Goal: Task Accomplishment & Management: Use online tool/utility

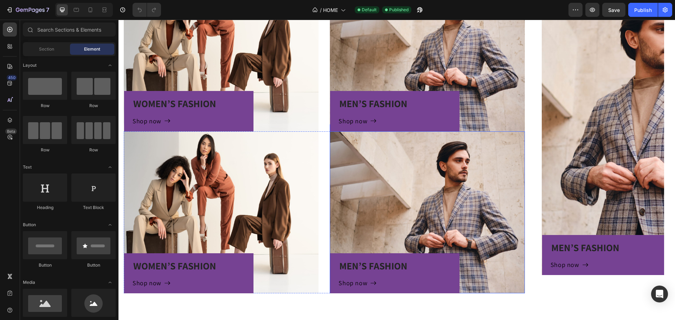
scroll to position [387, 0]
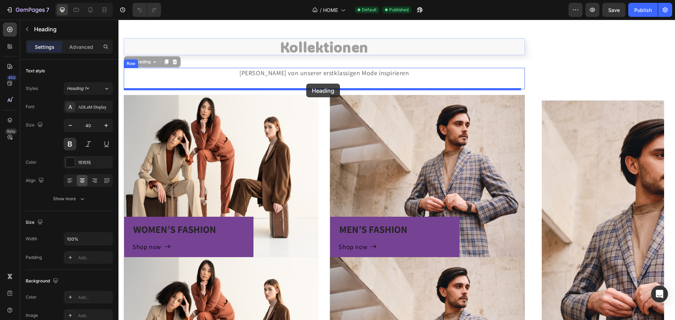
drag, startPoint x: 325, startPoint y: 51, endPoint x: 306, endPoint y: 84, distance: 37.9
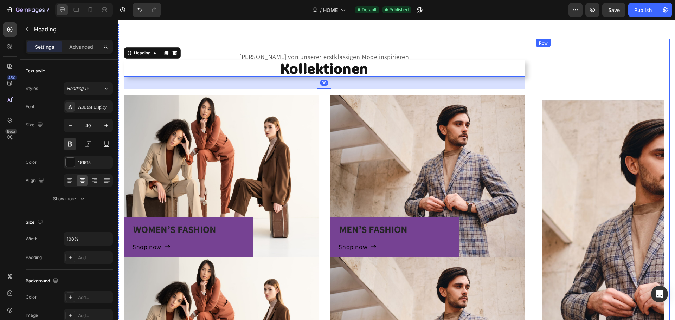
click at [566, 63] on div "MEN’S FASHION Heading Shop now Button Row Hero Banner" at bounding box center [603, 223] width 122 height 356
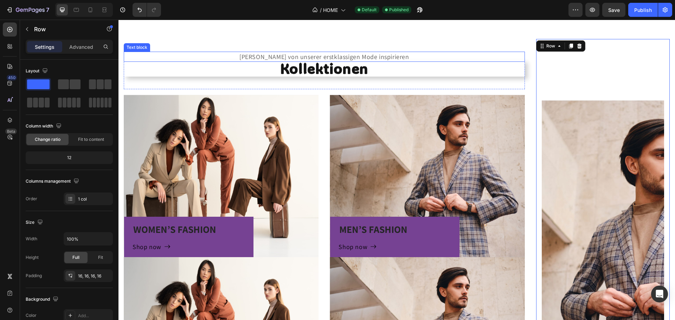
click at [372, 54] on p "[PERSON_NAME] von unserer erstklassigen Mode inspirieren" at bounding box center [324, 56] width 400 height 9
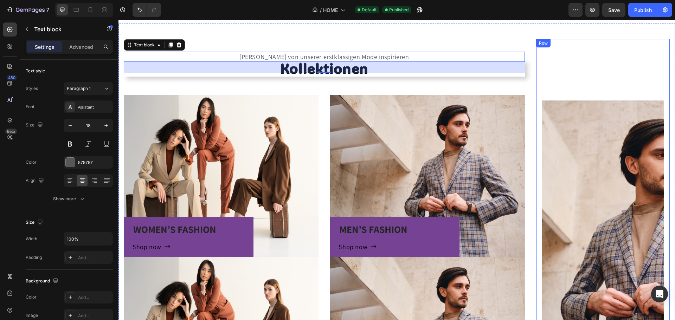
click at [580, 76] on div "MEN’S FASHION Heading Shop now Button Row Hero Banner" at bounding box center [603, 223] width 122 height 356
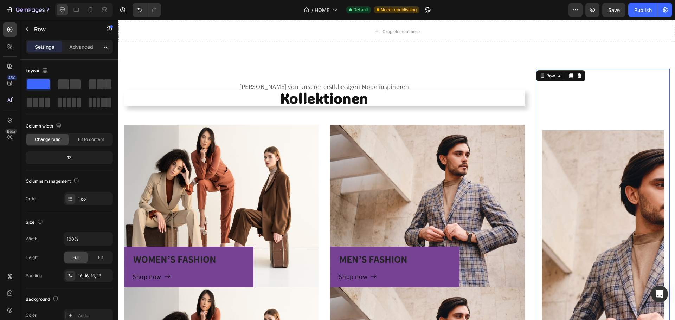
scroll to position [351, 0]
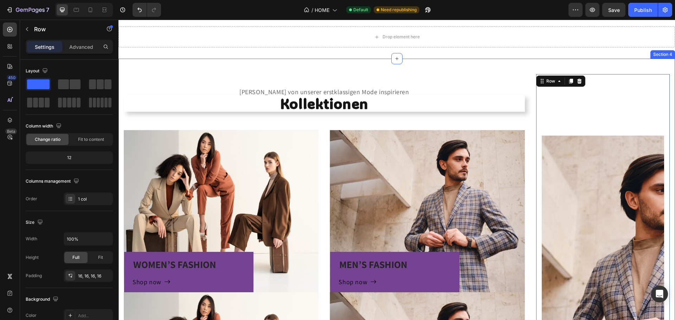
click at [512, 64] on div "Lasse Dich von unserer erstklassigen Mode inspirieren Text block Kollektionen H…" at bounding box center [396, 271] width 556 height 424
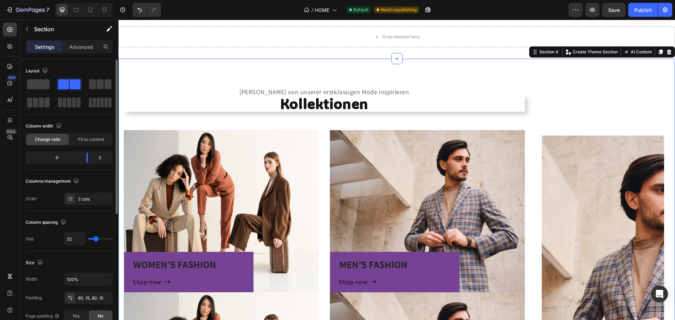
click at [101, 82] on span at bounding box center [100, 84] width 7 height 10
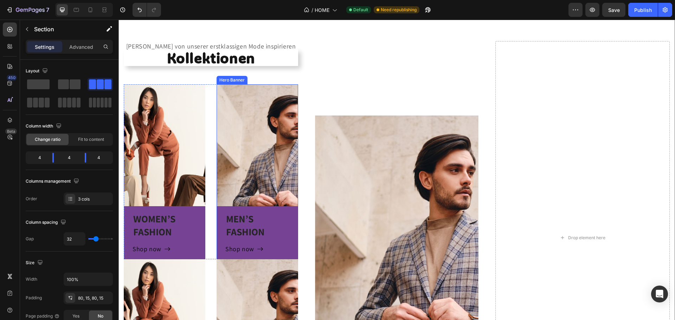
scroll to position [387, 0]
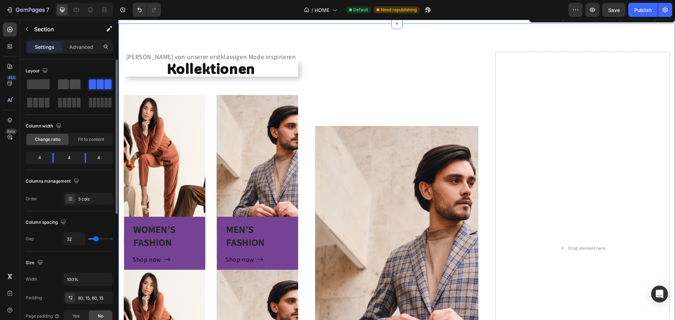
click at [75, 89] on span at bounding box center [75, 84] width 11 height 10
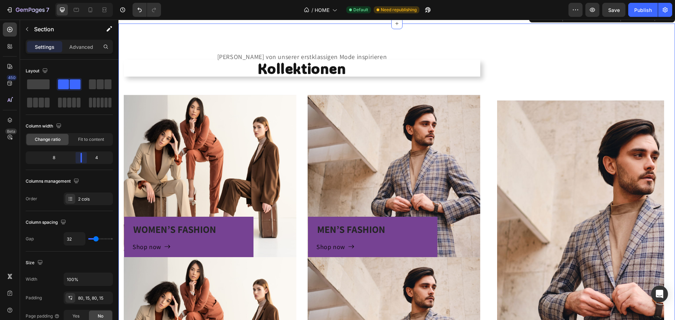
drag, startPoint x: 70, startPoint y: 157, endPoint x: 556, endPoint y: 136, distance: 486.8
click at [87, 0] on body "7 Version history / HOME Default Need republishing Preview Save Publish 450 Bet…" at bounding box center [337, 0] width 675 height 0
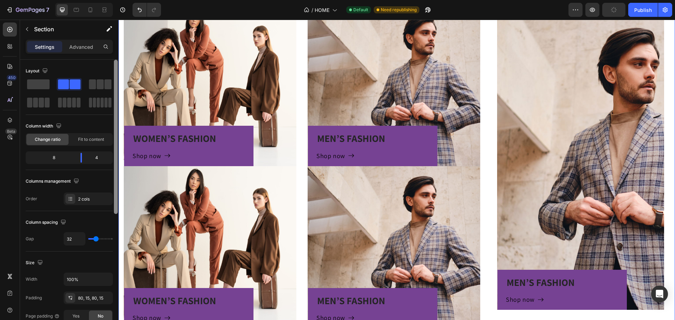
scroll to position [527, 0]
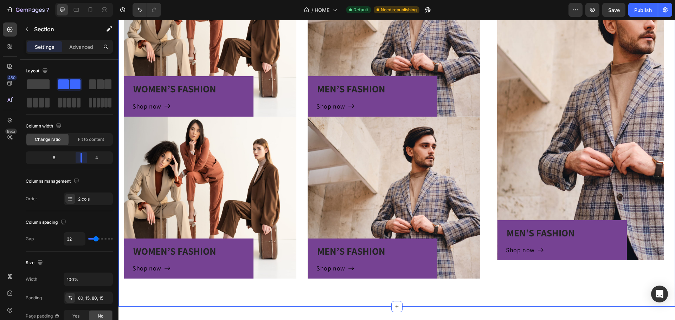
drag, startPoint x: 79, startPoint y: 159, endPoint x: 365, endPoint y: 135, distance: 287.0
click at [87, 0] on body "7 Version history / HOME Default Need republishing Preview Save Publish 450 Bet…" at bounding box center [337, 0] width 675 height 0
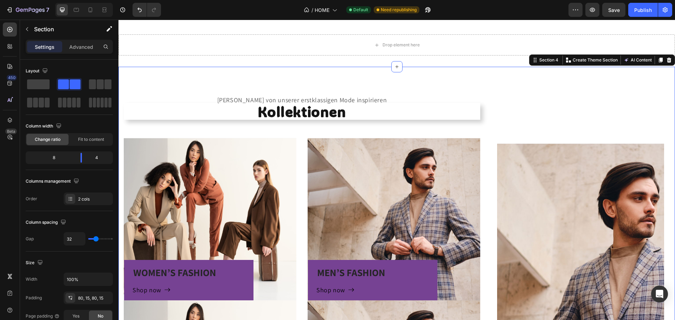
scroll to position [351, 0]
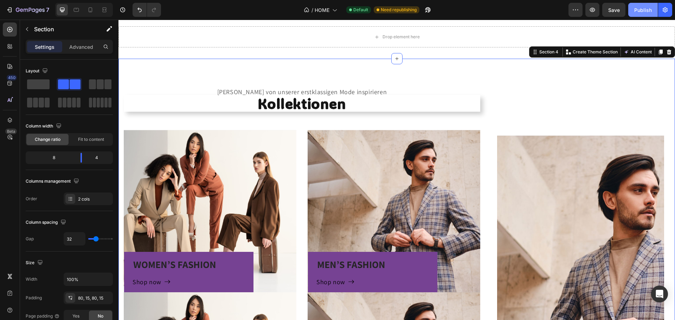
click at [635, 13] on div "Publish" at bounding box center [643, 9] width 18 height 7
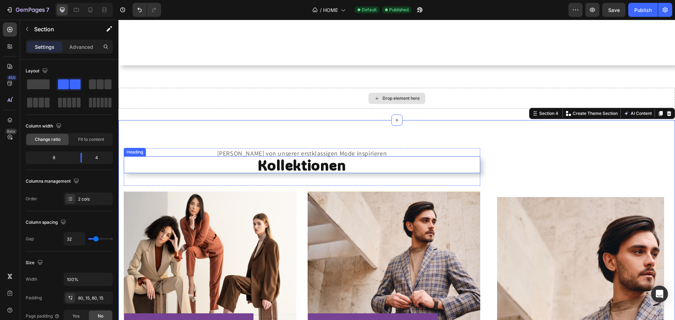
scroll to position [281, 0]
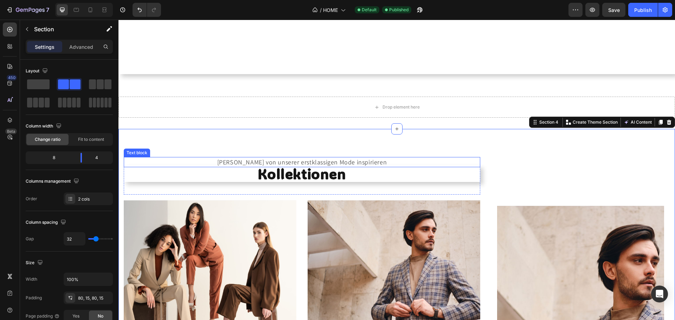
click at [412, 169] on h2 "Kollektionen" at bounding box center [302, 173] width 356 height 17
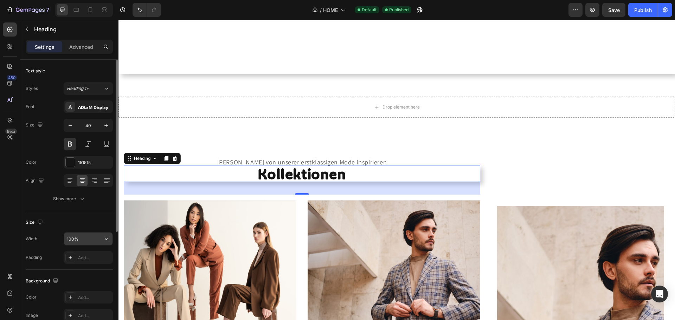
click at [98, 242] on input "100%" at bounding box center [88, 239] width 48 height 13
click at [106, 239] on icon "button" at bounding box center [106, 239] width 3 height 2
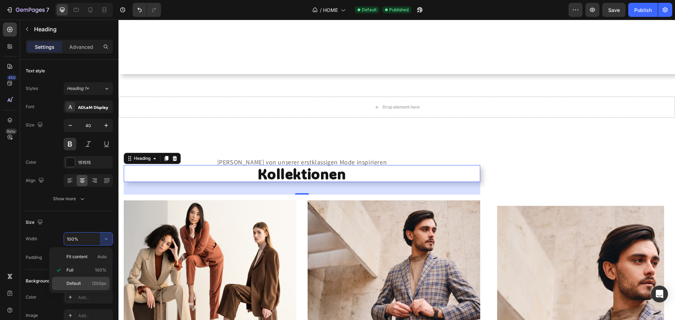
click at [87, 282] on p "Default 1200px" at bounding box center [86, 283] width 40 height 6
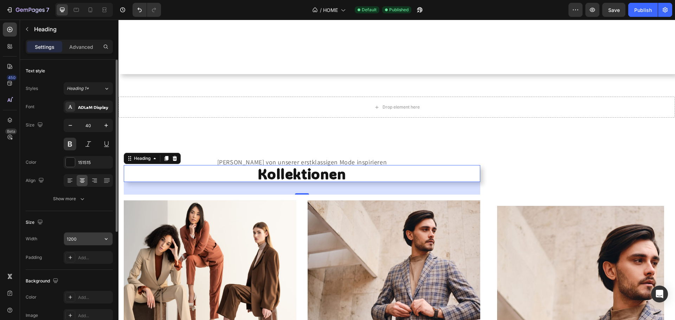
click at [99, 233] on input "1200" at bounding box center [88, 239] width 48 height 13
click at [105, 239] on icon "button" at bounding box center [106, 238] width 7 height 7
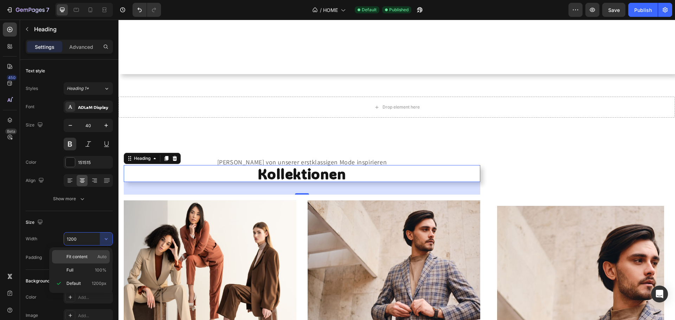
click at [98, 264] on div "Fit content Auto" at bounding box center [81, 270] width 58 height 13
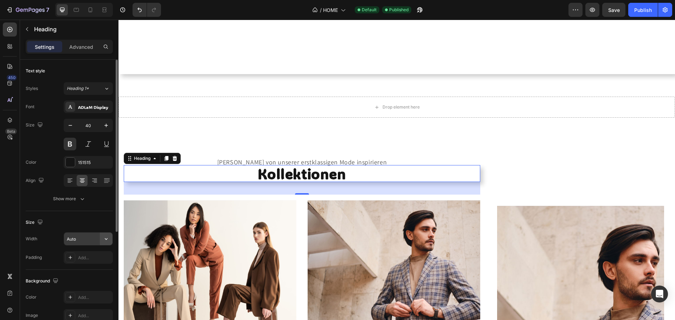
click at [109, 240] on icon "button" at bounding box center [106, 238] width 7 height 7
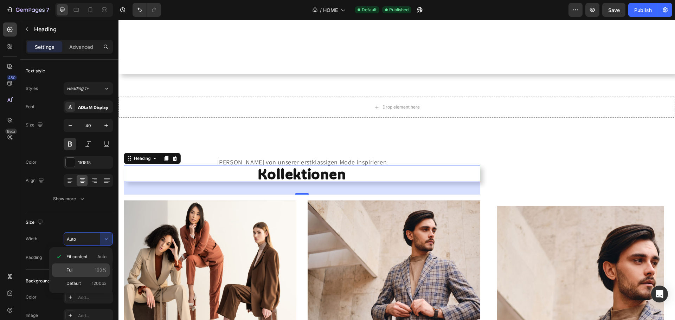
click at [99, 269] on span "100%" at bounding box center [101, 270] width 12 height 6
type input "100%"
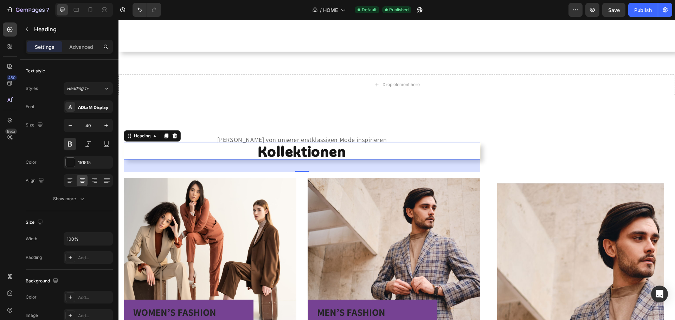
scroll to position [316, 0]
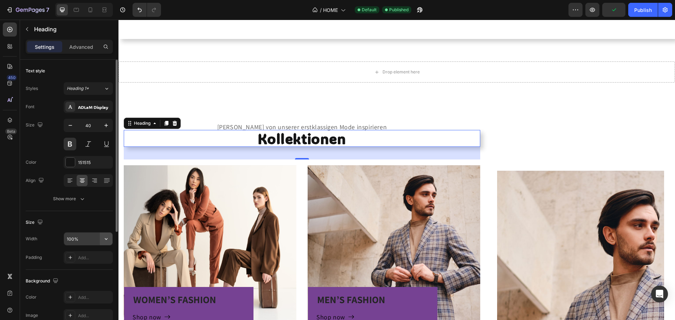
click at [110, 238] on button "button" at bounding box center [106, 239] width 13 height 13
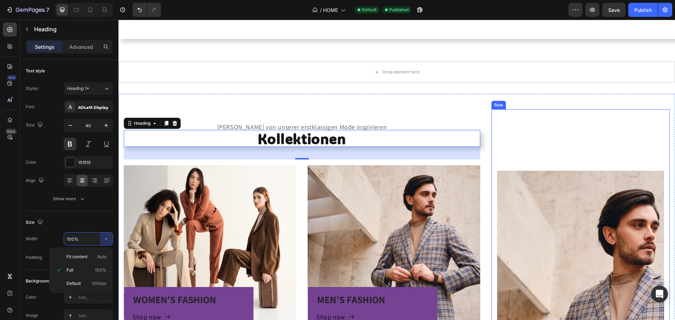
click at [577, 119] on div "MEN’S FASHION Heading Shop now Button Row Hero Banner" at bounding box center [580, 293] width 167 height 356
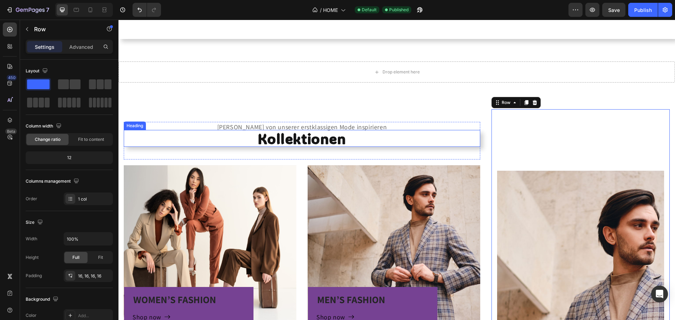
click at [469, 146] on h2 "Kollektionen" at bounding box center [302, 138] width 356 height 17
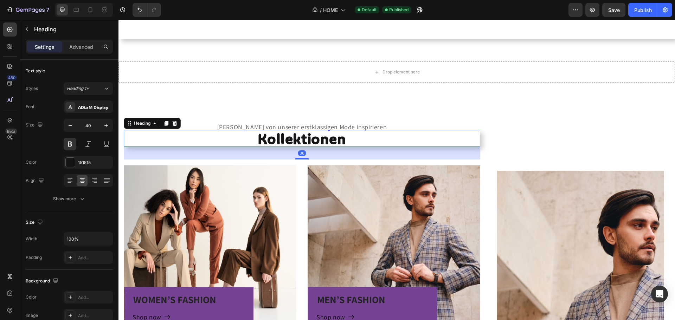
click at [468, 154] on div "36" at bounding box center [302, 153] width 356 height 13
click at [111, 240] on div "Text style Styles Heading 1* Font ADLaM Display Size 40 Color 151515 Align Show…" at bounding box center [69, 288] width 98 height 456
click at [111, 240] on button "button" at bounding box center [106, 239] width 13 height 13
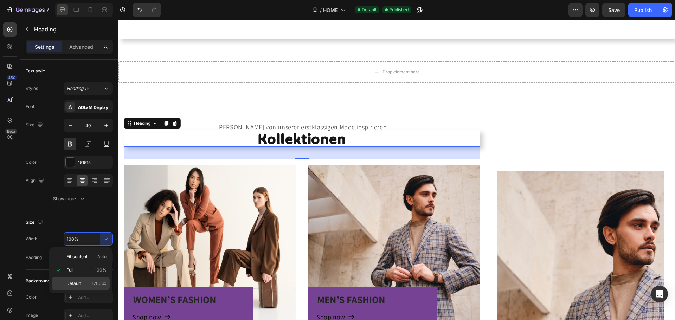
click at [92, 281] on p "Default 1200px" at bounding box center [86, 283] width 40 height 6
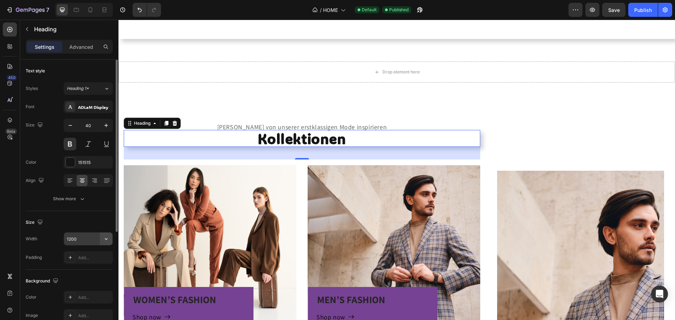
click at [110, 241] on button "button" at bounding box center [106, 239] width 13 height 13
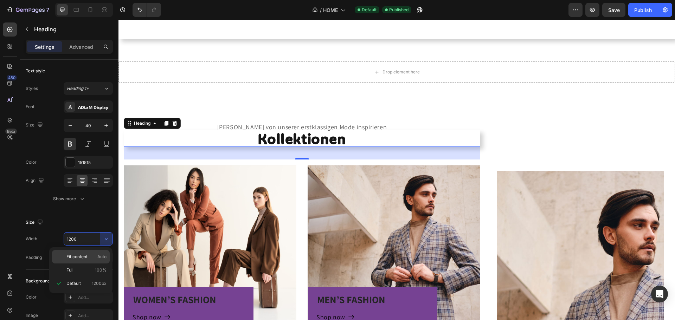
click at [95, 257] on p "Fit content Auto" at bounding box center [86, 257] width 40 height 6
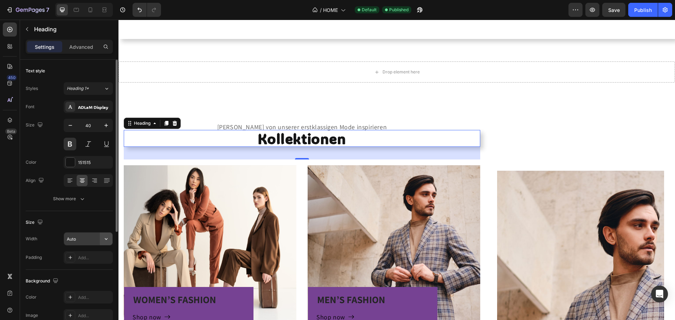
click at [106, 239] on icon "button" at bounding box center [106, 239] width 3 height 2
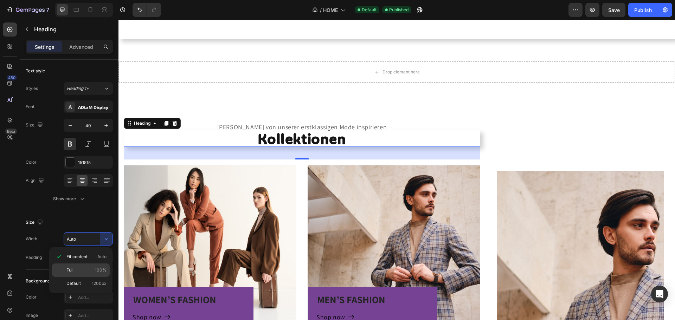
click at [86, 277] on div "Full 100%" at bounding box center [81, 283] width 58 height 13
type input "100%"
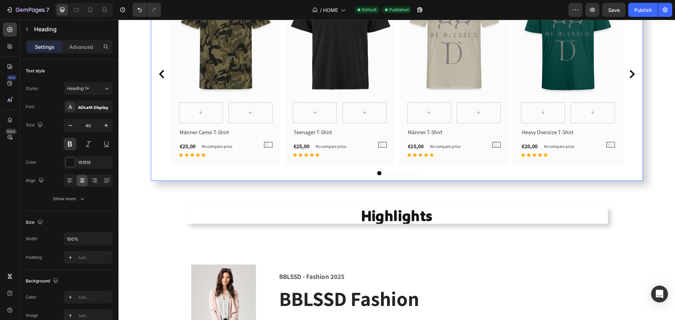
scroll to position [875, 0]
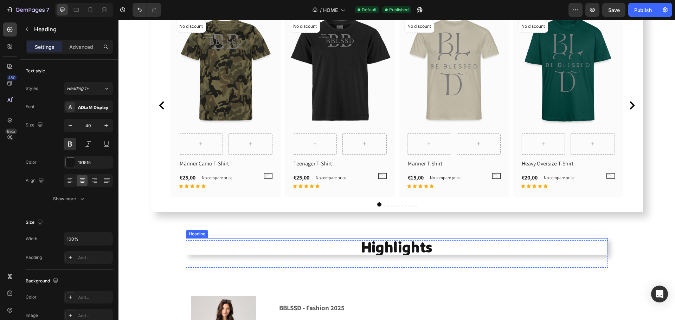
drag, startPoint x: 230, startPoint y: 248, endPoint x: 219, endPoint y: 247, distance: 11.3
click at [230, 248] on h2 "Highlights" at bounding box center [397, 246] width 422 height 17
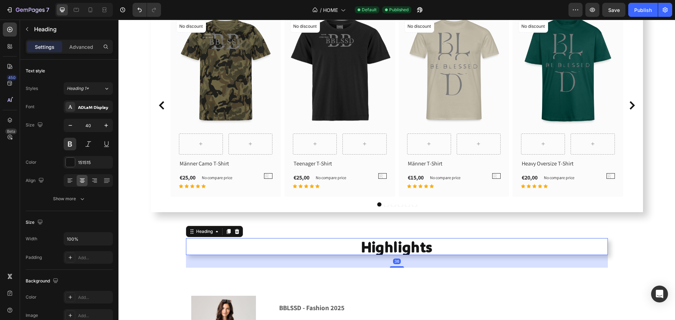
click at [200, 236] on div "Heading" at bounding box center [214, 231] width 57 height 11
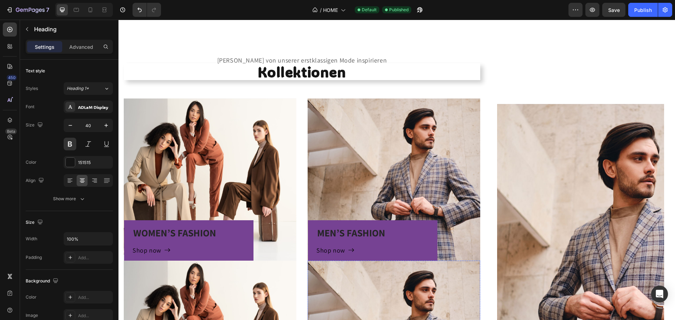
scroll to position [242, 0]
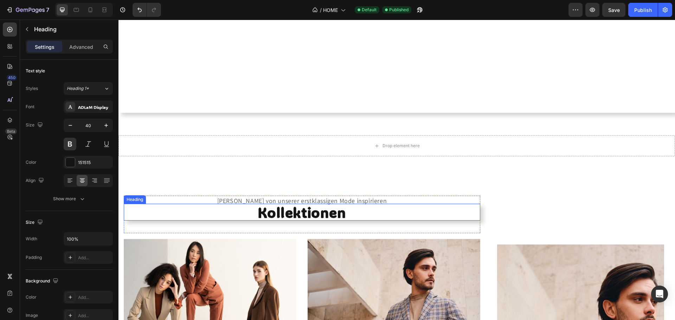
click at [378, 212] on h2 "Kollektionen" at bounding box center [302, 212] width 356 height 17
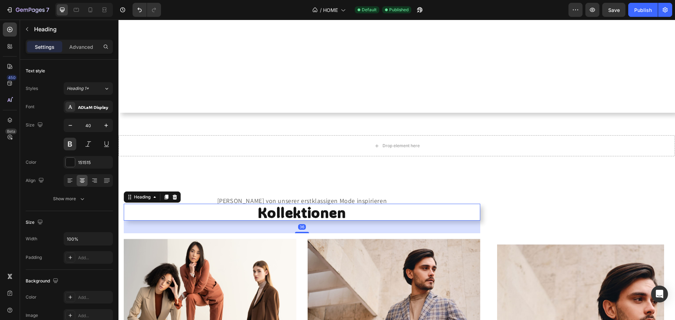
click at [380, 213] on h2 "Kollektionen" at bounding box center [302, 212] width 356 height 17
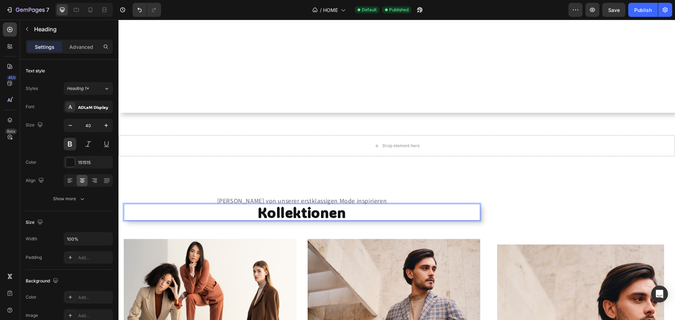
click at [150, 215] on p "Kollektionen" at bounding box center [302, 212] width 356 height 17
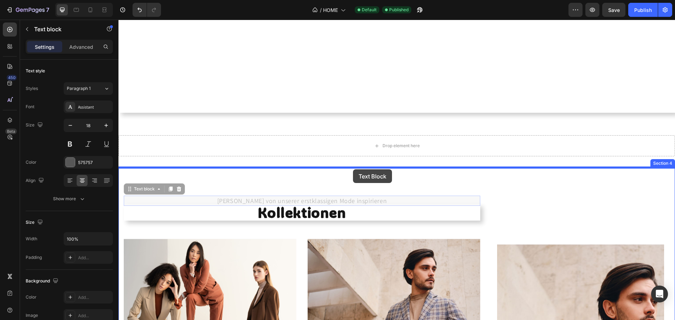
drag, startPoint x: 131, startPoint y: 194, endPoint x: 353, endPoint y: 169, distance: 223.1
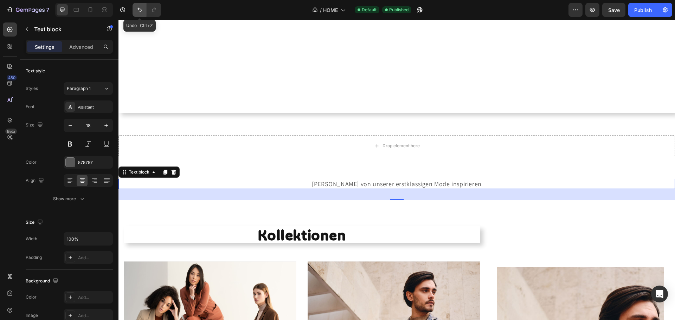
click at [142, 9] on icon "Undo/Redo" at bounding box center [139, 9] width 7 height 7
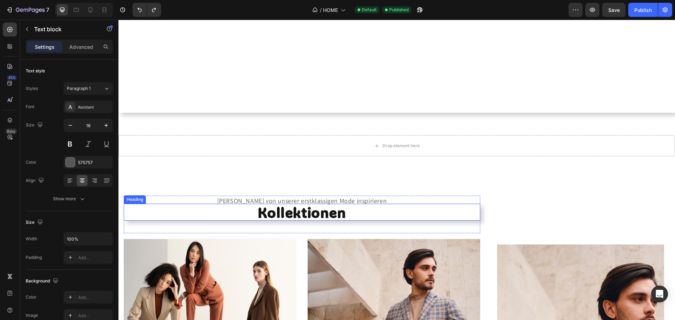
click at [209, 216] on p "Kollektionen" at bounding box center [302, 212] width 356 height 17
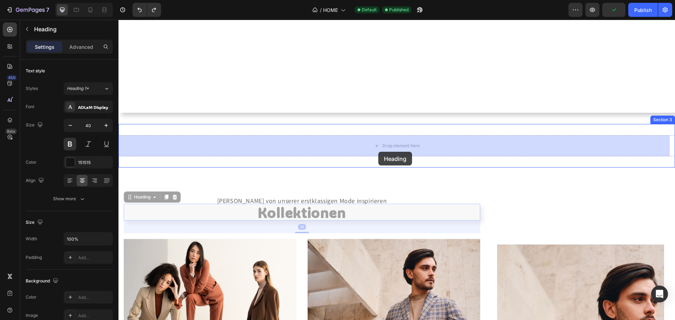
drag, startPoint x: 142, startPoint y: 196, endPoint x: 378, endPoint y: 152, distance: 240.7
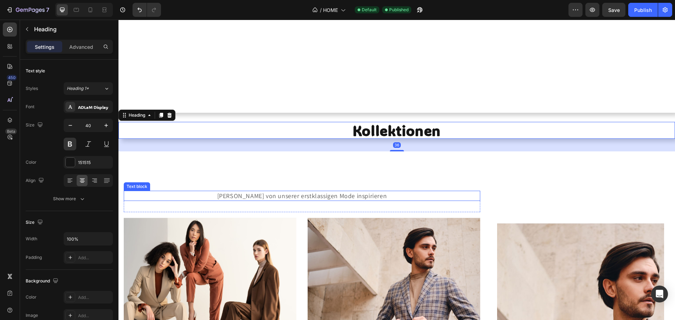
click at [460, 194] on p "Lasse Dich von unserer erstklassigen Mode inspirieren" at bounding box center [301, 196] width 355 height 9
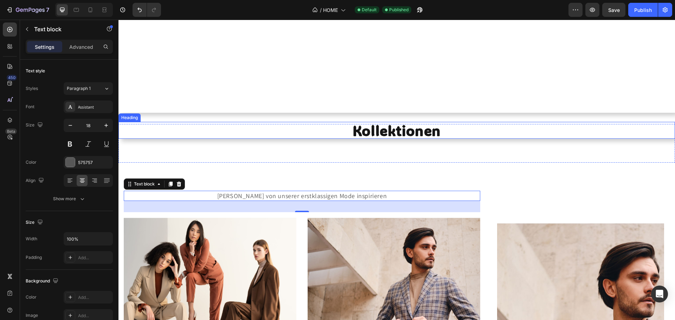
click at [375, 133] on h2 "Kollektionen" at bounding box center [396, 130] width 556 height 17
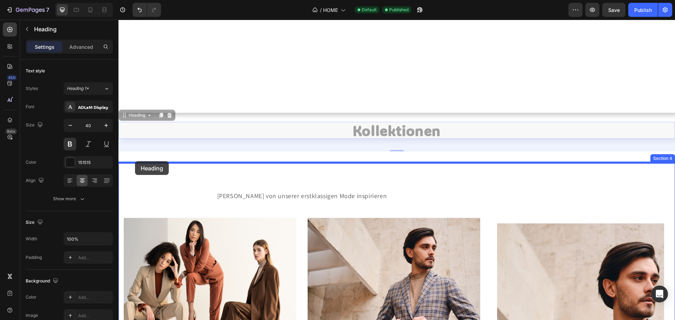
drag, startPoint x: 141, startPoint y: 118, endPoint x: 135, endPoint y: 161, distance: 43.6
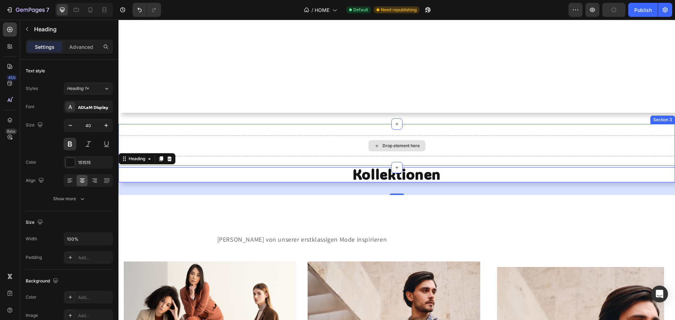
click at [257, 146] on div "Drop element here" at bounding box center [396, 145] width 556 height 21
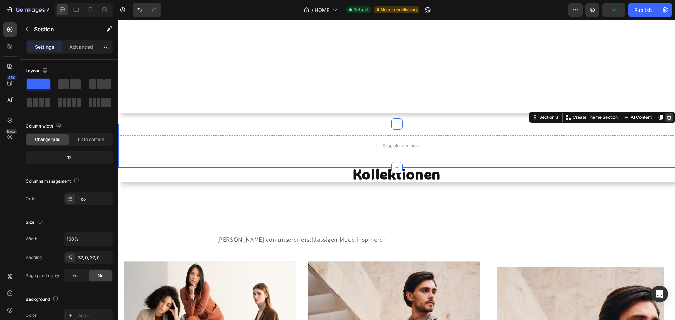
click at [667, 118] on icon at bounding box center [669, 117] width 5 height 5
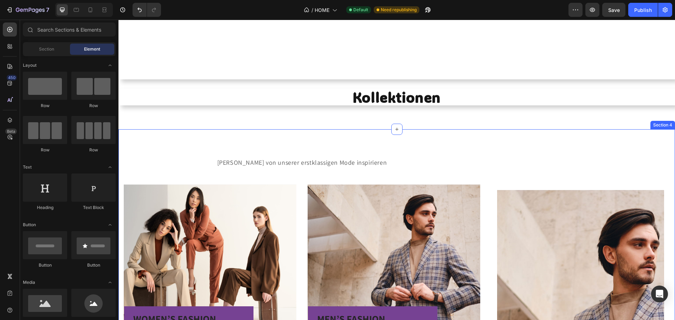
scroll to position [278, 0]
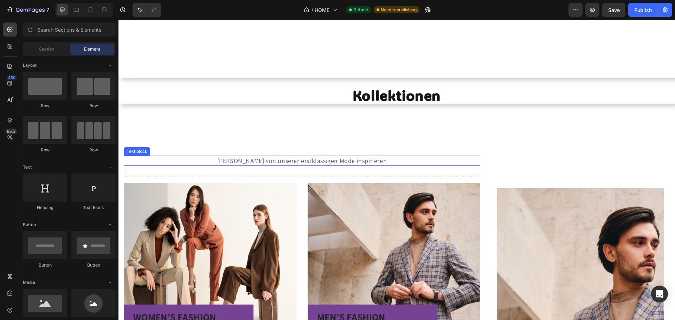
click at [344, 160] on p "Lasse Dich von unserer erstklassigen Mode inspirieren" at bounding box center [301, 160] width 355 height 9
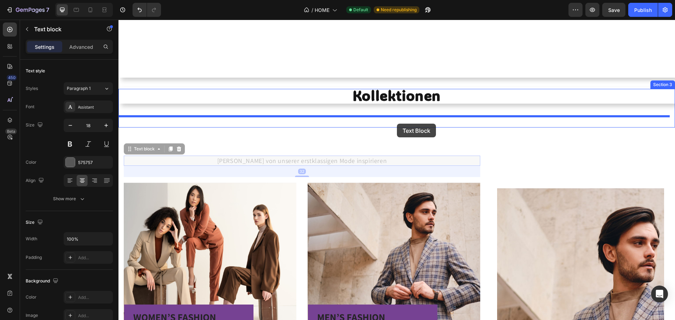
drag, startPoint x: 147, startPoint y: 150, endPoint x: 397, endPoint y: 124, distance: 251.3
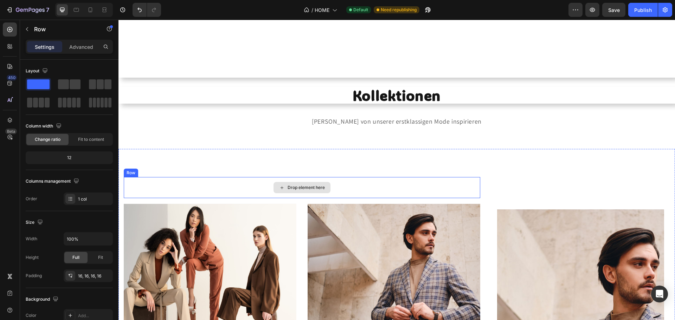
click at [341, 187] on div "Drop element here" at bounding box center [302, 187] width 356 height 21
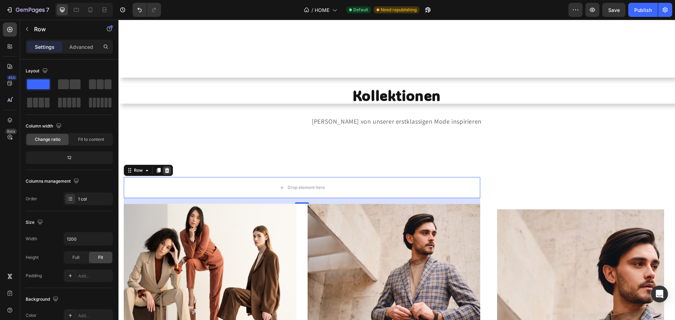
click at [169, 171] on icon at bounding box center [167, 171] width 6 height 6
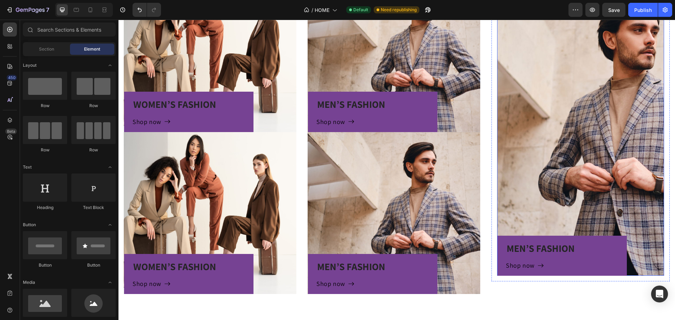
scroll to position [383, 0]
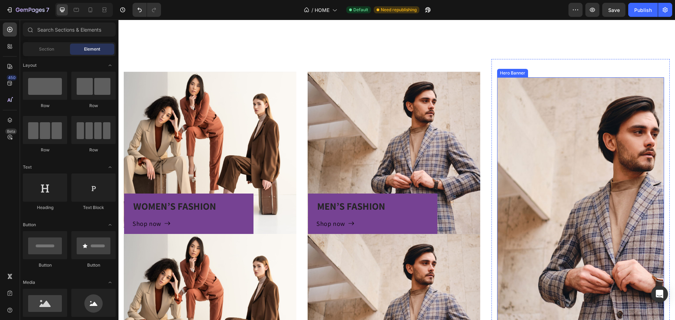
click at [531, 154] on div "Overlay" at bounding box center [580, 227] width 167 height 300
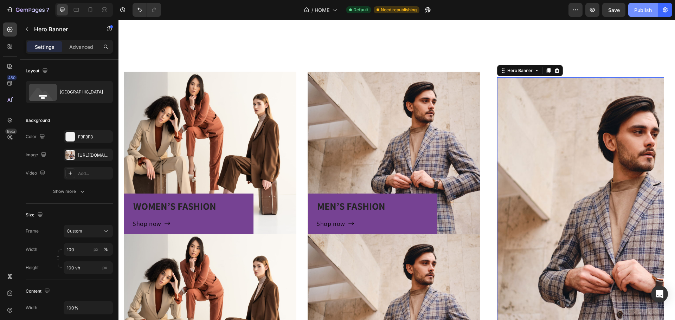
click at [644, 14] on button "Publish" at bounding box center [643, 10] width 30 height 14
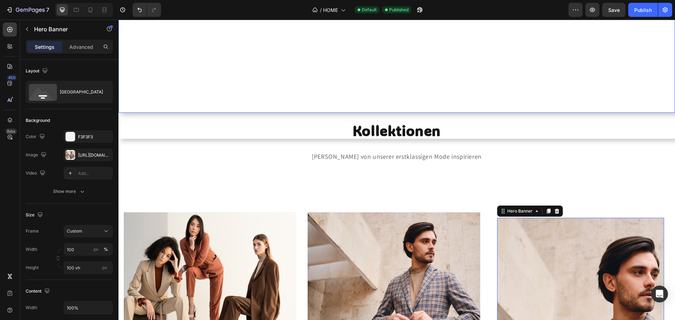
scroll to position [172, 0]
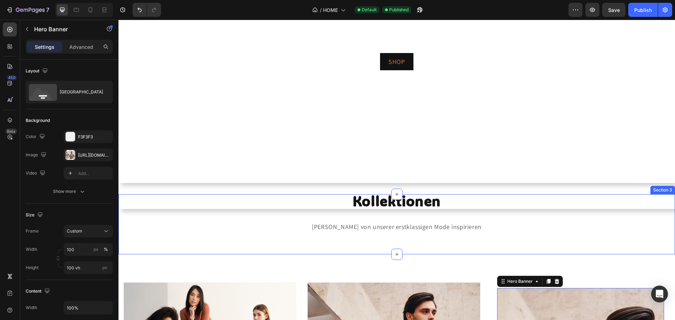
click at [420, 245] on div "Kollektionen Heading Lasse Dich von unserer erstklassigen Mode inspirieren Text…" at bounding box center [396, 224] width 556 height 60
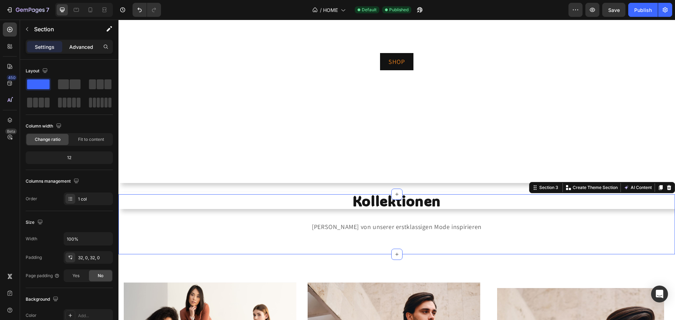
click at [74, 46] on p "Advanced" at bounding box center [81, 46] width 24 height 7
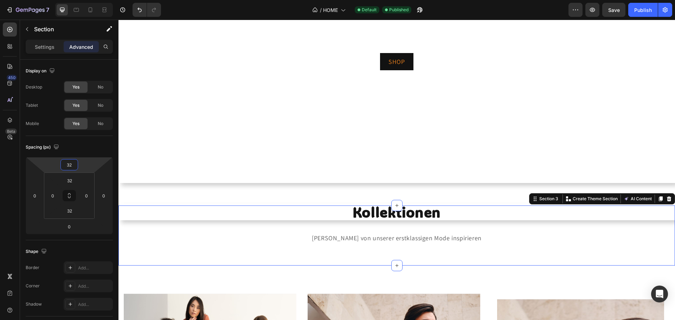
type input "30"
drag, startPoint x: 80, startPoint y: 167, endPoint x: 79, endPoint y: 161, distance: 5.5
click at [79, 0] on html "7 Version history / HOME Default Published Preview Save Publish 450 Beta Sectio…" at bounding box center [337, 0] width 675 height 0
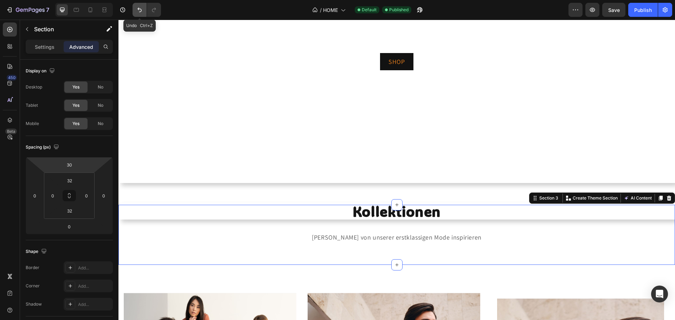
click at [138, 8] on icon "Undo/Redo" at bounding box center [139, 10] width 4 height 5
click at [152, 8] on icon "Undo/Redo" at bounding box center [153, 9] width 7 height 7
click at [143, 14] on button "Undo/Redo" at bounding box center [139, 10] width 14 height 14
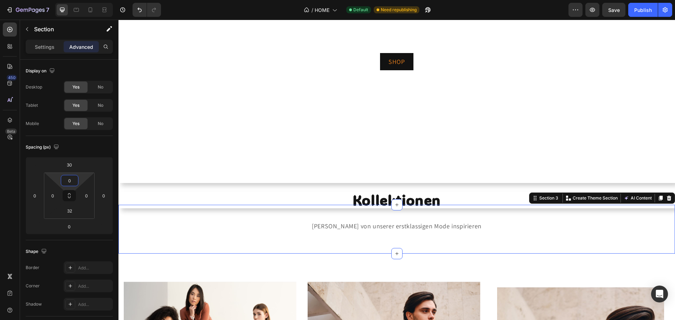
click at [79, 0] on html "7 Version history / HOME Default Need republishing Preview Save Publish 450 Bet…" at bounding box center [337, 0] width 675 height 0
click at [76, 181] on input "0" at bounding box center [70, 180] width 14 height 11
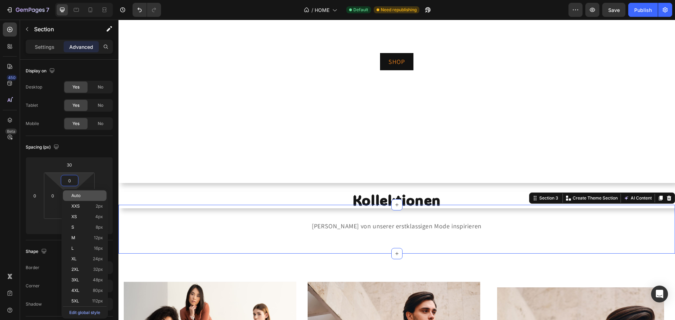
click at [78, 193] on span "Auto" at bounding box center [75, 195] width 9 height 5
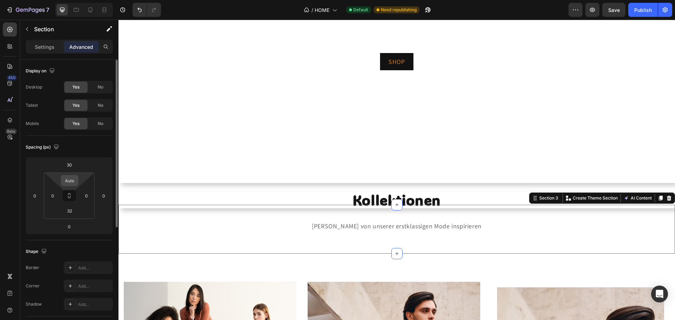
click at [78, 180] on div "Auto" at bounding box center [70, 180] width 18 height 11
click at [76, 178] on input "Auto" at bounding box center [70, 180] width 14 height 11
drag, startPoint x: 76, startPoint y: 178, endPoint x: 64, endPoint y: 178, distance: 11.6
click at [64, 178] on input "Auto" at bounding box center [70, 180] width 14 height 11
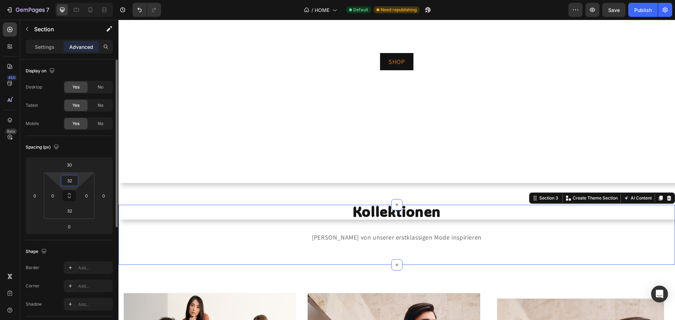
type input "32"
click at [281, 233] on p "Lasse Dich von unserer erstklassigen Mode inspirieren" at bounding box center [396, 237] width 555 height 9
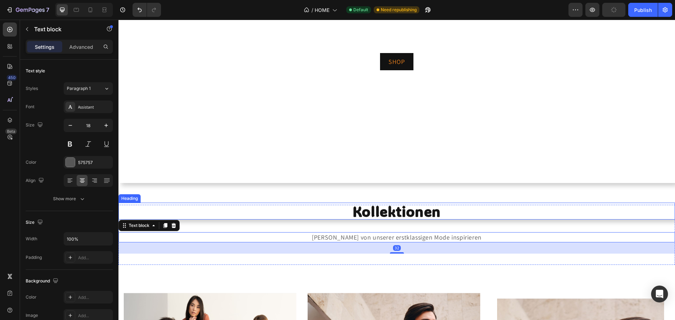
click at [279, 216] on h2 "Kollektionen" at bounding box center [396, 211] width 556 height 17
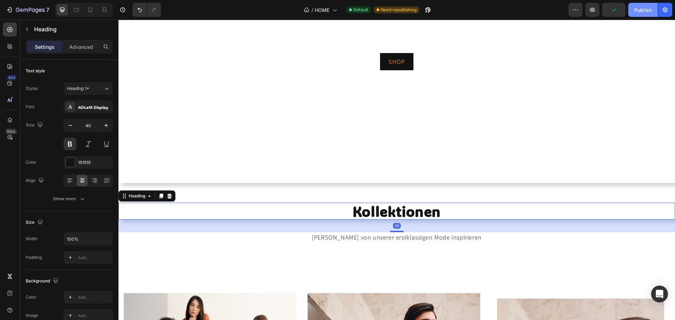
click at [643, 9] on div "Publish" at bounding box center [643, 9] width 18 height 7
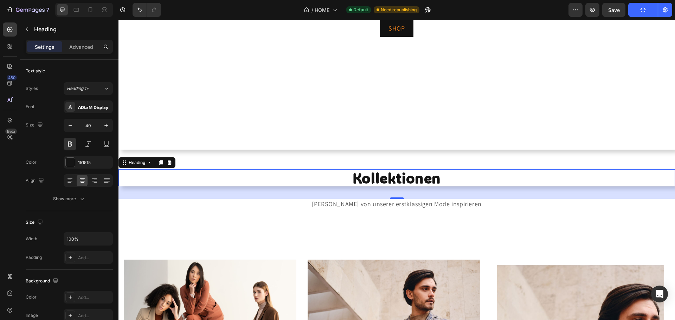
scroll to position [207, 0]
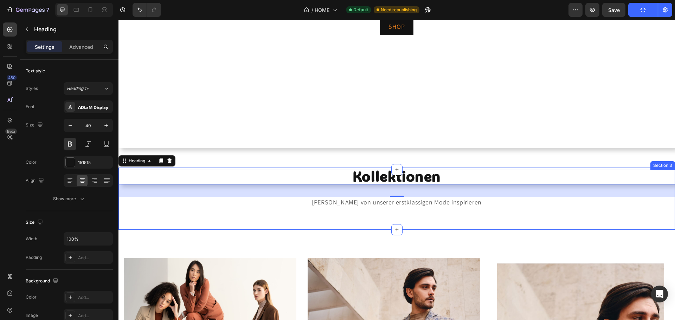
click at [209, 208] on div "Kollektionen Heading 36 Lasse Dich von unserer erstklassigen Mode inspirieren T…" at bounding box center [396, 200] width 556 height 38
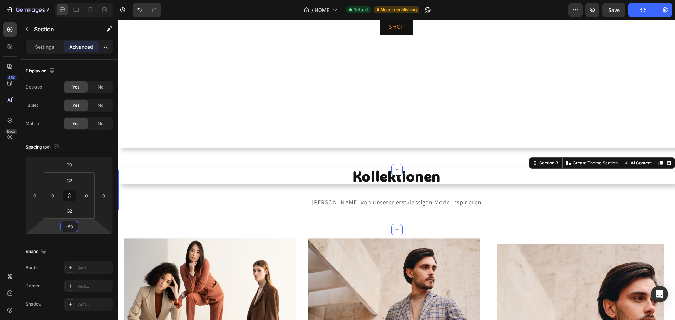
type input "-44"
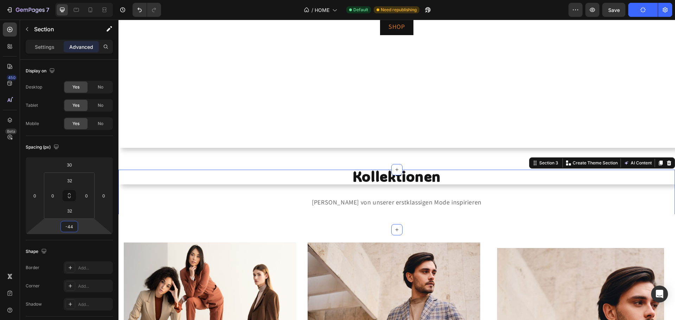
drag, startPoint x: 86, startPoint y: 226, endPoint x: 86, endPoint y: 233, distance: 7.7
click at [86, 0] on html "7 Version history / HOME Default Need republishing Preview Save Publish 450 Bet…" at bounding box center [337, 0] width 675 height 0
click at [283, 211] on div "Kollektionen Heading Lasse Dich von unserer erstklassigen Mode inspirieren Text…" at bounding box center [396, 200] width 556 height 38
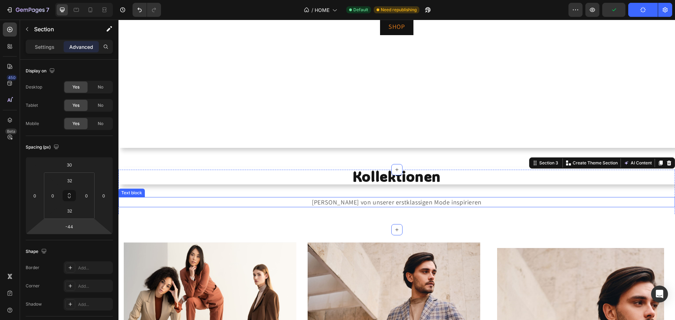
click at [283, 197] on div "Lasse Dich von unserer erstklassigen Mode inspirieren" at bounding box center [396, 202] width 556 height 10
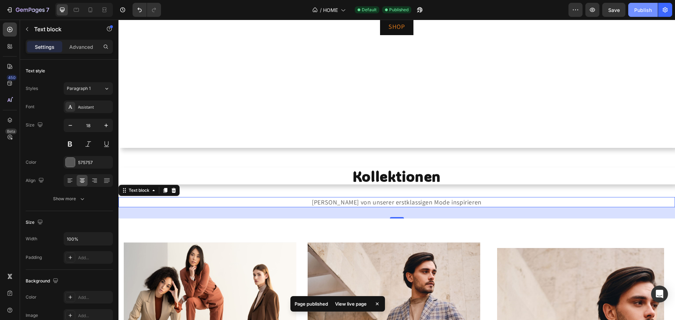
click at [638, 11] on div "Publish" at bounding box center [643, 9] width 18 height 7
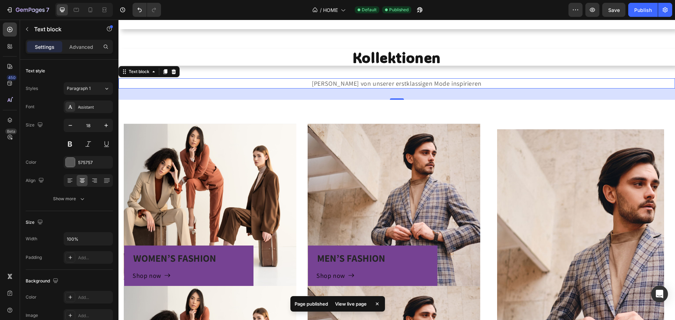
scroll to position [278, 0]
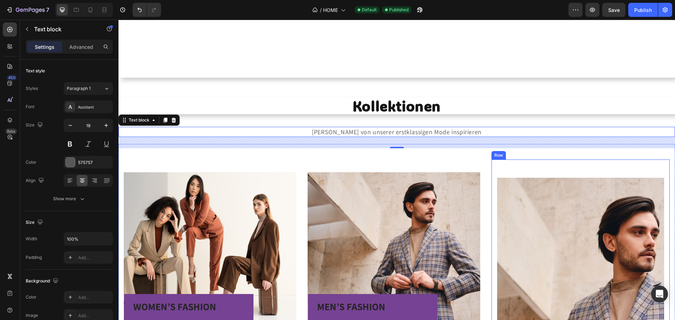
click at [531, 168] on div "MEN’S FASHION Heading Shop now Button Row Hero Banner" at bounding box center [580, 321] width 167 height 313
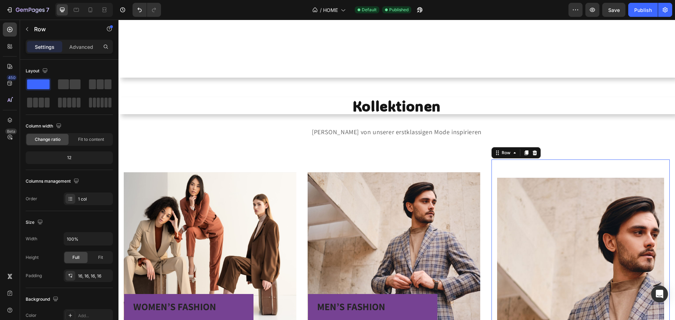
click at [530, 167] on div "MEN’S FASHION Heading Shop now Button Row Hero Banner" at bounding box center [580, 321] width 167 height 313
click at [81, 48] on p "Advanced" at bounding box center [81, 46] width 24 height 7
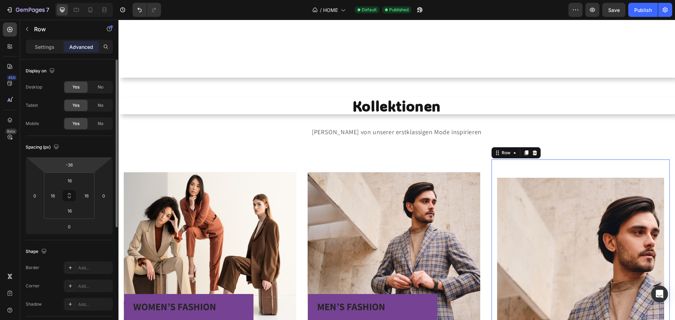
scroll to position [35, 0]
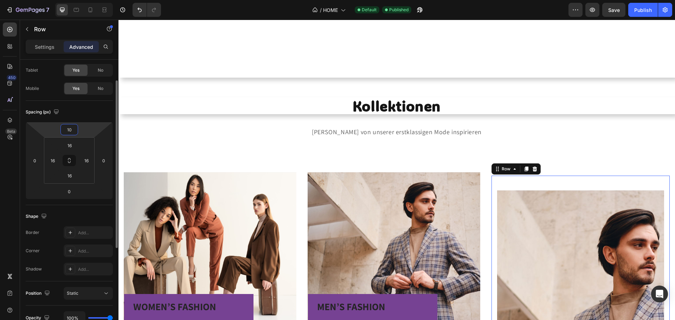
drag, startPoint x: 88, startPoint y: 130, endPoint x: 91, endPoint y: 124, distance: 6.6
click at [89, 0] on html "7 Version history / HOME Default Published Preview Save Publish 450 Beta Sectio…" at bounding box center [337, 0] width 675 height 0
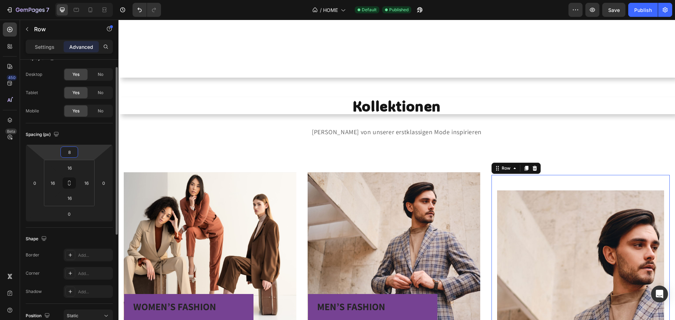
scroll to position [0, 0]
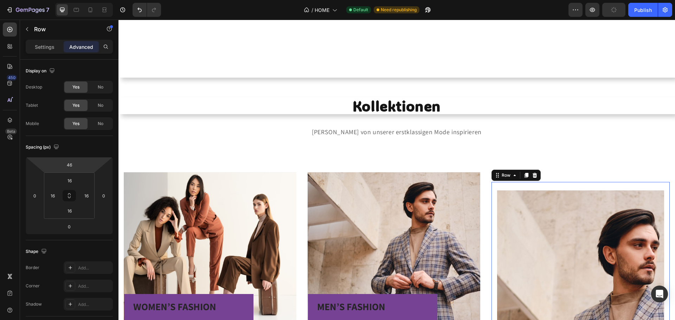
type input "48"
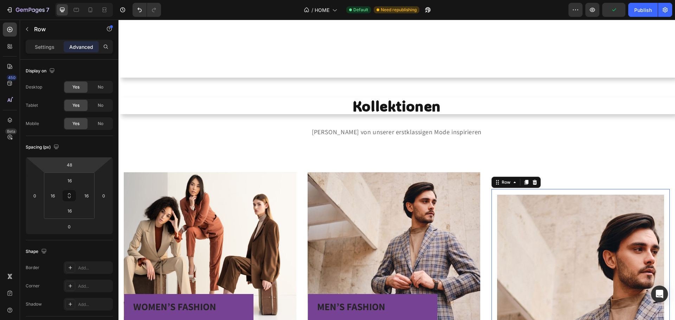
drag, startPoint x: 91, startPoint y: 164, endPoint x: 59, endPoint y: 146, distance: 36.7
click at [88, 0] on html "7 Version history / HOME Default Need republishing Preview Publish 450 Beta Sec…" at bounding box center [337, 0] width 675 height 0
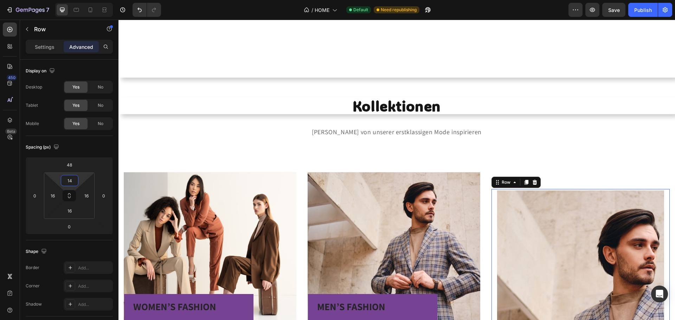
type input "0"
drag, startPoint x: 82, startPoint y: 179, endPoint x: 81, endPoint y: 201, distance: 21.8
click at [81, 0] on html "7 Version history / HOME Default Need republishing Preview Save Publish 450 Bet…" at bounding box center [337, 0] width 675 height 0
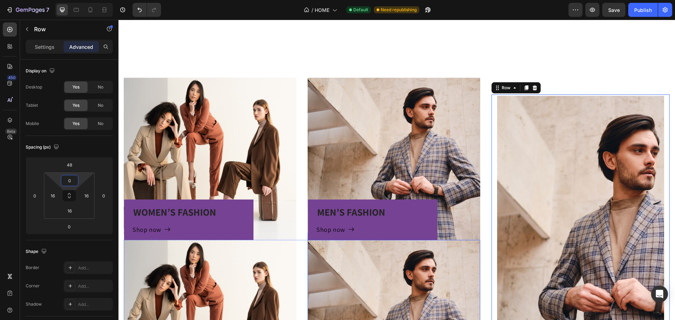
scroll to position [629, 0]
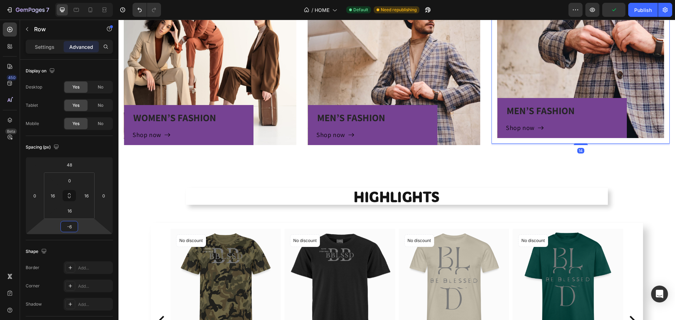
type input "-8"
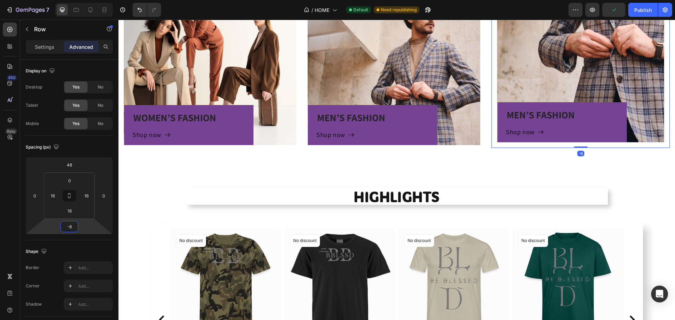
click at [80, 0] on html "7 Version history / HOME Default Need republishing Preview Publish 450 Beta Sec…" at bounding box center [337, 0] width 675 height 0
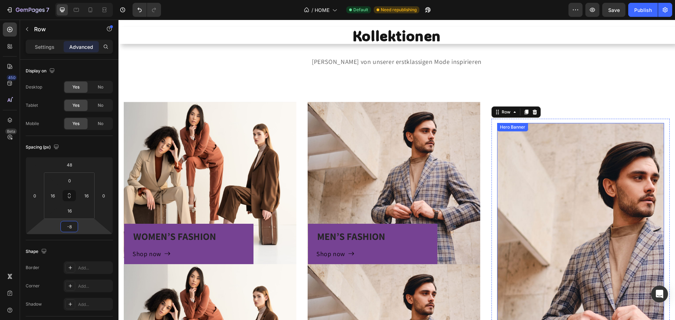
scroll to position [313, 0]
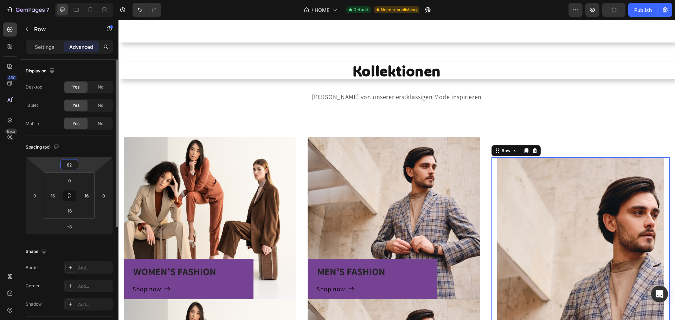
drag, startPoint x: 83, startPoint y: 165, endPoint x: 82, endPoint y: 161, distance: 4.9
click at [84, 0] on html "7 Version history / HOME Default Need republishing Preview Publish 450 Beta Sec…" at bounding box center [337, 0] width 675 height 0
type input "90"
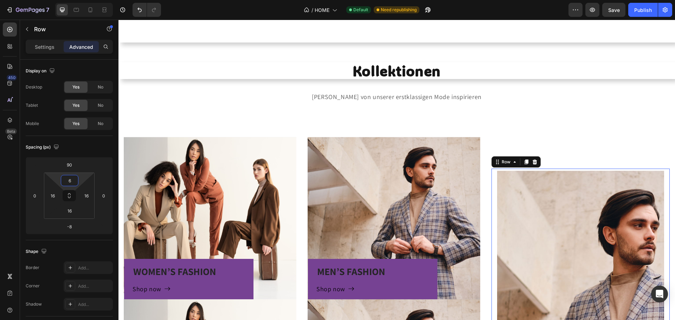
type input "0"
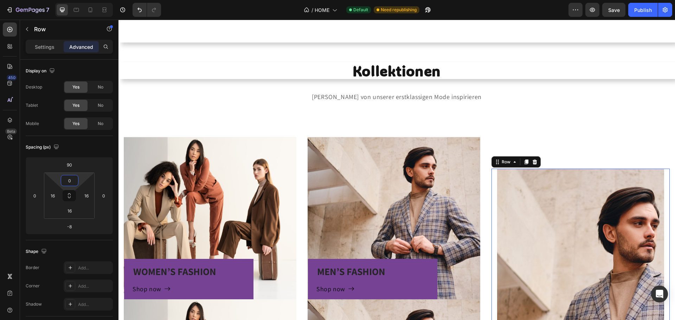
drag, startPoint x: 79, startPoint y: 174, endPoint x: 76, endPoint y: 191, distance: 17.2
click at [76, 0] on html "7 Version history / HOME Default Need republishing Preview Save Publish 450 Bet…" at bounding box center [337, 0] width 675 height 0
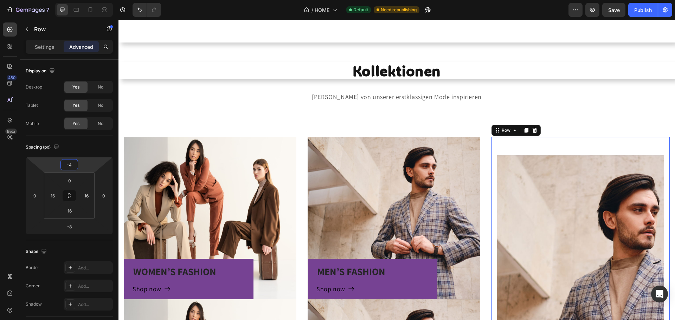
type input "-6"
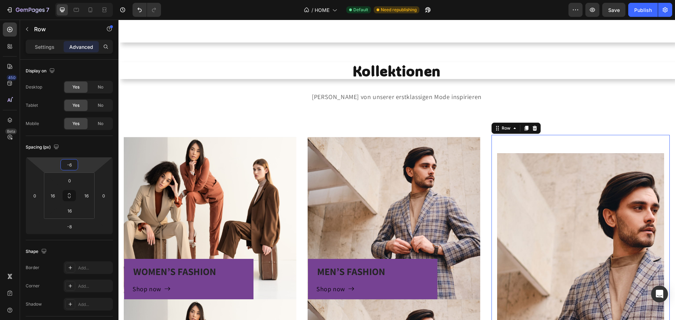
drag, startPoint x: 85, startPoint y: 165, endPoint x: 82, endPoint y: 182, distance: 17.3
click at [82, 0] on html "7 Version history / HOME Default Need republishing Preview Save Publish 450 Bet…" at bounding box center [337, 0] width 675 height 0
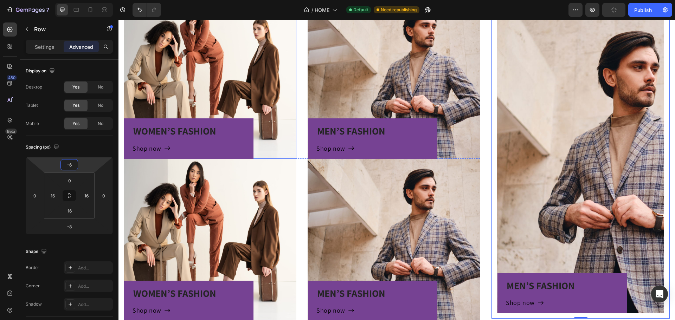
scroll to position [383, 0]
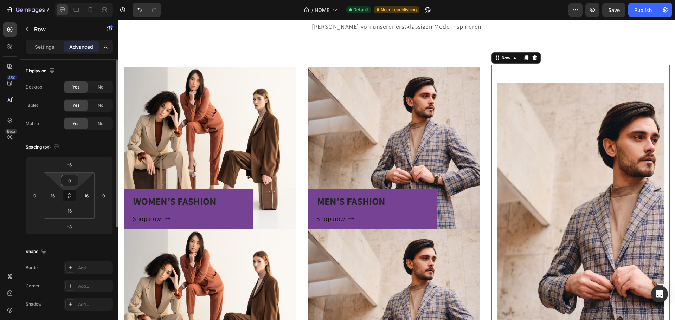
click at [83, 0] on html "7 Version history / HOME Default Need republishing Preview Save Publish 450 Bet…" at bounding box center [337, 0] width 675 height 0
drag, startPoint x: 84, startPoint y: 175, endPoint x: 84, endPoint y: 182, distance: 6.7
click at [84, 0] on html "7 Version history / HOME Default Need republishing Preview Save Publish 450 Bet…" at bounding box center [337, 0] width 675 height 0
drag, startPoint x: 59, startPoint y: 177, endPoint x: 59, endPoint y: 187, distance: 9.1
click at [59, 0] on html "7 Version history / HOME Default Need republishing Preview Save Publish 450 Bet…" at bounding box center [337, 0] width 675 height 0
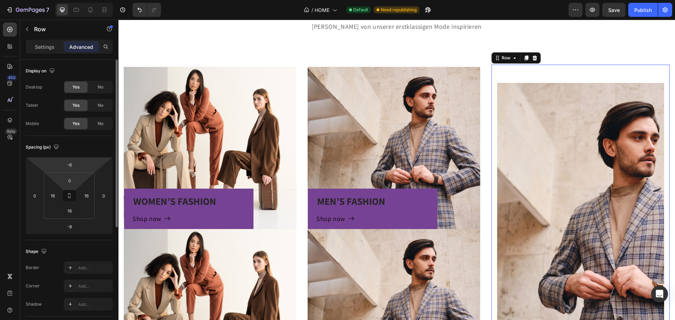
drag, startPoint x: 78, startPoint y: 176, endPoint x: 78, endPoint y: 172, distance: 3.9
click at [78, 172] on div "-6 0 -8 0 0 16 16 16" at bounding box center [69, 195] width 87 height 77
click at [80, 0] on html "7 Version history / HOME Default Need republishing Preview Save Publish 450 Bet…" at bounding box center [337, 0] width 675 height 0
drag, startPoint x: 80, startPoint y: 180, endPoint x: 79, endPoint y: 184, distance: 4.8
click at [79, 0] on html "7 Version history / HOME Default Need republishing Preview Save Publish 450 Bet…" at bounding box center [337, 0] width 675 height 0
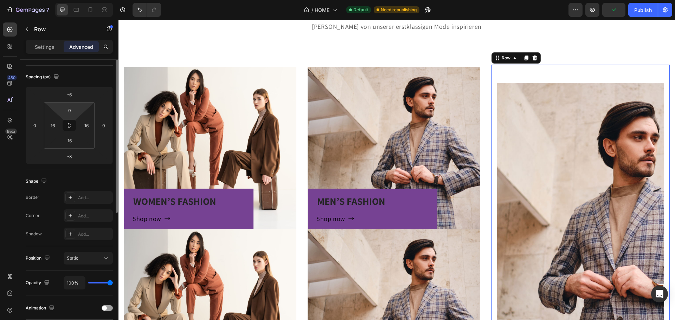
scroll to position [0, 0]
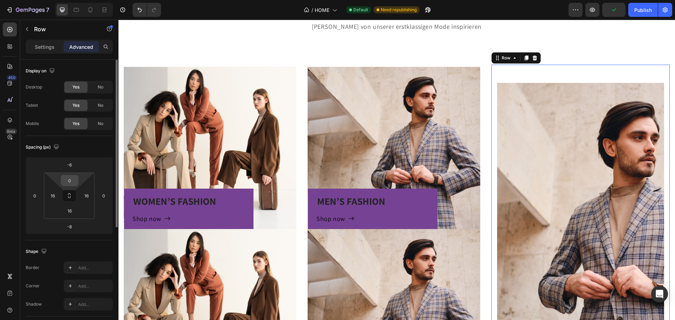
click at [69, 183] on input "0" at bounding box center [70, 180] width 14 height 11
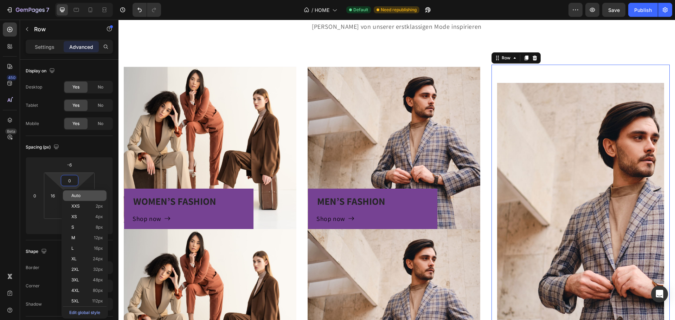
click at [78, 196] on span "Auto" at bounding box center [75, 195] width 9 height 5
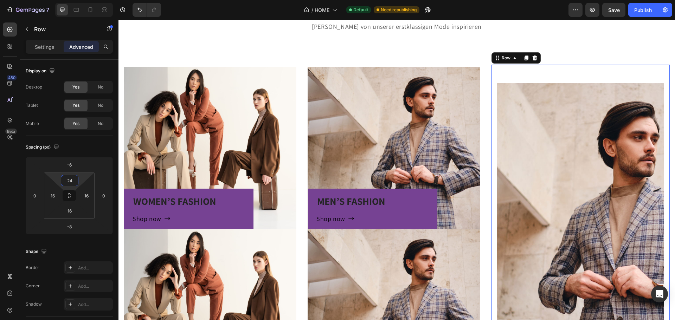
type input "0"
drag, startPoint x: 81, startPoint y: 179, endPoint x: 81, endPoint y: 184, distance: 4.9
click at [81, 0] on html "7 Version history / HOME Default Need republishing Preview Save Publish 450 Bet…" at bounding box center [337, 0] width 675 height 0
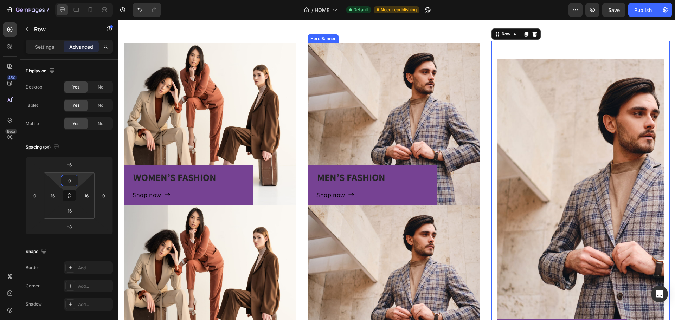
scroll to position [418, 0]
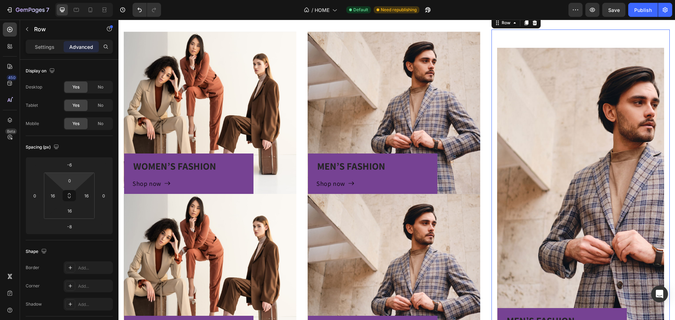
drag, startPoint x: 82, startPoint y: 175, endPoint x: 81, endPoint y: 189, distance: 14.1
click at [81, 0] on html "7 Version history / HOME Default Need republishing Preview Save Publish 450 Bet…" at bounding box center [337, 0] width 675 height 0
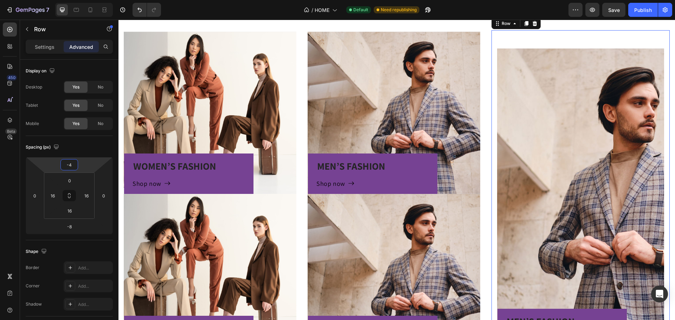
type input "-6"
click at [85, 0] on html "7 Version history / HOME Default Need republishing Preview Save Publish 450 Bet…" at bounding box center [337, 0] width 675 height 0
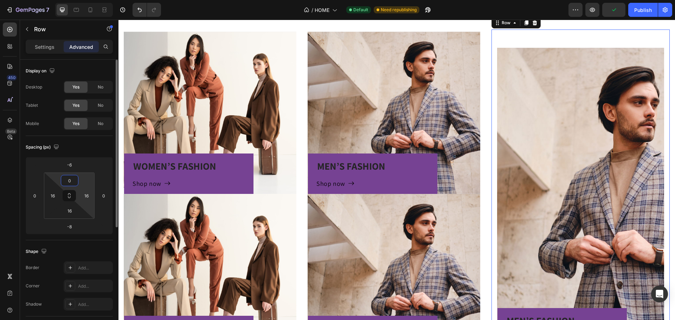
drag, startPoint x: 82, startPoint y: 175, endPoint x: 80, endPoint y: 187, distance: 12.0
click at [81, 0] on html "7 Version history / HOME Default Need republishing Preview Publish 450 Beta Sec…" at bounding box center [337, 0] width 675 height 0
type input "5"
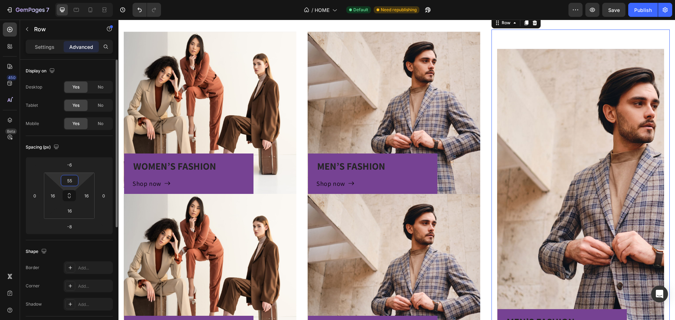
type input "5"
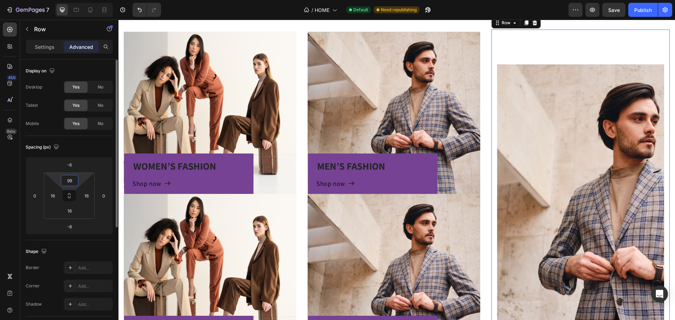
type input "9"
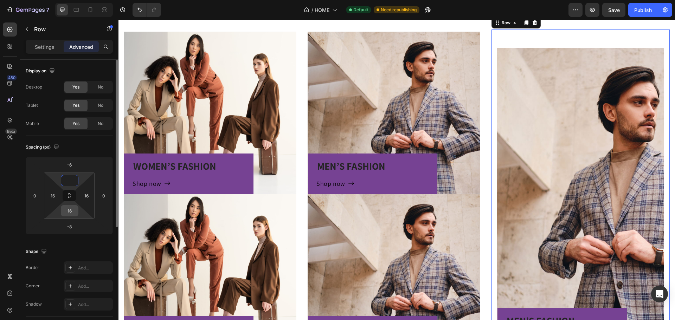
type input "0"
click at [75, 215] on input "16" at bounding box center [70, 211] width 14 height 11
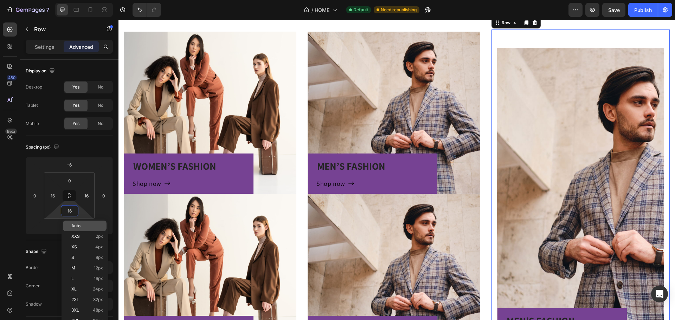
click at [73, 229] on div "Auto" at bounding box center [85, 226] width 44 height 11
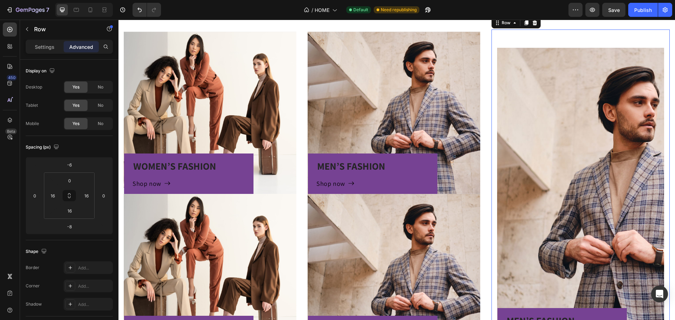
type input "Auto"
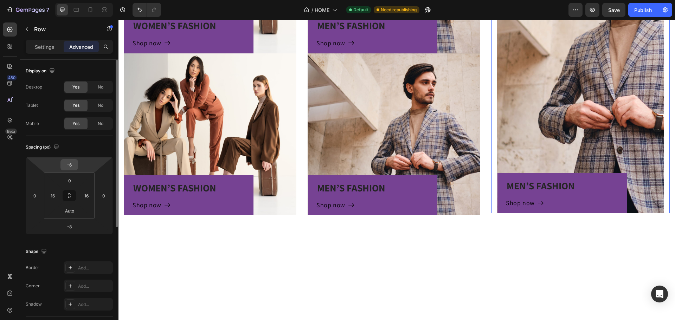
scroll to position [453, 0]
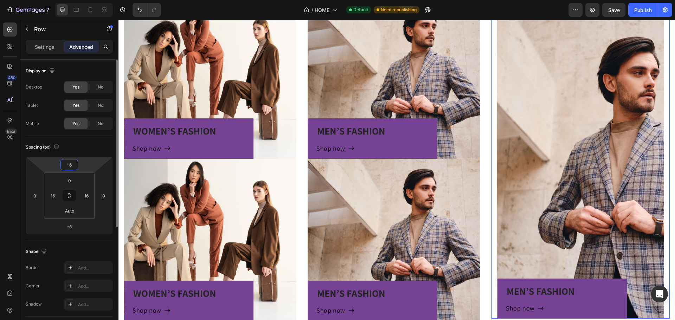
click at [68, 169] on input "-6" at bounding box center [69, 165] width 14 height 11
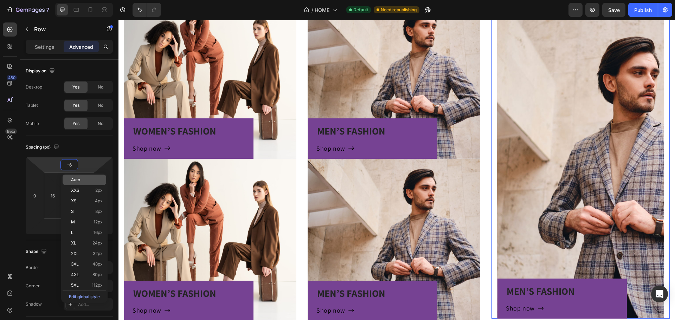
click at [76, 177] on span "Auto" at bounding box center [75, 179] width 9 height 5
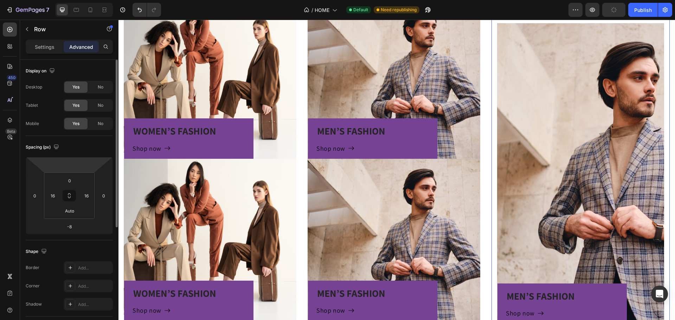
click at [77, 170] on div at bounding box center [69, 164] width 18 height 11
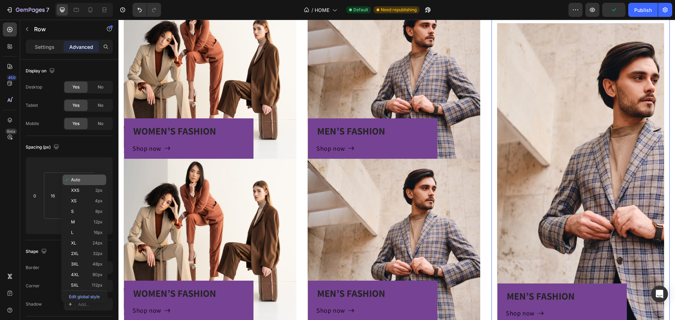
click at [76, 179] on span "Auto" at bounding box center [75, 179] width 9 height 5
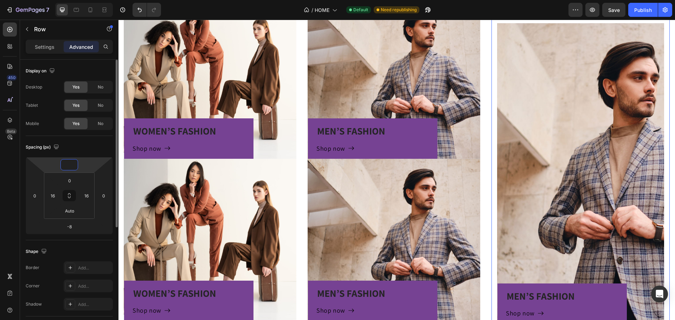
click at [72, 169] on input "number" at bounding box center [69, 165] width 14 height 11
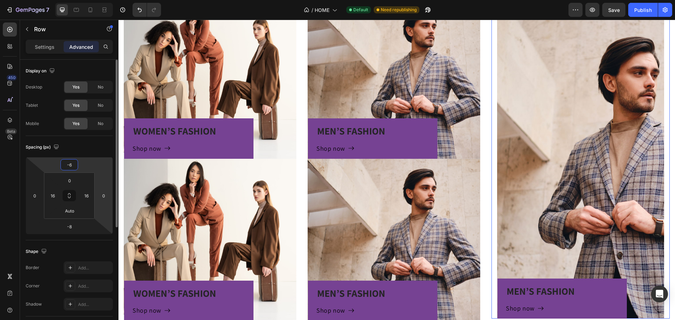
type input "-6"
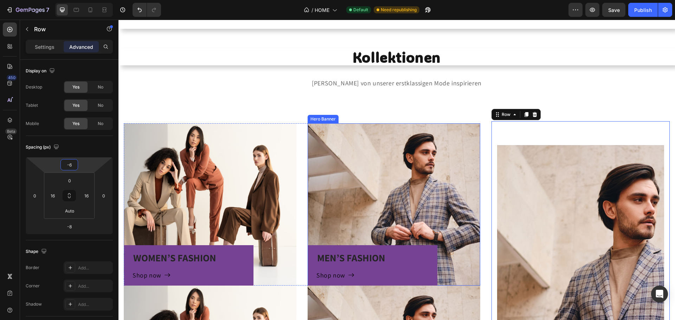
scroll to position [348, 0]
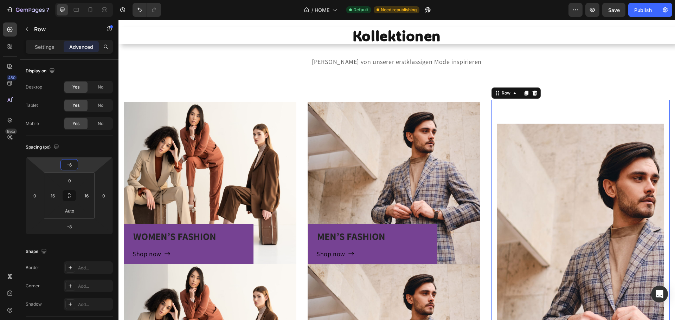
click at [640, 9] on div "Publish" at bounding box center [643, 9] width 18 height 7
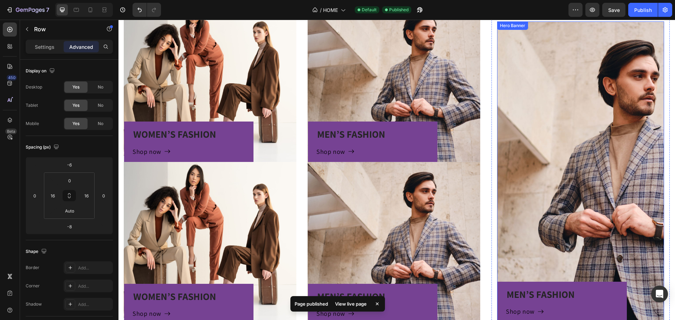
scroll to position [453, 0]
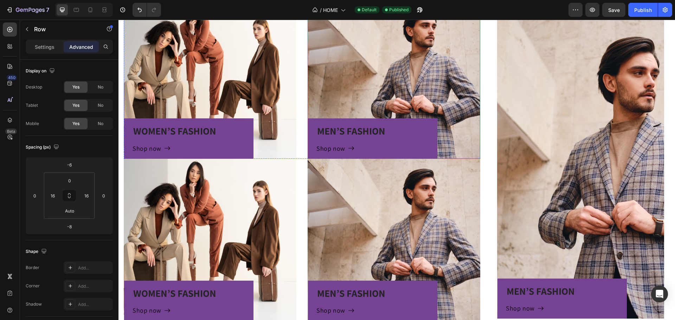
click at [381, 86] on div "MEN’S FASHION Heading Shop now Button Row" at bounding box center [393, 77] width 173 height 162
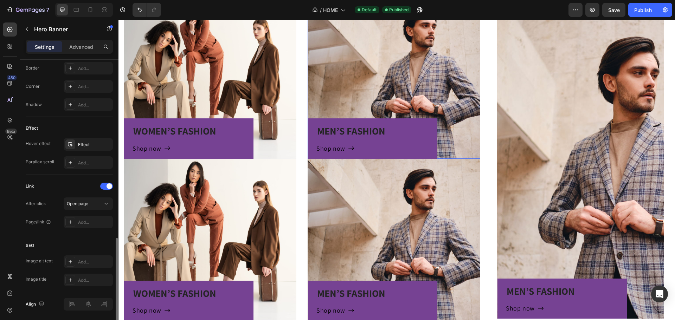
scroll to position [341, 0]
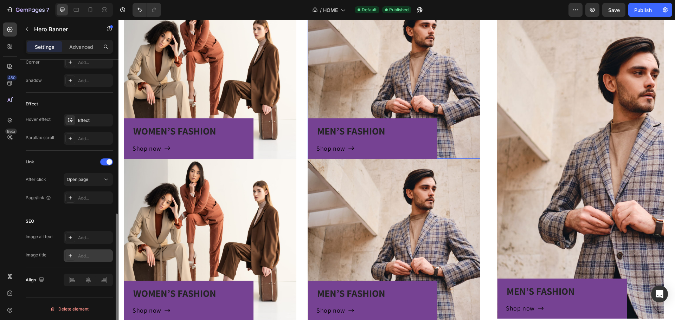
click at [90, 254] on div "Add..." at bounding box center [94, 256] width 33 height 6
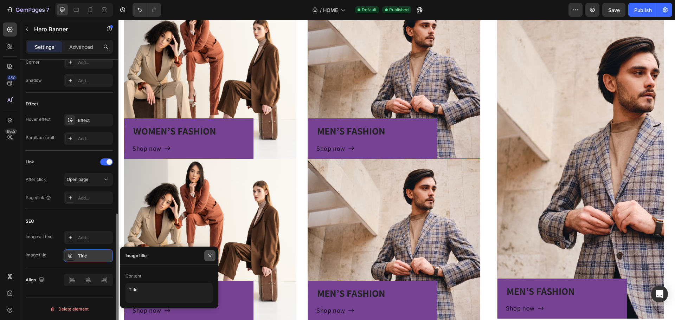
click at [207, 257] on button "button" at bounding box center [209, 255] width 11 height 11
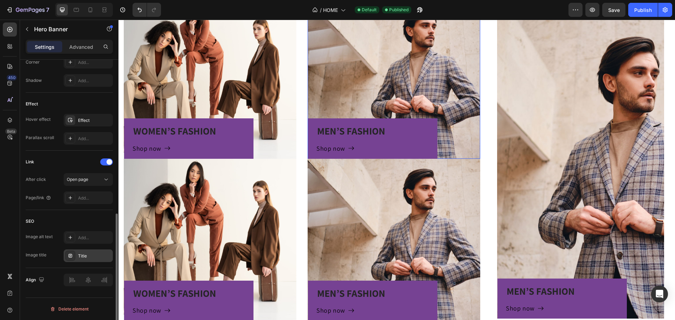
click at [105, 255] on div "Title" at bounding box center [94, 256] width 33 height 6
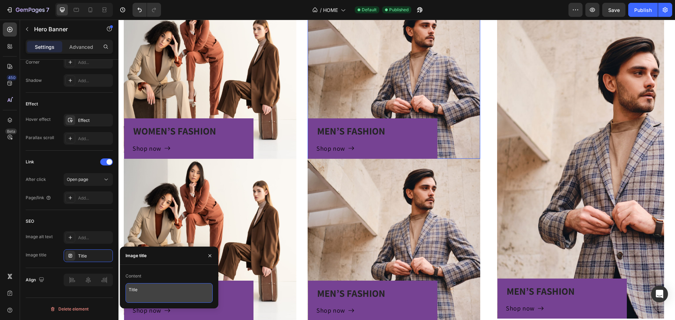
click at [154, 294] on textarea "Title" at bounding box center [168, 293] width 87 height 20
drag, startPoint x: 154, startPoint y: 293, endPoint x: 87, endPoint y: 289, distance: 66.5
click at [103, 292] on div "450 Beta Sections(18) Elements(83) Section Element Hero Section Product Detail …" at bounding box center [59, 170] width 118 height 300
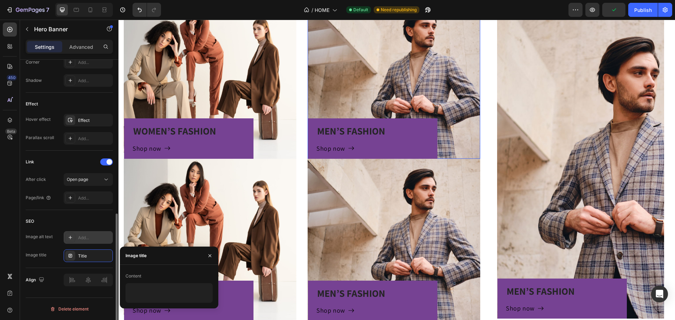
click at [89, 236] on div "Add..." at bounding box center [94, 238] width 33 height 6
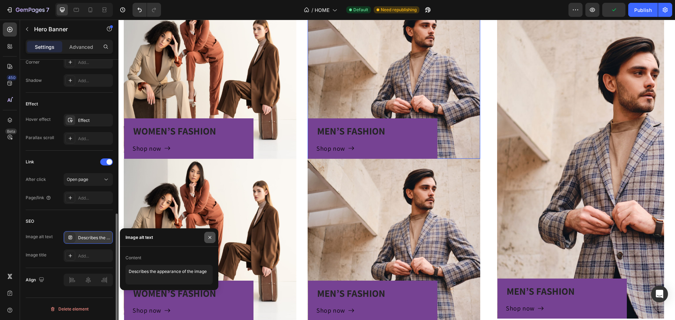
click at [208, 239] on icon "button" at bounding box center [210, 238] width 6 height 6
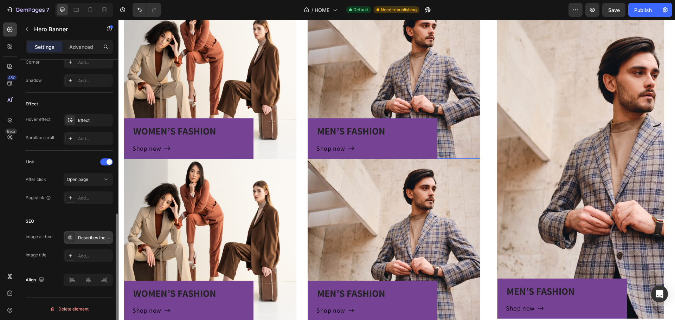
click at [41, 235] on div "Image alt text" at bounding box center [39, 237] width 27 height 6
click at [70, 240] on icon at bounding box center [70, 238] width 6 height 6
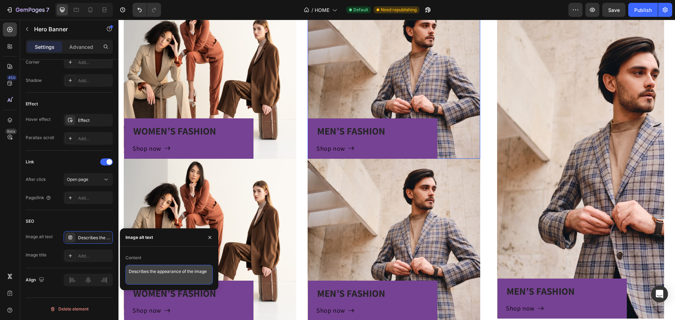
click at [182, 274] on textarea "Describes the appearance of the image" at bounding box center [168, 275] width 87 height 20
drag, startPoint x: 208, startPoint y: 273, endPoint x: 38, endPoint y: 265, distance: 170.2
click at [39, 267] on div "450 Beta Sections(18) Elements(83) Section Element Hero Section Product Detail …" at bounding box center [59, 170] width 118 height 300
drag, startPoint x: 71, startPoint y: 226, endPoint x: 72, endPoint y: 222, distance: 4.3
click at [71, 225] on div "SEO" at bounding box center [69, 221] width 87 height 11
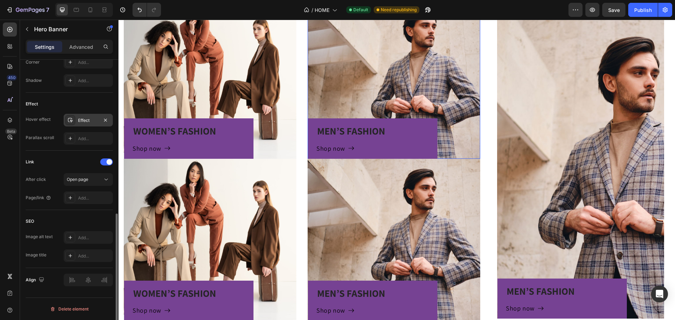
scroll to position [305, 0]
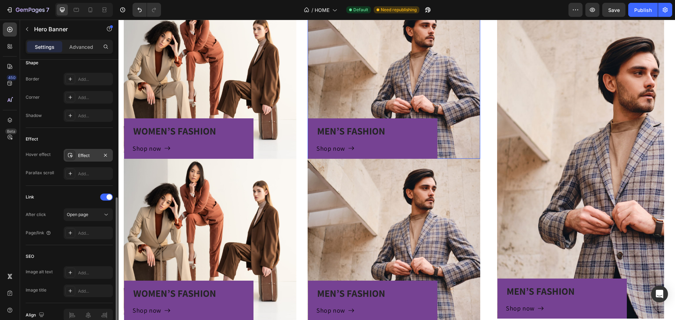
click at [77, 154] on div "Effect" at bounding box center [88, 155] width 49 height 13
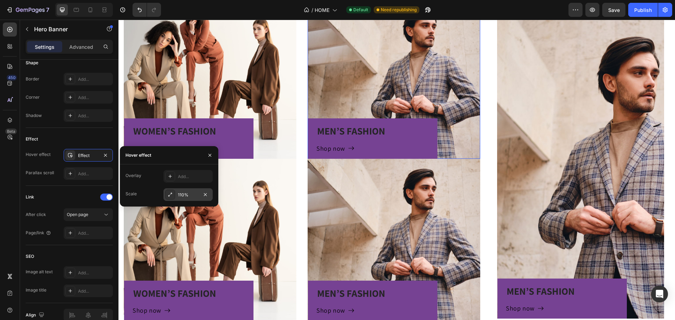
click at [186, 197] on div "110%" at bounding box center [188, 195] width 20 height 6
click at [127, 156] on icon "button" at bounding box center [128, 156] width 6 height 6
click at [180, 171] on div "Add..." at bounding box center [187, 176] width 49 height 13
type input "4%"
type input "4"
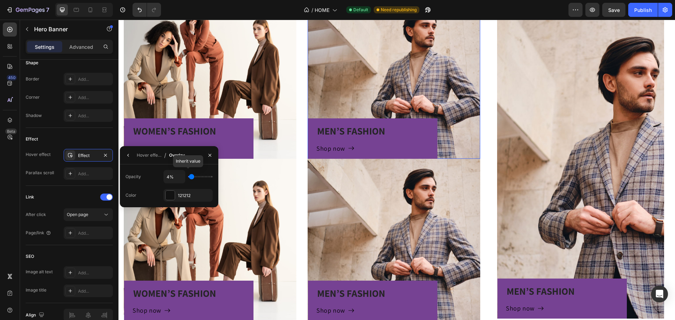
type input "6%"
type input "6"
type input "15%"
type input "15"
type input "17%"
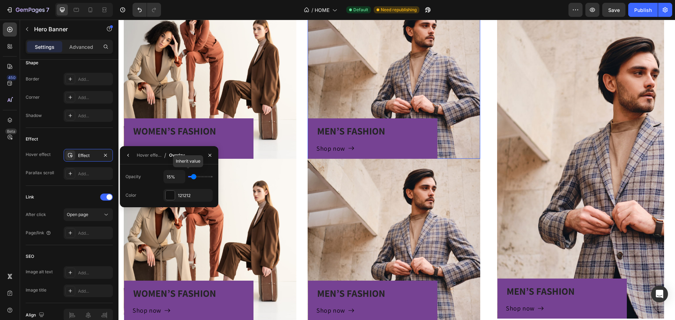
type input "17"
type input "19%"
type input "19"
type input "20%"
drag, startPoint x: 190, startPoint y: 179, endPoint x: 195, endPoint y: 179, distance: 4.9
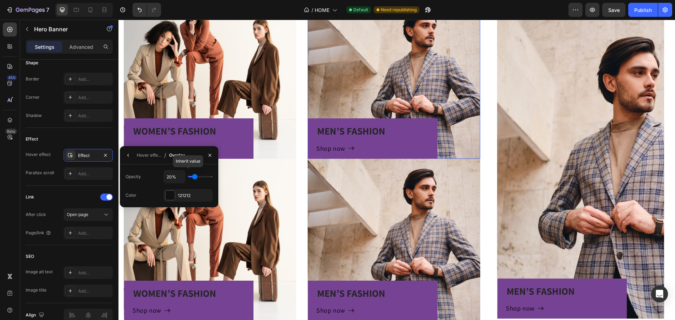
type input "20"
click at [195, 177] on input "range" at bounding box center [200, 176] width 25 height 1
click at [138, 10] on icon "Undo/Redo" at bounding box center [139, 9] width 7 height 7
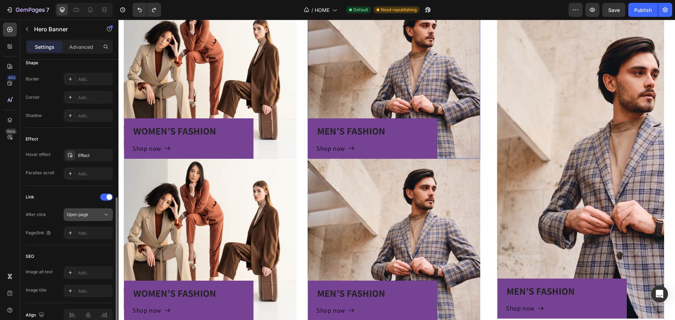
click at [82, 215] on span "Open page" at bounding box center [77, 214] width 21 height 5
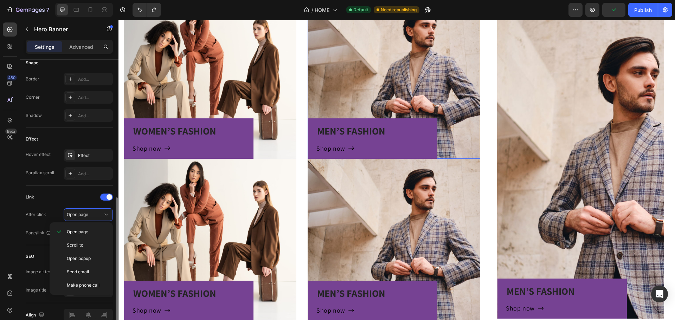
click at [41, 196] on div "Link" at bounding box center [69, 197] width 87 height 11
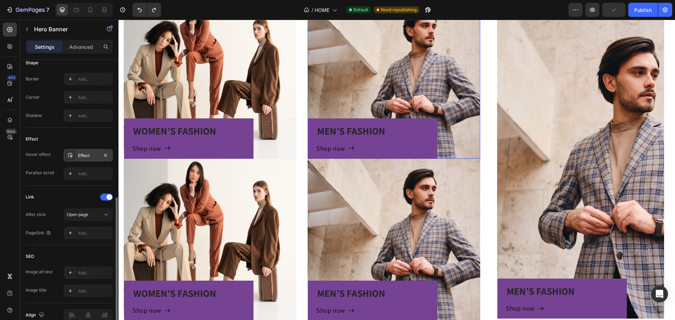
click at [85, 153] on div "Effect" at bounding box center [88, 156] width 20 height 6
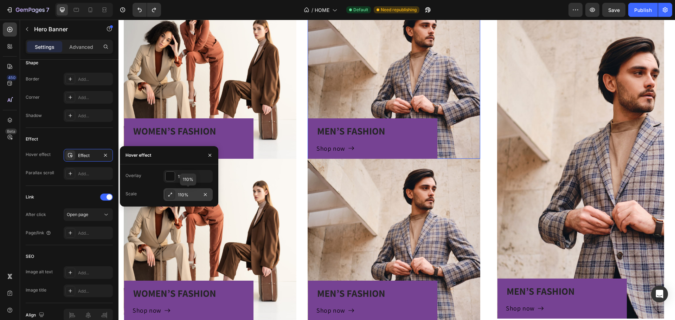
click at [168, 194] on icon at bounding box center [170, 195] width 6 height 6
type input "200%"
drag, startPoint x: 191, startPoint y: 179, endPoint x: 217, endPoint y: 178, distance: 25.7
type input "200"
click at [213, 177] on input "range" at bounding box center [200, 176] width 25 height 1
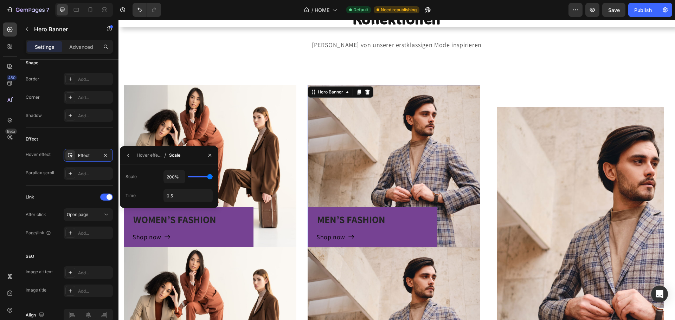
scroll to position [348, 0]
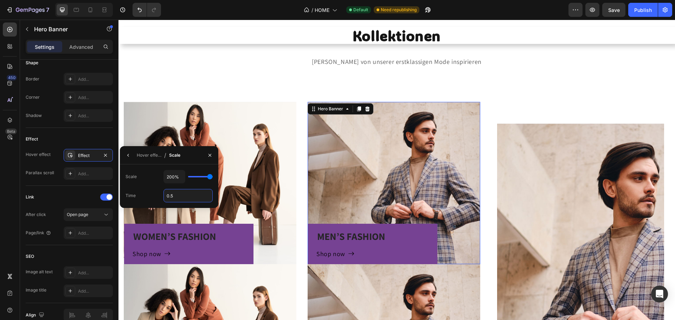
click at [182, 192] on input "0.5" at bounding box center [188, 195] width 48 height 13
type input "170%"
type input "170"
type input "155%"
type input "155"
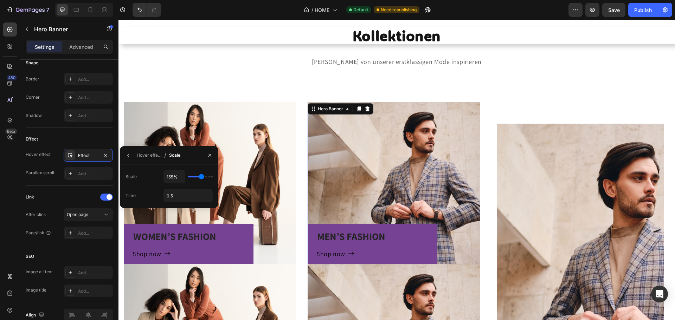
type input "145%"
drag, startPoint x: 210, startPoint y: 175, endPoint x: 199, endPoint y: 176, distance: 11.6
type input "145"
click at [199, 176] on input "range" at bounding box center [200, 176] width 25 height 1
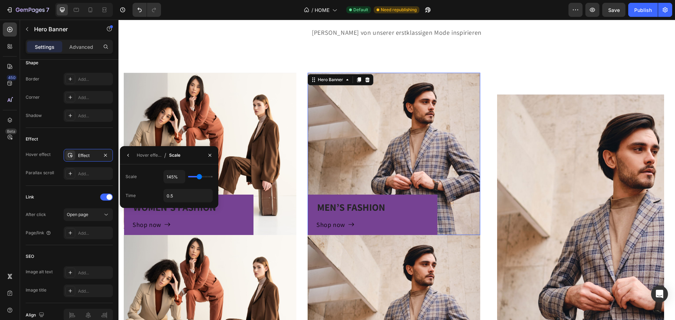
scroll to position [418, 0]
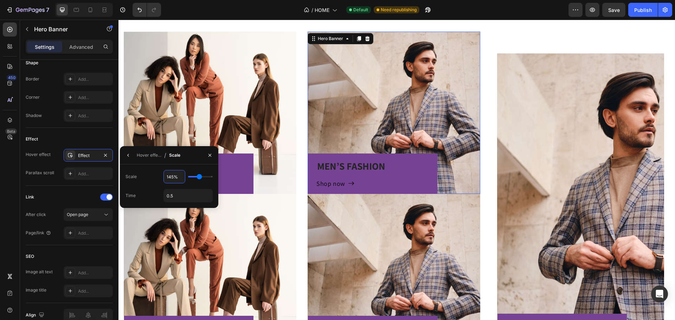
drag, startPoint x: 179, startPoint y: 175, endPoint x: 161, endPoint y: 175, distance: 17.9
click at [161, 175] on div "Scale 145%" at bounding box center [168, 176] width 87 height 13
type input "14"
type input "100"
type input "1"
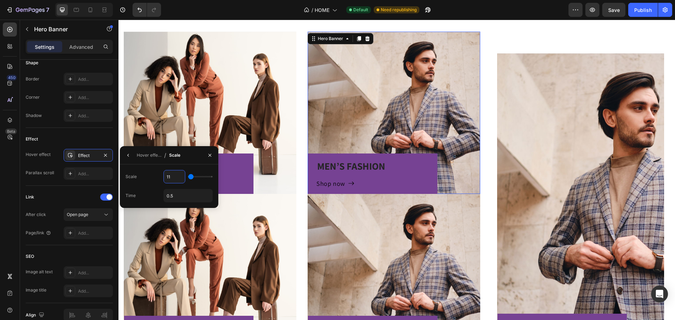
type input "110"
type input "110%"
click at [178, 192] on input "0.5" at bounding box center [188, 195] width 48 height 13
drag, startPoint x: 177, startPoint y: 197, endPoint x: 147, endPoint y: 203, distance: 30.5
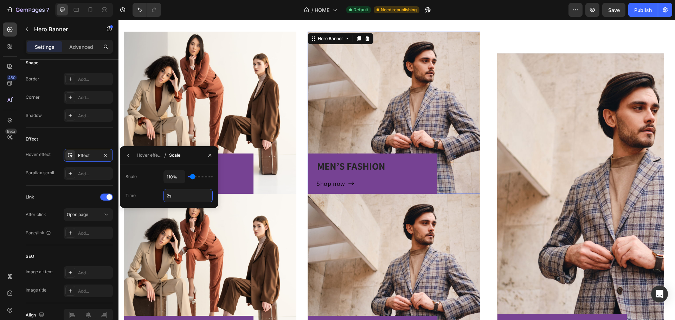
click at [150, 203] on div "Scale 110% Time 2s" at bounding box center [169, 186] width 98 height 44
type input "0,5"
click at [530, 33] on div "MEN’S FASHION Heading Shop now Button Row Hero Banner" at bounding box center [580, 192] width 167 height 324
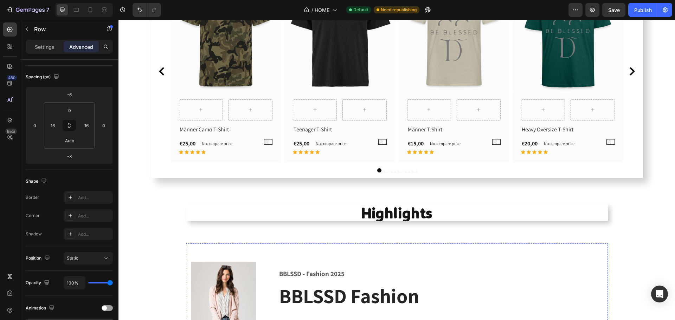
scroll to position [1051, 0]
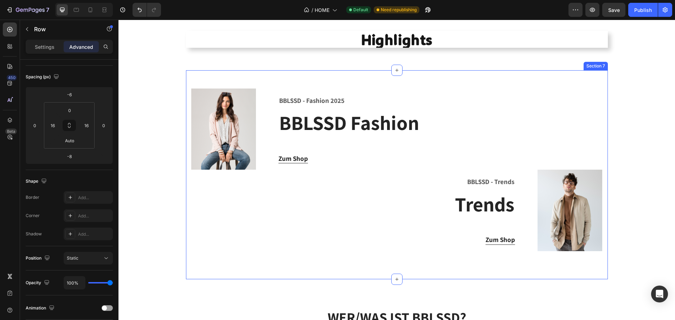
click at [234, 80] on div "Image BBLSSD - Fashion 2025 Text block BBLSSD Fashion Heading Zum Shop Button R…" at bounding box center [397, 174] width 422 height 209
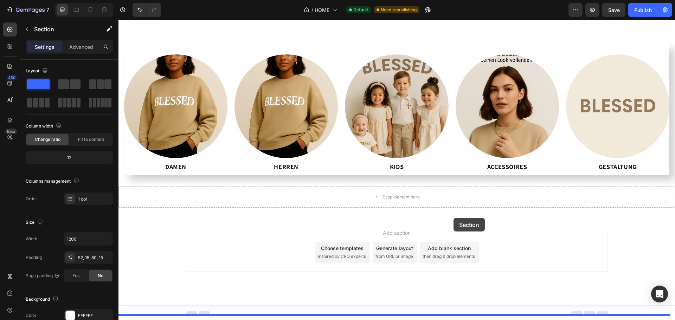
scroll to position [1719, 0]
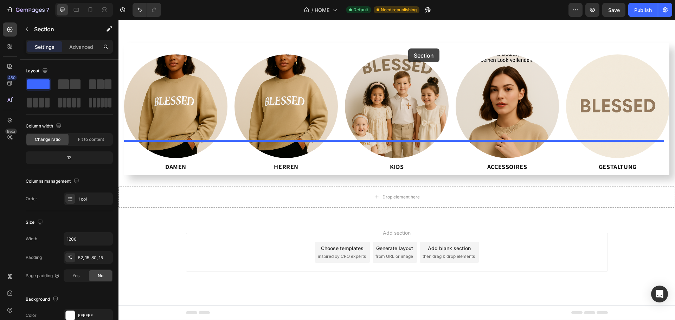
drag, startPoint x: 435, startPoint y: 79, endPoint x: 408, endPoint y: 48, distance: 40.6
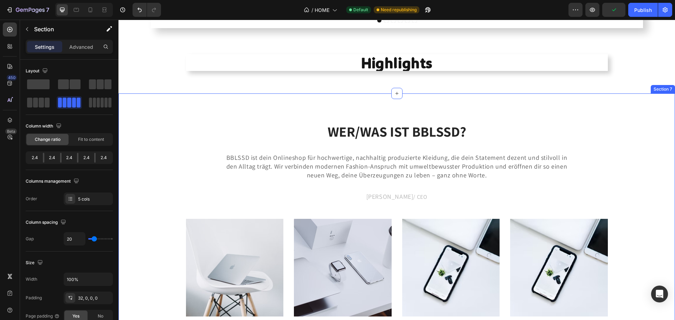
scroll to position [983, 0]
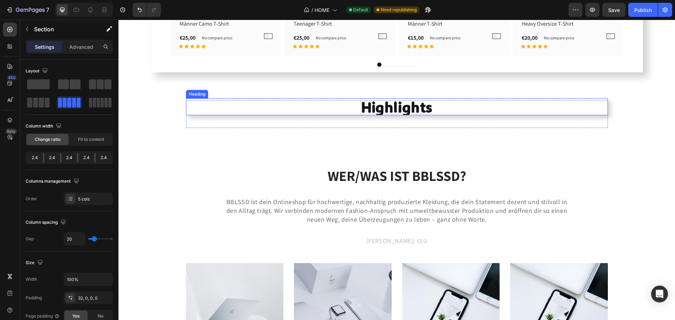
click at [589, 107] on h2 "Highlights" at bounding box center [397, 106] width 422 height 17
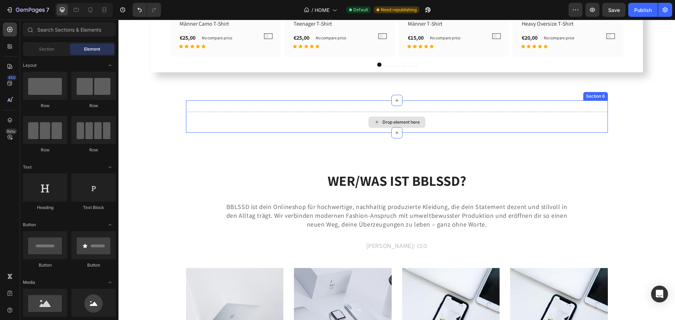
click at [464, 122] on div "Drop element here" at bounding box center [397, 122] width 422 height 21
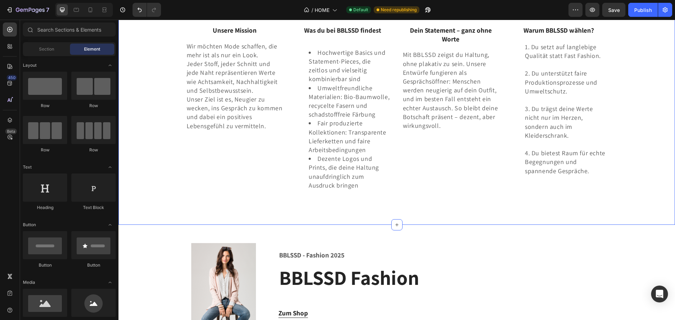
scroll to position [1370, 0]
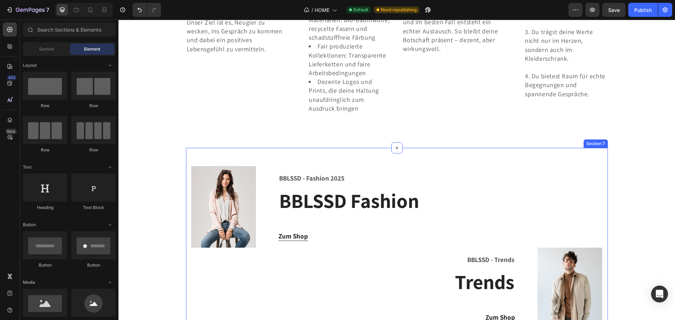
click at [585, 158] on div "Image BBLSSD - Fashion 2025 Text block BBLSSD Fashion Heading Zum Shop Button R…" at bounding box center [397, 252] width 422 height 209
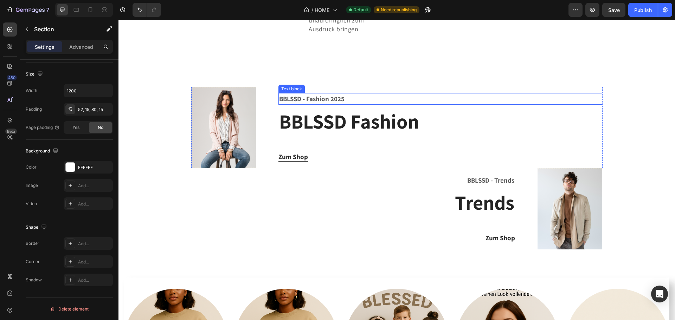
scroll to position [1437, 0]
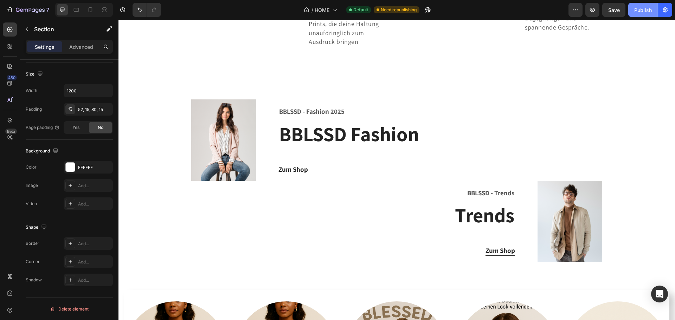
click at [649, 14] on button "Publish" at bounding box center [643, 10] width 30 height 14
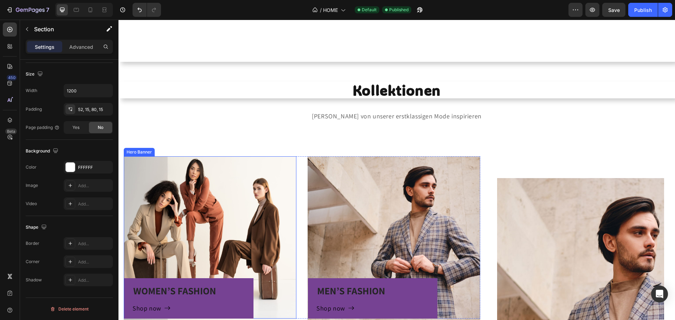
scroll to position [344, 0]
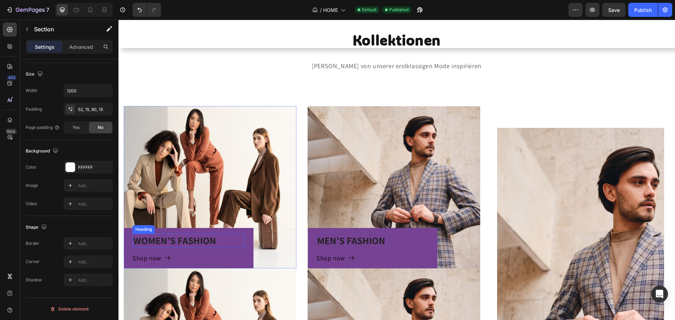
click at [180, 239] on p "WOMEN’S FASHION" at bounding box center [188, 240] width 111 height 13
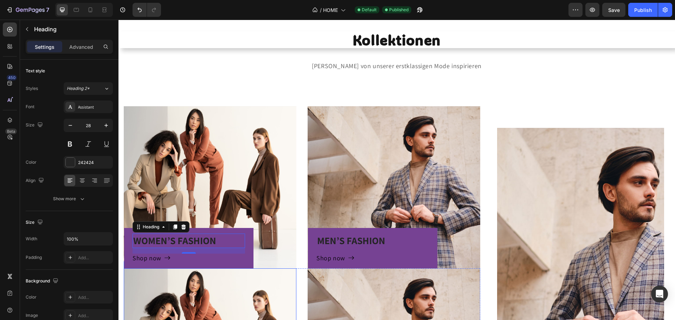
scroll to position [414, 0]
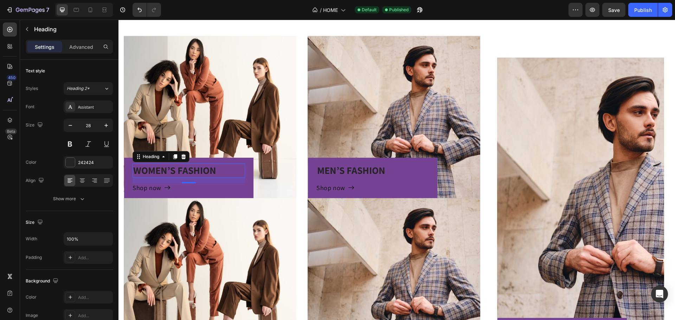
click at [185, 170] on p "WOMEN’S FASHION" at bounding box center [188, 170] width 111 height 13
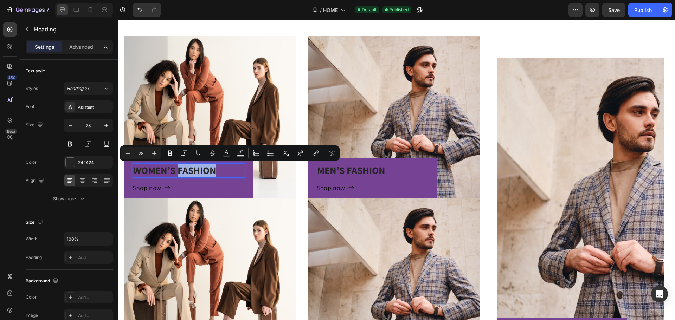
click at [177, 168] on p "WOMEN’S FASHION" at bounding box center [188, 170] width 111 height 13
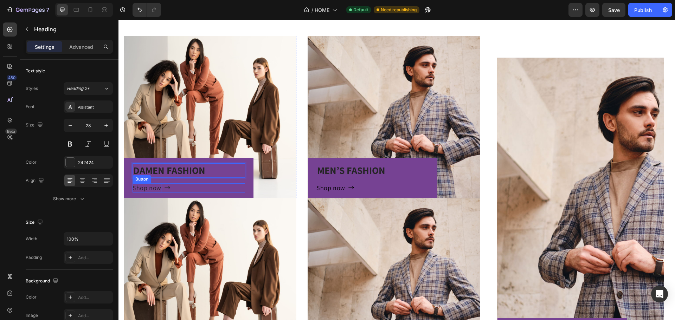
click at [144, 189] on div "Shop now" at bounding box center [146, 187] width 29 height 9
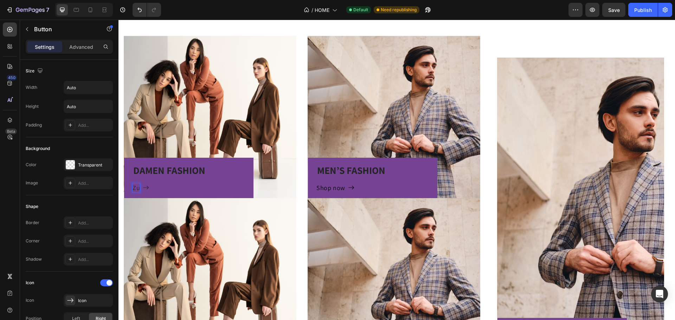
click at [132, 183] on button "Zu" at bounding box center [140, 187] width 17 height 9
click at [132, 183] on button "Zu den" at bounding box center [146, 187] width 29 height 9
click at [329, 188] on div "Shop now" at bounding box center [330, 187] width 29 height 9
click at [316, 183] on button "Zu" at bounding box center [324, 187] width 17 height 9
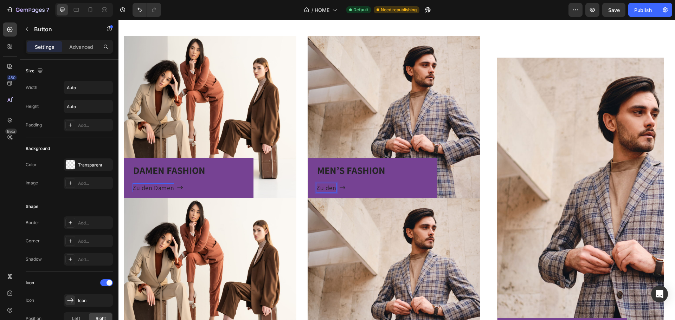
click at [316, 183] on button "Zu den" at bounding box center [330, 187] width 29 height 9
click at [346, 185] on p "Zu den HErren" at bounding box center [350, 187] width 69 height 9
click at [326, 169] on p "MEN’S FASHION" at bounding box center [372, 170] width 111 height 13
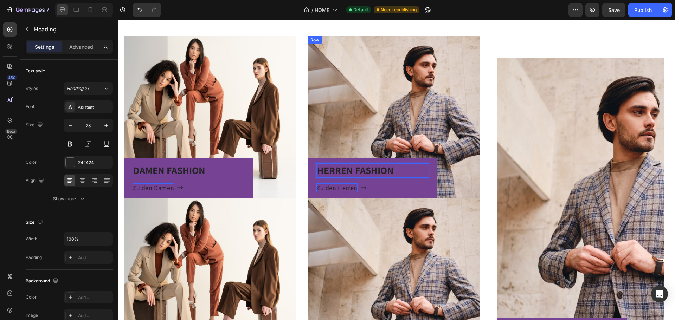
scroll to position [464, 0]
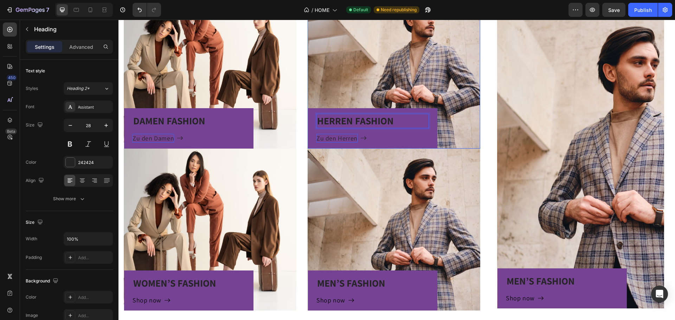
click at [170, 277] on p "WOMEN’S FASHION" at bounding box center [188, 283] width 111 height 13
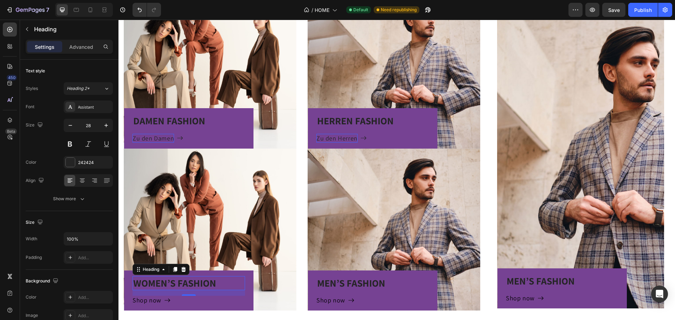
scroll to position [555, 0]
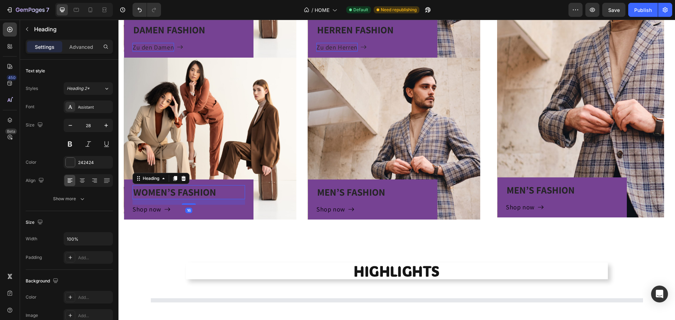
click at [173, 191] on p "WOMEN’S FASHION" at bounding box center [188, 192] width 111 height 13
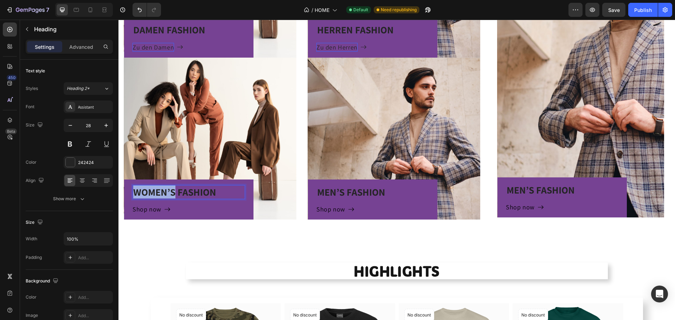
click at [170, 191] on p "WOMEN’S FASHION" at bounding box center [188, 192] width 111 height 13
drag, startPoint x: 174, startPoint y: 191, endPoint x: 116, endPoint y: 191, distance: 58.3
click at [151, 207] on div "Shop now" at bounding box center [146, 209] width 29 height 9
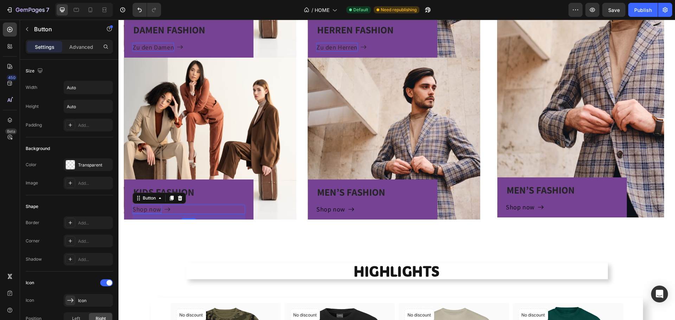
click at [151, 207] on div "Shop now" at bounding box center [146, 209] width 29 height 9
click at [151, 207] on p "Shop now" at bounding box center [146, 209] width 29 height 9
click at [132, 205] on button "Zu" at bounding box center [140, 209] width 17 height 9
click at [132, 205] on button "Zu den" at bounding box center [146, 209] width 29 height 9
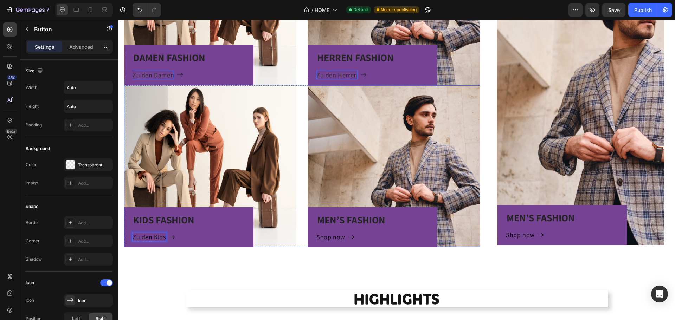
scroll to position [519, 0]
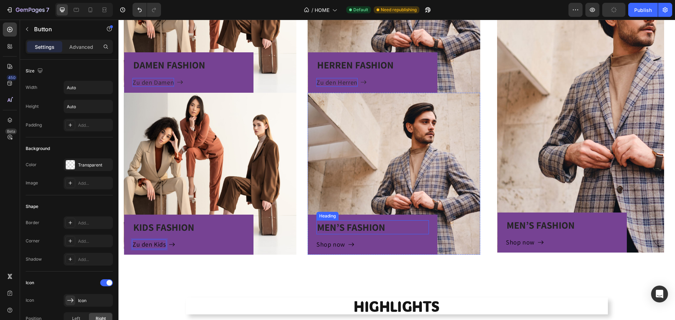
click at [332, 226] on p "MEN’S FASHION" at bounding box center [372, 227] width 111 height 13
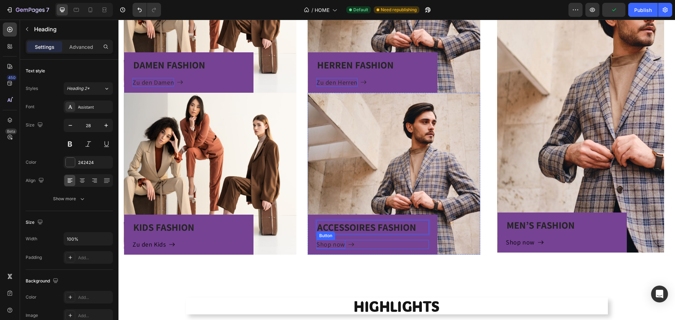
click at [338, 246] on div "Shop now" at bounding box center [330, 244] width 29 height 9
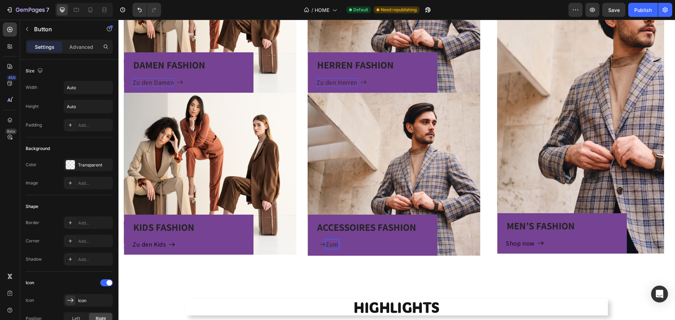
click at [316, 240] on button "Zum" at bounding box center [327, 244] width 22 height 9
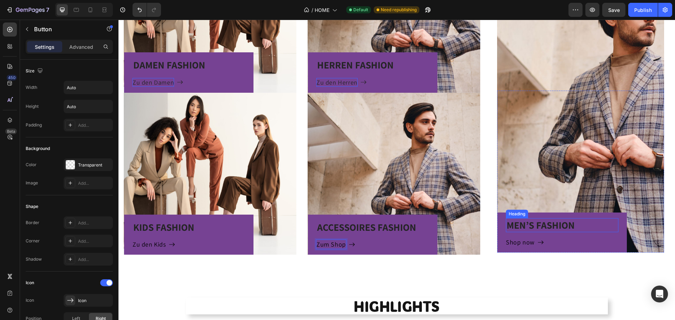
click at [534, 223] on p "MEN’S FASHION" at bounding box center [561, 225] width 111 height 13
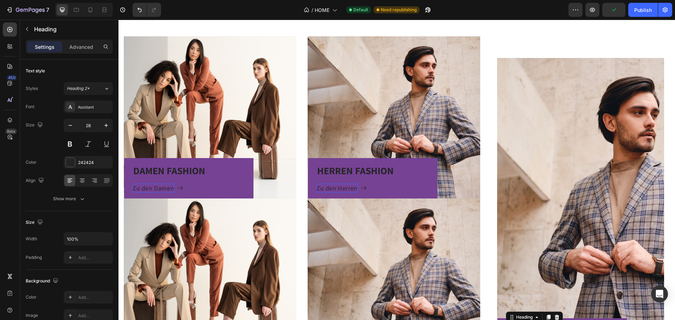
scroll to position [414, 0]
drag, startPoint x: 646, startPoint y: 13, endPoint x: 502, endPoint y: 12, distance: 144.4
click at [646, 13] on div "Publish" at bounding box center [643, 9] width 18 height 7
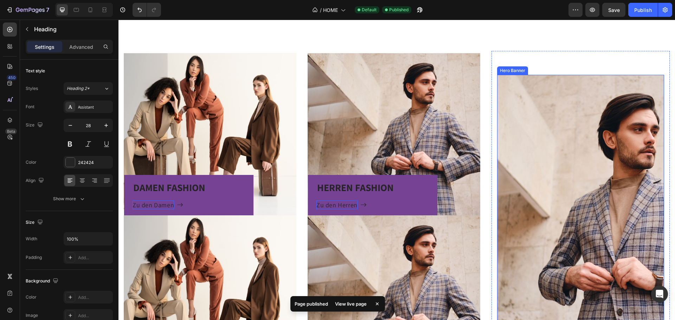
scroll to position [426, 0]
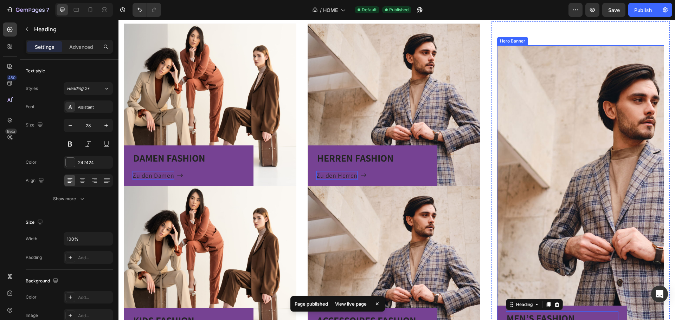
click at [526, 312] on p "MEN’S FASHION" at bounding box center [561, 318] width 111 height 13
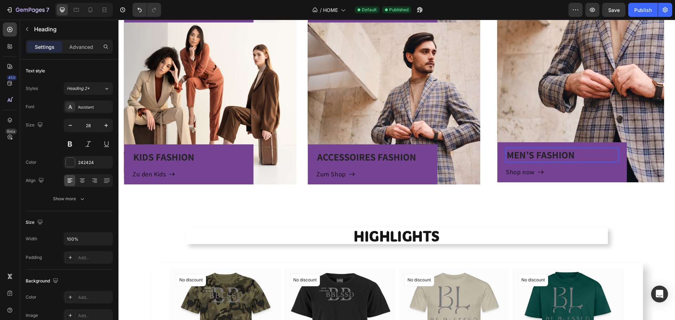
click at [534, 154] on p "MEN’S FASHION" at bounding box center [561, 155] width 111 height 13
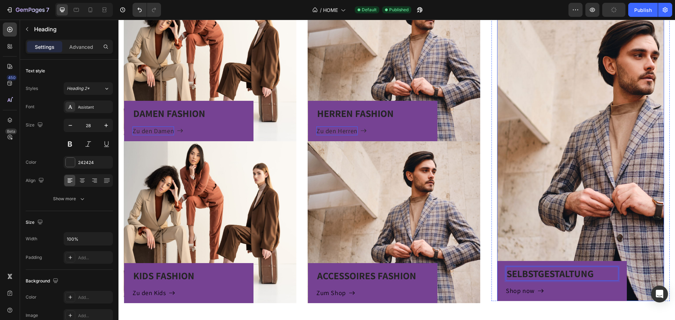
scroll to position [379, 0]
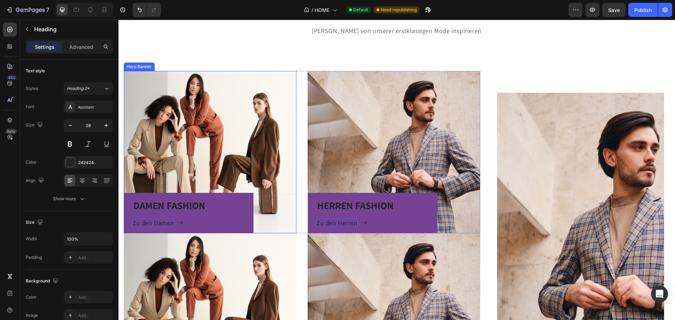
click at [191, 116] on div "DAMEN FASHION Heading Zu den Damen Button Row" at bounding box center [210, 152] width 173 height 162
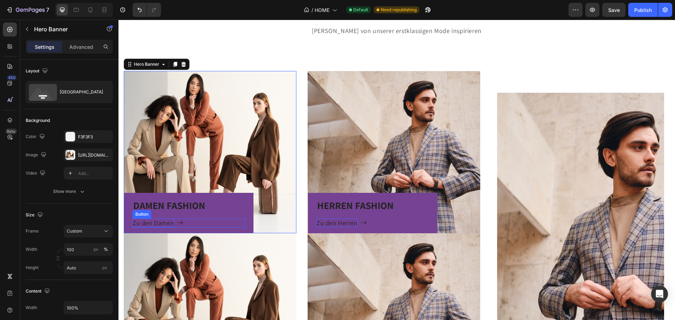
click at [164, 224] on p "Zu den Damen" at bounding box center [152, 223] width 41 height 9
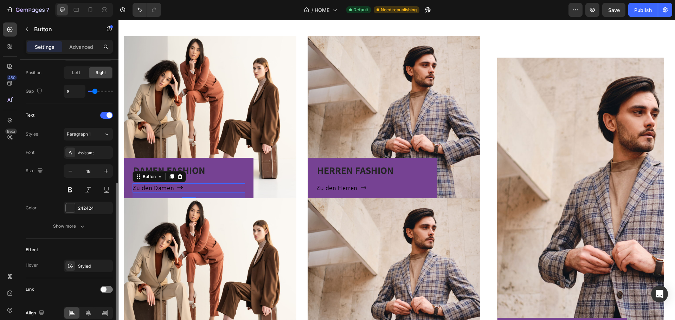
scroll to position [279, 0]
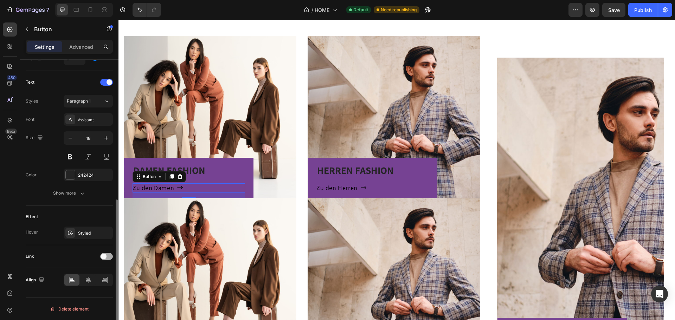
click at [108, 258] on div at bounding box center [106, 256] width 13 height 7
click at [79, 292] on div "Add..." at bounding box center [94, 293] width 33 height 6
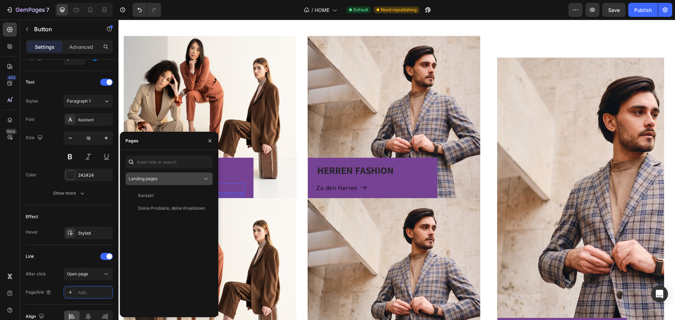
click at [169, 181] on div "Landing pages" at bounding box center [166, 179] width 74 height 6
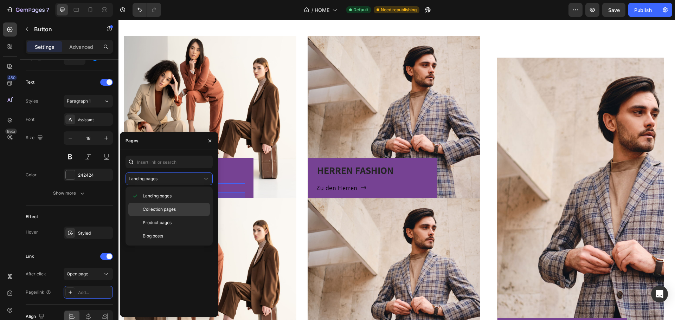
click at [174, 212] on span "Collection pages" at bounding box center [159, 209] width 33 height 6
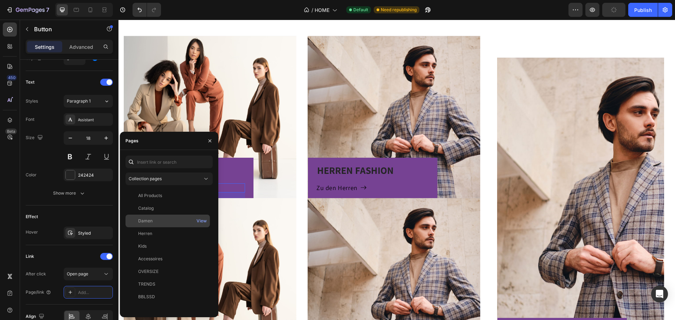
click at [151, 220] on div "Damen" at bounding box center [145, 221] width 14 height 6
click at [84, 256] on div "Link" at bounding box center [69, 256] width 87 height 11
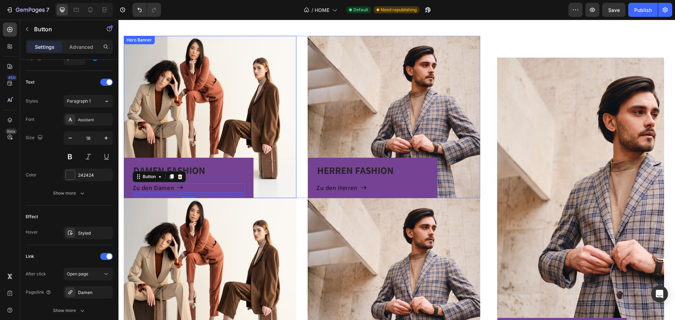
click at [234, 105] on div "DAMEN FASHION Heading Zu den Damen Button 16 Row" at bounding box center [210, 117] width 173 height 162
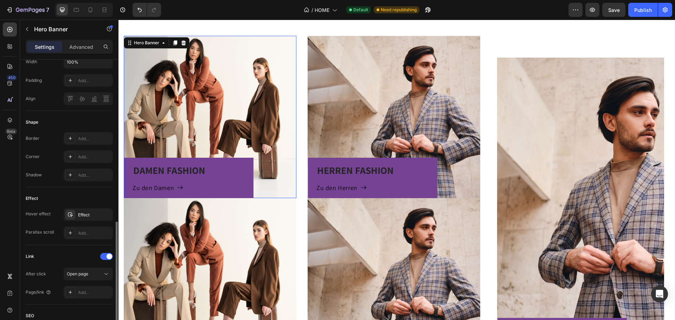
scroll to position [281, 0]
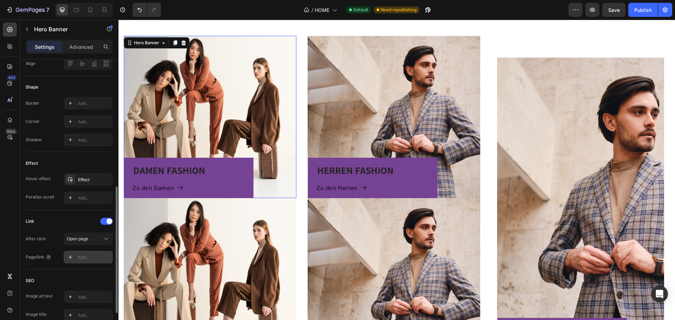
click at [89, 261] on div "Add..." at bounding box center [88, 257] width 49 height 13
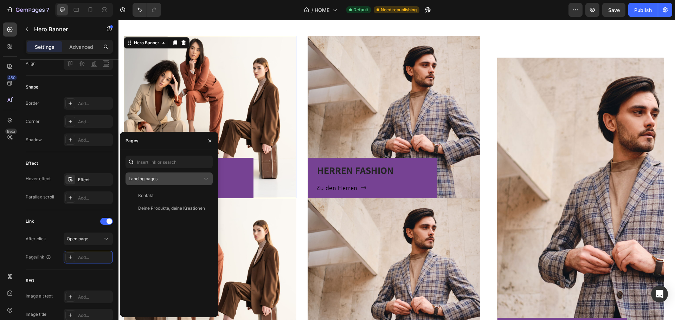
click at [199, 179] on div "Landing pages" at bounding box center [166, 179] width 74 height 6
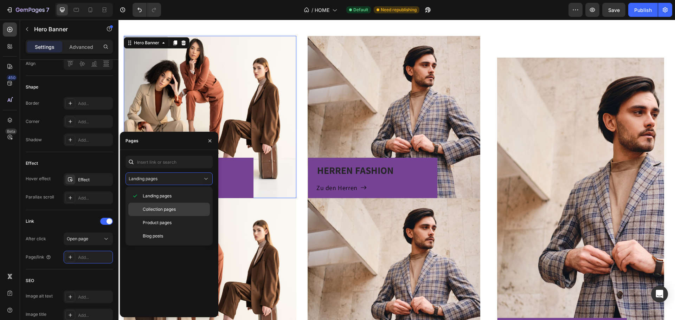
click at [162, 210] on span "Collection pages" at bounding box center [159, 209] width 33 height 6
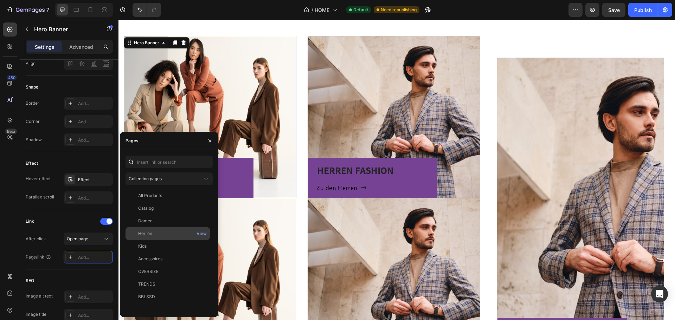
click at [161, 240] on div "Herren View" at bounding box center [167, 246] width 84 height 13
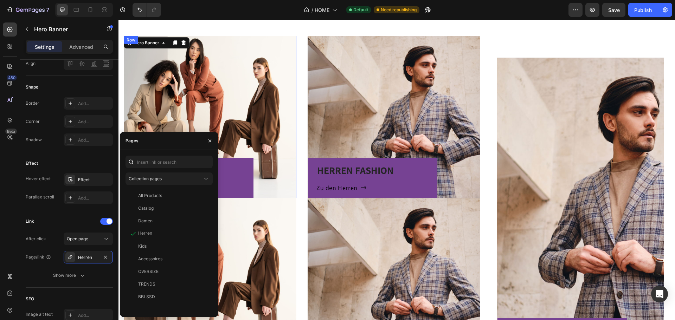
click at [247, 169] on div "DAMEN FASHION Heading Zu den Damen Button Row" at bounding box center [188, 178] width 129 height 40
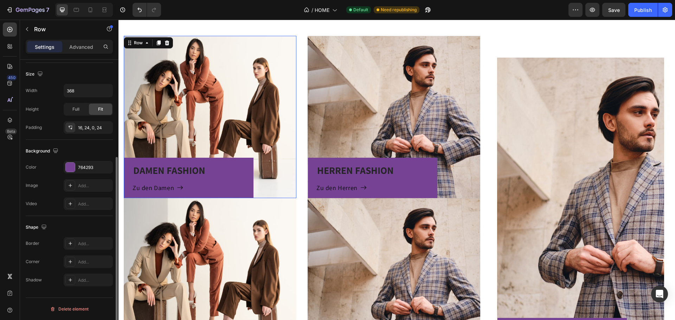
scroll to position [0, 0]
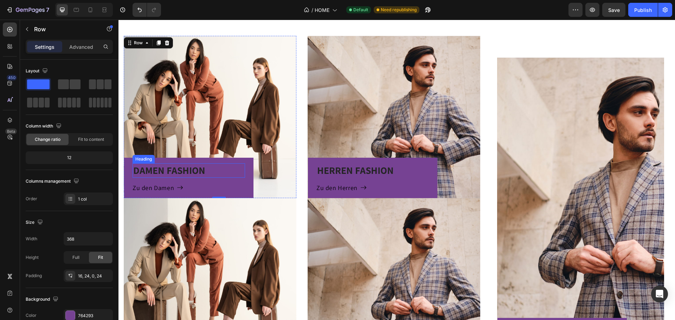
click at [237, 176] on p "DAMEN FASHION" at bounding box center [188, 170] width 111 height 13
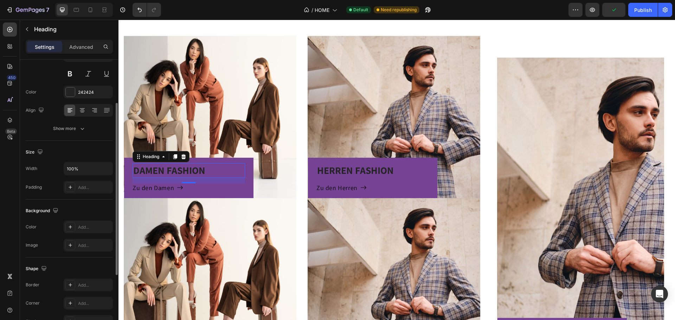
scroll to position [35, 0]
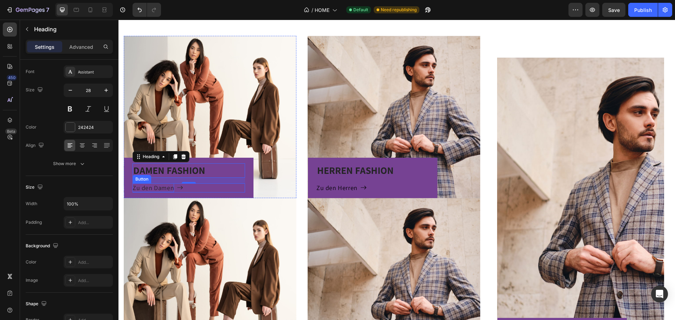
click at [151, 188] on p "Zu den Damen" at bounding box center [152, 187] width 41 height 9
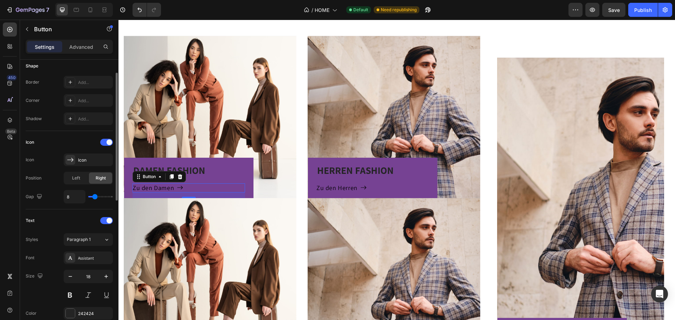
scroll to position [176, 0]
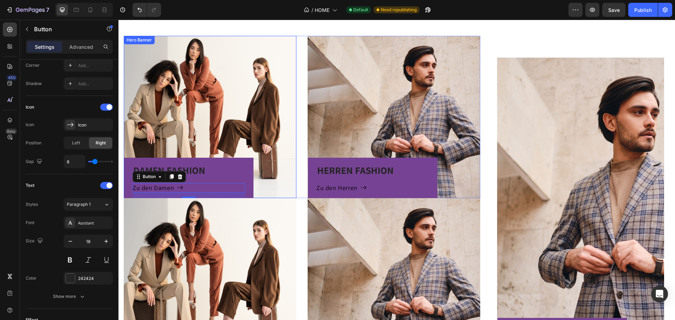
click at [197, 116] on div "DAMEN FASHION Heading Zu den Damen Button 16 Row" at bounding box center [210, 117] width 173 height 162
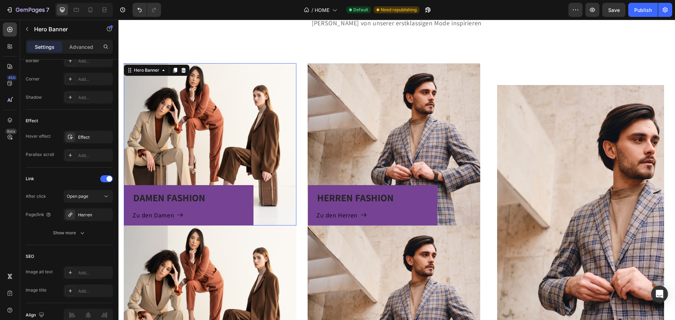
scroll to position [379, 0]
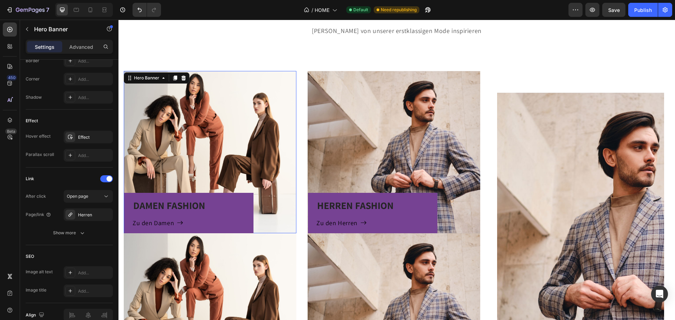
click at [210, 145] on div "DAMEN FASHION Heading Zu den Damen Button Row" at bounding box center [210, 152] width 173 height 162
click at [181, 139] on div "DAMEN FASHION Heading Zu den Damen Button Row" at bounding box center [210, 152] width 173 height 162
click at [76, 215] on div "Herren" at bounding box center [88, 214] width 49 height 13
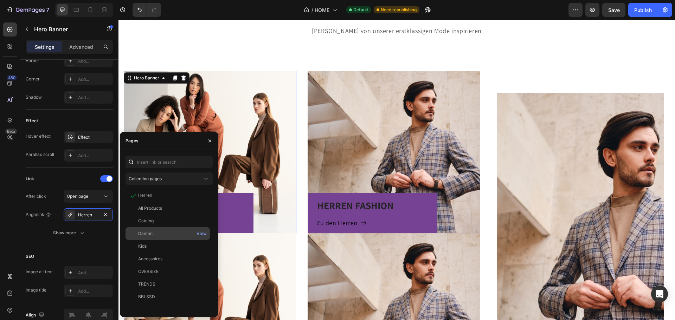
click at [142, 231] on div "Damen" at bounding box center [145, 234] width 14 height 6
click at [265, 156] on div "DAMEN FASHION Heading Zu den Damen Button Row" at bounding box center [210, 152] width 173 height 162
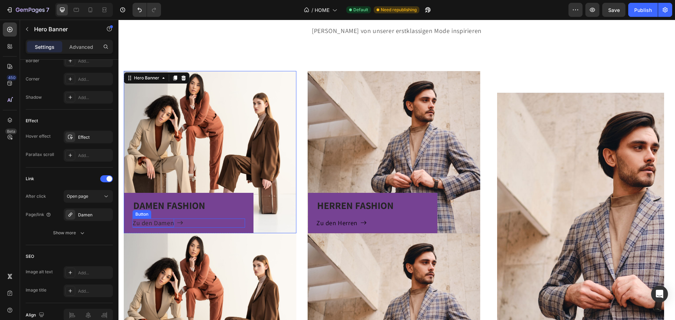
click at [168, 223] on p "Zu den Damen" at bounding box center [152, 223] width 41 height 9
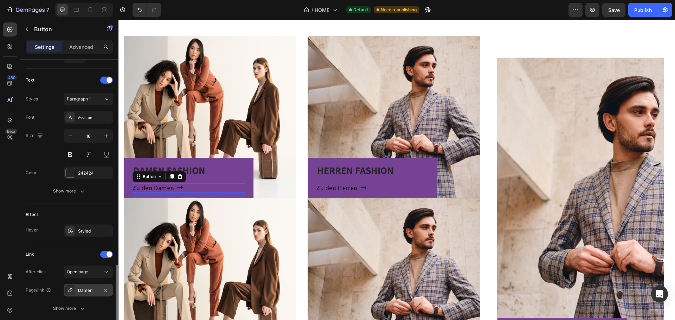
scroll to position [334, 0]
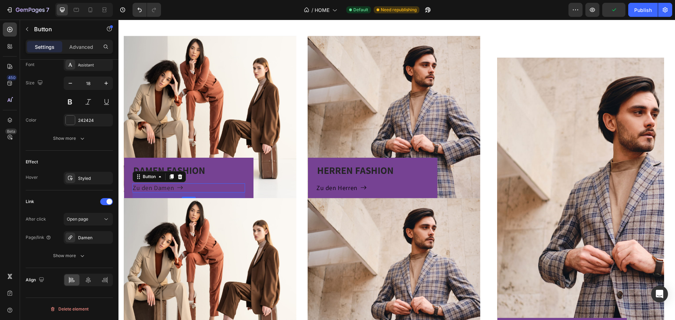
click at [179, 187] on icon at bounding box center [180, 187] width 6 height 6
click at [157, 188] on p "Zu den Damen" at bounding box center [152, 187] width 41 height 9
click at [181, 187] on icon at bounding box center [180, 187] width 6 height 6
click at [391, 75] on div "HERREN FASHION Heading Zu den Herren Button Row" at bounding box center [393, 117] width 173 height 162
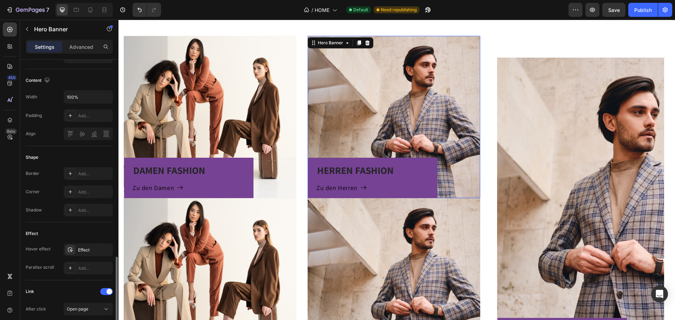
scroll to position [281, 0]
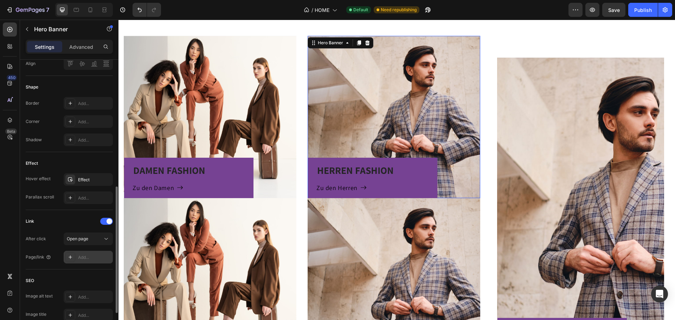
click at [85, 258] on div "Add..." at bounding box center [94, 257] width 33 height 6
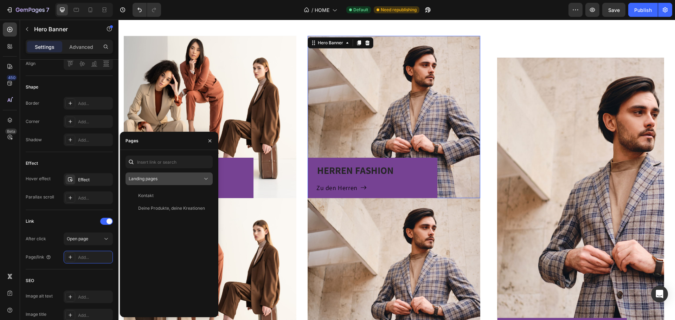
click at [170, 180] on div "Landing pages" at bounding box center [166, 179] width 74 height 6
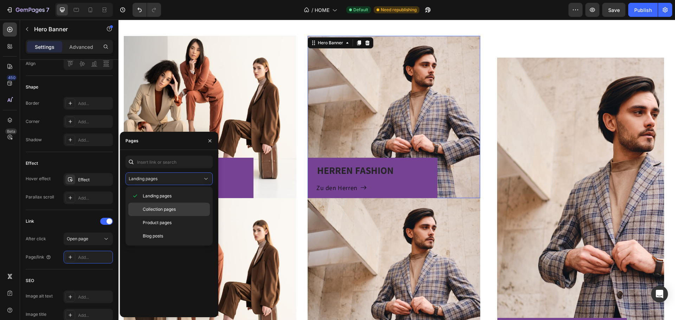
click at [157, 210] on span "Collection pages" at bounding box center [159, 209] width 33 height 6
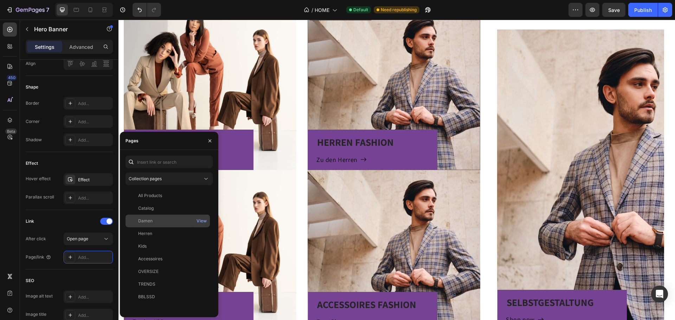
scroll to position [449, 0]
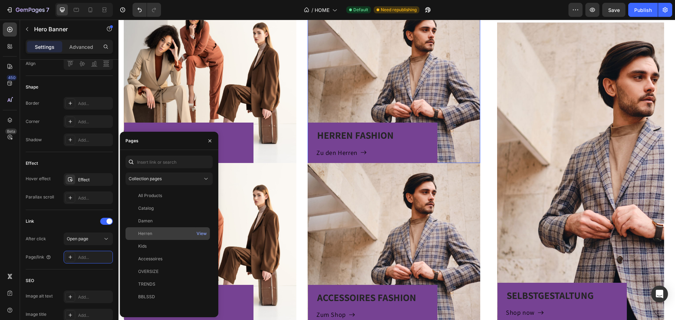
click at [136, 233] on div at bounding box center [133, 234] width 10 height 6
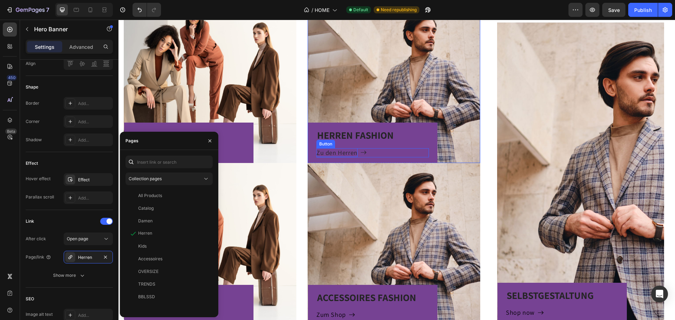
click at [332, 152] on p "Zu den Herren" at bounding box center [336, 152] width 41 height 9
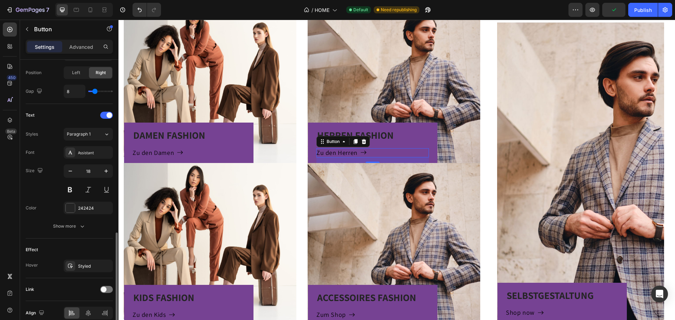
scroll to position [279, 0]
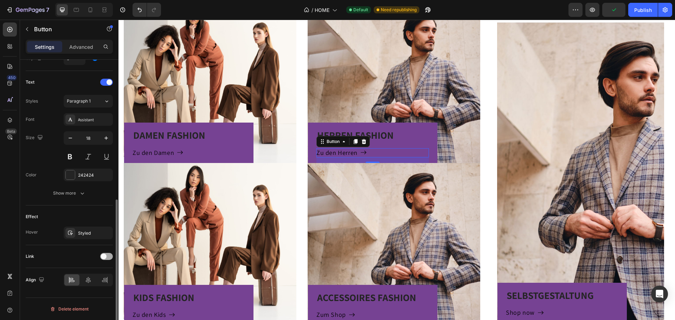
click at [102, 257] on span at bounding box center [104, 257] width 6 height 6
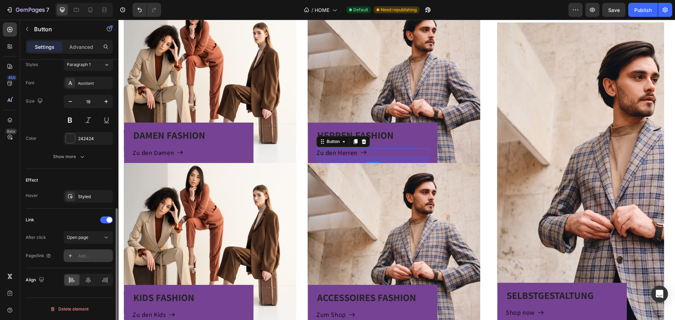
click at [92, 255] on div "Add..." at bounding box center [94, 256] width 33 height 6
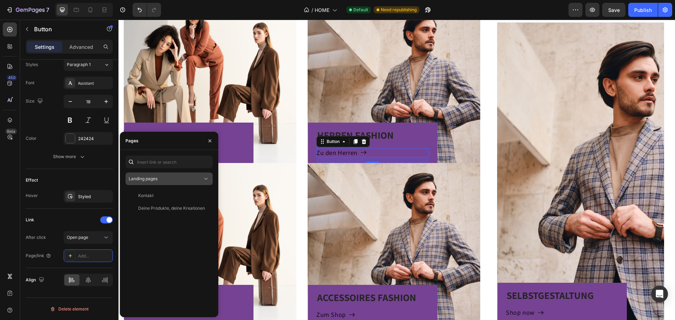
click at [178, 176] on div "Landing pages" at bounding box center [166, 179] width 74 height 6
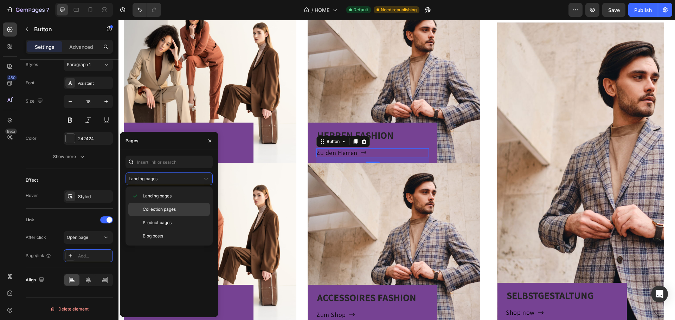
click at [162, 210] on span "Collection pages" at bounding box center [159, 209] width 33 height 6
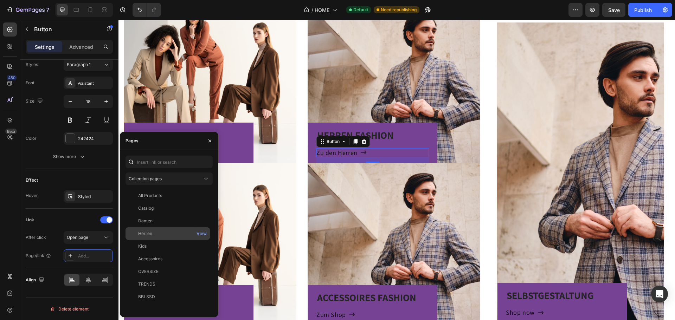
click at [145, 232] on div "Herren" at bounding box center [145, 234] width 14 height 6
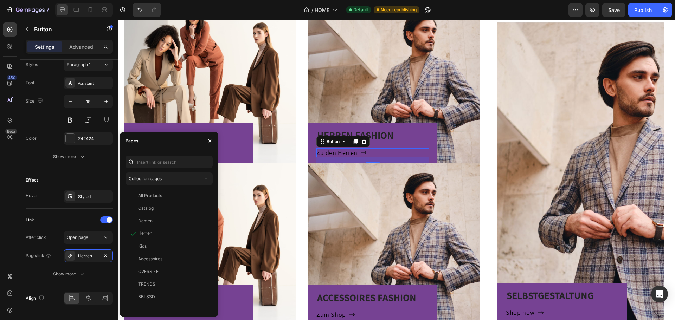
scroll to position [480, 0]
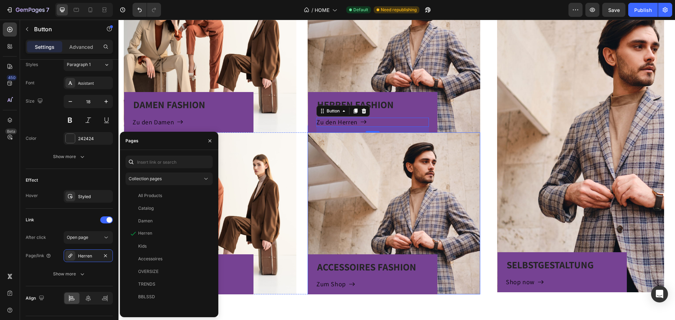
click at [372, 118] on div "Zu den Herren Button 16" at bounding box center [372, 122] width 112 height 9
click at [401, 103] on p "HERREN FASHION" at bounding box center [372, 104] width 111 height 13
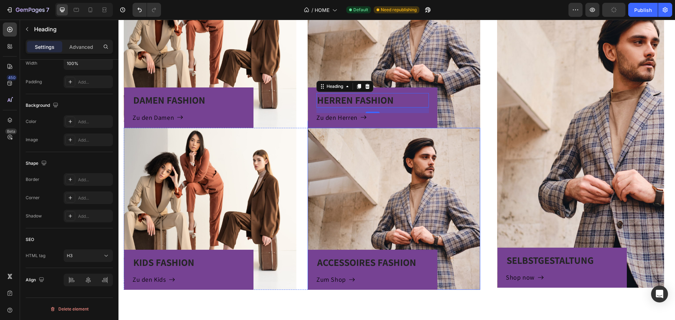
scroll to position [0, 0]
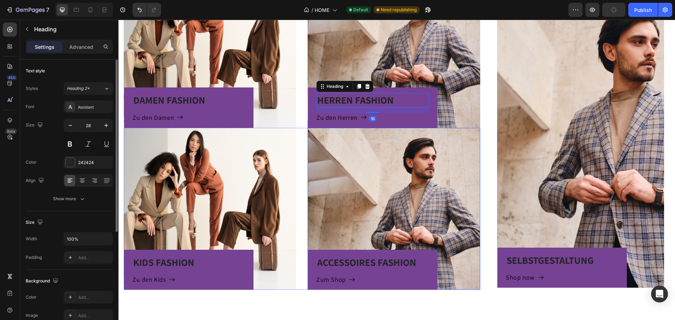
click at [360, 206] on div "ACCESSOIRES FASHION Heading Zum Shop Button Row" at bounding box center [393, 209] width 173 height 162
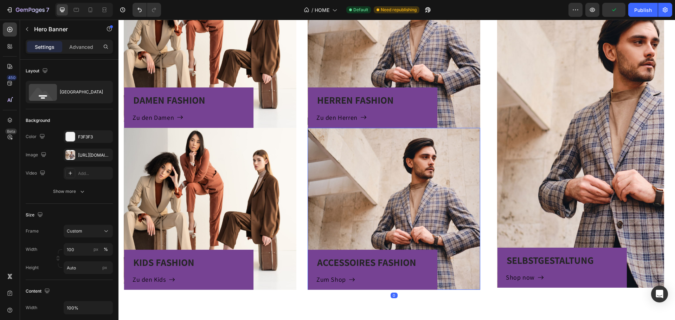
click at [352, 202] on div "ACCESSOIRES FASHION Heading Zum Shop Button Row" at bounding box center [393, 209] width 173 height 162
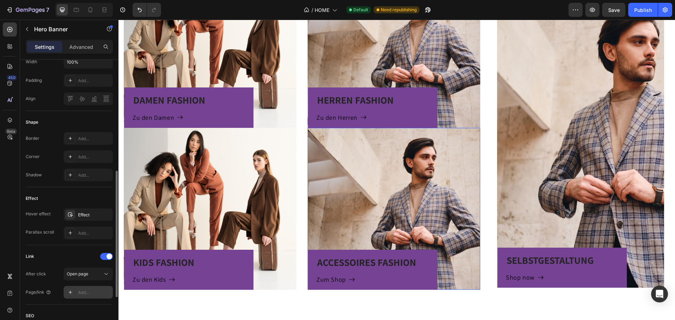
scroll to position [316, 0]
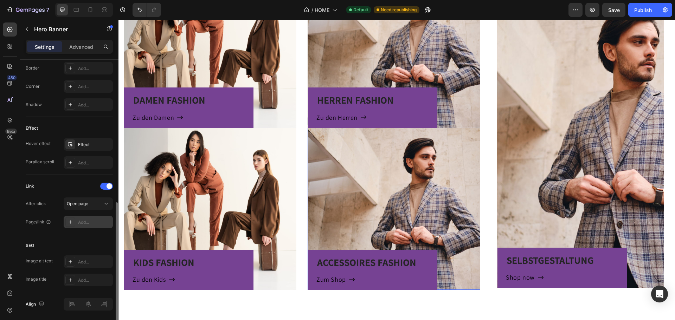
click at [92, 221] on div "Add..." at bounding box center [94, 222] width 33 height 6
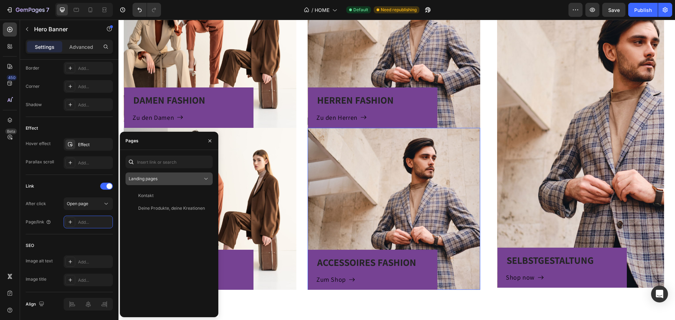
click at [176, 183] on button "Landing pages" at bounding box center [168, 179] width 87 height 13
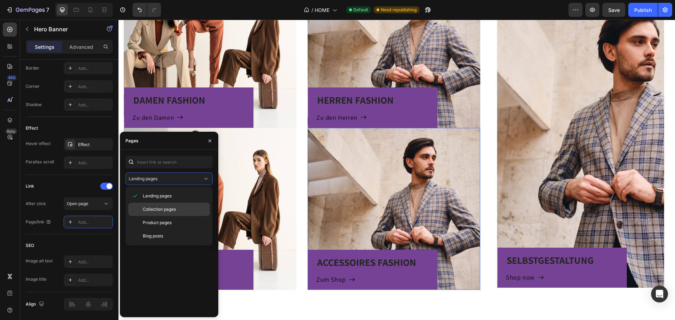
click at [158, 208] on span "Collection pages" at bounding box center [159, 209] width 33 height 6
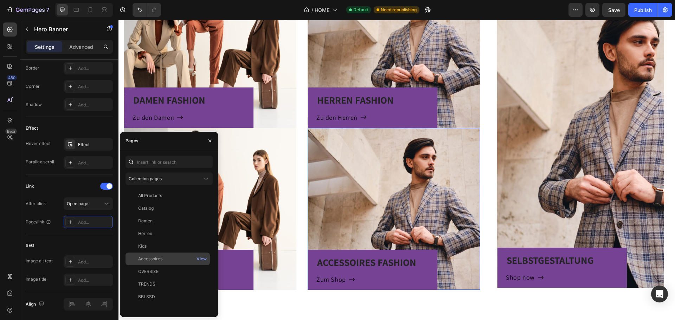
click at [143, 257] on div "Accessoires" at bounding box center [150, 259] width 24 height 6
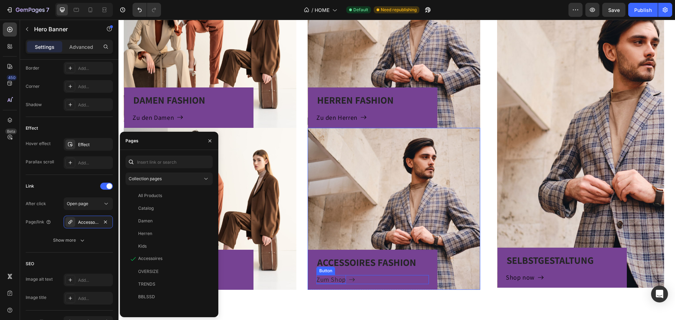
click at [320, 278] on p "Zum Shop" at bounding box center [331, 279] width 30 height 9
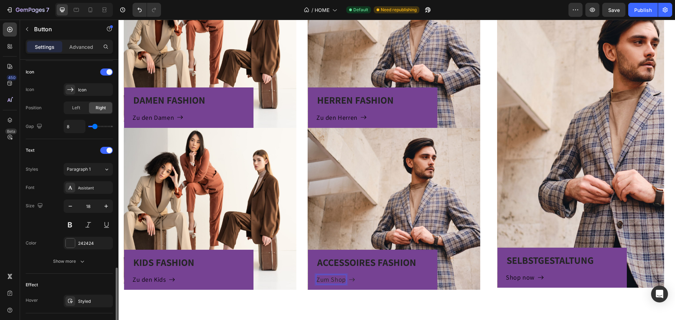
scroll to position [279, 0]
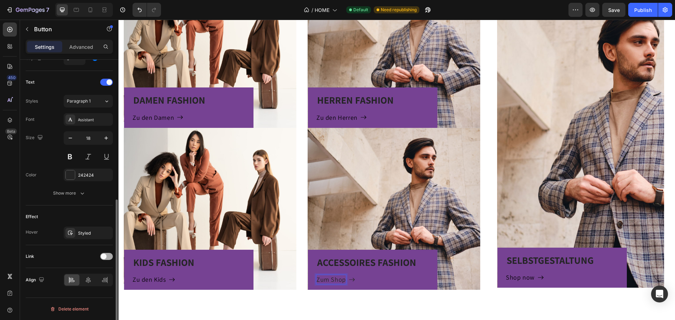
click at [106, 256] on span at bounding box center [104, 257] width 6 height 6
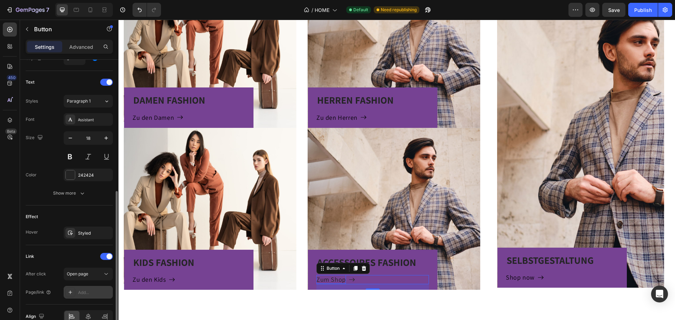
scroll to position [316, 0]
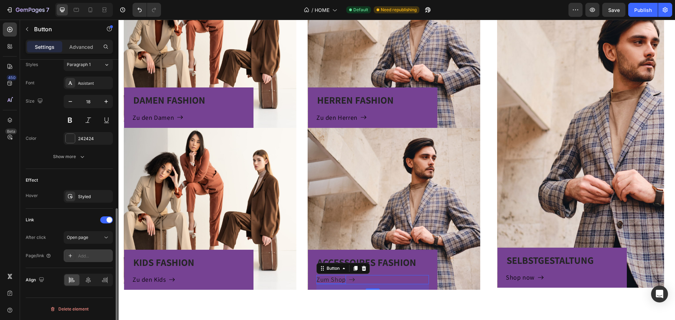
click at [93, 255] on div "Add..." at bounding box center [94, 256] width 33 height 6
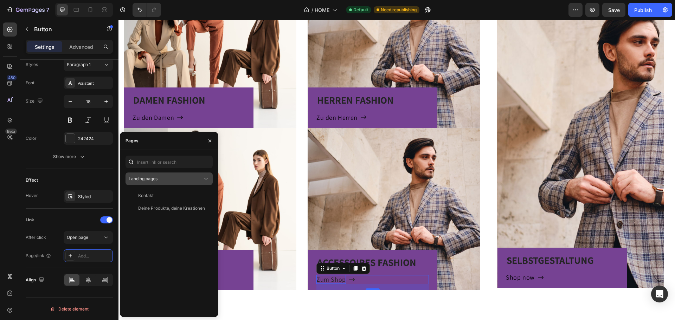
click at [181, 180] on div "Landing pages" at bounding box center [166, 179] width 74 height 6
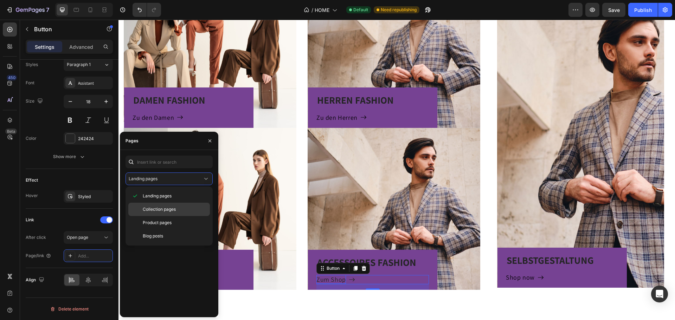
click at [164, 211] on span "Collection pages" at bounding box center [159, 209] width 33 height 6
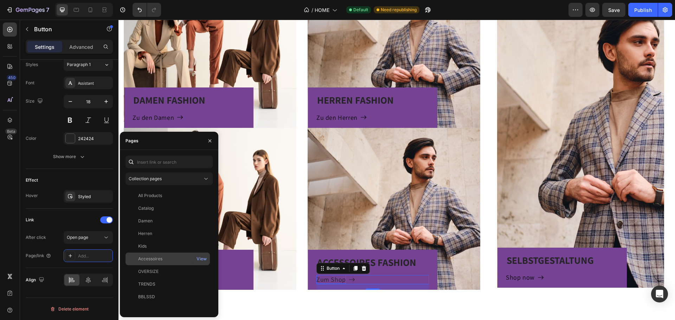
click at [144, 256] on div "Accessoires" at bounding box center [150, 259] width 24 height 6
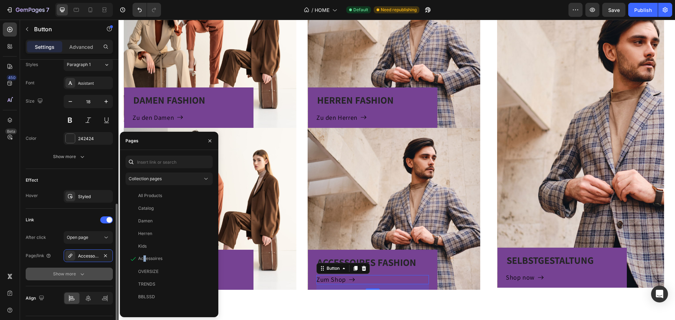
click at [32, 278] on button "Show more" at bounding box center [69, 274] width 87 height 13
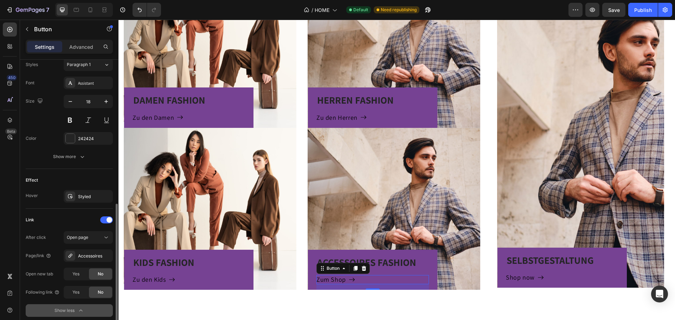
scroll to position [351, 0]
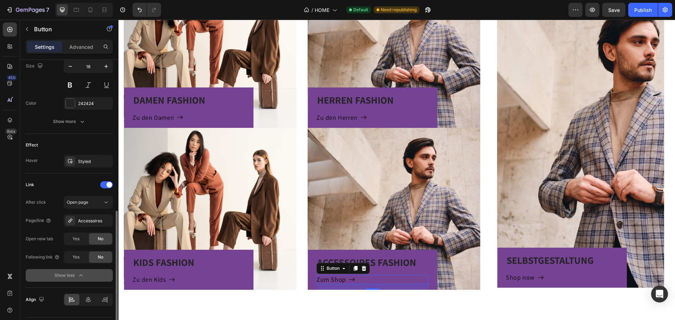
click at [76, 279] on button "Show less" at bounding box center [69, 275] width 87 height 13
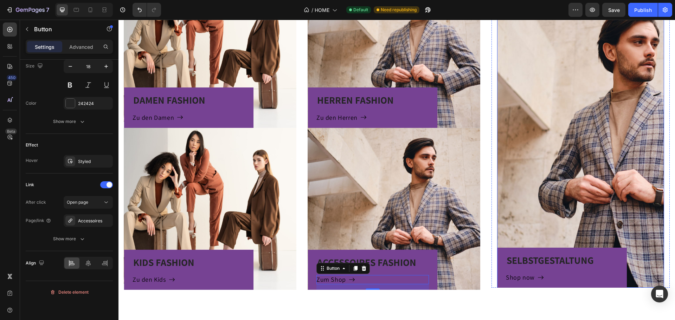
click at [524, 111] on div "Overlay" at bounding box center [580, 137] width 167 height 300
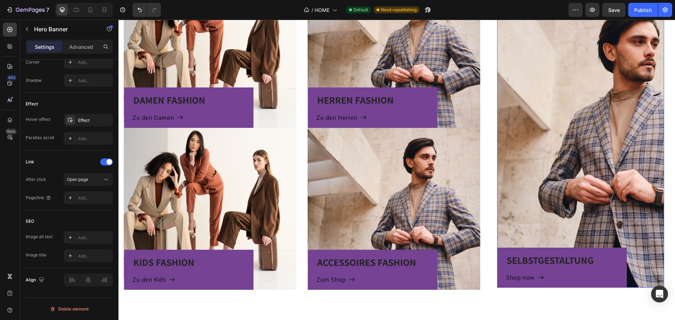
scroll to position [0, 0]
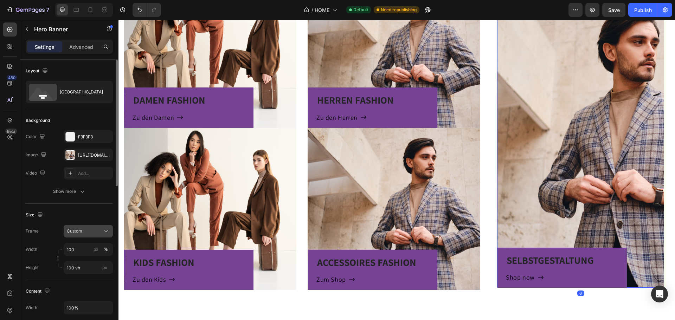
click at [69, 230] on span "Custom" at bounding box center [74, 231] width 15 height 6
click at [587, 116] on div "Overlay" at bounding box center [580, 137] width 167 height 300
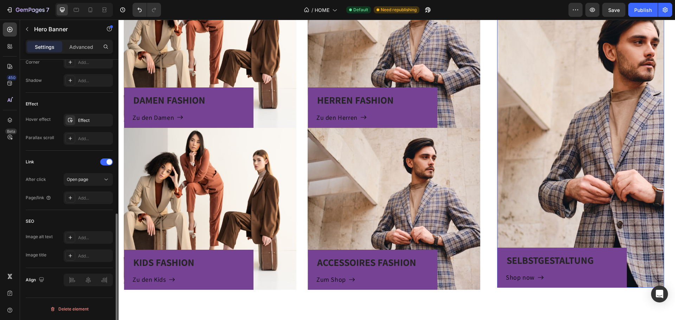
scroll to position [305, 0]
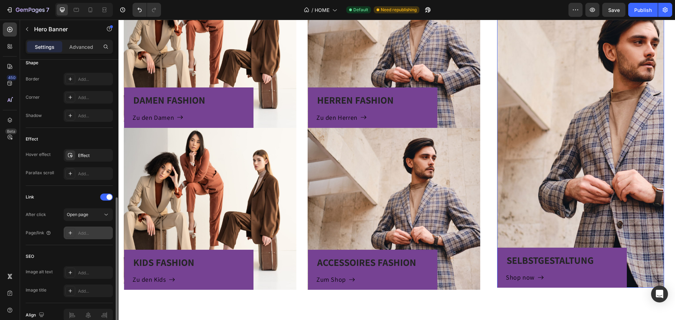
click at [84, 233] on div "Add..." at bounding box center [94, 233] width 33 height 6
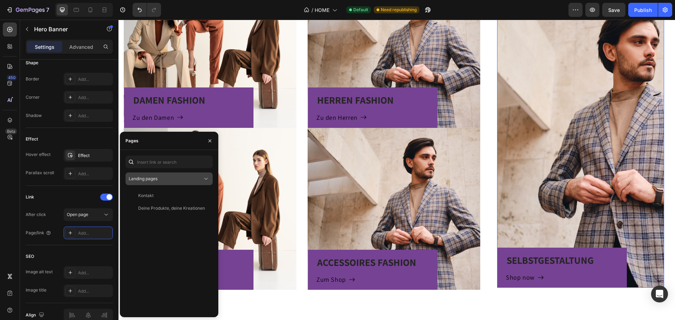
click at [157, 182] on span "Landing pages" at bounding box center [143, 179] width 29 height 6
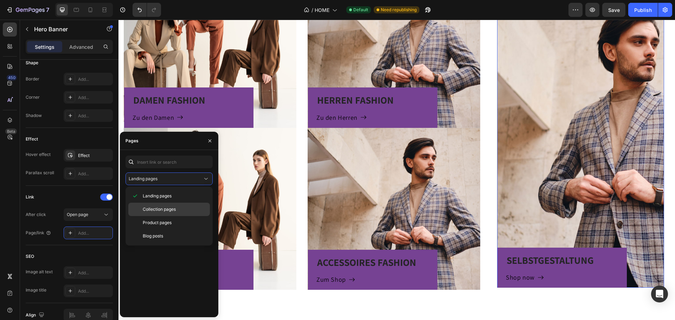
click at [150, 212] on span "Collection pages" at bounding box center [159, 209] width 33 height 6
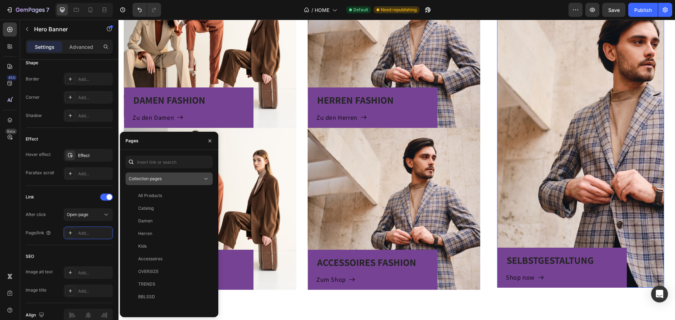
click at [161, 179] on span "Collection pages" at bounding box center [145, 178] width 33 height 5
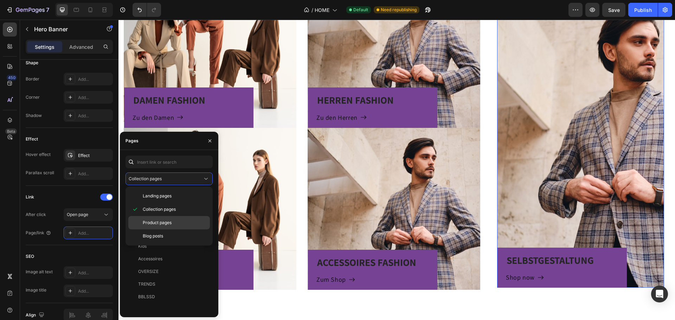
click at [160, 223] on span "Product pages" at bounding box center [157, 223] width 29 height 6
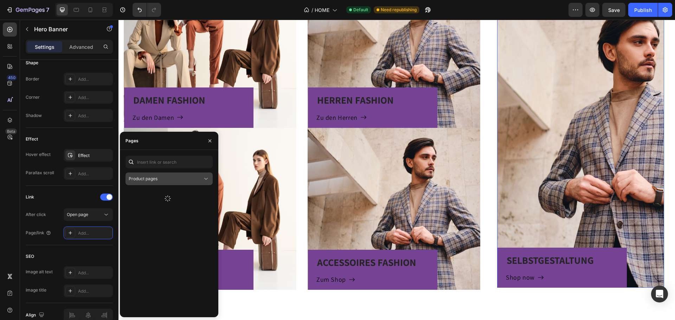
click at [170, 178] on div "Product pages" at bounding box center [166, 179] width 74 height 6
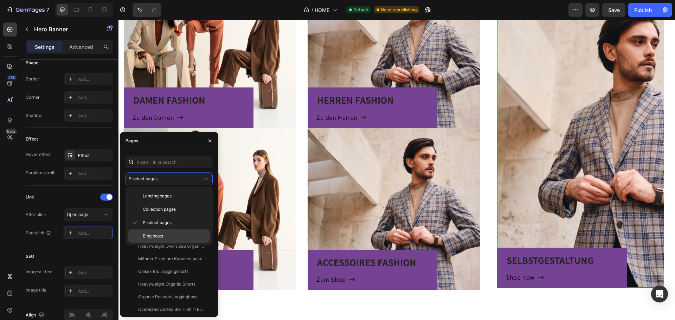
click at [168, 235] on p "Blog posts" at bounding box center [175, 236] width 64 height 6
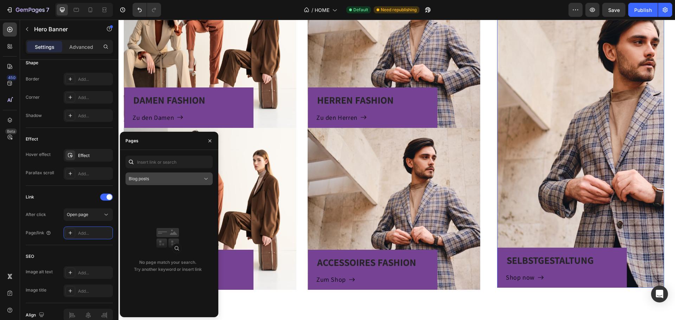
click at [181, 181] on div "Blog posts" at bounding box center [166, 179] width 74 height 6
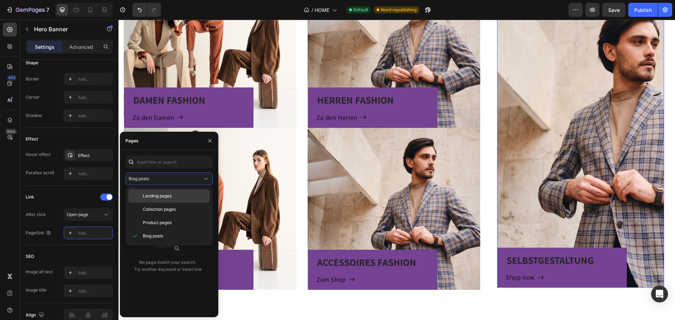
click at [173, 196] on p "Landing pages" at bounding box center [175, 196] width 64 height 6
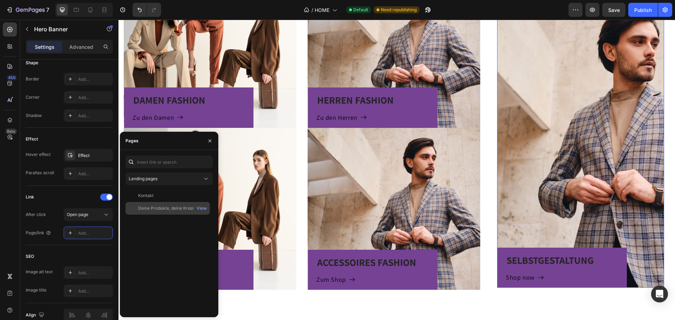
click at [168, 208] on div "Deine Produkte, deine Kreationen" at bounding box center [171, 208] width 67 height 6
click at [595, 179] on div "SELBSTGESTALTUNG Heading Shop now Button Row" at bounding box center [580, 207] width 167 height 162
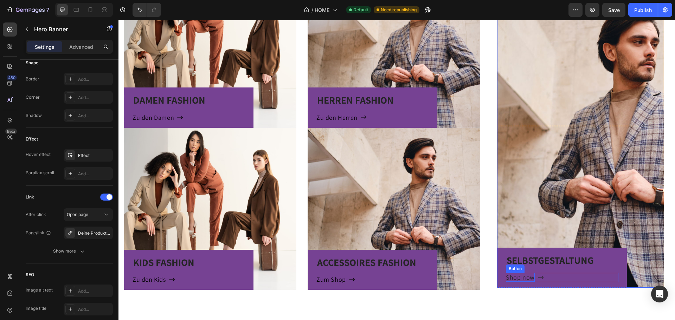
click at [524, 277] on div "Shop now" at bounding box center [520, 277] width 29 height 9
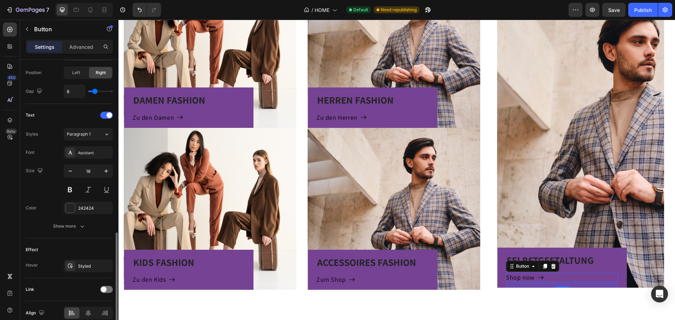
scroll to position [279, 0]
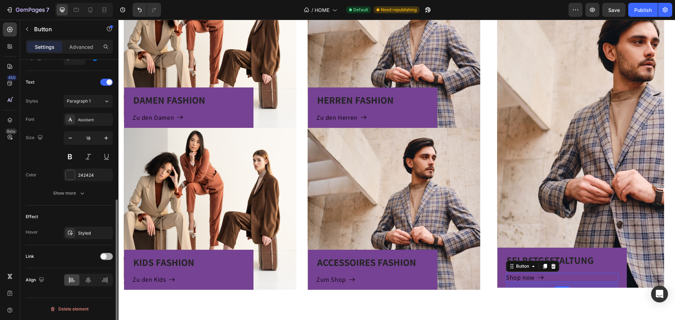
click at [104, 258] on span at bounding box center [104, 257] width 6 height 6
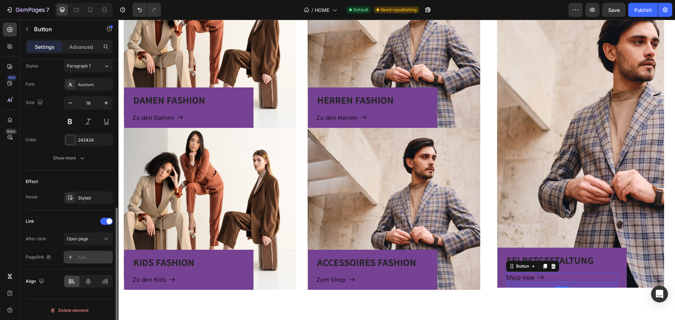
scroll to position [316, 0]
click at [82, 197] on div "Styled" at bounding box center [88, 197] width 20 height 6
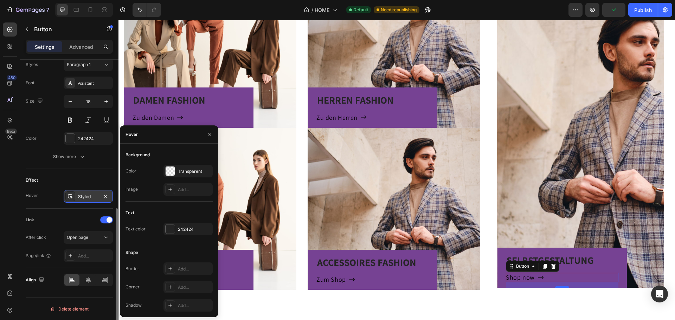
click at [82, 196] on div "Styled" at bounding box center [88, 197] width 20 height 6
click at [79, 254] on div "Add..." at bounding box center [94, 256] width 33 height 6
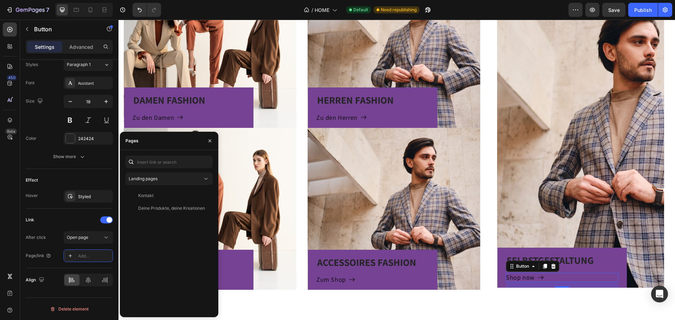
click at [148, 210] on div "Deine Produkte, deine Kreationen" at bounding box center [171, 208] width 67 height 6
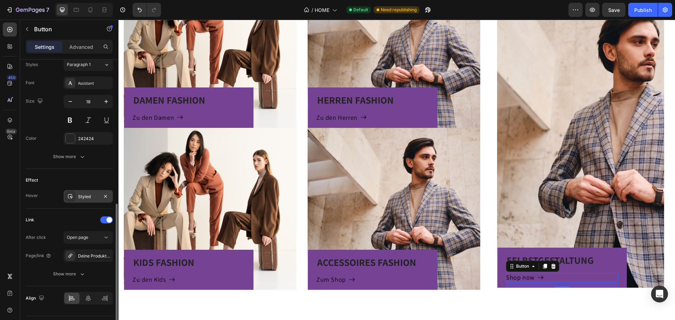
click at [88, 195] on div "Styled" at bounding box center [88, 197] width 20 height 6
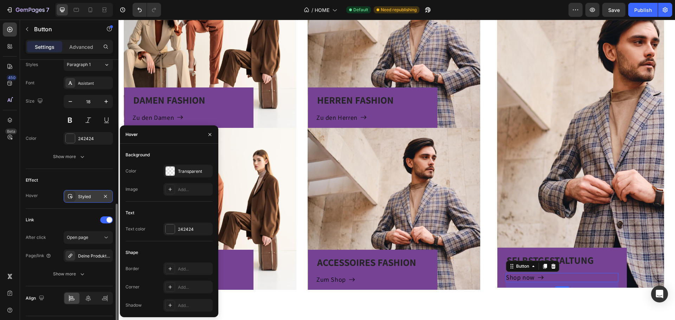
click at [80, 196] on div "Styled" at bounding box center [88, 197] width 20 height 6
click at [178, 171] on div "Transparent" at bounding box center [188, 171] width 20 height 6
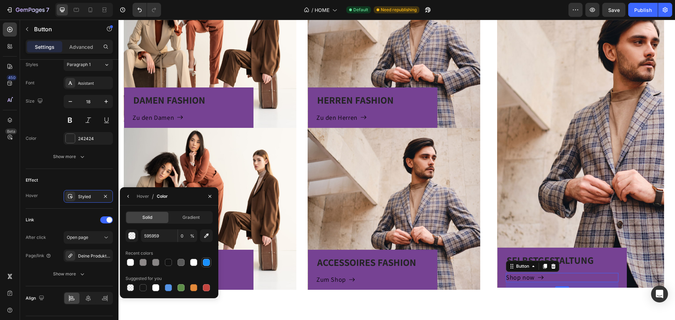
click at [209, 260] on div at bounding box center [206, 262] width 7 height 7
type input "1890FF"
type input "100"
click at [132, 261] on div at bounding box center [130, 262] width 7 height 7
drag, startPoint x: 130, startPoint y: 285, endPoint x: 134, endPoint y: 281, distance: 5.0
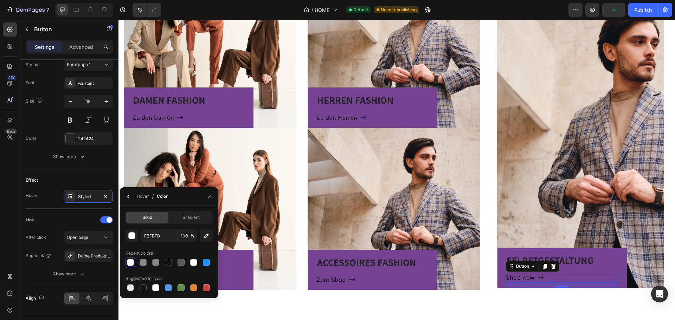
click at [129, 285] on div at bounding box center [130, 287] width 7 height 7
type input "000000"
type input "0"
click at [192, 215] on span "Gradient" at bounding box center [190, 217] width 17 height 6
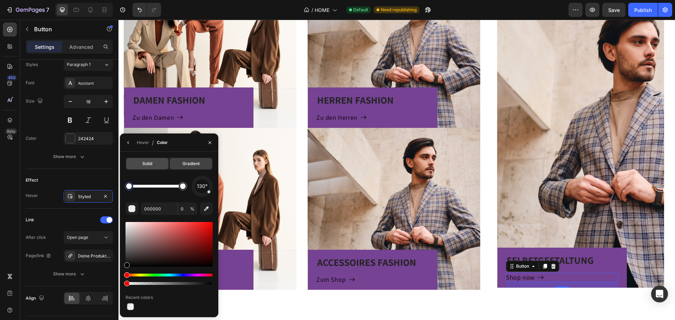
drag, startPoint x: 141, startPoint y: 167, endPoint x: 21, endPoint y: 140, distance: 123.6
click at [141, 167] on div "Solid" at bounding box center [147, 163] width 42 height 11
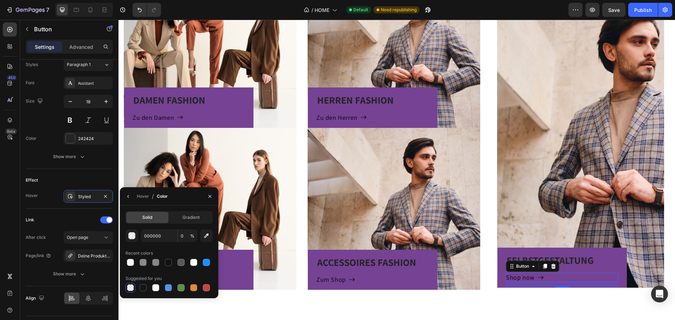
click at [131, 196] on button "button" at bounding box center [128, 196] width 11 height 11
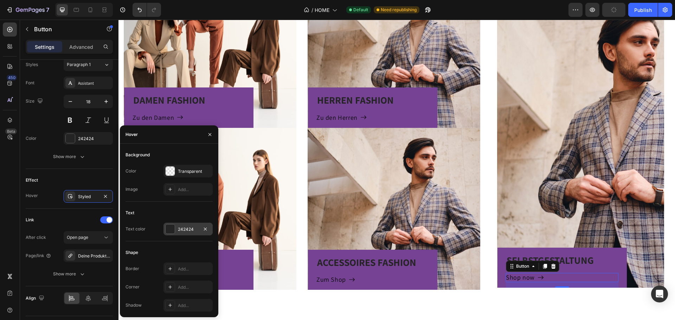
click at [175, 231] on div "242424" at bounding box center [187, 229] width 49 height 13
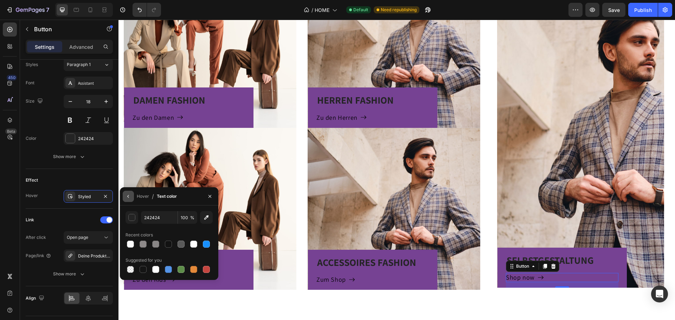
click at [132, 201] on button "button" at bounding box center [128, 196] width 11 height 11
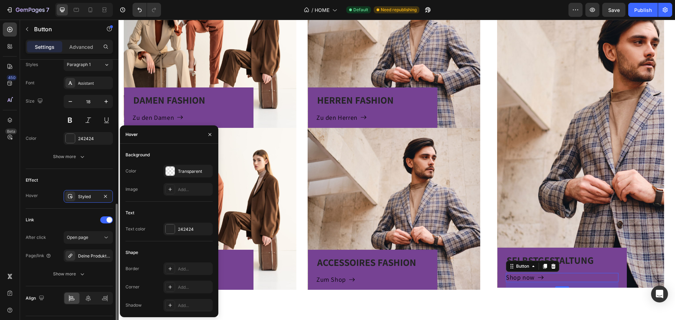
click at [83, 179] on div "Effect" at bounding box center [69, 180] width 87 height 11
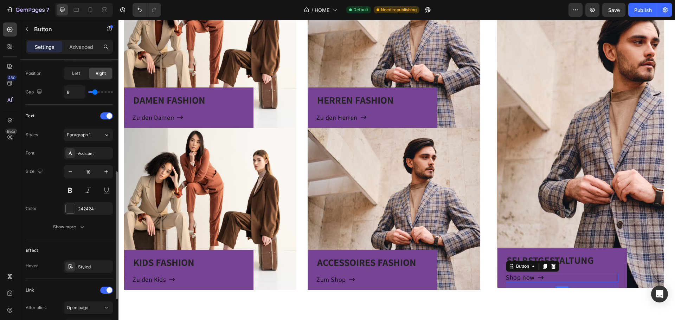
scroll to position [175, 0]
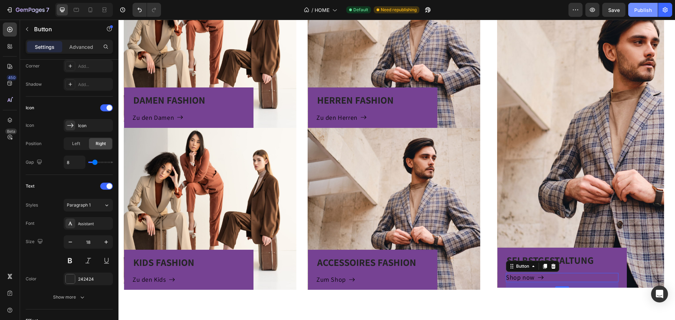
click at [632, 17] on button "Publish" at bounding box center [643, 10] width 30 height 14
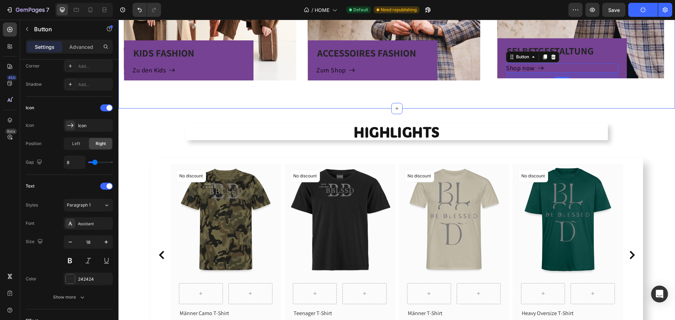
scroll to position [695, 0]
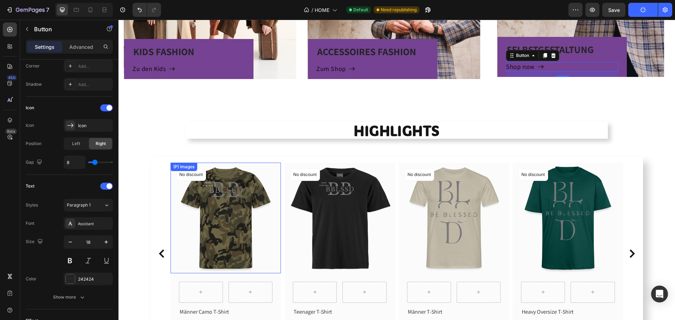
click at [198, 201] on img at bounding box center [225, 218] width 111 height 111
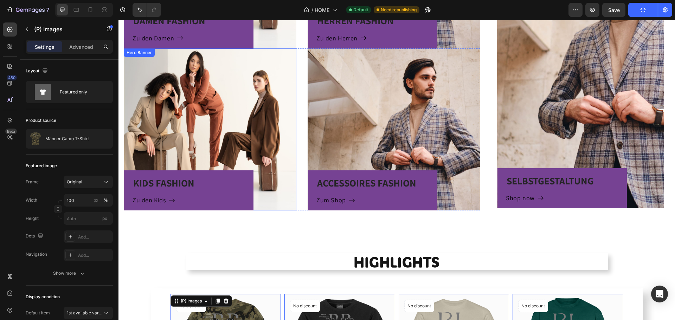
scroll to position [555, 0]
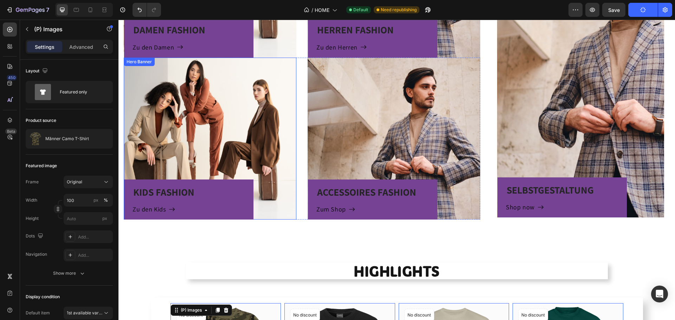
click at [234, 94] on div "KIDS FASHION Heading Zu den Kids Button Row" at bounding box center [210, 139] width 173 height 162
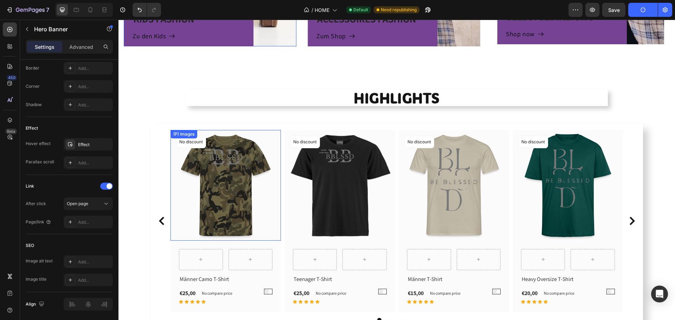
scroll to position [730, 0]
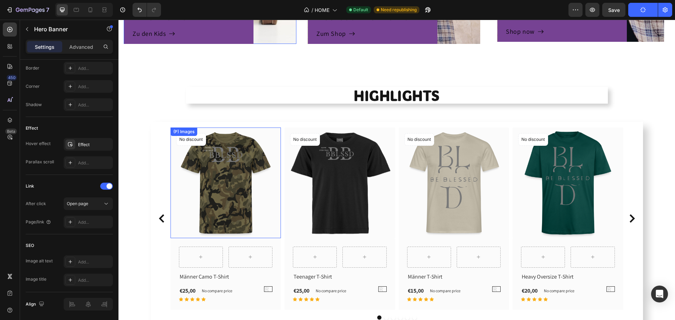
click at [235, 204] on img at bounding box center [225, 183] width 111 height 111
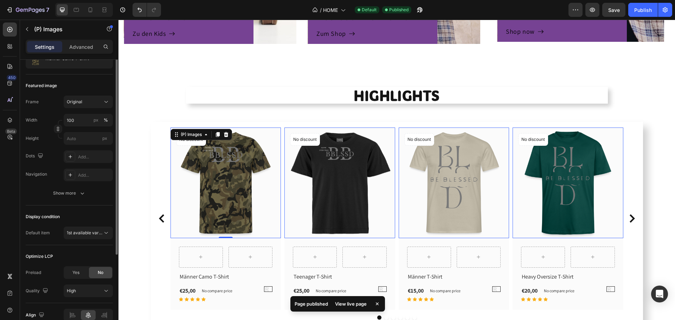
scroll to position [45, 0]
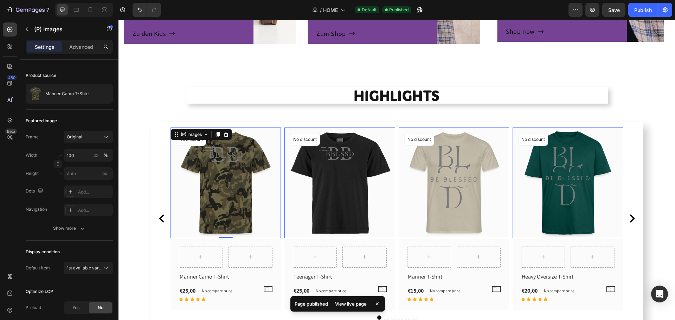
click at [205, 194] on img at bounding box center [225, 183] width 111 height 111
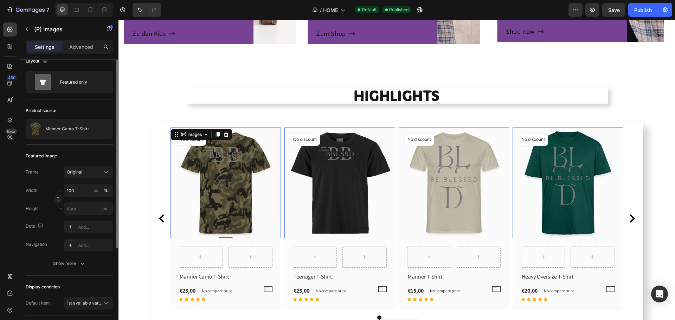
scroll to position [0, 0]
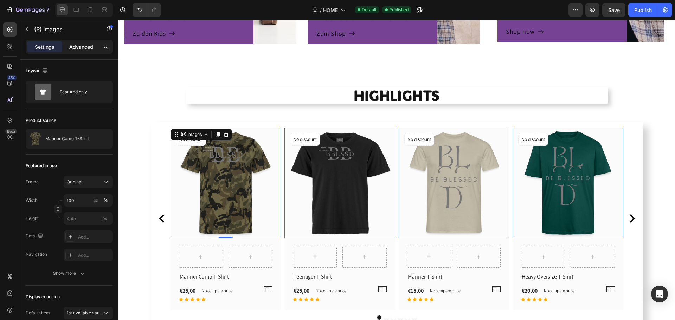
click at [84, 51] on div "Advanced" at bounding box center [81, 46] width 35 height 11
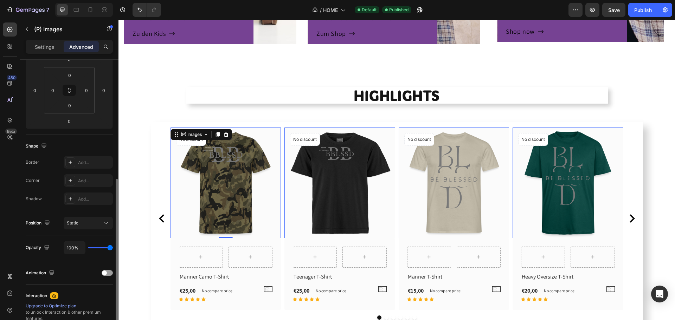
scroll to position [141, 0]
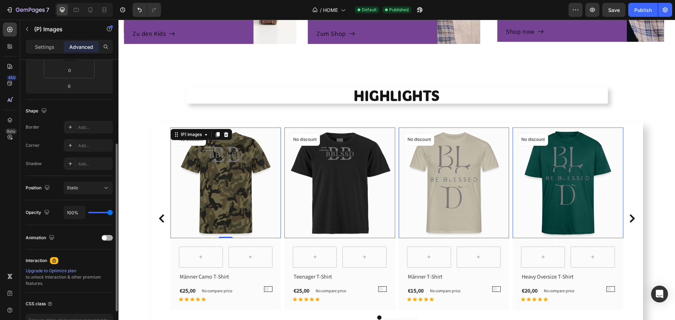
click at [105, 238] on span at bounding box center [104, 237] width 5 height 5
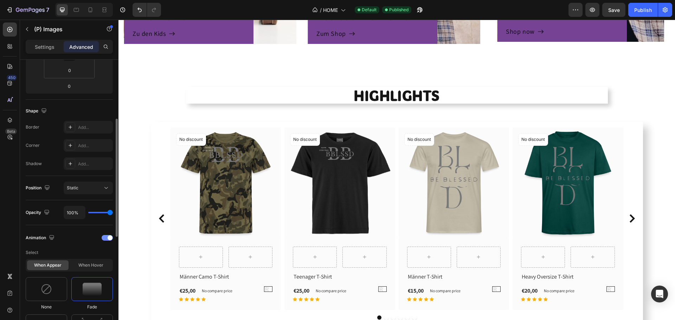
click at [105, 238] on div at bounding box center [107, 238] width 11 height 6
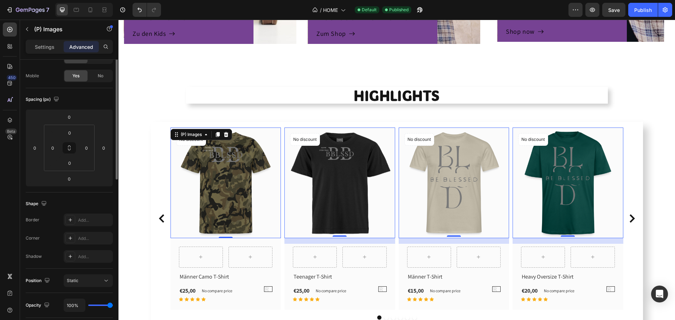
scroll to position [0, 0]
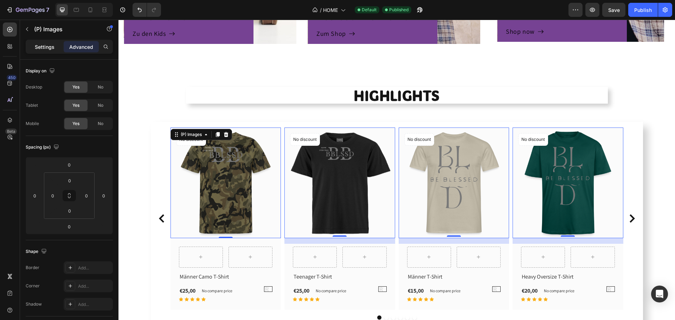
click at [39, 47] on p "Settings" at bounding box center [45, 46] width 20 height 7
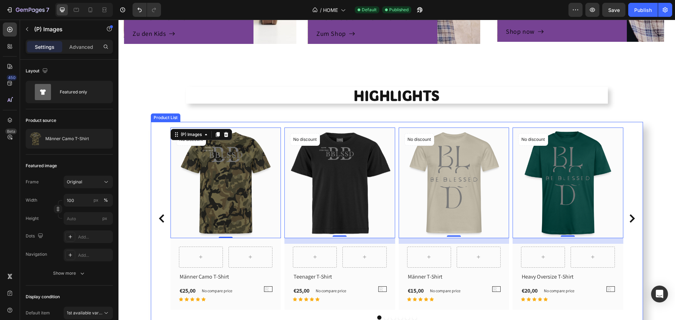
click at [157, 125] on div "(P) Images 0 No discount Not be displayed when published Product Badge Row Row …" at bounding box center [397, 223] width 492 height 203
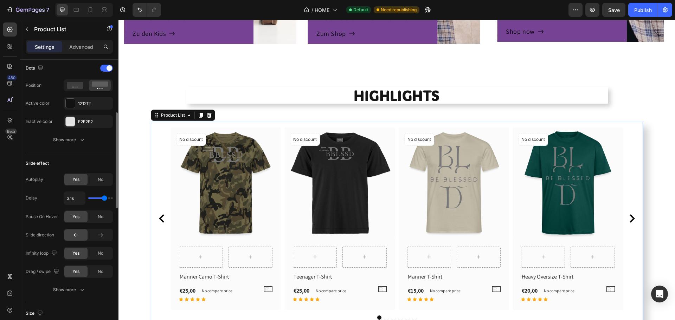
scroll to position [256, 0]
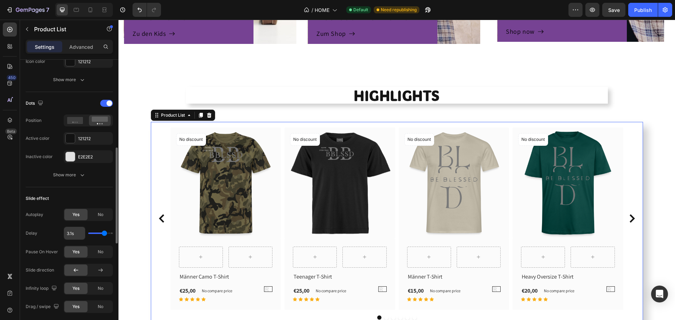
click at [76, 236] on input "3.1s" at bounding box center [74, 233] width 21 height 13
click at [77, 233] on input "3.1s" at bounding box center [74, 233] width 21 height 13
click at [74, 233] on input "3.1s" at bounding box center [74, 233] width 21 height 13
type input "2,"
type input "2"
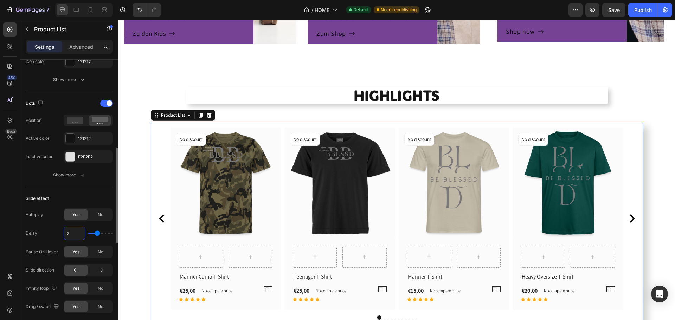
type input "2.5"
type input "2.5s"
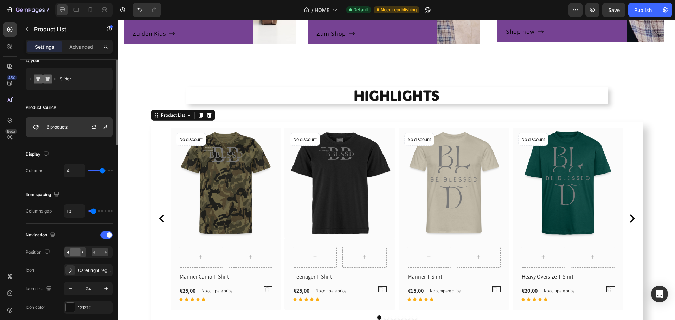
scroll to position [0, 0]
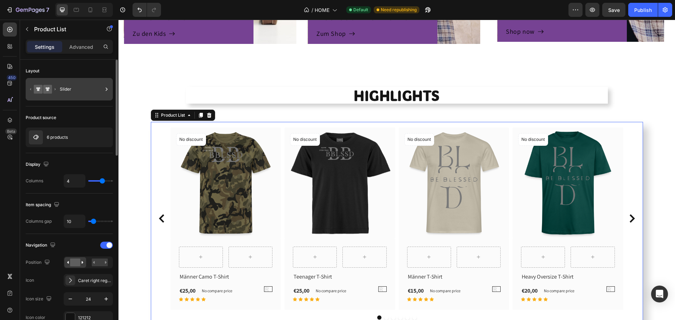
click at [81, 89] on div "Slider" at bounding box center [81, 89] width 43 height 16
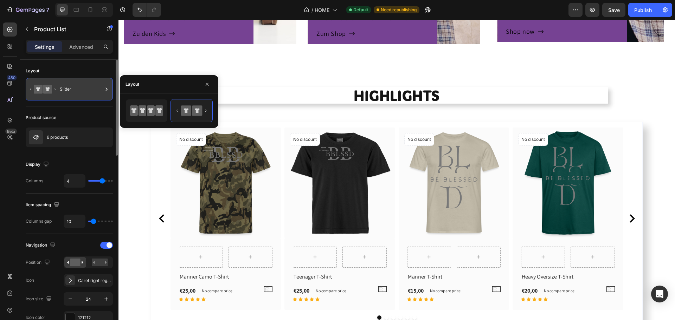
click at [81, 89] on div "Slider" at bounding box center [81, 89] width 43 height 16
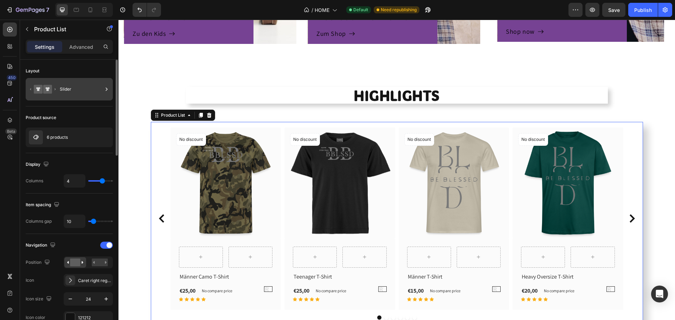
click at [88, 82] on div "Slider" at bounding box center [69, 89] width 87 height 22
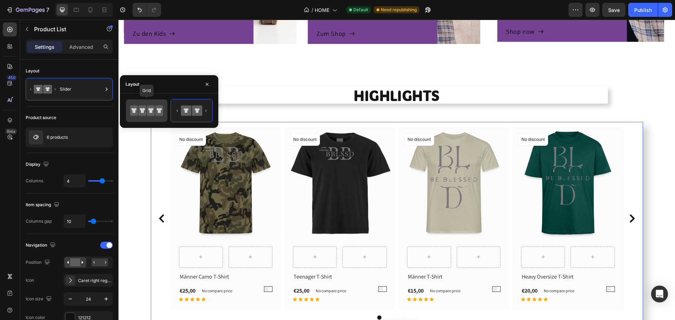
click at [134, 111] on icon at bounding box center [133, 110] width 5 height 5
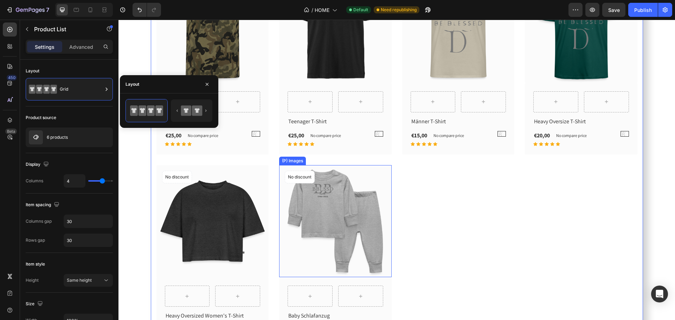
scroll to position [871, 0]
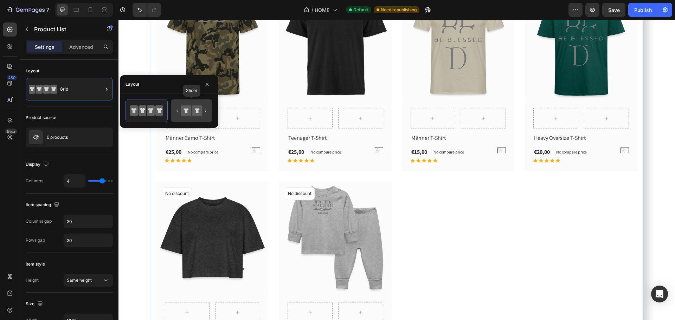
drag, startPoint x: 183, startPoint y: 109, endPoint x: 182, endPoint y: 189, distance: 80.5
click at [183, 109] on icon at bounding box center [186, 110] width 10 height 10
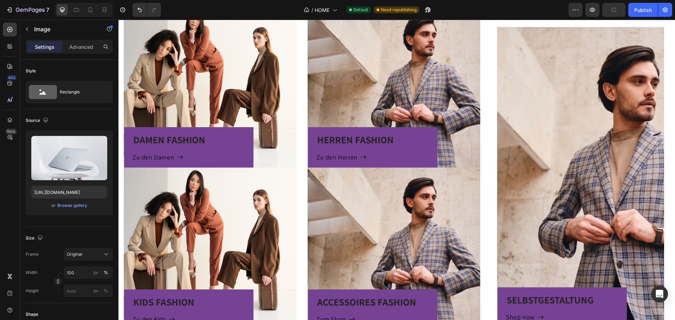
scroll to position [730, 0]
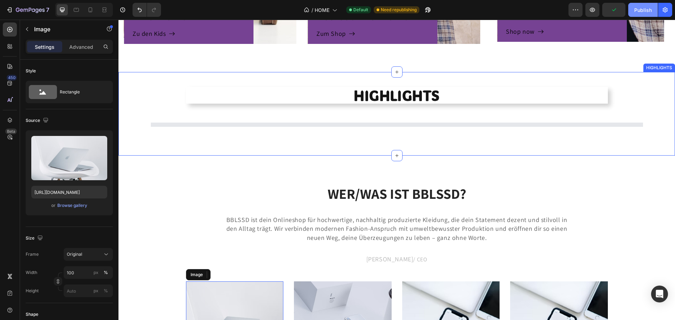
click at [642, 9] on div "Publish" at bounding box center [643, 9] width 18 height 7
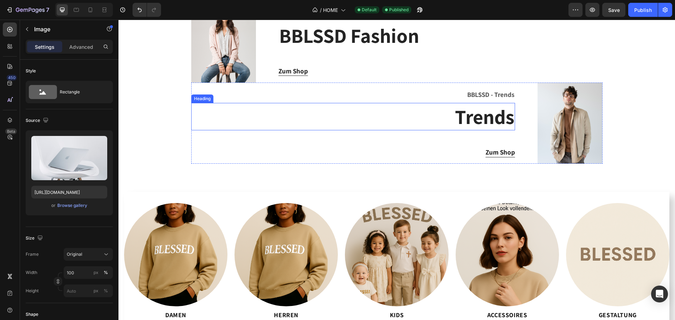
scroll to position [1471, 0]
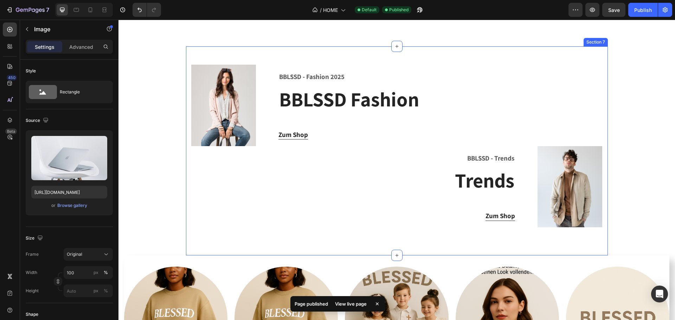
click at [458, 54] on div "Image BBLSSD - Fashion 2025 Text block BBLSSD Fashion Heading Zum Shop Button R…" at bounding box center [397, 150] width 422 height 209
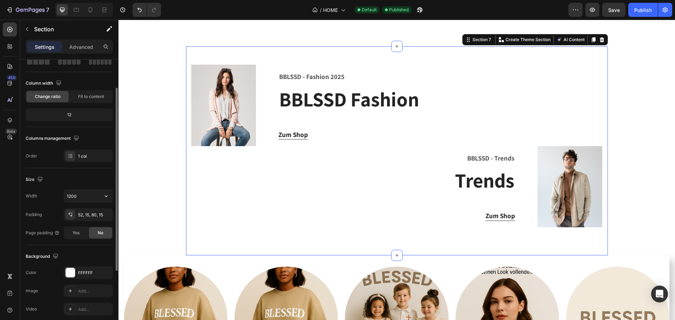
scroll to position [0, 0]
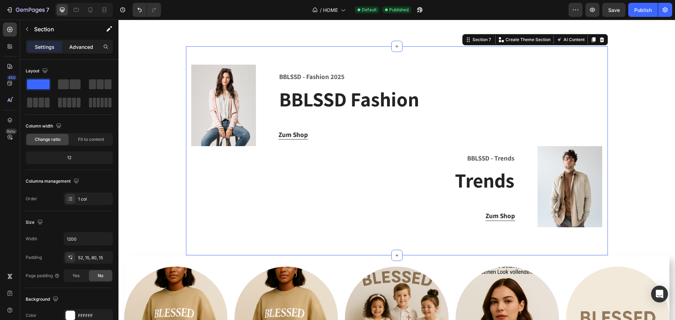
click at [75, 45] on p "Advanced" at bounding box center [81, 46] width 24 height 7
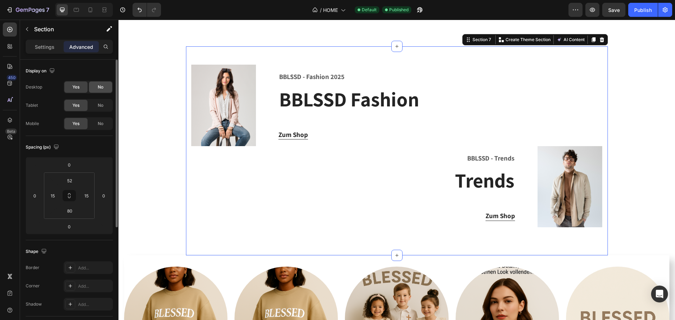
click at [98, 87] on span "No" at bounding box center [101, 87] width 6 height 6
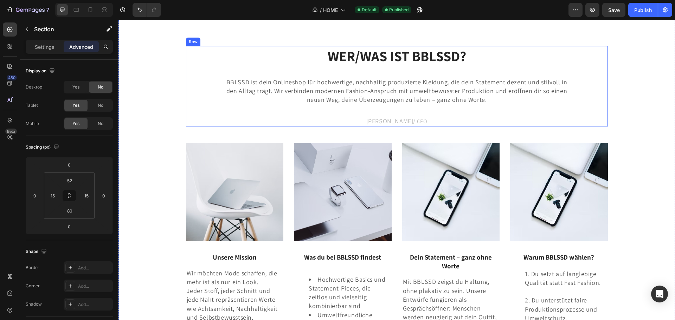
scroll to position [1083, 0]
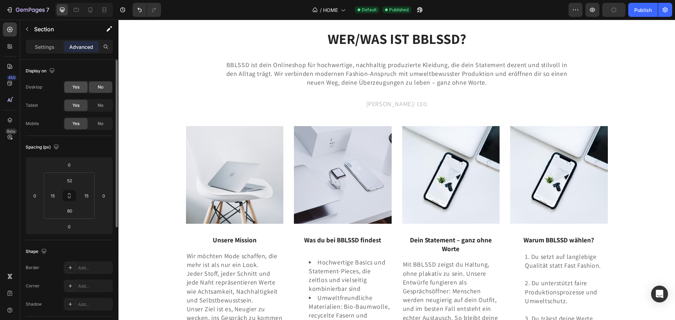
click at [81, 89] on div "Yes" at bounding box center [75, 87] width 23 height 11
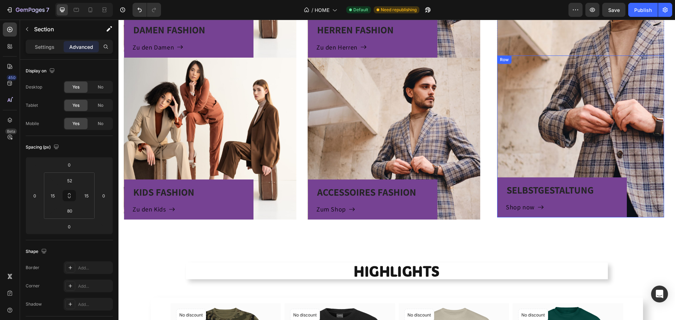
scroll to position [493, 0]
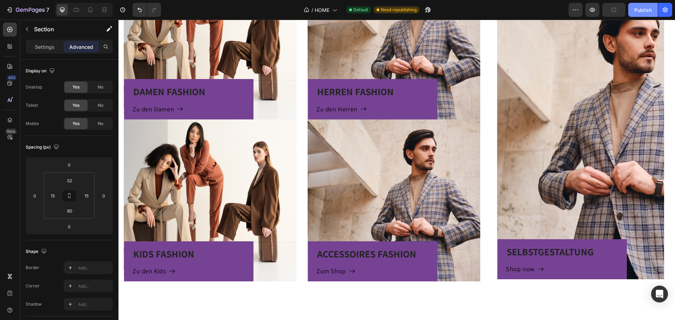
click at [643, 9] on div "Publish" at bounding box center [643, 9] width 18 height 7
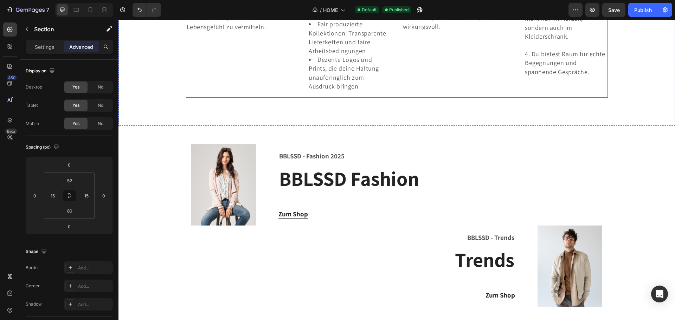
scroll to position [1441, 0]
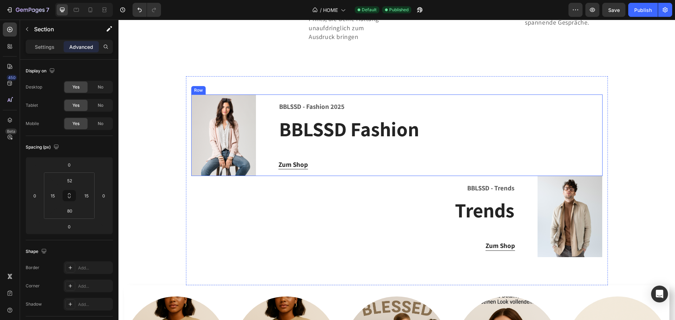
click at [415, 99] on div "BBLSSD - Fashion 2025 Text block BBLSSD Fashion Heading Zum Shop Button" at bounding box center [440, 136] width 324 height 82
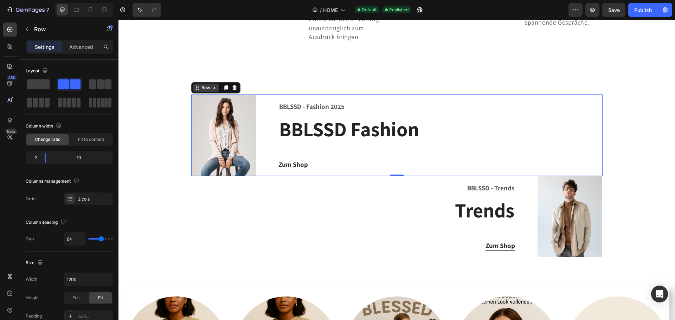
click at [204, 90] on div "Row" at bounding box center [206, 88] width 12 height 6
click at [187, 195] on div "Image BBLSSD - Fashion 2025 Text block BBLSSD Fashion Heading Zum Shop Button R…" at bounding box center [397, 180] width 422 height 209
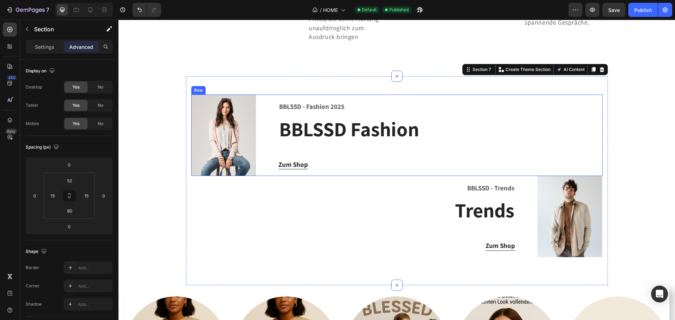
click at [265, 109] on div "Image BBLSSD - Fashion 2025 Text block BBLSSD Fashion Heading Zum Shop Button R…" at bounding box center [396, 136] width 411 height 82
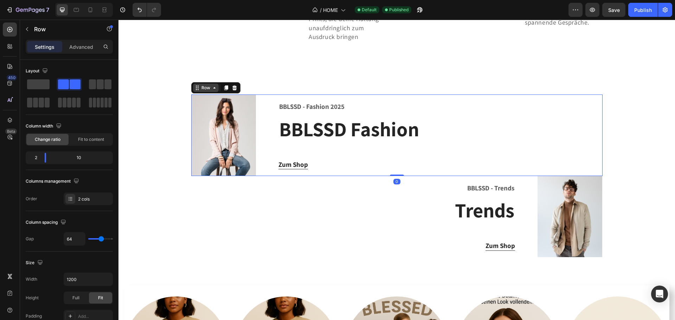
click at [203, 91] on div "Row" at bounding box center [206, 88] width 26 height 8
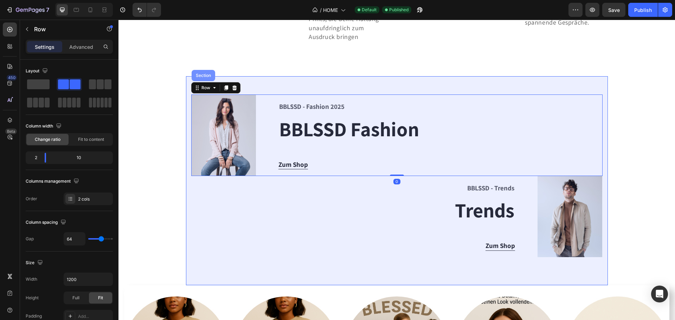
click at [203, 76] on div "Section" at bounding box center [203, 75] width 18 height 4
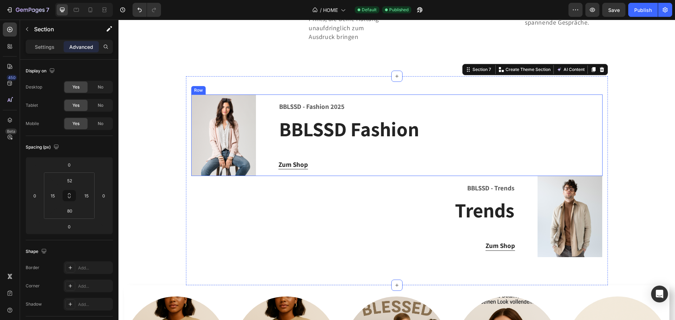
click at [263, 110] on div "Image BBLSSD - Fashion 2025 Text block BBLSSD Fashion Heading Zum Shop Button R…" at bounding box center [396, 136] width 411 height 82
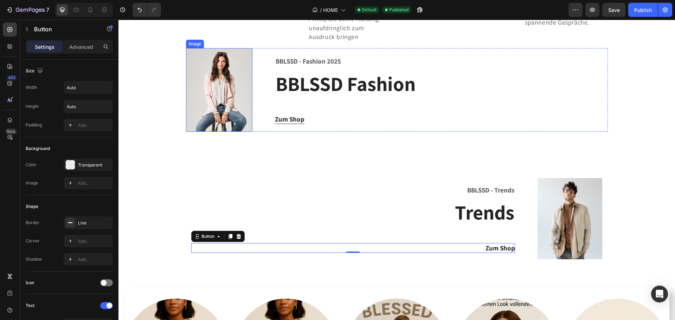
click at [207, 80] on img at bounding box center [219, 90] width 66 height 84
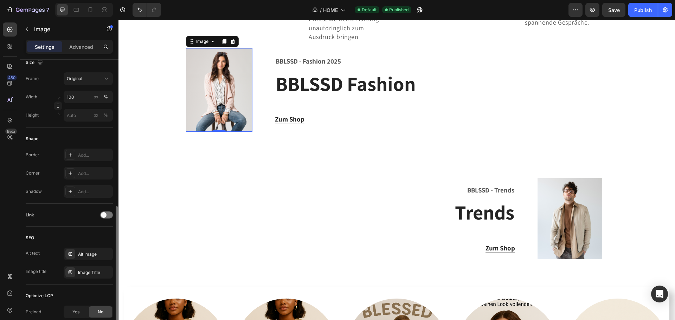
scroll to position [211, 0]
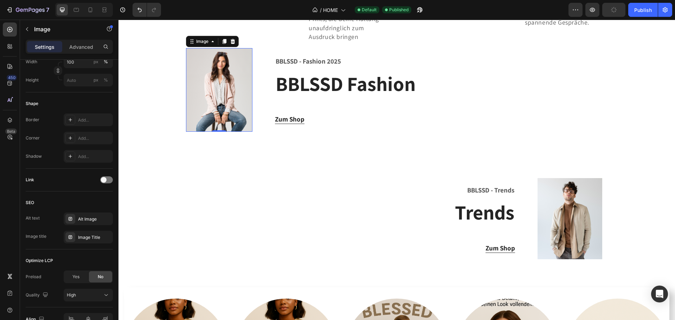
click at [222, 93] on img at bounding box center [219, 90] width 66 height 84
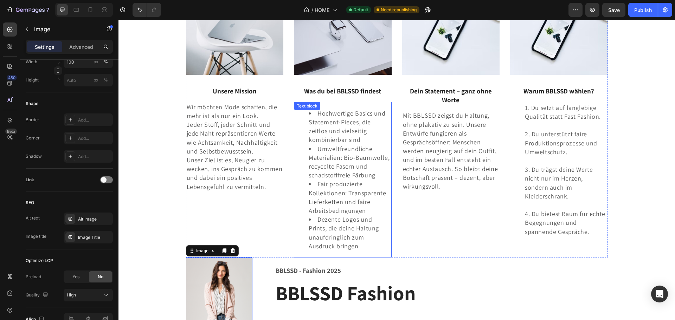
scroll to position [1231, 0]
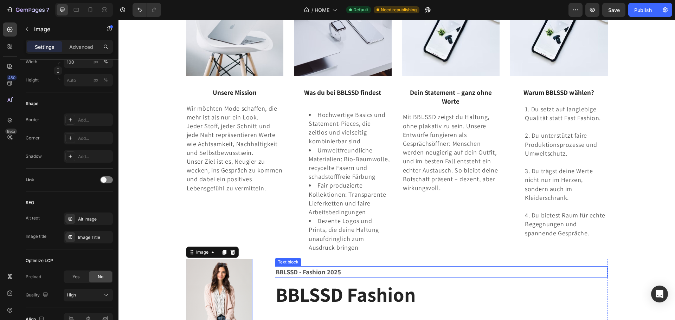
click at [417, 274] on p "BBLSSD - Fashion 2025" at bounding box center [441, 272] width 331 height 10
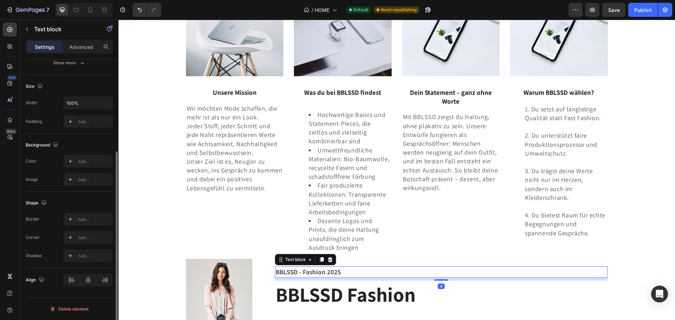
scroll to position [0, 0]
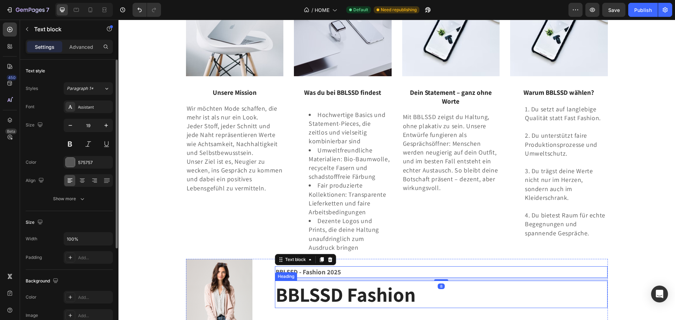
click at [462, 292] on h2 "BBLSSD Fashion" at bounding box center [441, 294] width 333 height 27
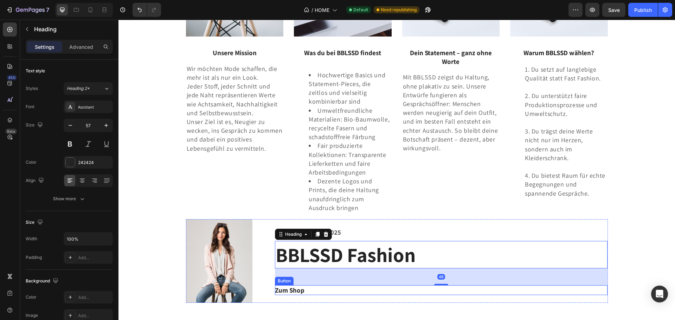
scroll to position [1336, 0]
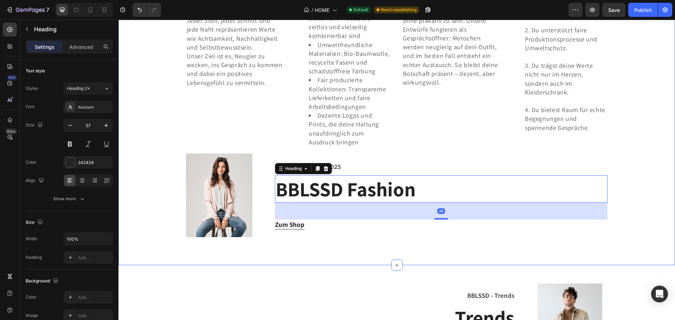
click at [551, 245] on div "WER/WAS IST BBLSSD? Heading BBLSSD ist dein Onlineshop für hochwertige, nachhal…" at bounding box center [396, 7] width 556 height 518
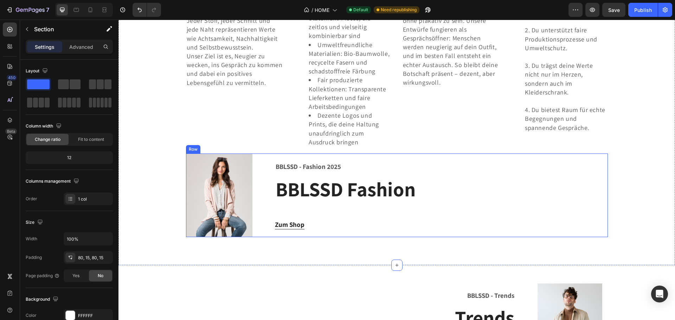
click at [361, 160] on div "BBLSSD - Fashion 2025 Text block BBLSSD Fashion Heading Zum Shop Button" at bounding box center [441, 196] width 333 height 84
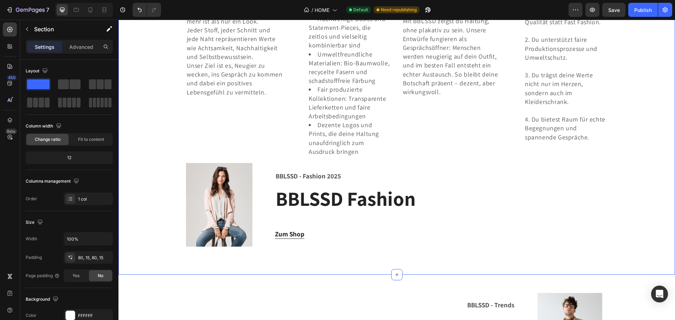
scroll to position [1353, 0]
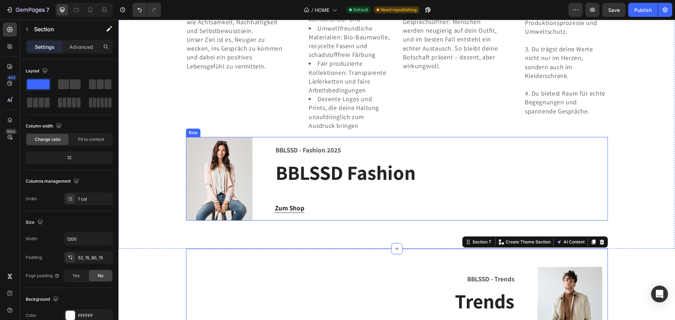
click at [267, 153] on div "Image BBLSSD - Fashion 2025 Text block BBLSSD Fashion Heading Zum Shop Button R…" at bounding box center [397, 179] width 422 height 84
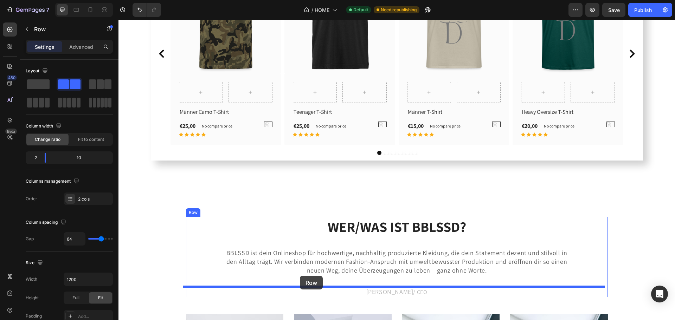
scroll to position [896, 0]
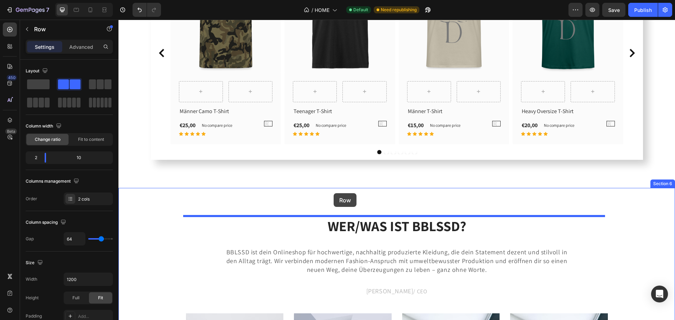
drag, startPoint x: 198, startPoint y: 132, endPoint x: 333, endPoint y: 194, distance: 148.3
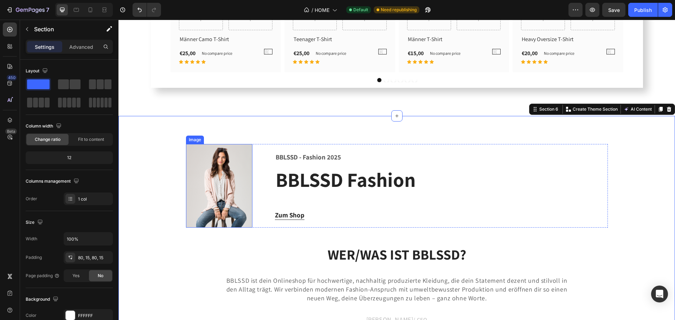
scroll to position [966, 0]
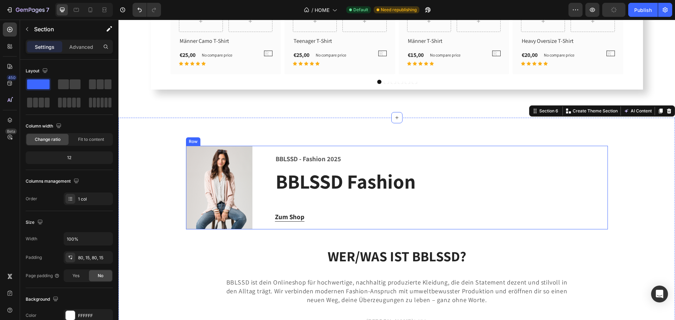
click at [556, 197] on div "BBLSSD - Fashion 2025 Text block BBLSSD Fashion Heading Zum Shop Button" at bounding box center [441, 188] width 333 height 84
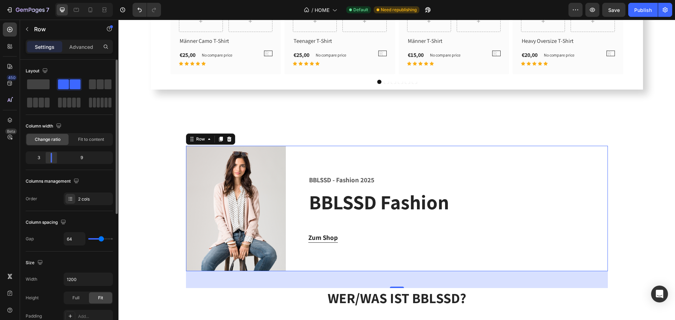
click at [47, 161] on div at bounding box center [51, 158] width 13 height 10
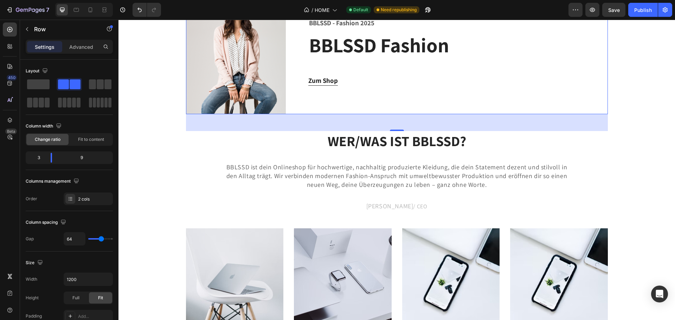
scroll to position [1070, 0]
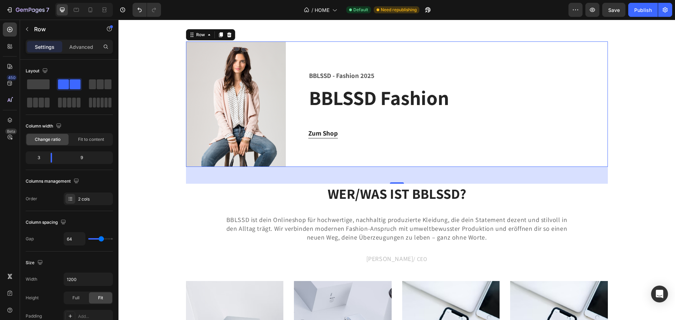
click at [465, 143] on div "BBLSSD - Fashion 2025 Text block BBLSSD Fashion Heading Zum Shop Button" at bounding box center [457, 103] width 299 height 125
click at [595, 207] on div "WER/WAS IST BBLSSD? Heading BBLSSD ist dein Onlineshop für hochwertige, nachhal…" at bounding box center [397, 224] width 422 height 81
click at [630, 146] on div "Image BBLSSD - Fashion 2025 Text block BBLSSD Fashion Heading Zum Shop Button R…" at bounding box center [397, 301] width 546 height 520
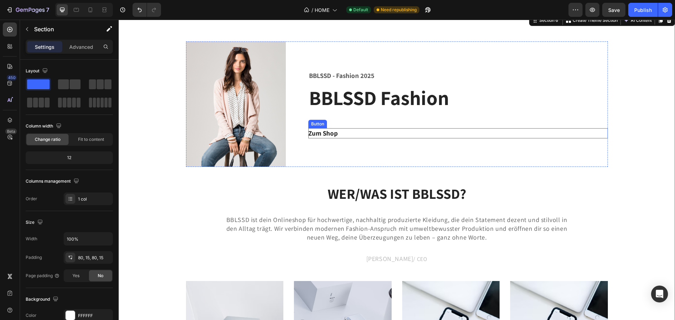
scroll to position [1043, 0]
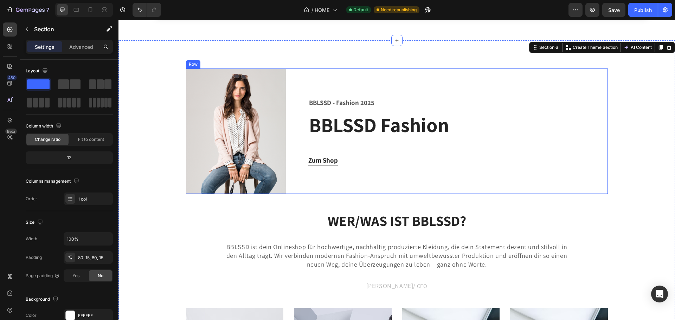
click at [534, 145] on div "BBLSSD - Fashion 2025 Text block BBLSSD Fashion Heading Zum Shop Button" at bounding box center [457, 131] width 299 height 125
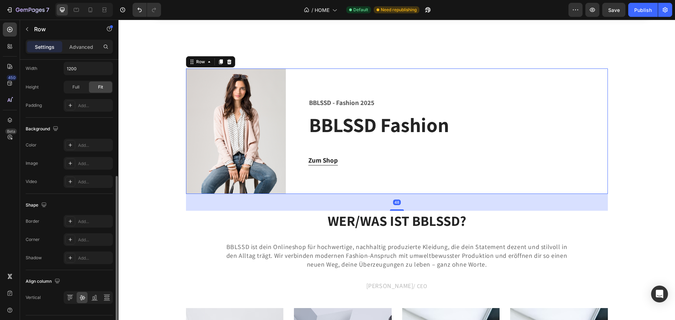
scroll to position [228, 0]
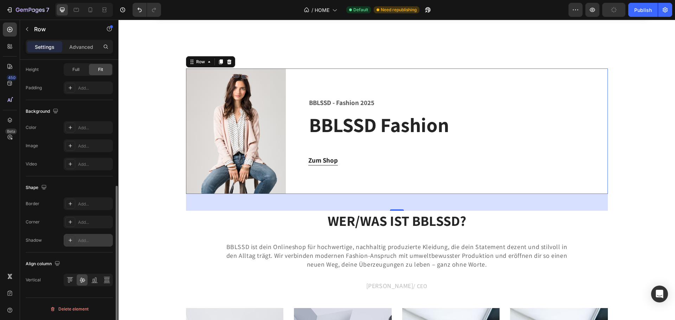
click at [89, 241] on div "Add..." at bounding box center [94, 241] width 33 height 6
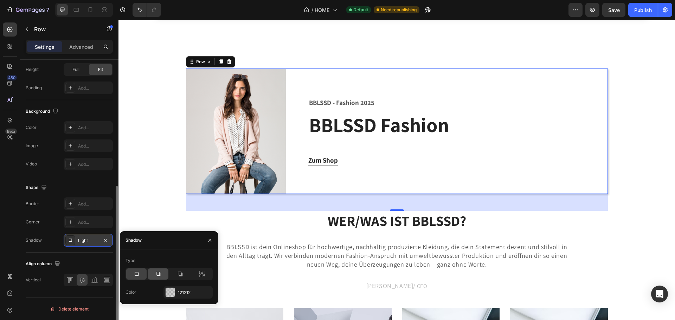
click at [157, 275] on icon at bounding box center [158, 274] width 7 height 7
click at [181, 274] on icon at bounding box center [180, 274] width 5 height 5
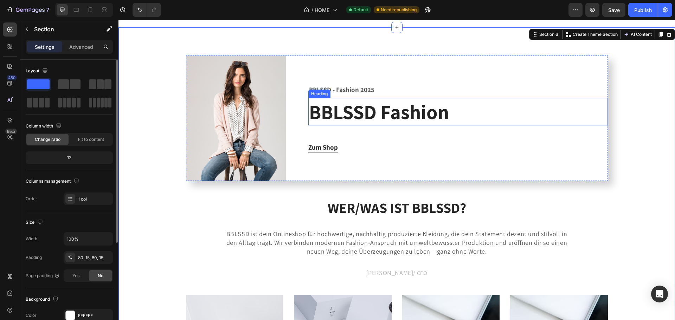
scroll to position [1078, 0]
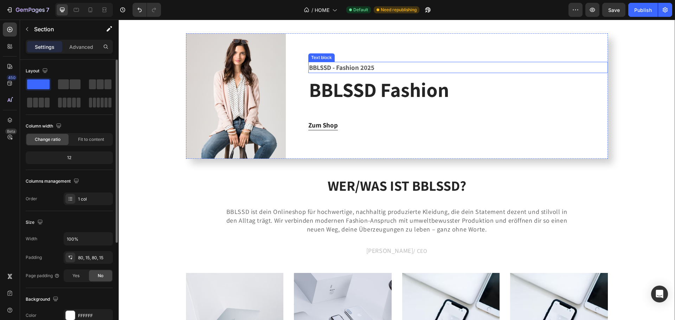
click at [377, 69] on p "BBLSSD - Fashion 2025" at bounding box center [458, 68] width 298 height 10
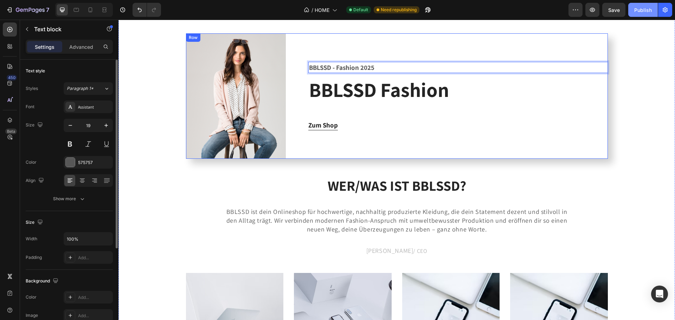
click at [639, 7] on div "Publish" at bounding box center [643, 9] width 18 height 7
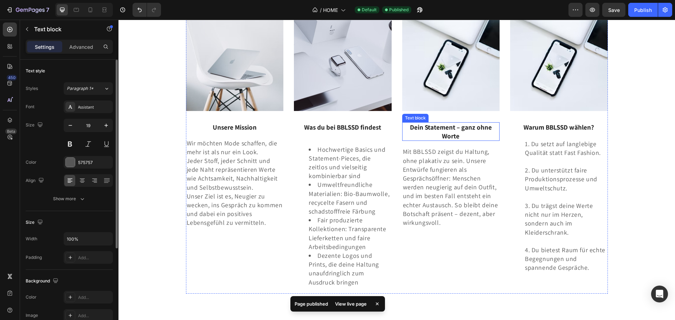
scroll to position [1514, 0]
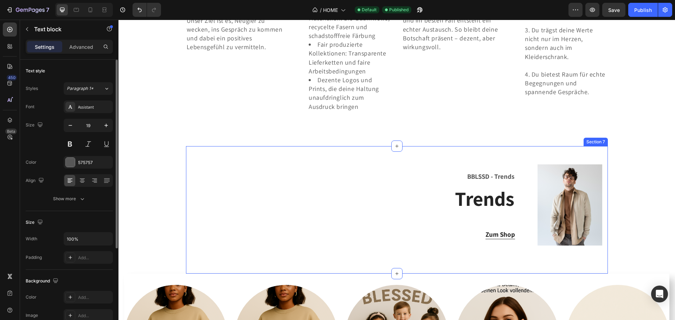
click at [427, 160] on div "BBLSSD - Trends Text block Trends Heading Zum Shop Button Image Row Section 7" at bounding box center [397, 210] width 422 height 128
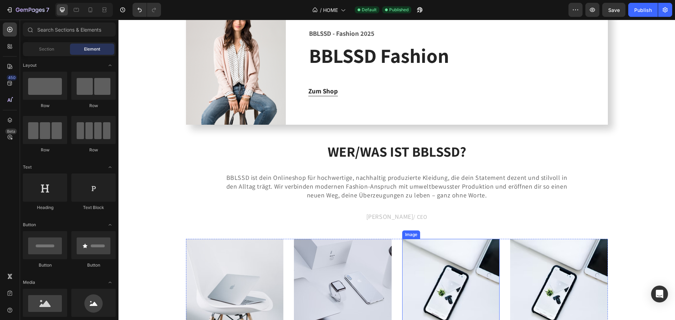
scroll to position [1092, 0]
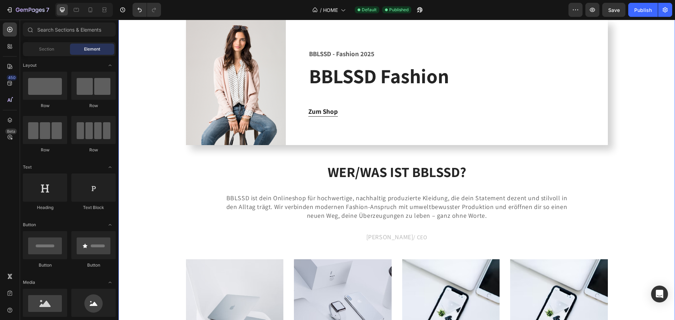
click at [610, 129] on div "Image BBLSSD - Fashion 2025 Text block BBLSSD Fashion Heading Zum Shop Button R…" at bounding box center [397, 280] width 546 height 520
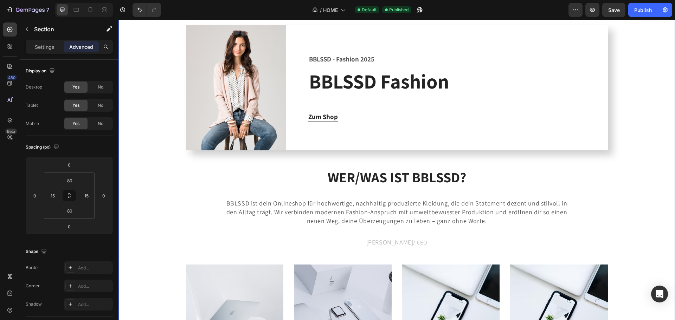
scroll to position [1073, 0]
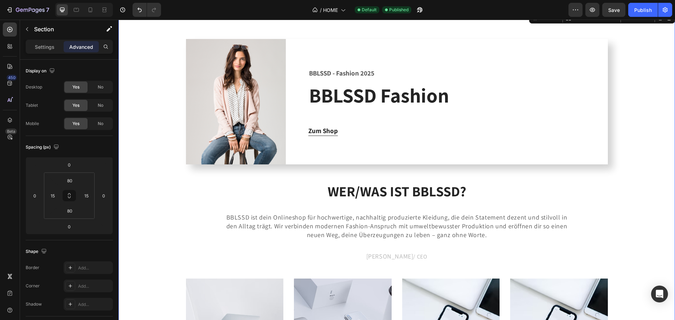
click at [614, 131] on div "Image BBLSSD - Fashion 2025 Text block BBLSSD Fashion Heading Zum Shop Button R…" at bounding box center [397, 299] width 546 height 520
click at [615, 132] on div "Image BBLSSD - Fashion 2025 Text block BBLSSD Fashion Heading Zum Shop Button R…" at bounding box center [397, 299] width 546 height 520
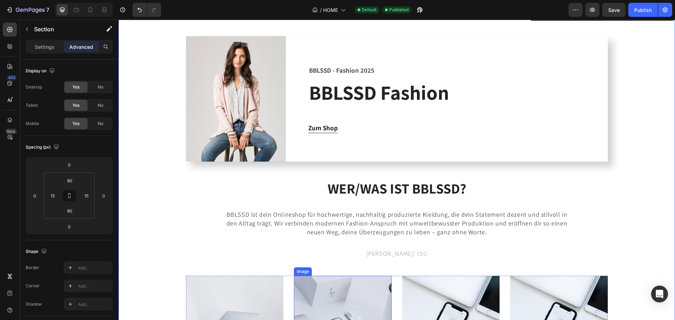
scroll to position [1064, 0]
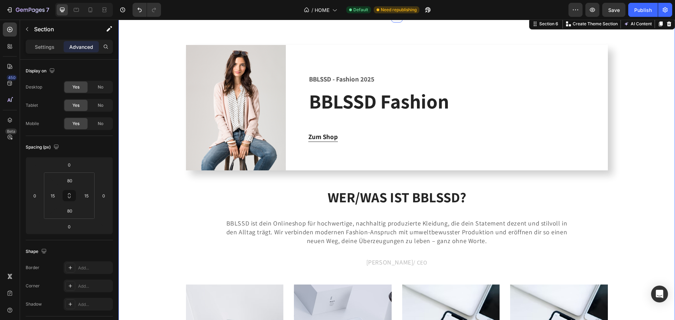
click at [647, 133] on div "Image BBLSSD - Fashion 2025 Text block BBLSSD Fashion Heading Zum Shop Button R…" at bounding box center [397, 305] width 546 height 520
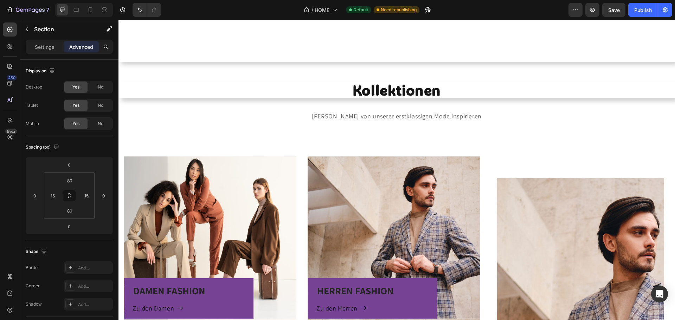
scroll to position [252, 0]
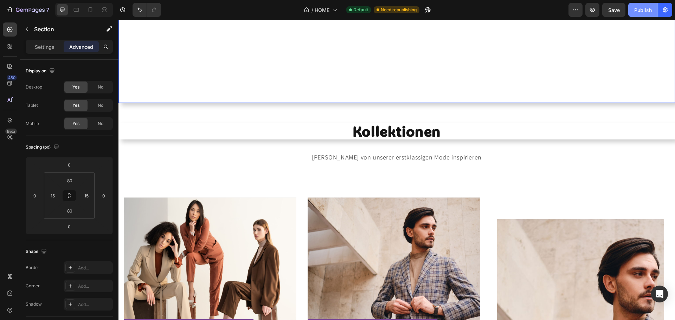
click at [643, 11] on div "Publish" at bounding box center [643, 9] width 18 height 7
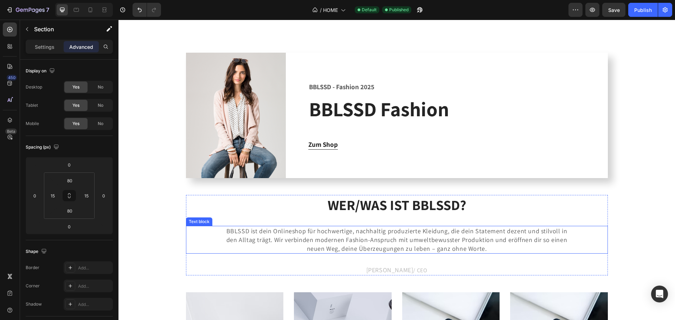
scroll to position [1092, 0]
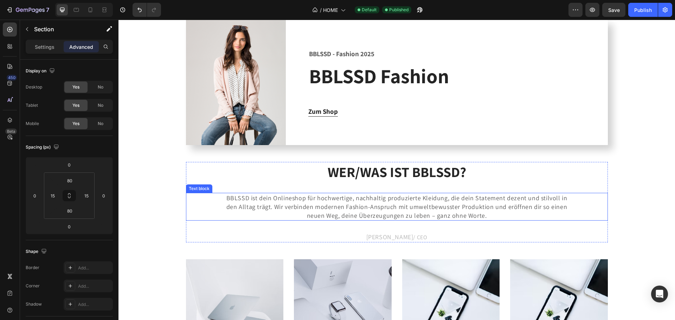
click at [589, 219] on div "BBLSSD ist dein Onlineshop für hochwertige, nachhaltig produzierte Kleidung, di…" at bounding box center [397, 207] width 422 height 28
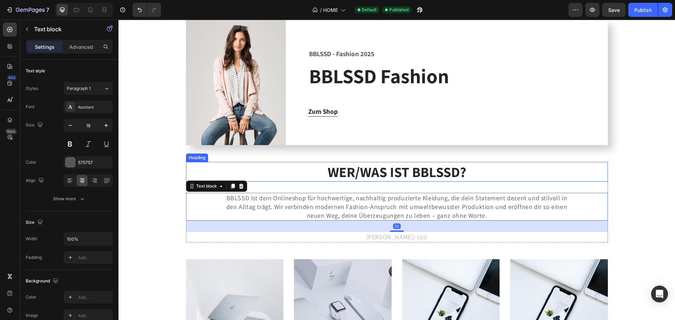
click at [574, 168] on h2 "WER/WAS IST BBLSSD?" at bounding box center [397, 172] width 422 height 20
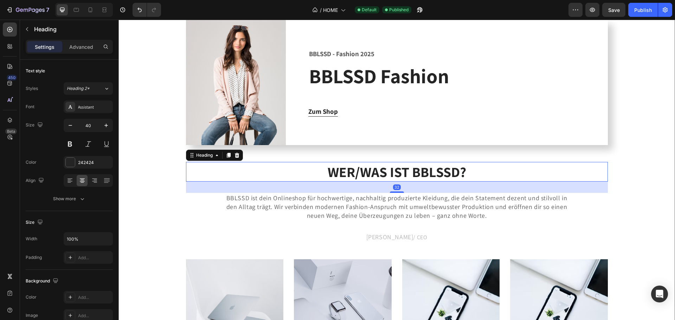
click at [179, 210] on div "Image BBLSSD - Fashion 2025 Text block BBLSSD Fashion Heading Zum Shop Button R…" at bounding box center [397, 280] width 546 height 520
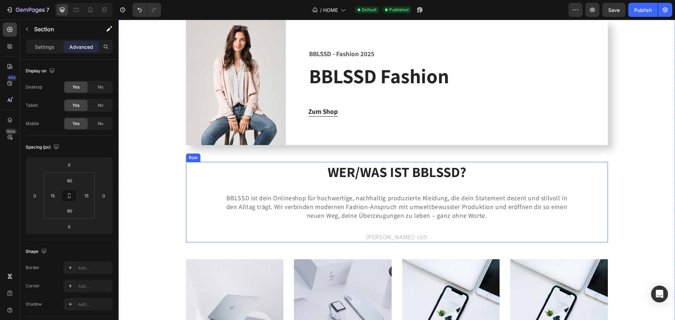
click at [192, 227] on div "WER/WAS IST BBLSSD? Heading BBLSSD ist dein Onlineshop für hochwertige, nachhal…" at bounding box center [397, 202] width 422 height 81
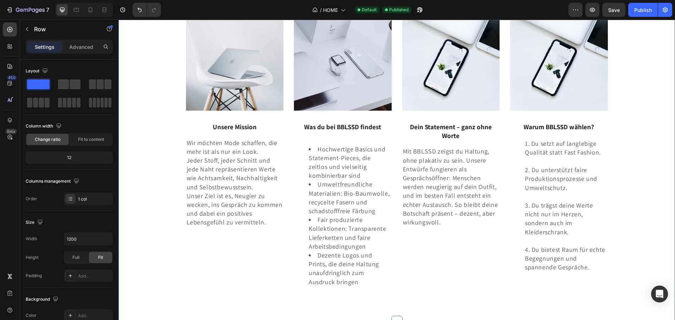
scroll to position [1338, 0]
click at [68, 47] on div "Advanced" at bounding box center [81, 46] width 35 height 11
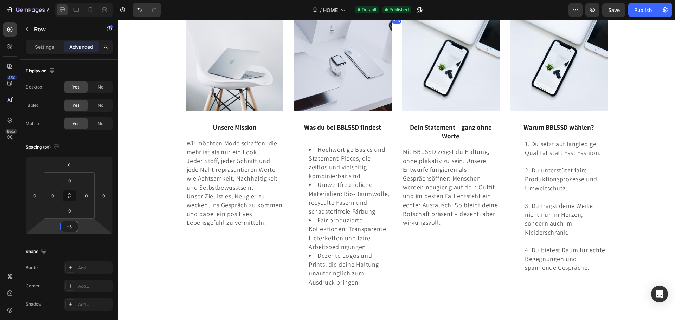
click at [80, 0] on html "7 Version history / HOME Default Published Preview Save Publish 450 Beta Sectio…" at bounding box center [337, 0] width 675 height 0
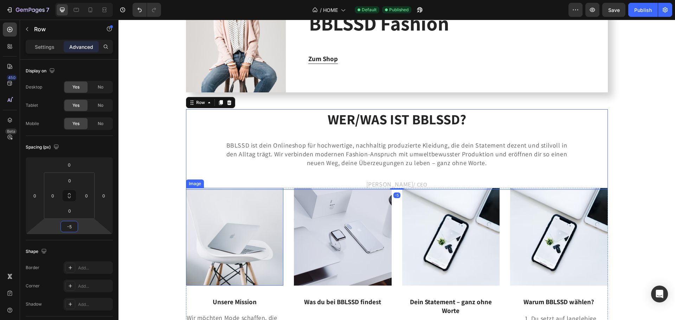
scroll to position [1144, 0]
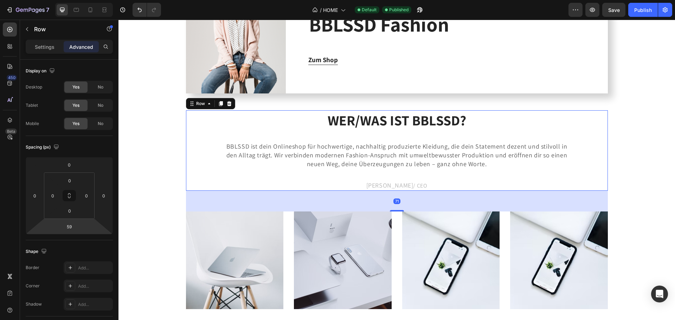
drag, startPoint x: 87, startPoint y: 228, endPoint x: 95, endPoint y: 216, distance: 13.5
click at [95, 0] on html "7 Version history / HOME Default Published Preview Save Publish 450 Beta Sectio…" at bounding box center [337, 0] width 675 height 0
drag, startPoint x: 75, startPoint y: 228, endPoint x: 65, endPoint y: 228, distance: 9.8
click at [66, 228] on input "59" at bounding box center [69, 226] width 14 height 11
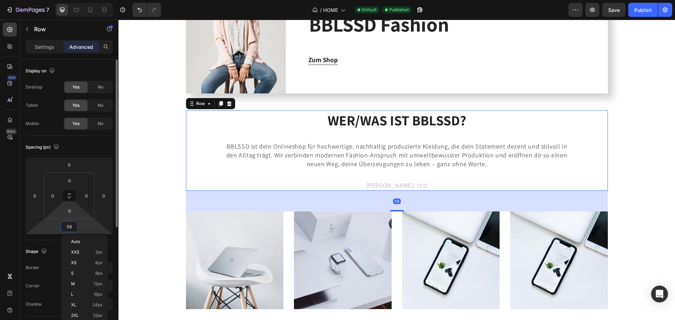
type input "0"
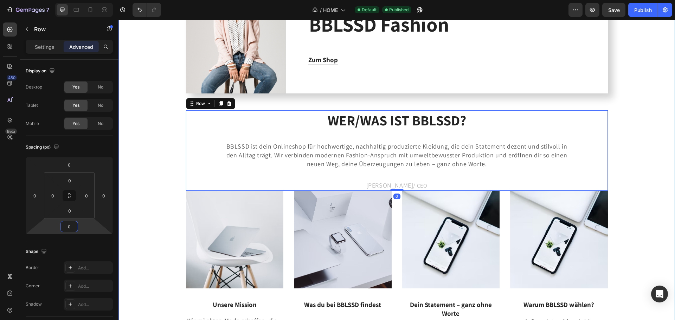
click at [166, 150] on div "Image BBLSSD - Fashion 2025 Text block BBLSSD Fashion Heading Zum Shop Button R…" at bounding box center [397, 219] width 546 height 503
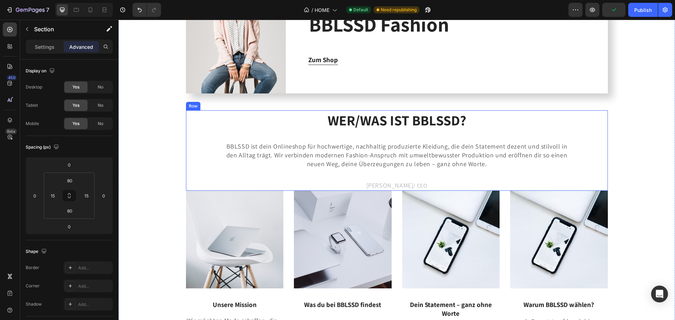
click at [190, 130] on div "WER/WAS IST BBLSSD? Heading BBLSSD ist dein Onlineshop für hochwertige, nachhal…" at bounding box center [397, 150] width 422 height 81
click at [195, 104] on div "Row" at bounding box center [201, 104] width 12 height 6
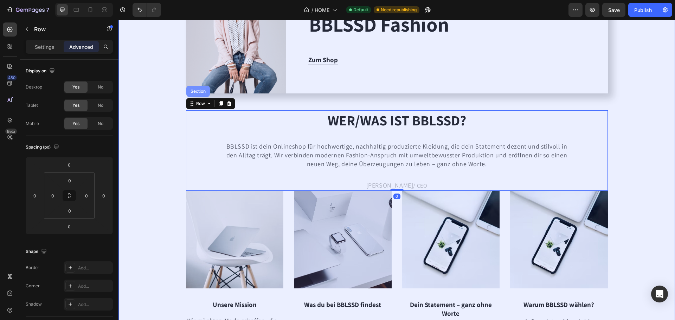
click at [194, 96] on div "Section" at bounding box center [198, 91] width 24 height 11
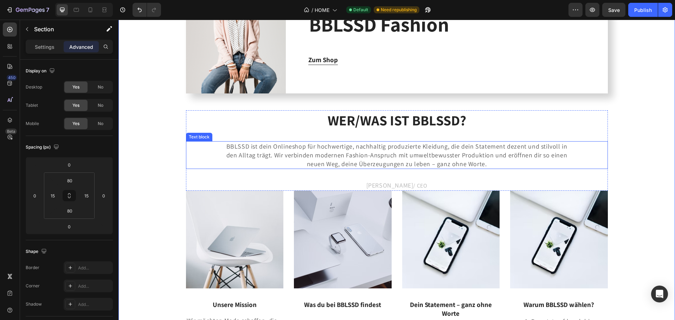
click at [188, 165] on div "BBLSSD ist dein Onlineshop für hochwertige, nachhaltig produzierte Kleidung, di…" at bounding box center [397, 155] width 422 height 28
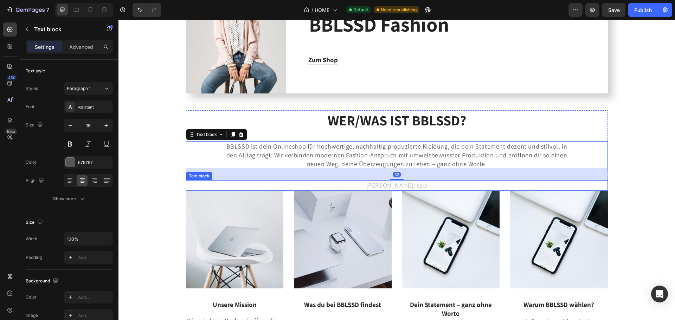
click at [197, 201] on img at bounding box center [235, 240] width 98 height 98
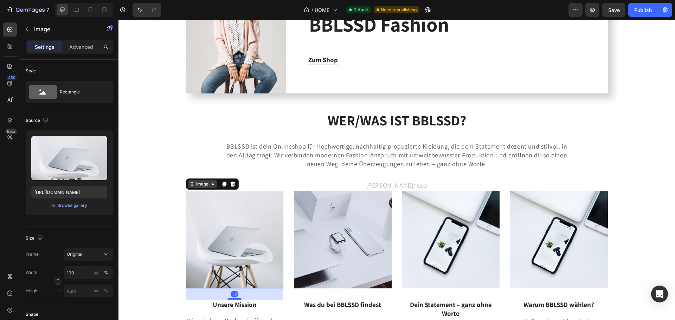
click at [207, 188] on div "Image" at bounding box center [202, 184] width 29 height 8
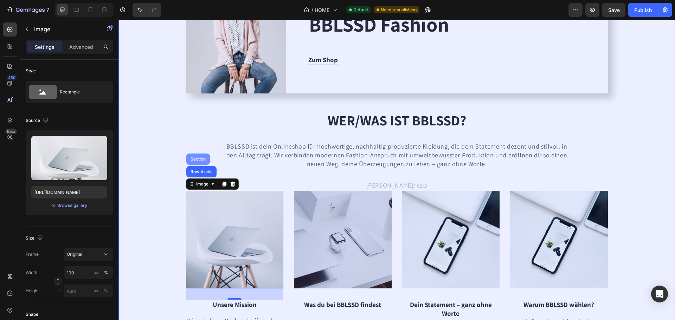
click at [195, 160] on div "Section" at bounding box center [198, 159] width 18 height 4
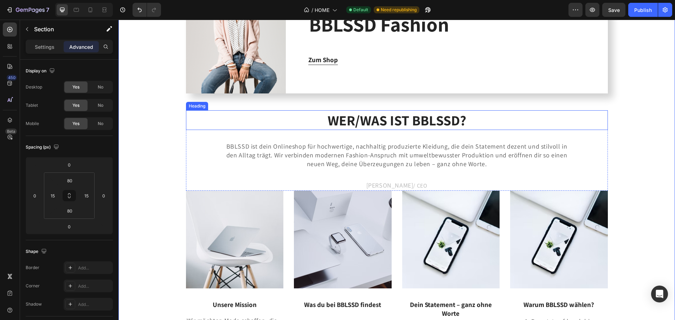
click at [191, 119] on h2 "WER/WAS IST BBLSSD?" at bounding box center [397, 120] width 422 height 20
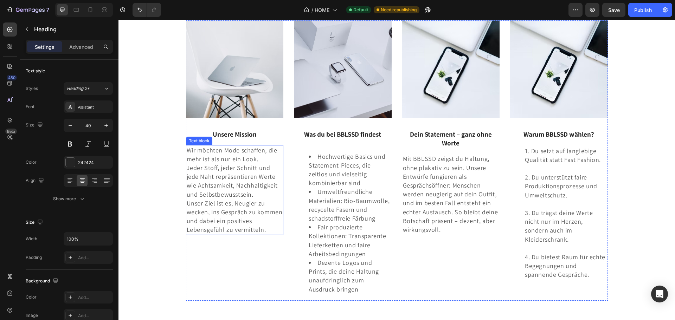
scroll to position [1320, 0]
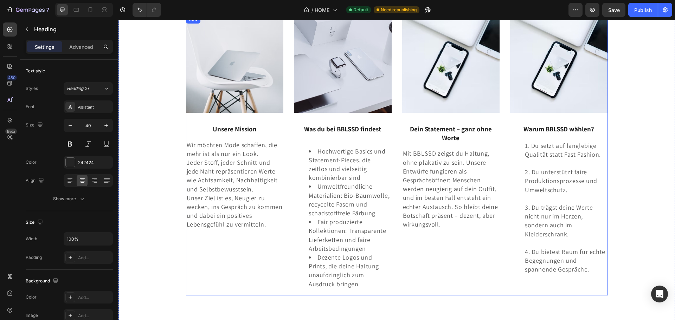
click at [220, 261] on div "Image Unsere Mission Text block Wir möchten Mode schaffen, die mehr ist als nur…" at bounding box center [235, 155] width 98 height 280
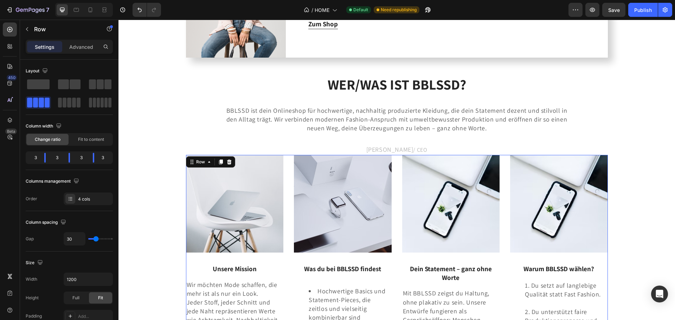
scroll to position [1179, 0]
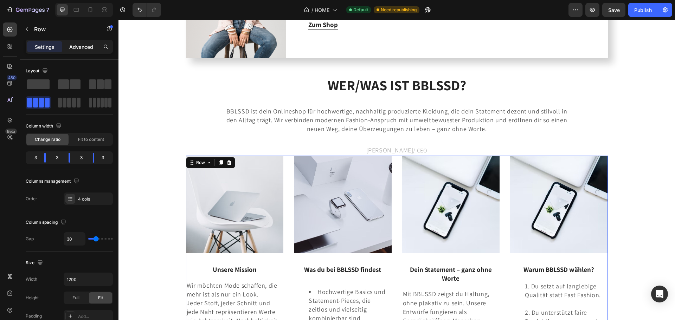
click at [79, 45] on p "Advanced" at bounding box center [81, 46] width 24 height 7
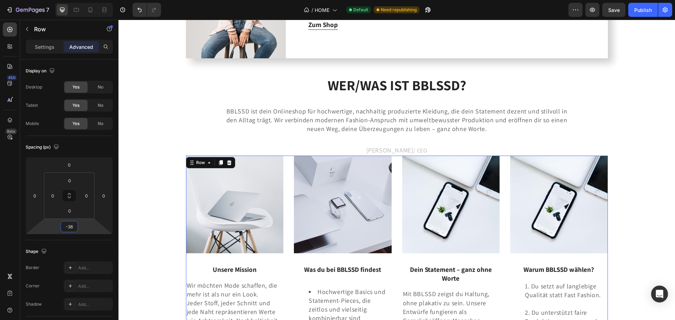
drag, startPoint x: 81, startPoint y: 226, endPoint x: 81, endPoint y: 233, distance: 6.7
click at [81, 0] on html "7 Version history / HOME Default Need republishing Preview Save Publish 450 Bet…" at bounding box center [337, 0] width 675 height 0
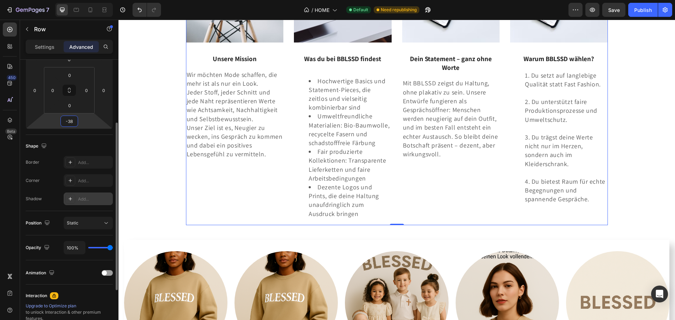
scroll to position [70, 0]
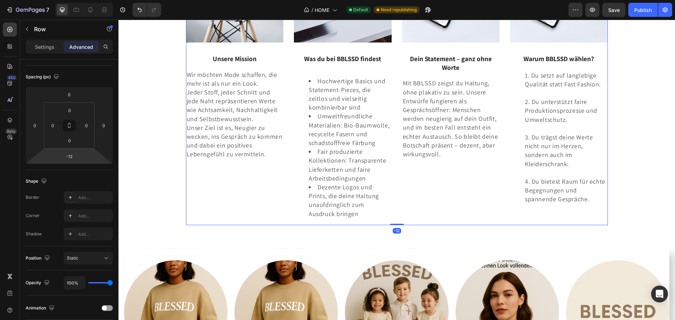
drag, startPoint x: 83, startPoint y: 154, endPoint x: 85, endPoint y: 149, distance: 4.9
click at [85, 0] on html "7 Version history / HOME Default Need republishing Preview Save Publish 450 Bet…" at bounding box center [337, 0] width 675 height 0
click at [73, 156] on input "-12" at bounding box center [69, 156] width 14 height 11
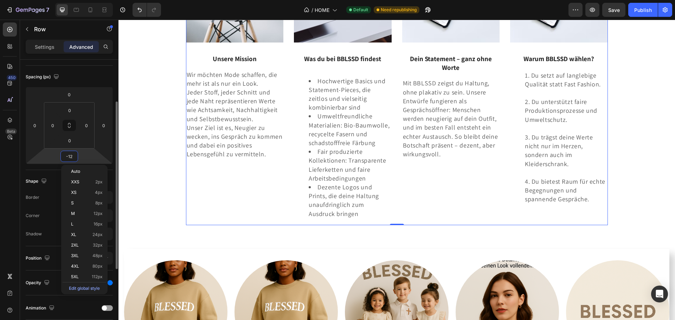
type input "-1"
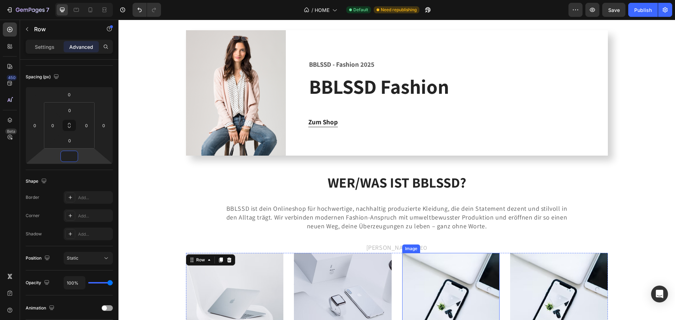
scroll to position [1074, 0]
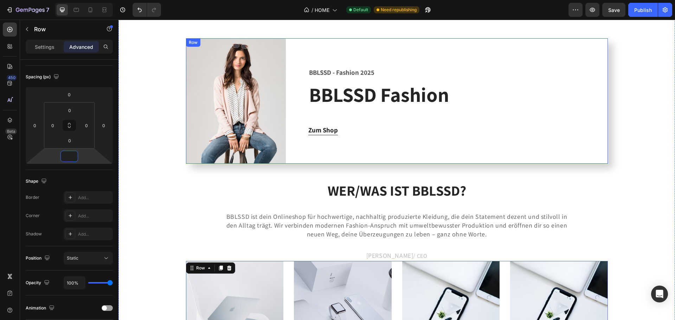
click at [414, 140] on div "BBLSSD - Fashion 2025 Text block BBLSSD Fashion Heading Zum Shop Button" at bounding box center [457, 100] width 299 height 125
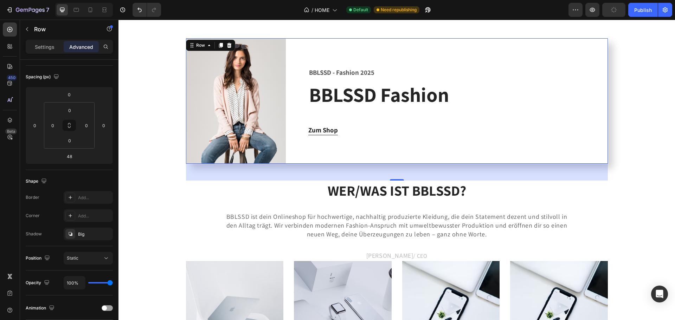
click at [490, 164] on div "BBLSSD - Fashion 2025 Text block BBLSSD Fashion Heading Zum Shop Button" at bounding box center [457, 100] width 299 height 125
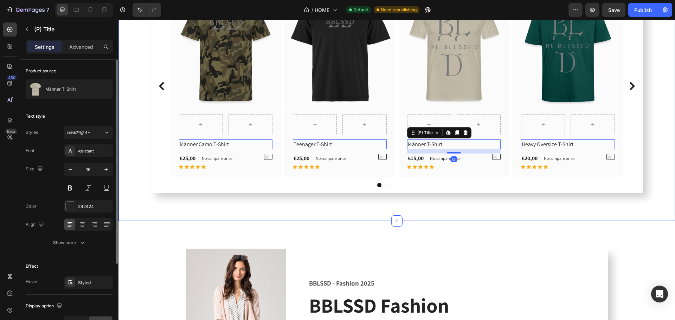
scroll to position [898, 0]
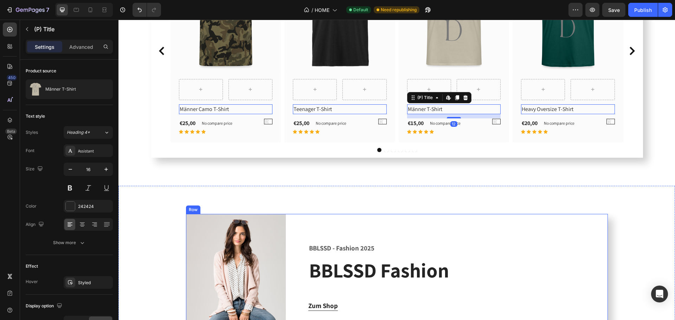
click at [499, 231] on div "BBLSSD - Fashion 2025 Text block BBLSSD Fashion Heading Zum Shop Button" at bounding box center [457, 276] width 299 height 125
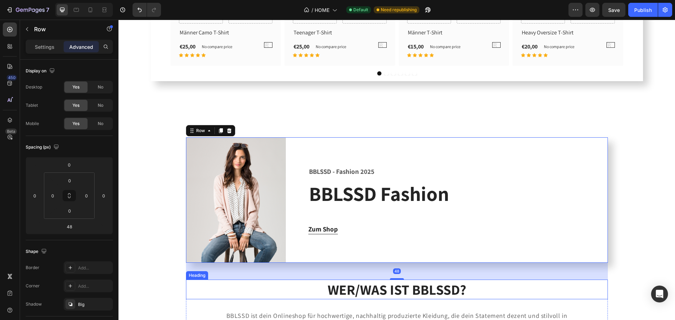
scroll to position [1038, 0]
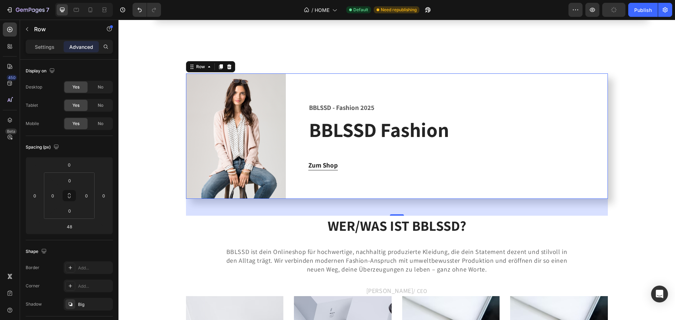
click at [397, 186] on div "BBLSSD - Fashion 2025 Text block BBLSSD Fashion Heading Zum Shop Button" at bounding box center [457, 135] width 299 height 125
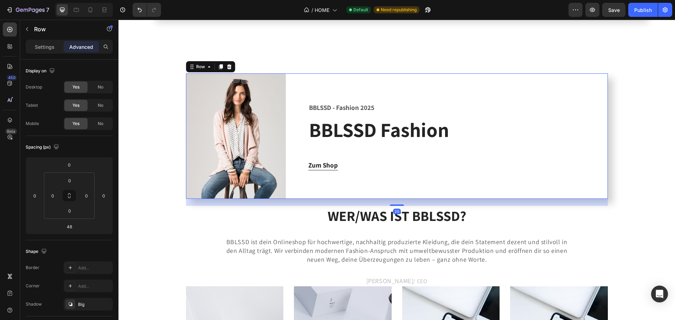
drag, startPoint x: 392, startPoint y: 215, endPoint x: 395, endPoint y: 206, distance: 10.3
click at [395, 206] on div at bounding box center [397, 205] width 14 height 1
type input "20"
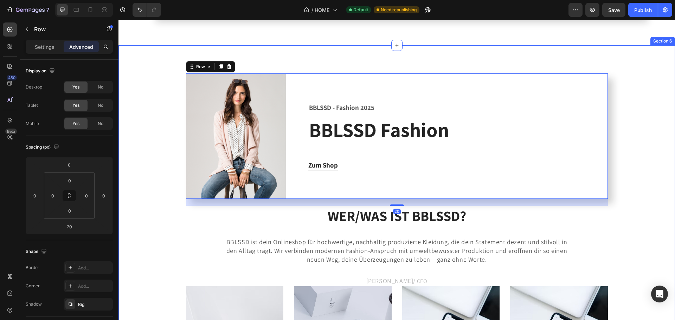
click at [654, 168] on div "Image BBLSSD - Fashion 2025 Text block BBLSSD Fashion Heading Zum Shop Button R…" at bounding box center [397, 319] width 546 height 493
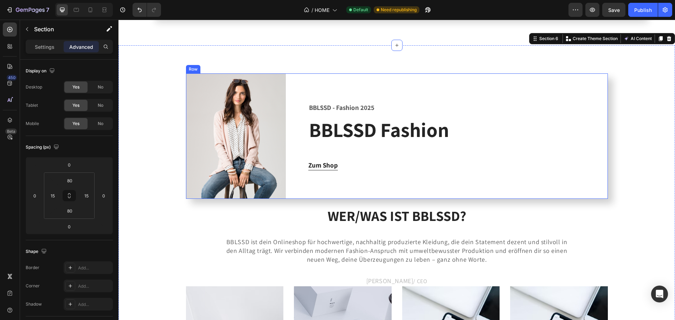
click at [364, 187] on div "BBLSSD - Fashion 2025 Text block BBLSSD Fashion Heading Zum Shop Button" at bounding box center [457, 135] width 299 height 125
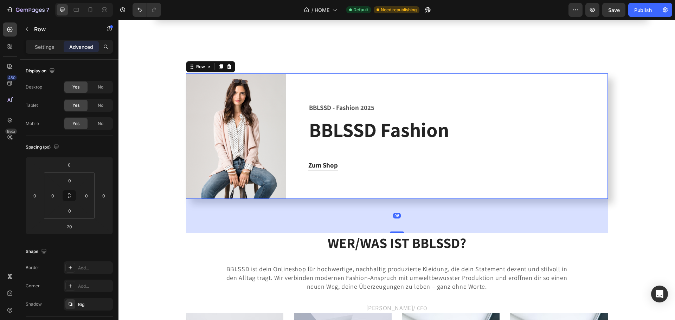
drag, startPoint x: 393, startPoint y: 205, endPoint x: 471, endPoint y: 212, distance: 78.6
click at [390, 233] on div at bounding box center [397, 232] width 14 height 1
type input "98"
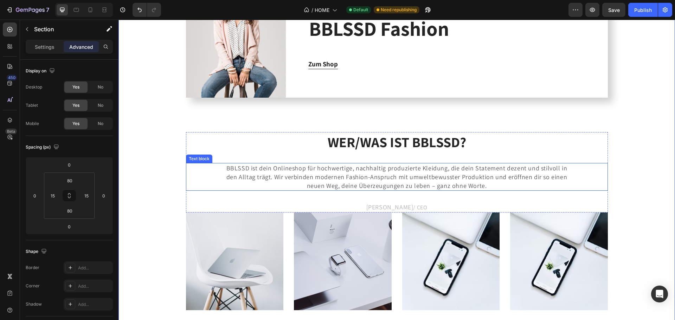
scroll to position [1144, 0]
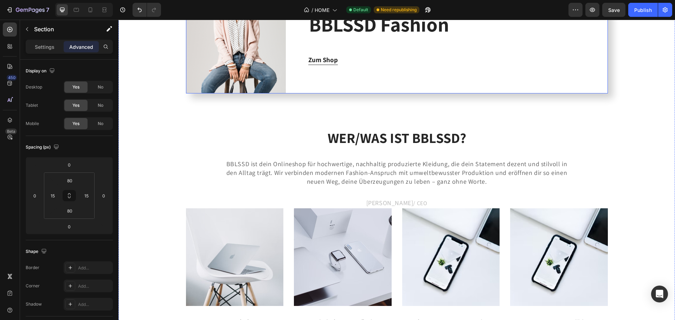
click at [375, 75] on div "BBLSSD - Fashion 2025 Text block BBLSSD Fashion Heading Zum Shop Button" at bounding box center [457, 30] width 299 height 125
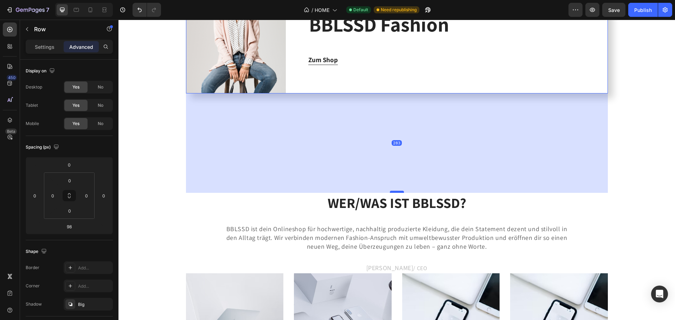
drag, startPoint x: 396, startPoint y: 127, endPoint x: 401, endPoint y: 192, distance: 65.2
click at [401, 192] on div at bounding box center [397, 192] width 14 height 2
type input "283"
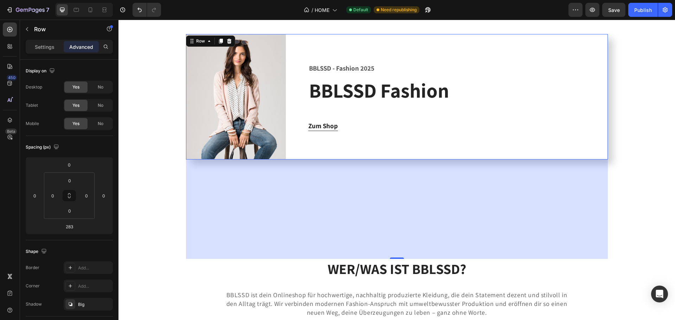
scroll to position [1038, 0]
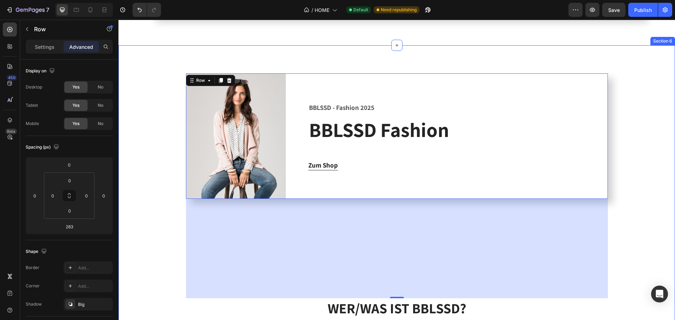
drag, startPoint x: 608, startPoint y: 136, endPoint x: 612, endPoint y: 119, distance: 17.0
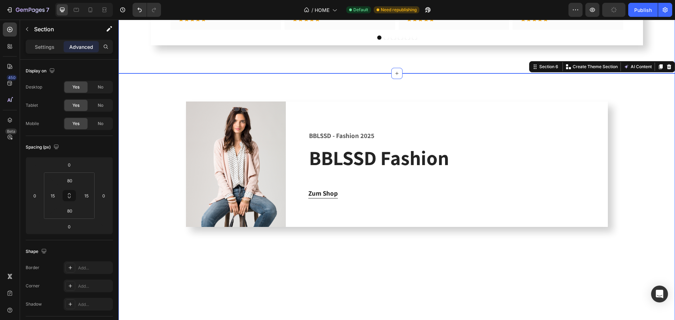
scroll to position [1045, 0]
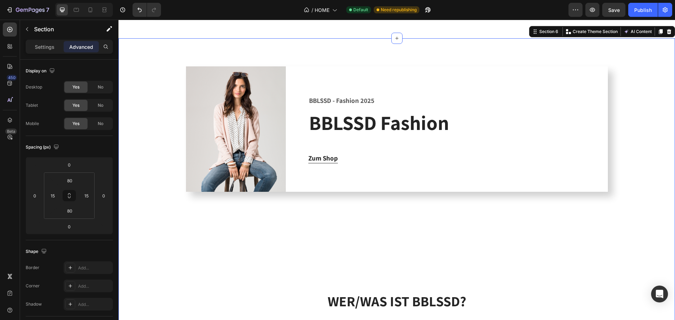
click at [381, 173] on div "BBLSSD - Fashion 2025 Text block BBLSSD Fashion Heading Zum Shop Button" at bounding box center [457, 128] width 299 height 125
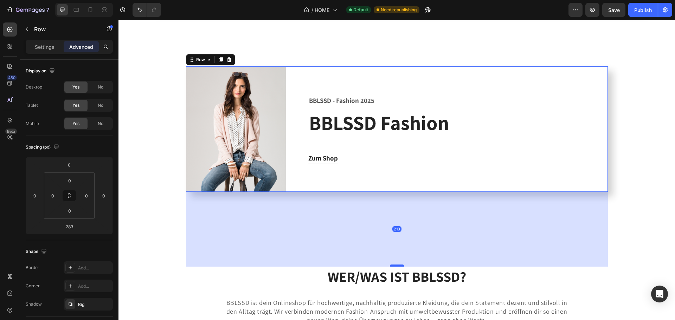
drag, startPoint x: 395, startPoint y: 290, endPoint x: 396, endPoint y: 266, distance: 24.6
click at [396, 266] on div at bounding box center [397, 266] width 14 height 2
type input "213"
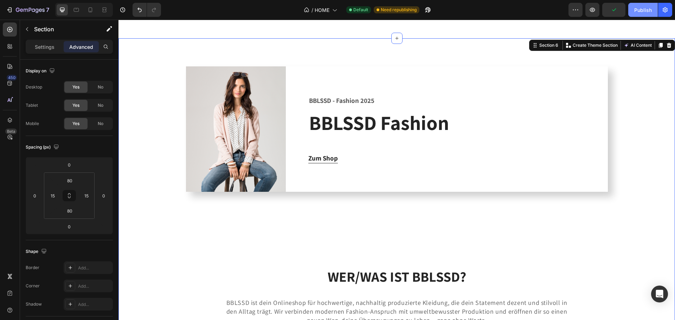
click at [637, 8] on div "Publish" at bounding box center [643, 9] width 18 height 7
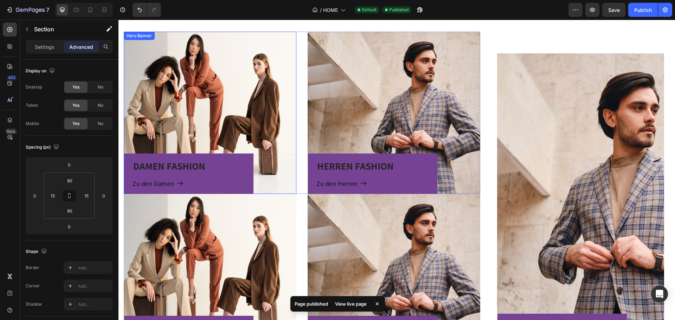
scroll to position [413, 0]
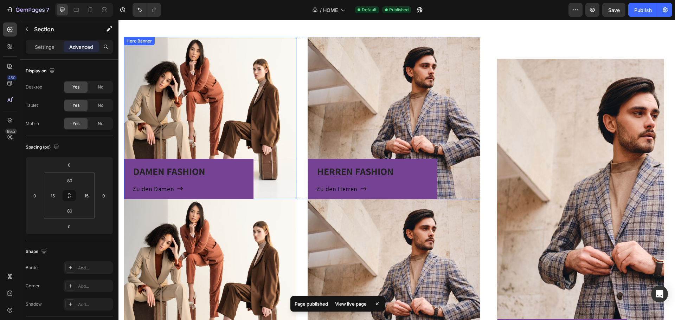
click at [180, 76] on div "DAMEN FASHION Heading Zu den Damen Button Row" at bounding box center [210, 118] width 173 height 162
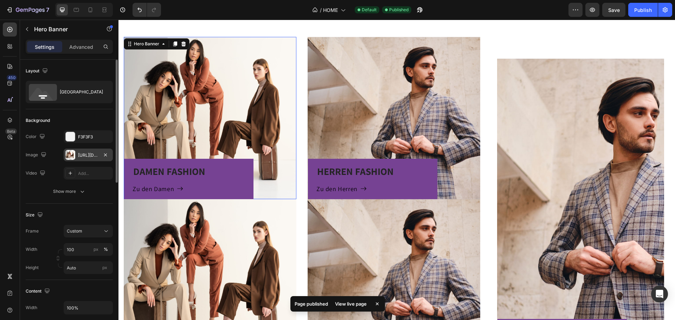
click at [70, 152] on div at bounding box center [70, 155] width 10 height 10
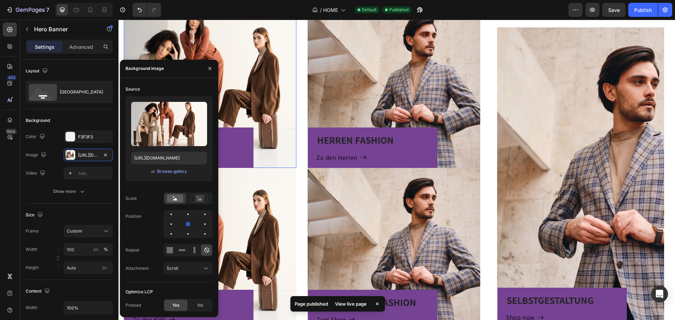
scroll to position [448, 0]
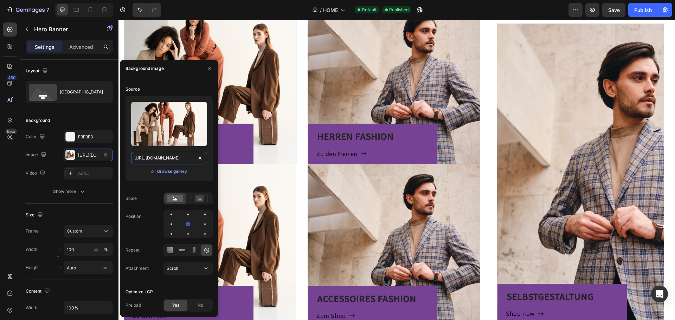
click at [166, 160] on input "https://ucarecdn.com/f64f602c-cd10-4f23-b7ab-d549a799c68e/-/format/auto/" at bounding box center [169, 158] width 76 height 13
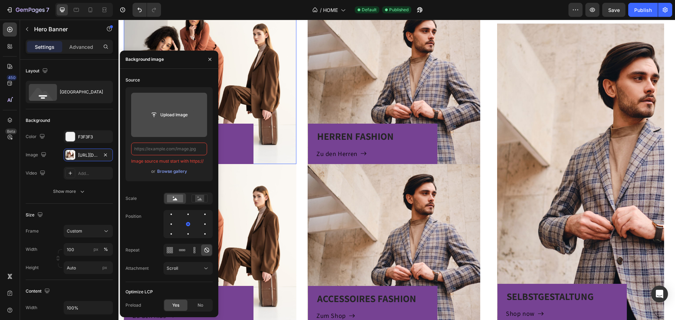
click at [164, 117] on input "file" at bounding box center [169, 115] width 48 height 12
type input "https://ucarecdn.com/f64f602c-cd10-4f23-b7ab-d549a799c68e/-/format/auto/"
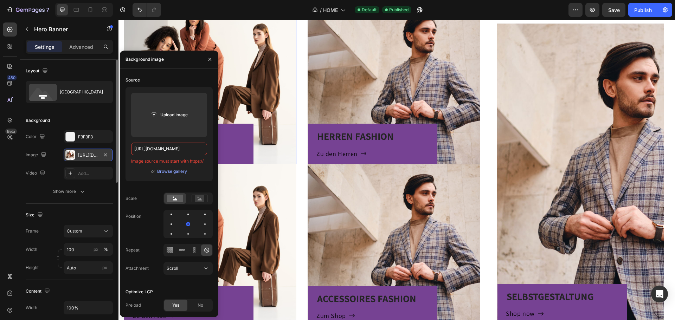
click at [82, 154] on div "https://ucarecdn.com/f64f602c-cd10-4f23-b7ab-d549a799c68e/-/format/auto/" at bounding box center [88, 155] width 20 height 6
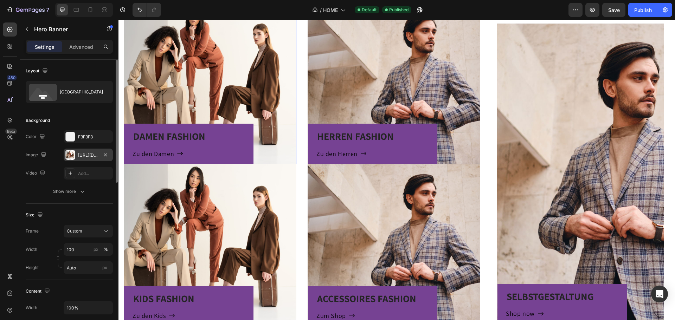
click at [83, 154] on div "https://ucarecdn.com/f64f602c-cd10-4f23-b7ab-d549a799c68e/-/format/auto/" at bounding box center [88, 155] width 20 height 6
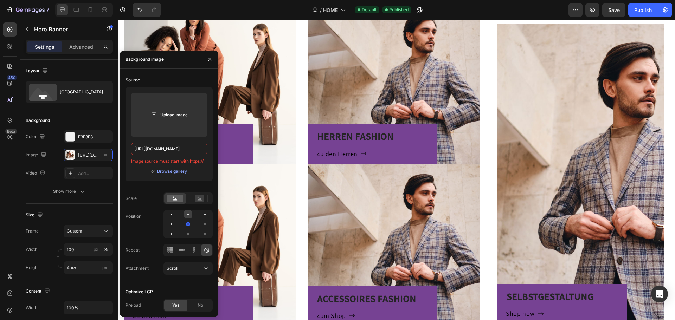
click at [201, 213] on div at bounding box center [205, 214] width 8 height 8
click at [188, 224] on div at bounding box center [187, 223] width 1 height 1
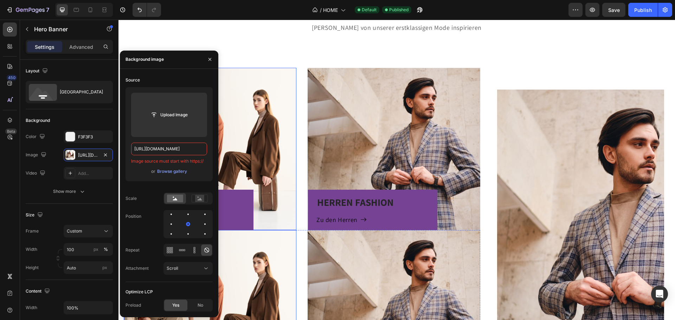
scroll to position [378, 0]
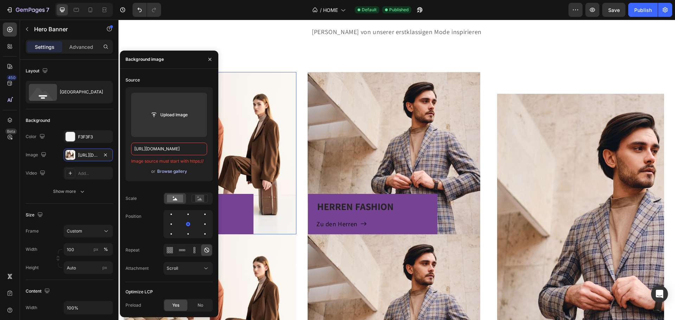
click at [173, 170] on div "Browse gallery" at bounding box center [172, 171] width 30 height 6
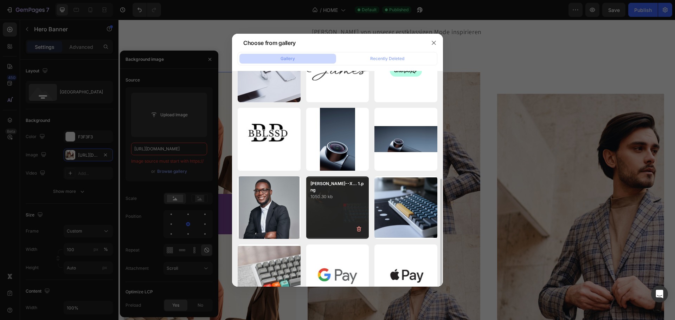
scroll to position [141, 0]
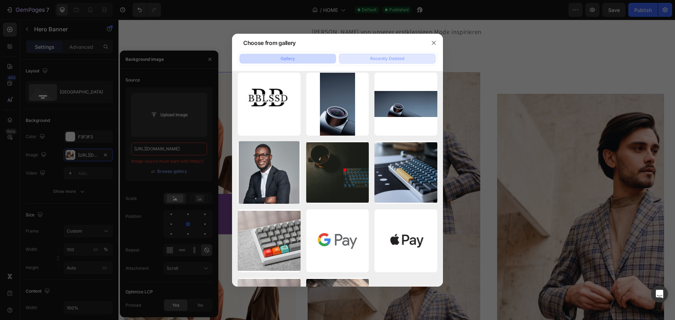
click at [386, 61] on div "Recently Deleted" at bounding box center [387, 59] width 34 height 6
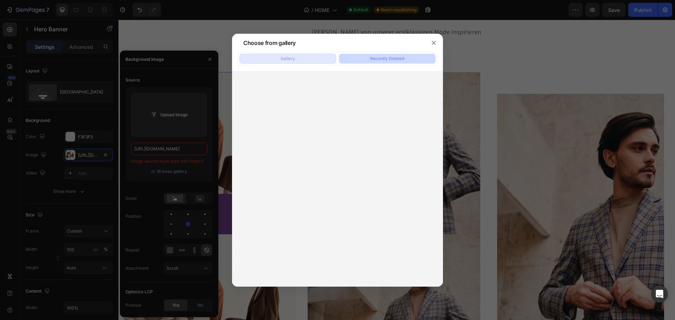
click at [303, 60] on button "Gallery" at bounding box center [287, 59] width 97 height 10
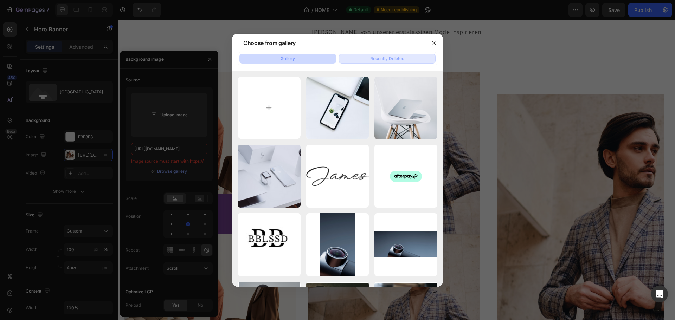
click at [359, 54] on button "Recently Deleted" at bounding box center [387, 59] width 97 height 10
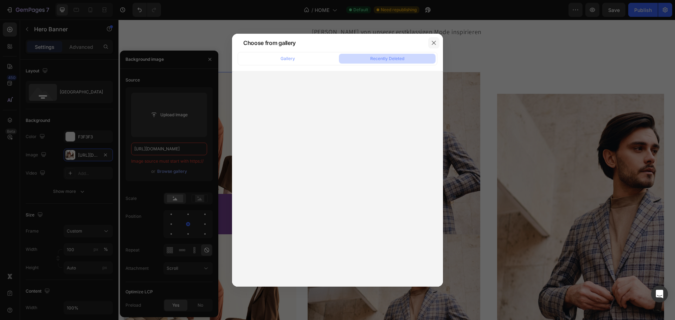
click at [433, 44] on icon "button" at bounding box center [434, 43] width 6 height 6
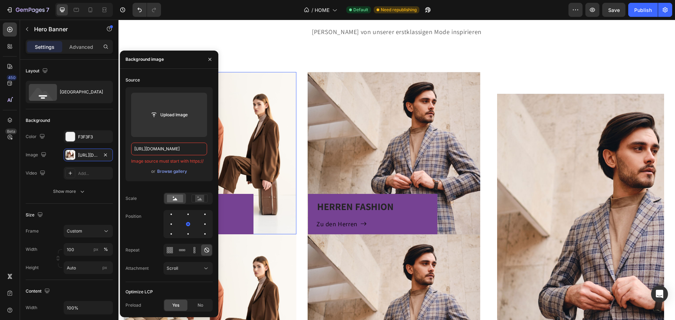
scroll to position [397, 0]
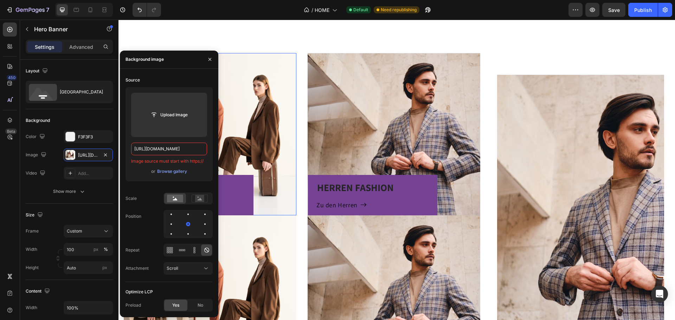
click at [168, 144] on input "https://ucarecdn.com/f64f602c-cd10-4f23-b7ab-d549a799c68e/-/format/auto/" at bounding box center [169, 149] width 76 height 13
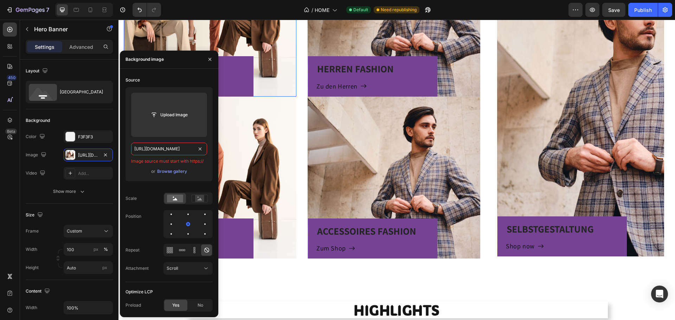
scroll to position [694, 0]
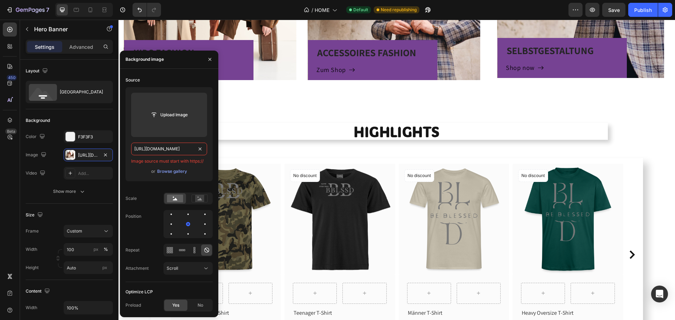
click at [175, 146] on input "https://ucarecdn.com/f64f602c-cd10-4f23-b7ab-d549a799c68e/-/format/auto/" at bounding box center [169, 149] width 76 height 13
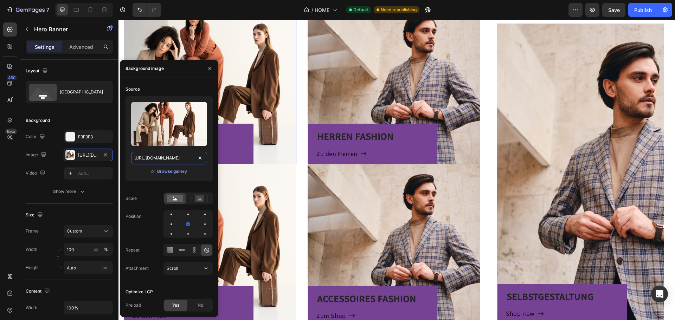
scroll to position [0, 101]
click at [210, 68] on icon "button" at bounding box center [210, 69] width 6 height 6
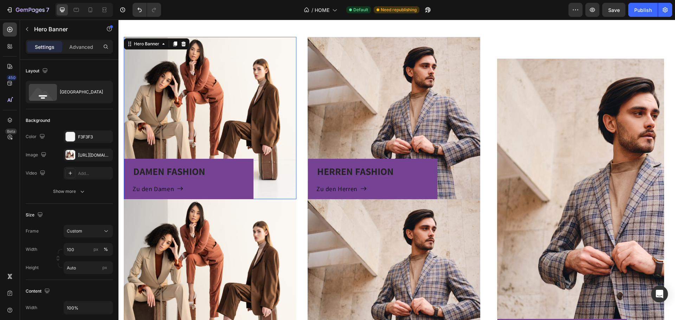
scroll to position [454, 0]
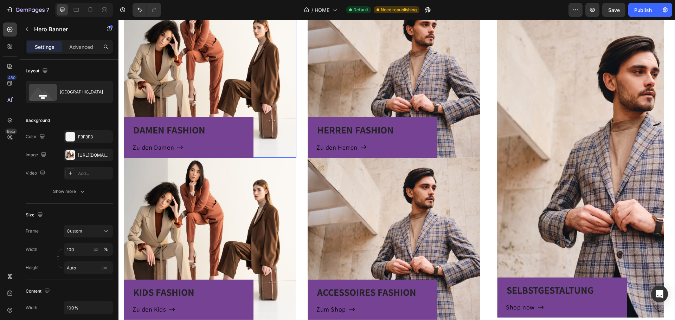
click at [483, 97] on div "DAMEN FASHION Heading Zu den Damen Button Row Hero Banner 0 HERREN FASHION Head…" at bounding box center [396, 157] width 556 height 381
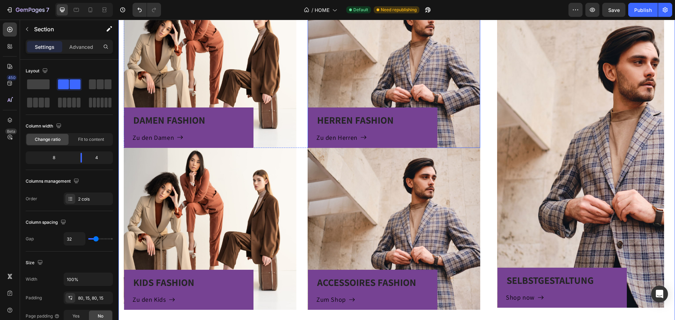
scroll to position [483, 0]
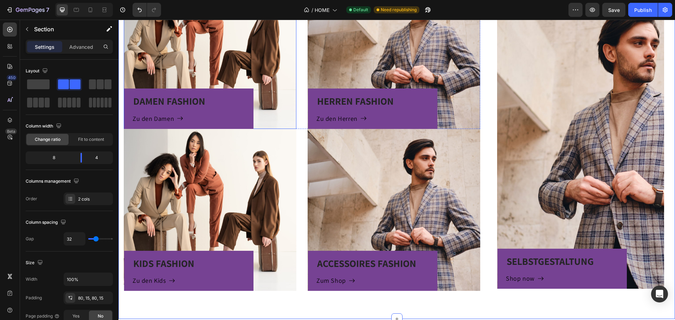
click at [254, 66] on div "DAMEN FASHION Heading Zu den Damen Button Row" at bounding box center [210, 48] width 173 height 162
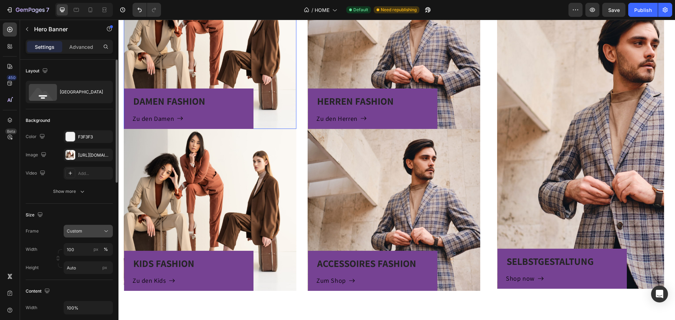
click at [84, 232] on div "Custom" at bounding box center [84, 231] width 34 height 6
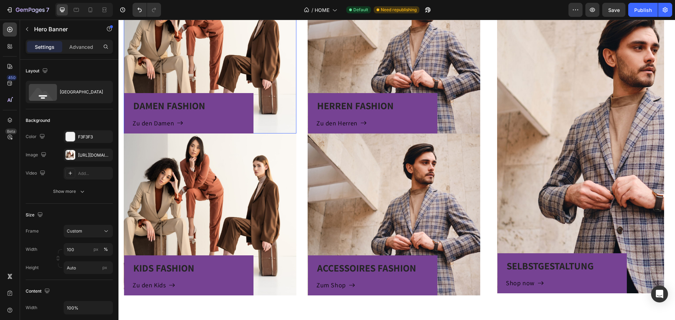
scroll to position [413, 0]
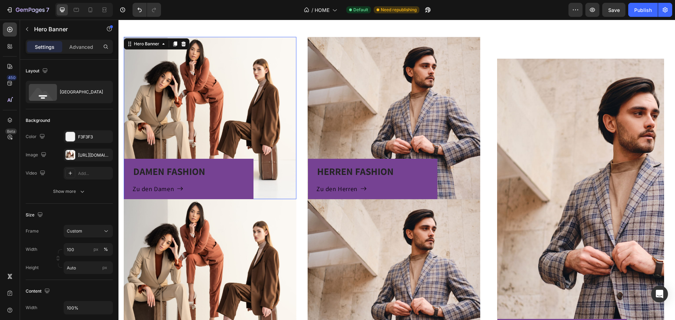
click at [187, 90] on div "DAMEN FASHION Heading Zu den Damen Button Row" at bounding box center [210, 118] width 173 height 162
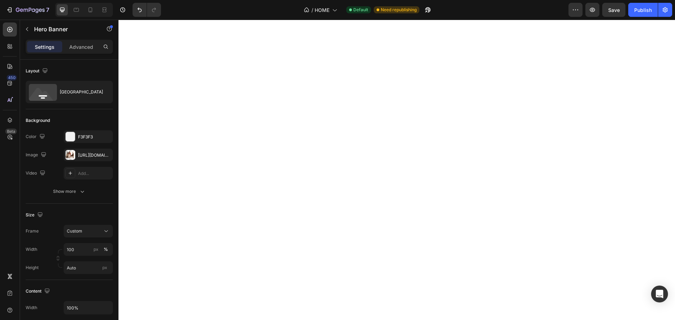
scroll to position [1341, 0]
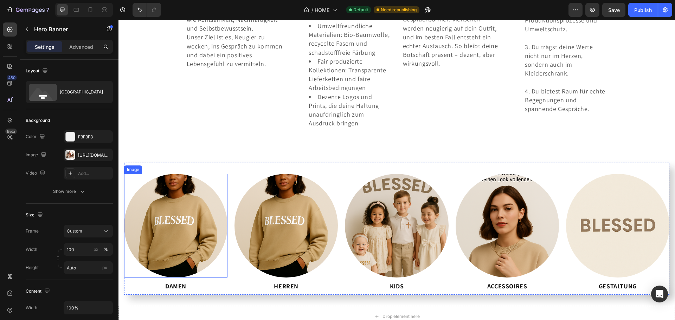
click at [159, 225] on img at bounding box center [175, 225] width 103 height 103
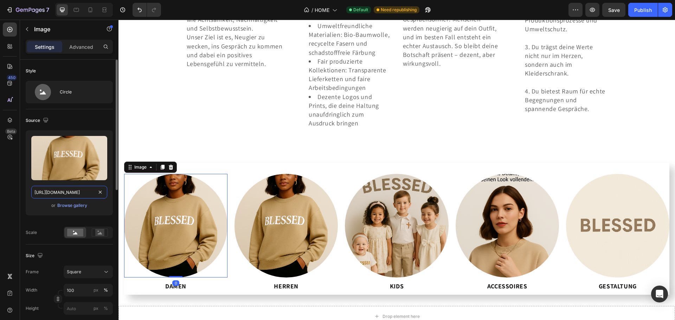
click at [76, 192] on input "https://cdn.shopify.com/s/files/1/0973/1558/6397/files/gempages_578133799116735…" at bounding box center [69, 192] width 76 height 13
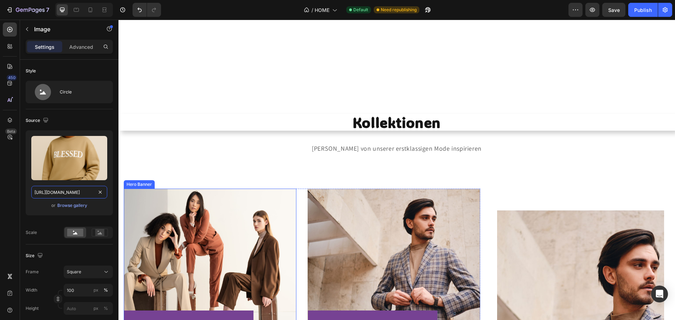
scroll to position [427, 0]
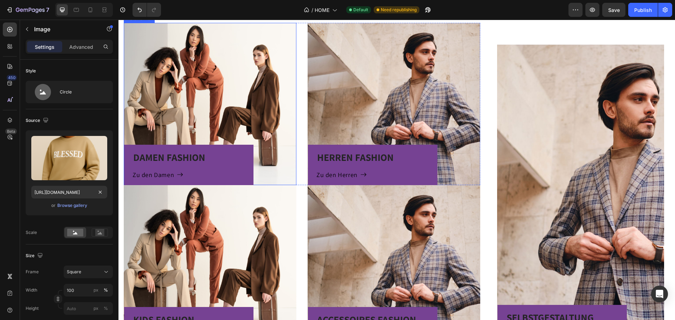
click at [207, 99] on div "DAMEN FASHION Heading Zu den Damen Button Row" at bounding box center [210, 104] width 173 height 162
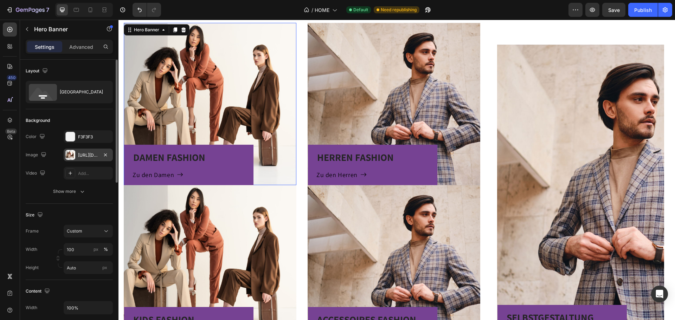
click at [78, 154] on div "https://ucarecdn.com/f64f602c-cd10-4f23-b7ab-d549a799c68e/-/format/auto/" at bounding box center [88, 155] width 20 height 6
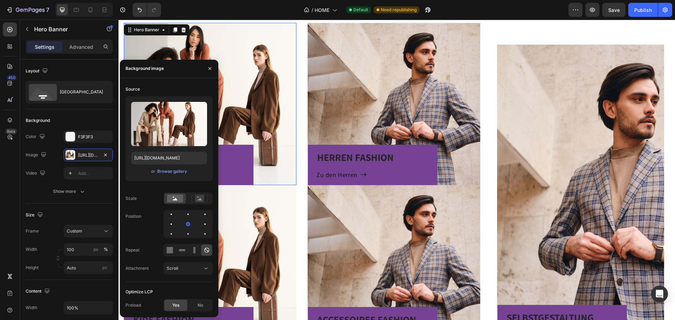
click at [161, 151] on div "Upload Image https://ucarecdn.com/f64f602c-cd10-4f23-b7ab-d549a799c68e/-/format…" at bounding box center [168, 138] width 87 height 85
click at [160, 158] on input "https://ucarecdn.com/f64f602c-cd10-4f23-b7ab-d549a799c68e/-/format/auto/" at bounding box center [169, 158] width 76 height 13
paste input "cdn.shopify.com/s/files/1/0973/1558/6397/files/gempages_578133799116735429-fe74…"
type input "https://cdn.shopify.com/s/files/1/0973/1558/6397/files/gempages_578133799116735…"
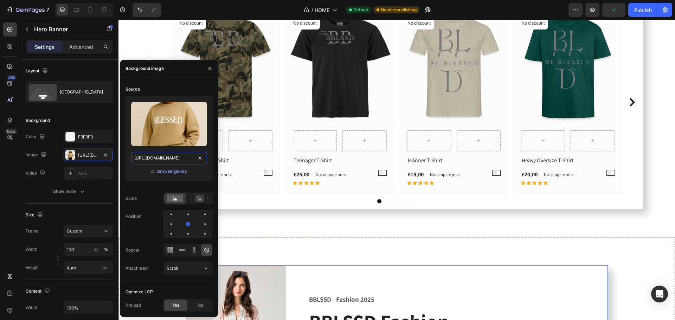
scroll to position [1056, 0]
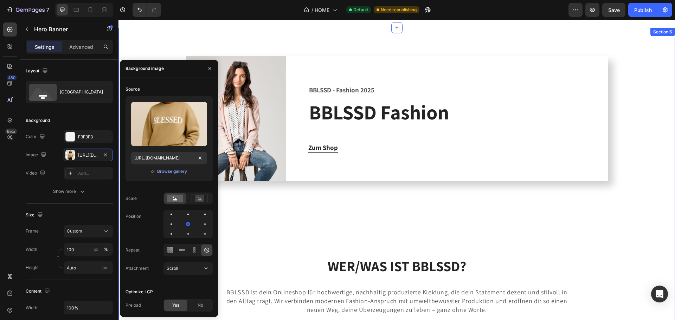
drag, startPoint x: 368, startPoint y: 218, endPoint x: 363, endPoint y: 213, distance: 7.5
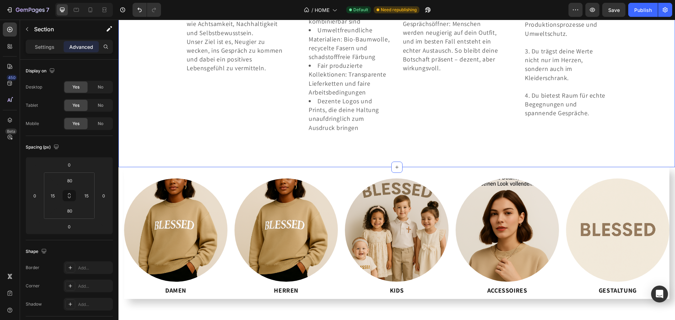
scroll to position [1618, 0]
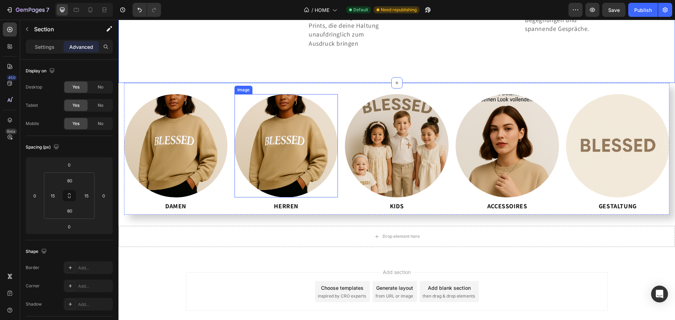
click at [288, 168] on img at bounding box center [285, 145] width 103 height 103
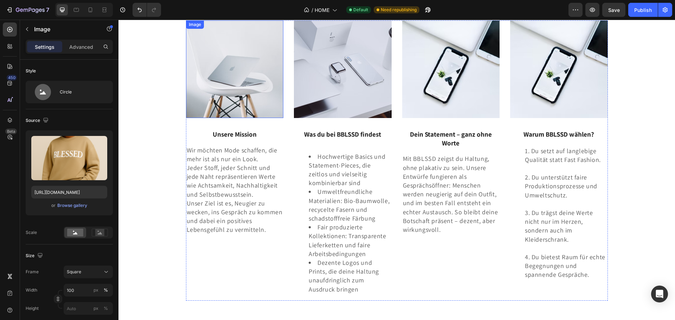
scroll to position [1373, 0]
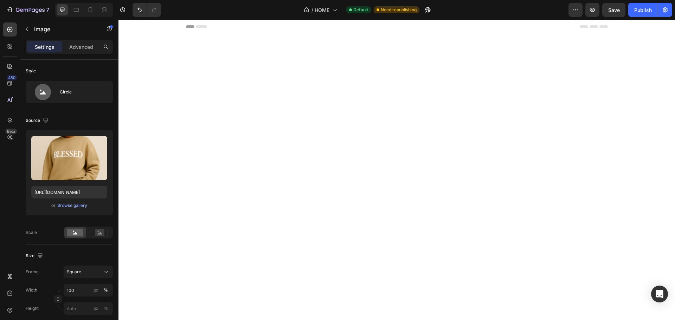
scroll to position [1513, 0]
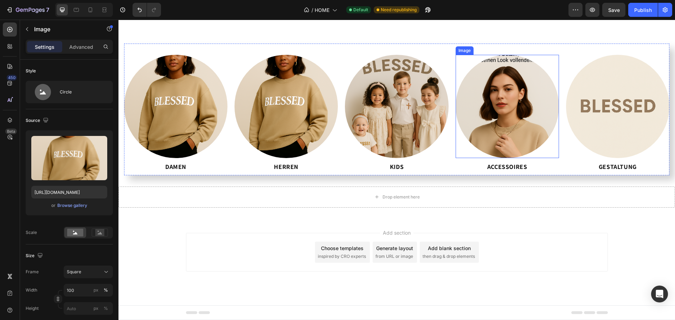
click at [503, 158] on img at bounding box center [506, 106] width 103 height 103
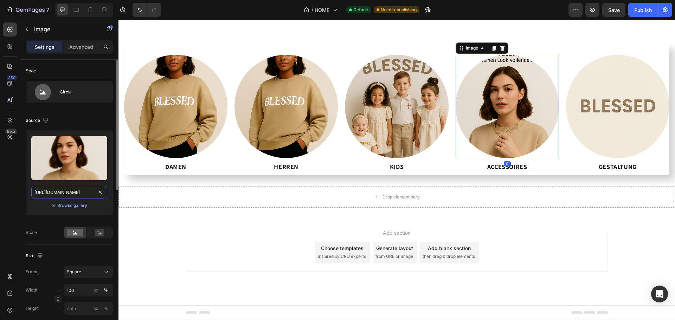
click at [69, 186] on input "https://cdn.shopify.com/s/files/1/0973/1558/6397/files/gempages_578133799116735…" at bounding box center [69, 192] width 76 height 13
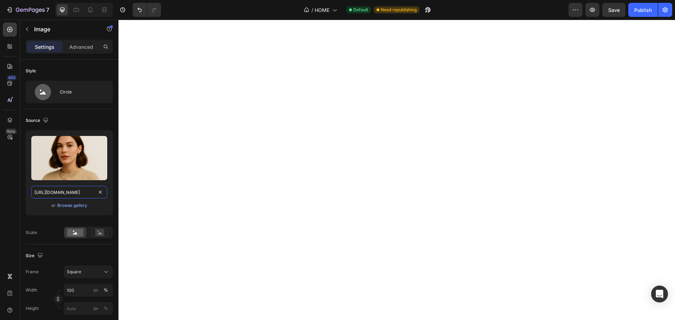
scroll to position [494, 0]
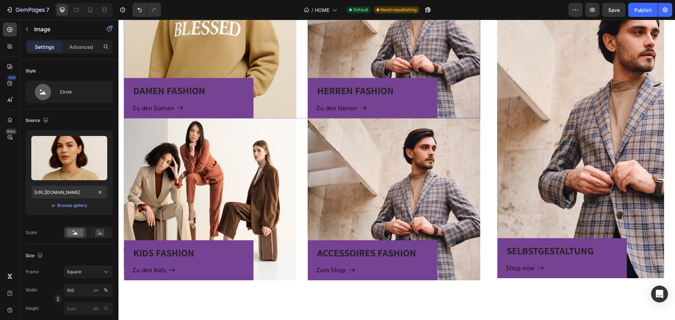
click at [384, 46] on div "HERREN FASHION Heading Zu den Herren Button Row" at bounding box center [393, 37] width 173 height 162
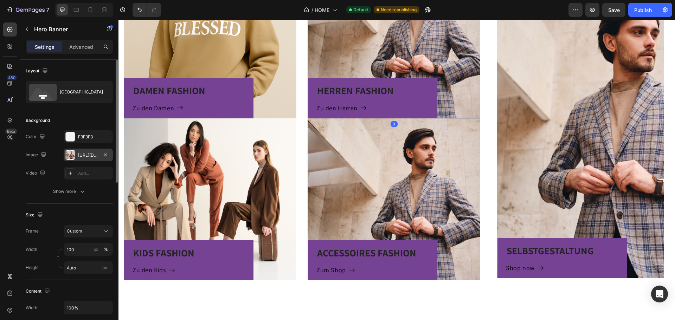
click at [92, 153] on div "https://ucarecdn.com/7c37dc3d-48a7-404f-af4b-290239d1d72d/-/format/auto/" at bounding box center [88, 155] width 20 height 6
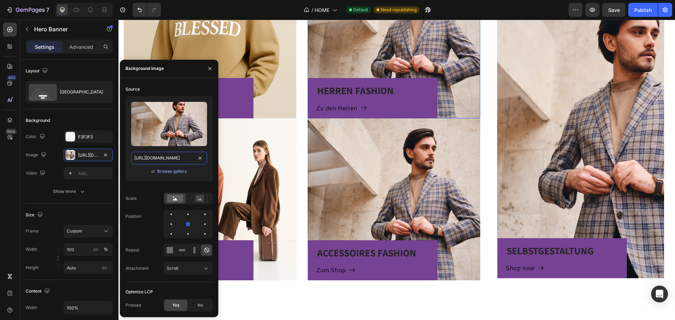
click at [154, 157] on input "https://ucarecdn.com/7c37dc3d-48a7-404f-af4b-290239d1d72d/-/format/auto/" at bounding box center [169, 158] width 76 height 13
paste input "cdn.shopify.com/s/files/1/0973/1558/6397/files/gempages_578133799116735429-c48f…"
type input "https://cdn.shopify.com/s/files/1/0973/1558/6397/files/gempages_578133799116735…"
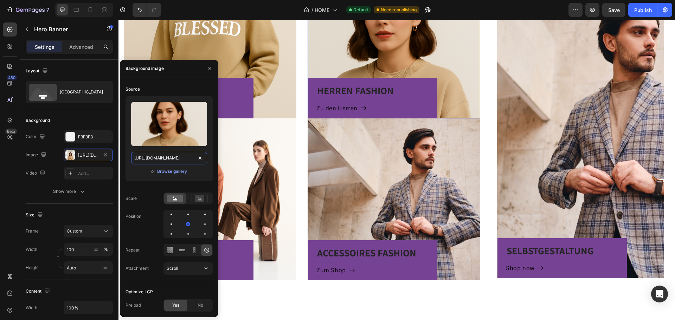
scroll to position [0, 213]
click at [239, 166] on div "KIDS FASHION Heading Zu den Kids Button Row" at bounding box center [210, 199] width 173 height 162
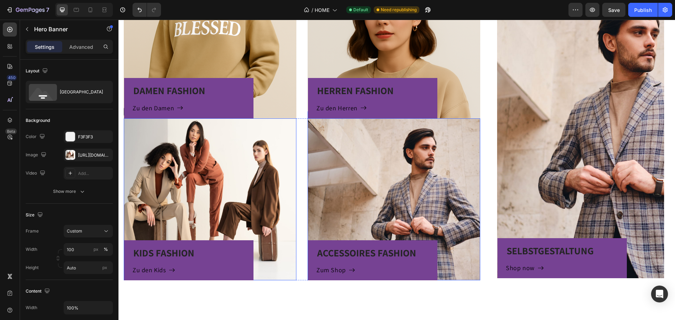
click at [380, 181] on div "ACCESSOIRES FASHION Heading Zum Shop Button Row" at bounding box center [393, 199] width 173 height 162
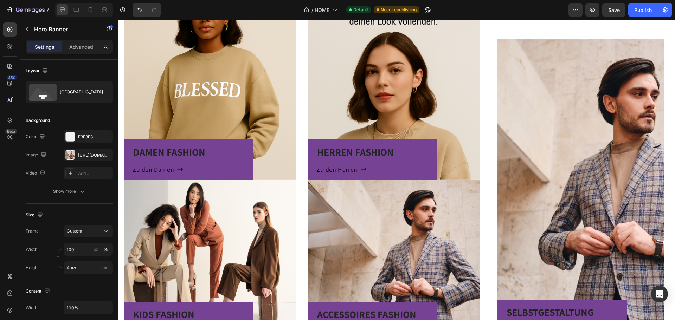
scroll to position [476, 0]
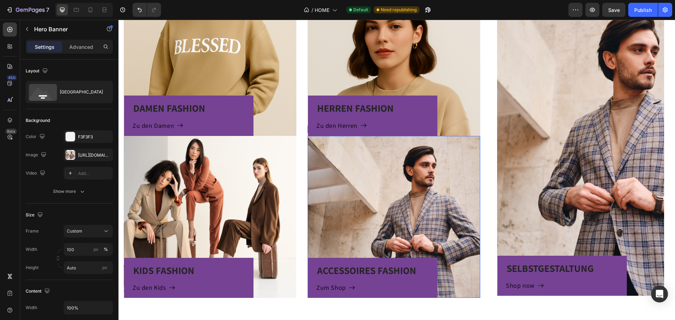
click at [367, 162] on div "ACCESSOIRES FASHION Heading Zum Shop Button Row" at bounding box center [393, 217] width 173 height 162
click at [76, 156] on div "https://ucarecdn.com/7c37dc3d-48a7-404f-af4b-290239d1d72d/-/format/auto/" at bounding box center [88, 155] width 49 height 13
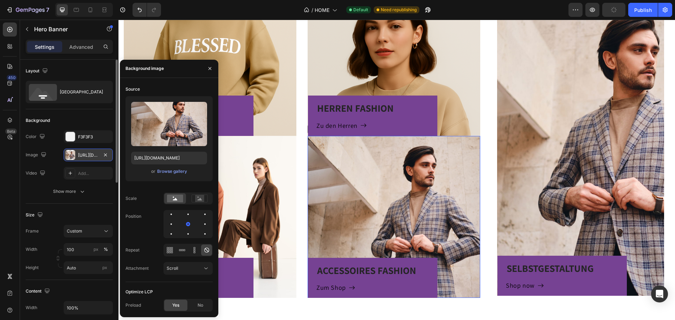
scroll to position [494, 0]
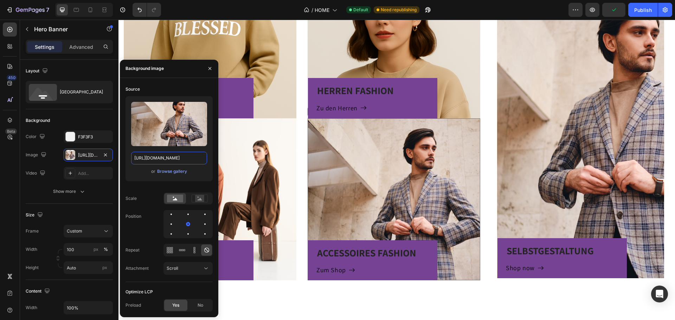
click at [166, 158] on input "https://ucarecdn.com/7c37dc3d-48a7-404f-af4b-290239d1d72d/-/format/auto/" at bounding box center [169, 158] width 76 height 13
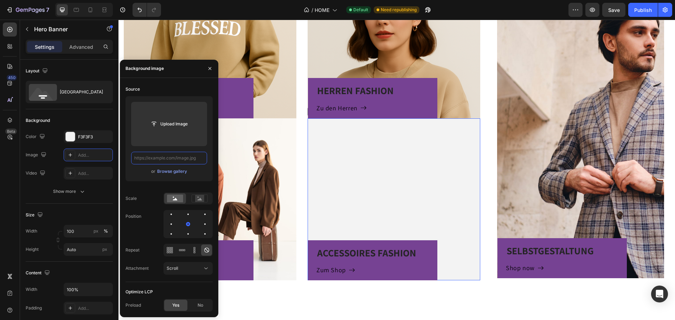
scroll to position [0, 0]
paste input "https://cdn.shopify.com/s/files/1/0973/1558/6397/files/gempages_578133799116735…"
type input "https://cdn.shopify.com/s/files/1/0973/1558/6397/files/gempages_578133799116735…"
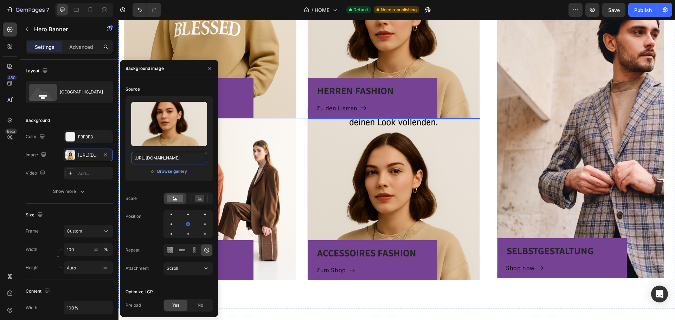
scroll to position [459, 0]
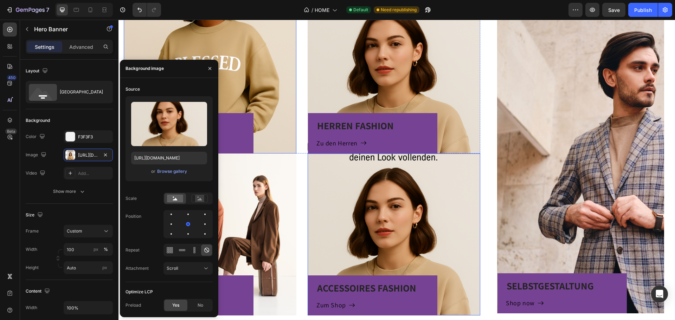
click at [258, 80] on div "DAMEN FASHION Heading Zu den Damen Button Row" at bounding box center [210, 72] width 173 height 162
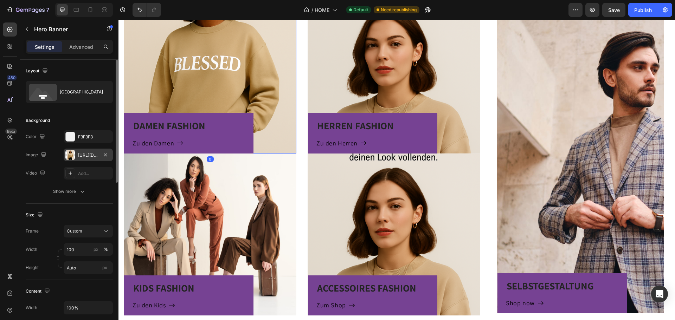
click at [78, 156] on div "https://cdn.shopify.com/s/files/1/0973/1558/6397/files/gempages_578133799116735…" at bounding box center [88, 155] width 20 height 6
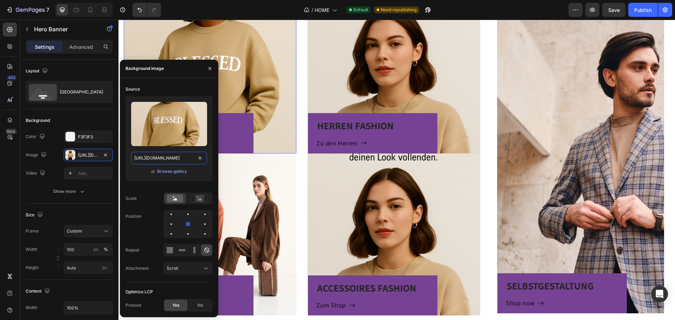
click at [167, 161] on input "https://cdn.shopify.com/s/files/1/0973/1558/6397/files/gempages_578133799116735…" at bounding box center [169, 158] width 76 height 13
click at [365, 91] on div "HERREN FASHION Heading Zu den Herren Button Row" at bounding box center [393, 72] width 173 height 162
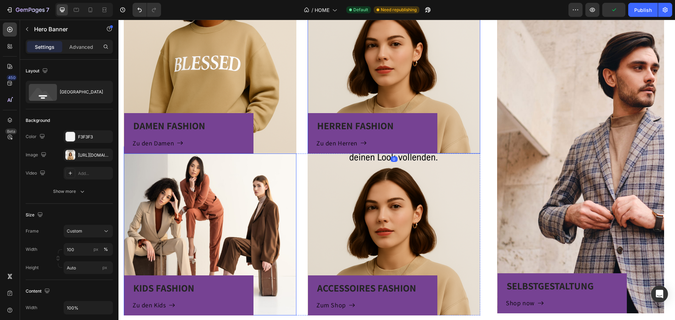
click at [230, 207] on div "KIDS FASHION Heading Zu den Kids Button Row" at bounding box center [210, 235] width 173 height 162
click at [79, 155] on div "https://ucarecdn.com/f64f602c-cd10-4f23-b7ab-d549a799c68e/-/format/auto/" at bounding box center [88, 155] width 20 height 6
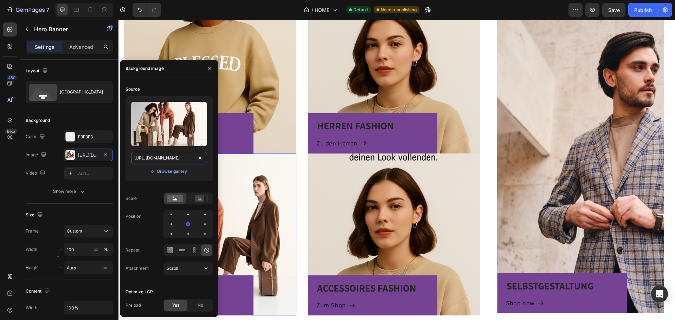
click at [169, 157] on input "https://ucarecdn.com/f64f602c-cd10-4f23-b7ab-d549a799c68e/-/format/auto/" at bounding box center [169, 158] width 76 height 13
paste input "cdn.shopify.com/s/files/1/0973/1558/6397/files/gempages_578133799116735429-fe74…"
type input "https://cdn.shopify.com/s/files/1/0973/1558/6397/files/gempages_578133799116735…"
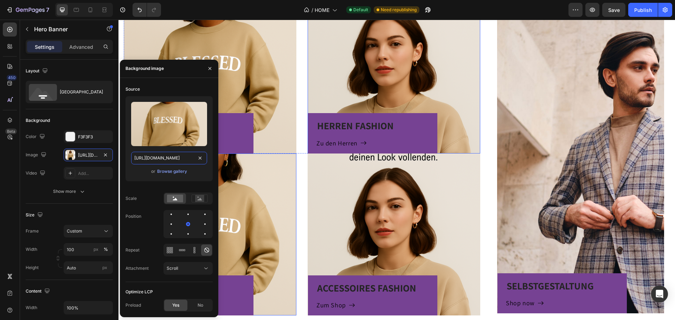
scroll to position [0, 213]
click at [404, 90] on div "HERREN FASHION Heading Zu den Herren Button Row" at bounding box center [393, 72] width 173 height 162
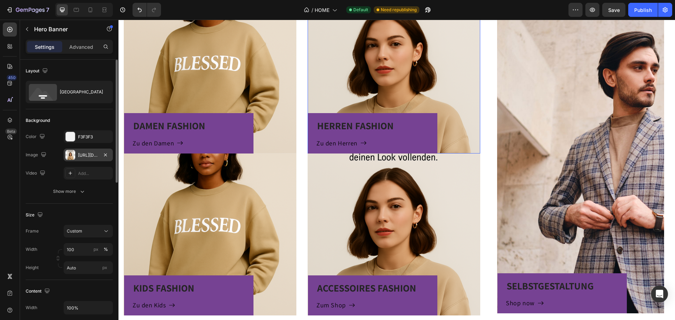
click at [84, 156] on div "https://cdn.shopify.com/s/files/1/0973/1558/6397/files/gempages_578133799116735…" at bounding box center [88, 155] width 20 height 6
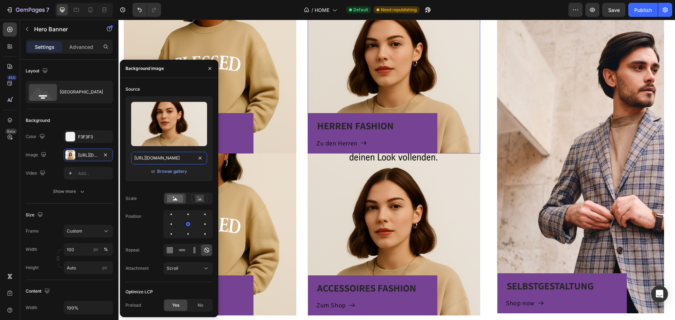
click at [171, 159] on input "https://cdn.shopify.com/s/files/1/0973/1558/6397/files/gempages_578133799116735…" at bounding box center [169, 158] width 76 height 13
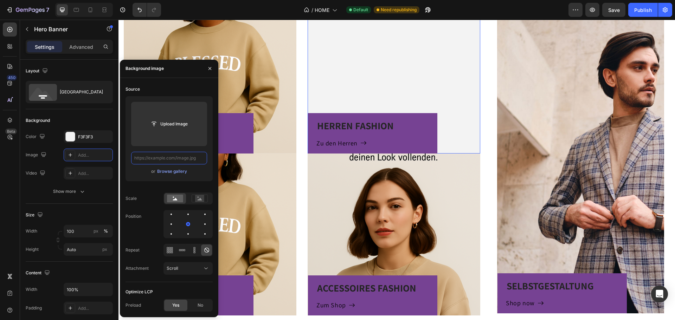
paste input "https://cdn.shopify.com/s/files/1/0973/1558/6397/files/gempages_578133799116735…"
type input "https://cdn.shopify.com/s/files/1/0973/1558/6397/files/gempages_578133799116735…"
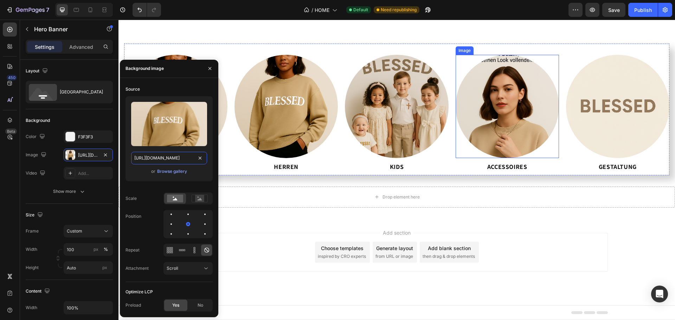
scroll to position [1653, 0]
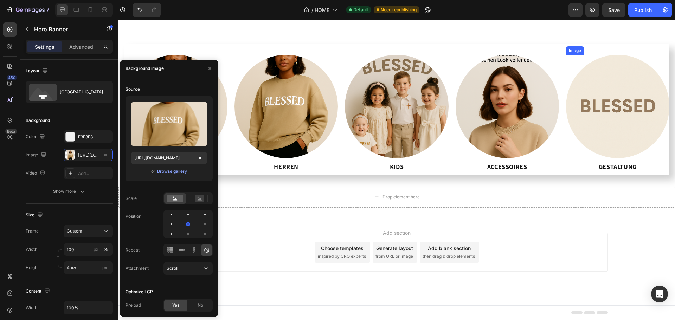
click at [613, 118] on img at bounding box center [617, 106] width 103 height 103
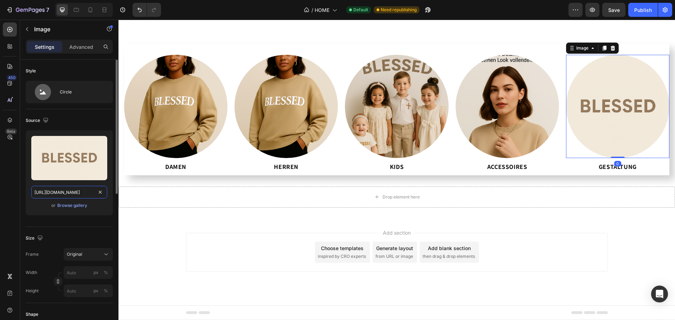
click at [48, 193] on input "https://cdn.shopify.com/s/files/1/0973/1558/6397/files/gempages_578133799116735…" at bounding box center [69, 192] width 76 height 13
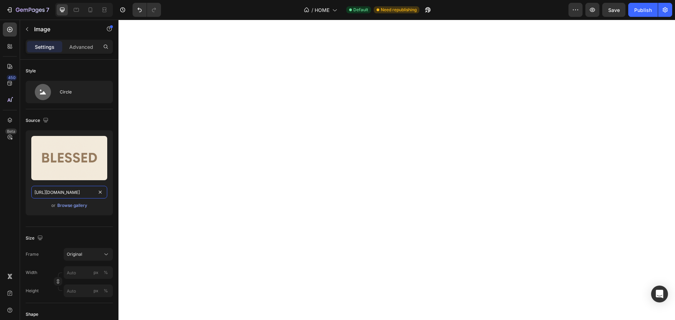
scroll to position [290, 0]
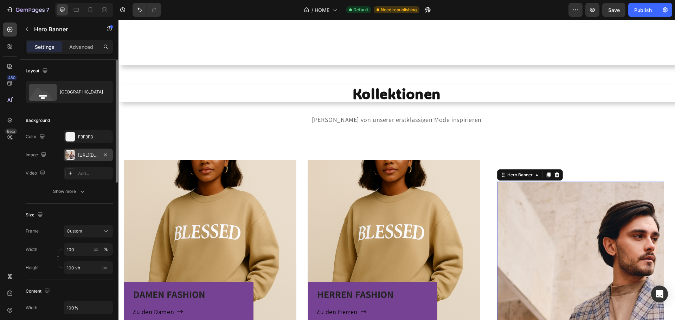
click at [82, 155] on div "https://ucarecdn.com/7c37dc3d-48a7-404f-af4b-290239d1d72d/-/format/auto/" at bounding box center [88, 155] width 20 height 6
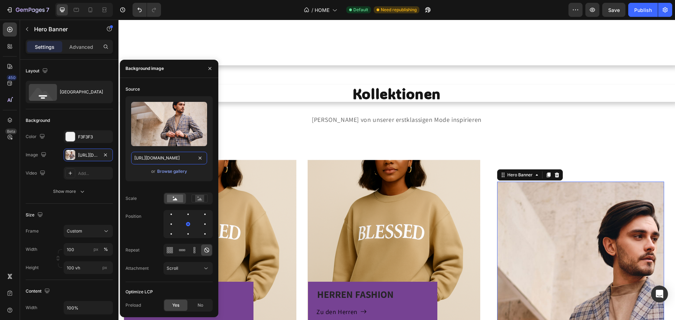
click at [185, 156] on input "https://ucarecdn.com/7c37dc3d-48a7-404f-af4b-290239d1d72d/-/format/auto/" at bounding box center [169, 158] width 76 height 13
paste input "cdn.shopify.com/s/files/1/0973/1558/6397/files/gempages_578133799116735429-0781…"
type input "https://cdn.shopify.com/s/files/1/0973/1558/6397/files/gempages_578133799116735…"
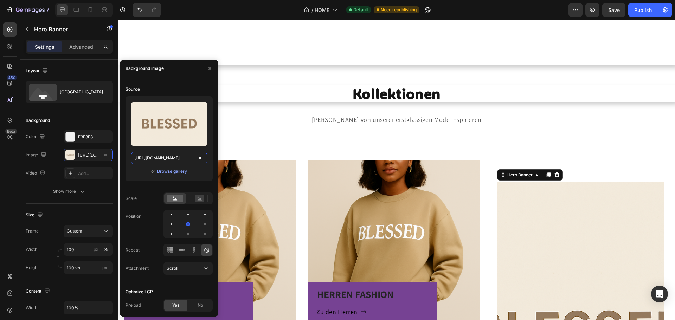
scroll to position [351, 0]
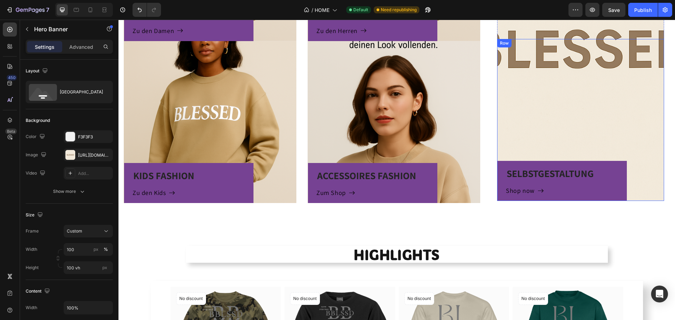
scroll to position [0, 0]
click at [551, 115] on div "SELBSTGESTALTUNG Heading Shop now Button Row" at bounding box center [580, 120] width 167 height 162
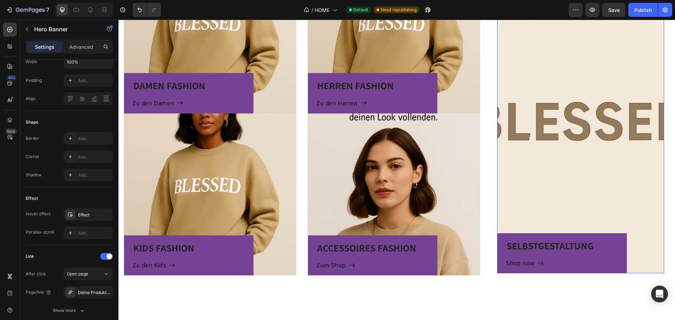
scroll to position [395, 0]
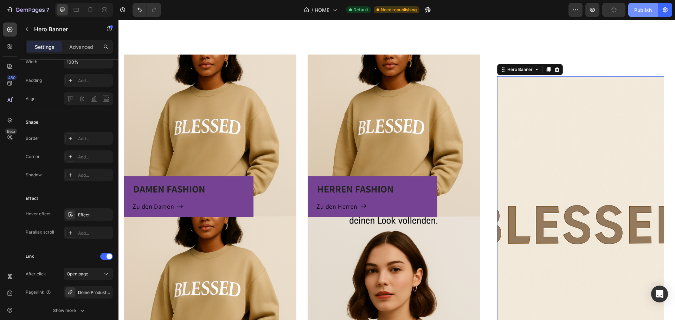
click at [650, 9] on div "Publish" at bounding box center [643, 9] width 18 height 7
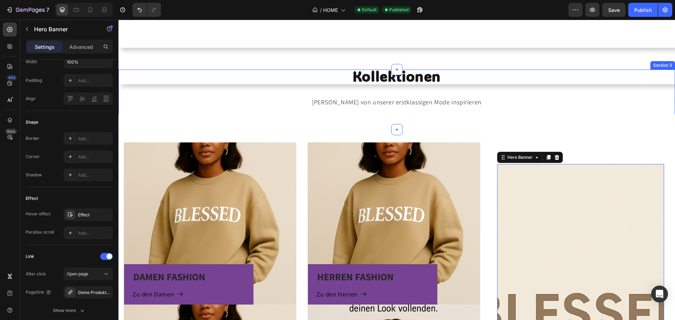
scroll to position [290, 0]
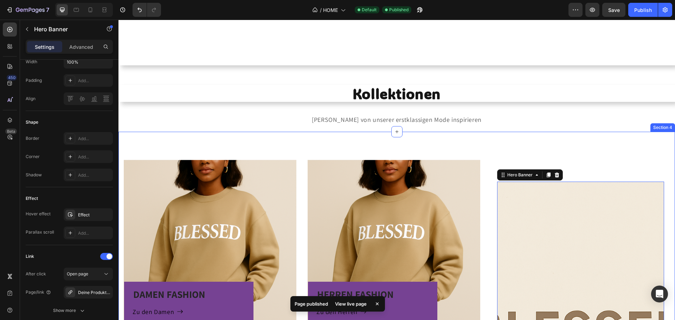
click at [485, 143] on div "DAMEN FASHION Heading Zu den Damen Button Row Hero Banner HERREN FASHION Headin…" at bounding box center [396, 322] width 556 height 381
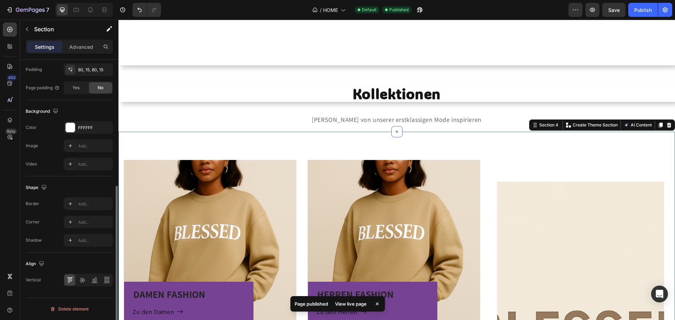
scroll to position [0, 0]
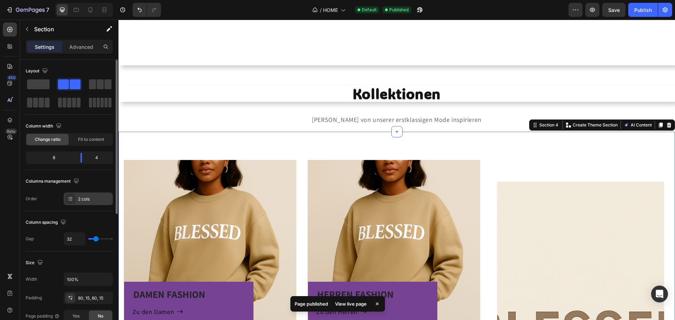
click at [87, 197] on div "2 cols" at bounding box center [94, 199] width 33 height 6
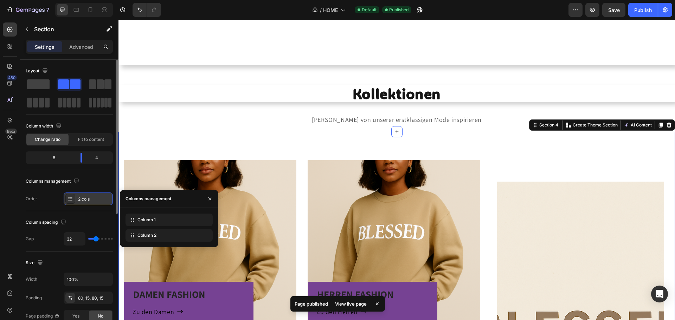
click at [87, 197] on div "2 cols" at bounding box center [94, 199] width 33 height 6
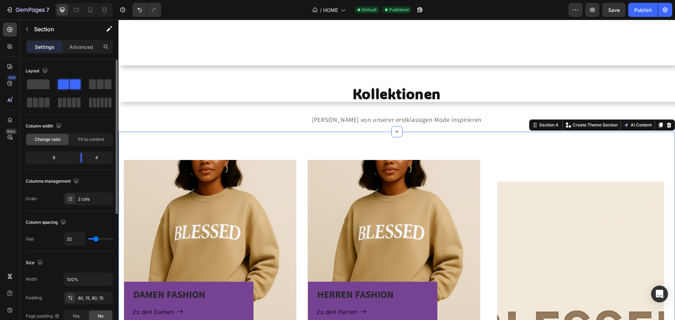
scroll to position [35, 0]
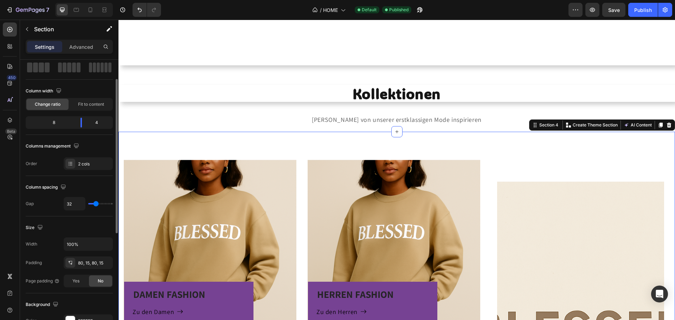
type input "0"
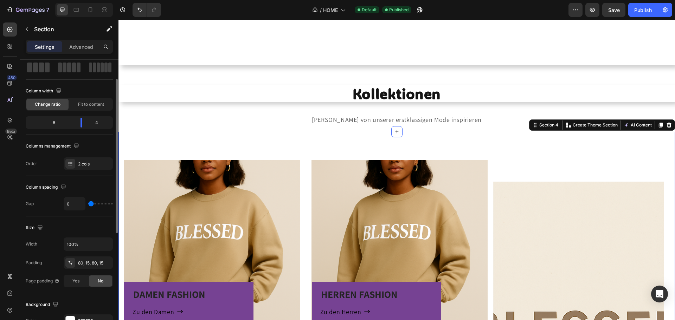
type input "36"
type input "51"
type input "120"
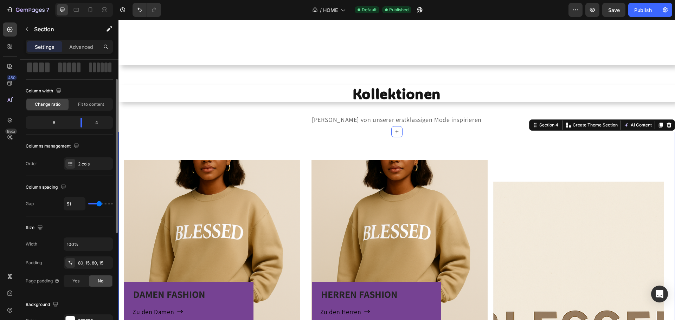
type input "120"
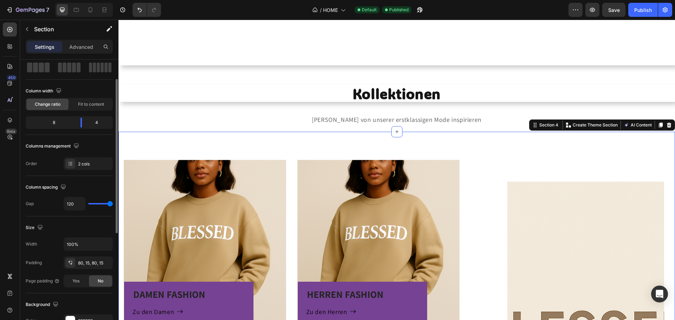
type input "69"
type input "20"
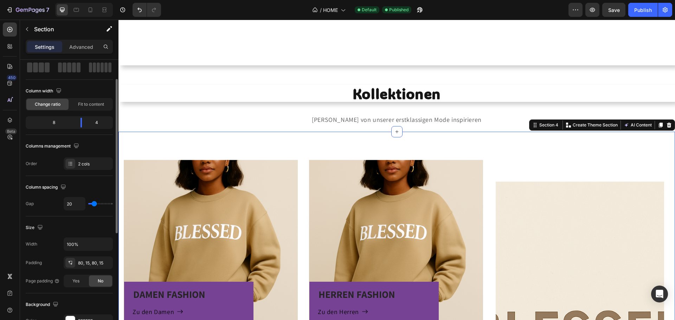
type input "0"
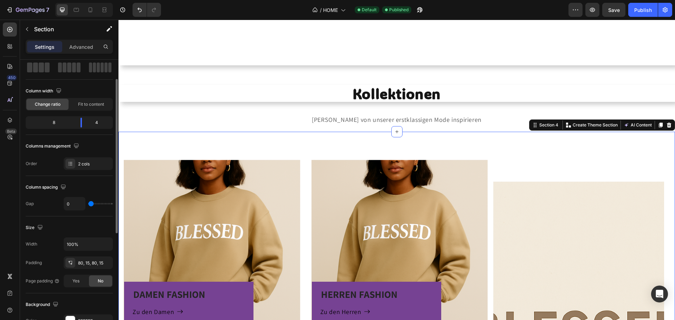
drag, startPoint x: 94, startPoint y: 204, endPoint x: 40, endPoint y: 213, distance: 54.9
type input "0"
click at [88, 205] on input "range" at bounding box center [100, 203] width 25 height 1
type input "3"
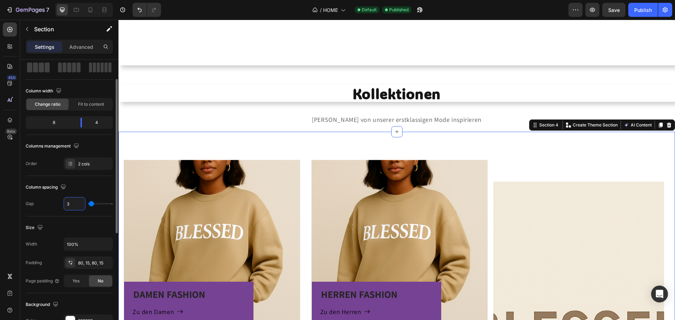
type input "32"
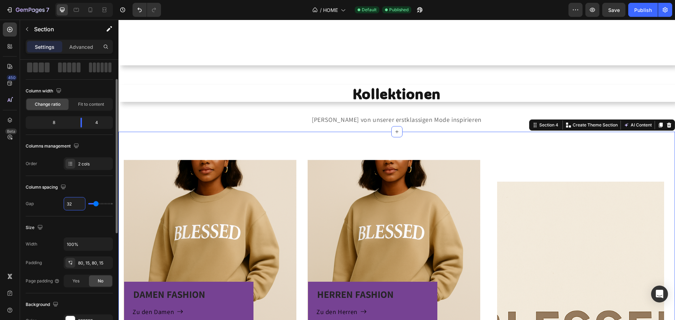
type input "32"
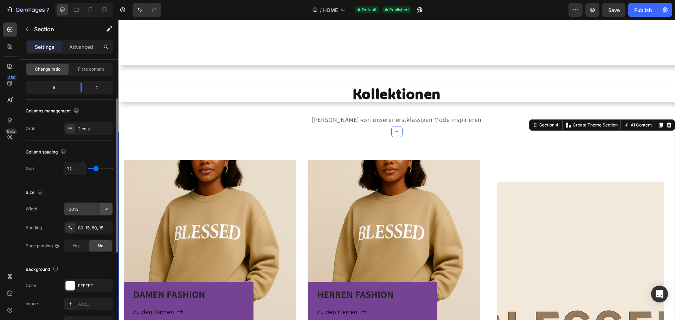
click at [101, 208] on button "button" at bounding box center [106, 209] width 13 height 13
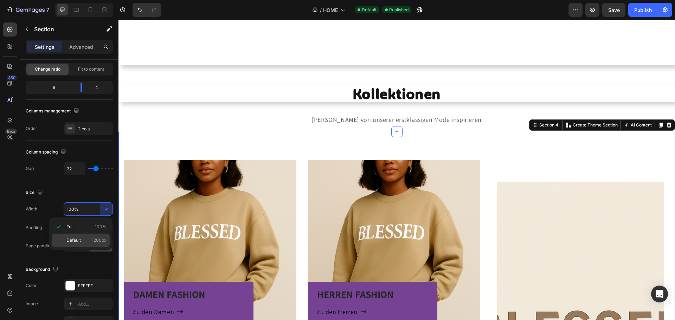
click at [82, 242] on p "Default 1200px" at bounding box center [86, 240] width 40 height 6
type input "1200"
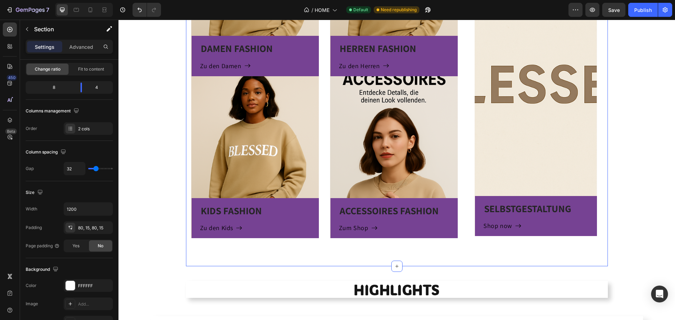
scroll to position [676, 0]
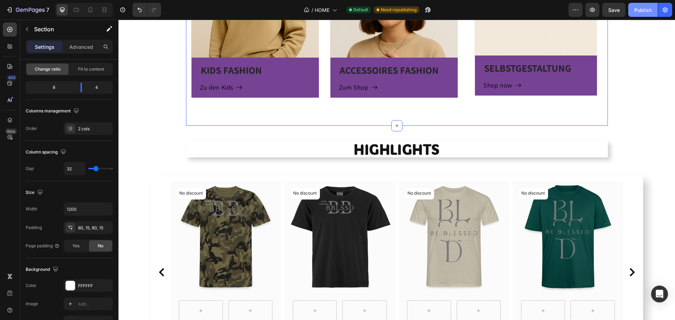
click at [641, 14] on button "Publish" at bounding box center [643, 10] width 30 height 14
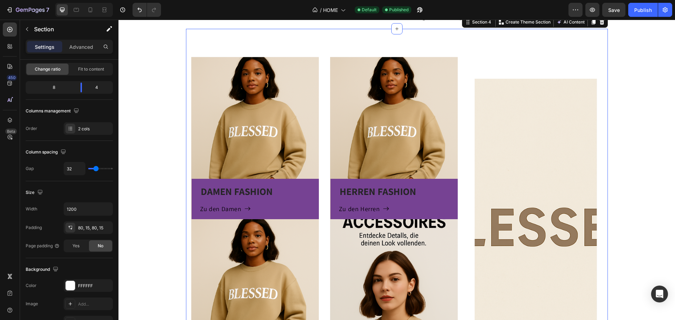
scroll to position [325, 0]
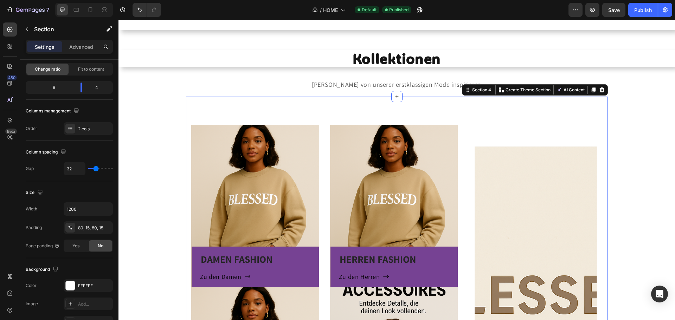
click at [433, 107] on div "DAMEN FASHION Heading Zu den Damen Button Row Hero Banner HERREN FASHION Headin…" at bounding box center [397, 287] width 422 height 381
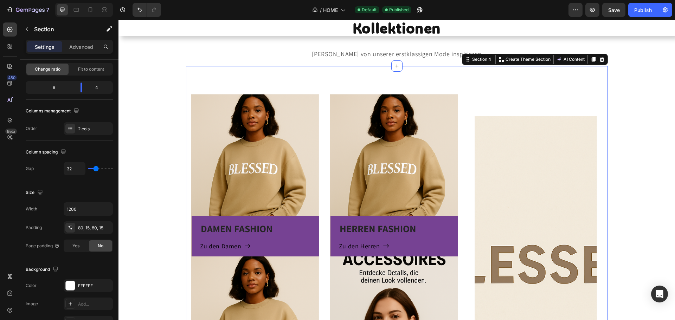
scroll to position [360, 0]
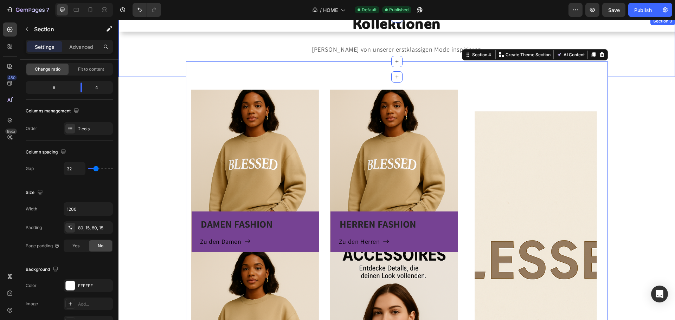
click at [215, 68] on div "DAMEN FASHION Heading Zu den Damen Button Row Hero Banner HERREN FASHION Headin…" at bounding box center [397, 251] width 422 height 381
drag, startPoint x: 82, startPoint y: 90, endPoint x: 86, endPoint y: 90, distance: 4.3
click at [86, 90] on div at bounding box center [81, 88] width 13 height 10
click at [89, 70] on span "Fit to content" at bounding box center [91, 69] width 26 height 6
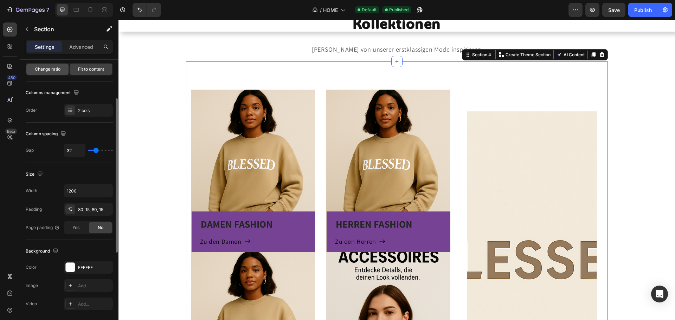
click at [42, 71] on span "Change ratio" at bounding box center [48, 69] width 26 height 6
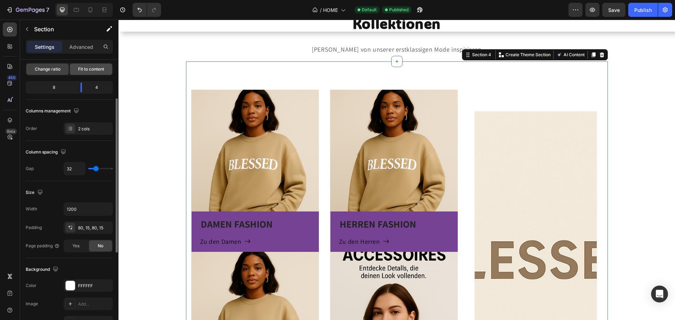
click at [72, 73] on div "Fit to content" at bounding box center [91, 69] width 42 height 11
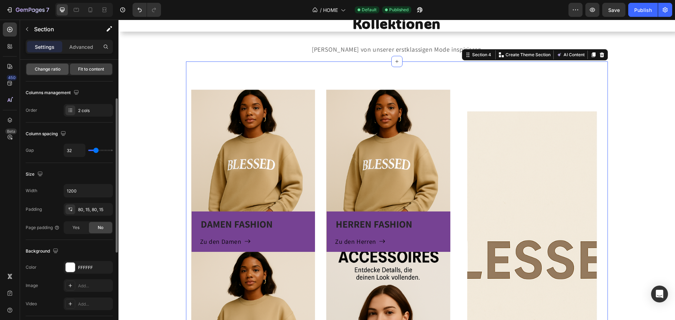
click at [57, 73] on div "Change ratio" at bounding box center [47, 69] width 42 height 11
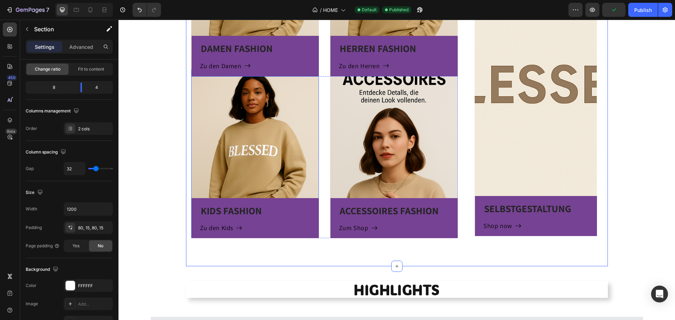
scroll to position [572, 0]
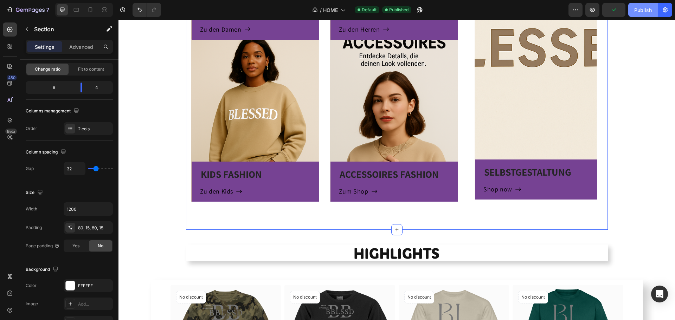
click at [636, 7] on div "Publish" at bounding box center [643, 9] width 18 height 7
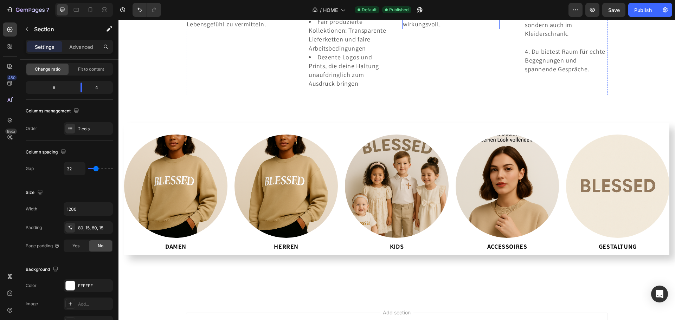
scroll to position [1379, 0]
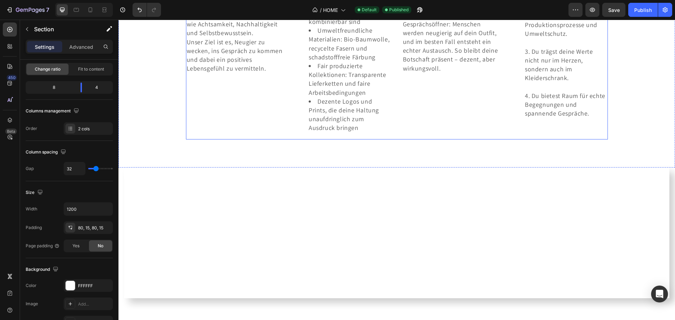
click at [440, 140] on div "Image Dein Statement – ganz ohne Worte Text block Mit BBLSSD zeigst du Haltung,…" at bounding box center [451, 48] width 98 height 183
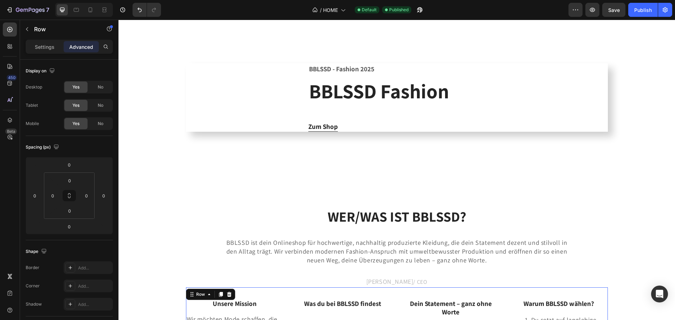
scroll to position [922, 0]
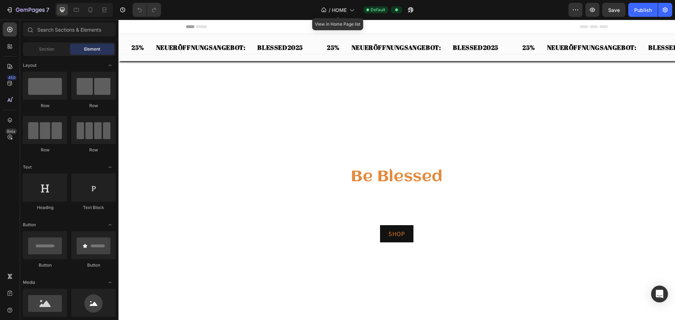
click at [336, 12] on div "/ HOME View in Home Page list Default" at bounding box center [368, 10] width 402 height 14
click at [336, 11] on span "Default" at bounding box center [377, 10] width 15 height 6
click at [331, 10] on div "/ HOME" at bounding box center [337, 10] width 40 height 14
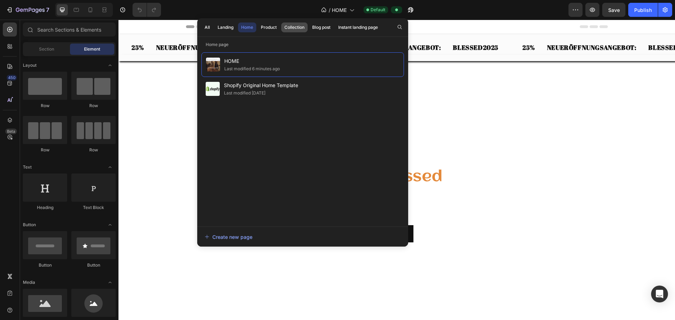
click at [297, 26] on div "Collection" at bounding box center [294, 27] width 20 height 6
click at [271, 26] on div "Product" at bounding box center [269, 27] width 16 height 6
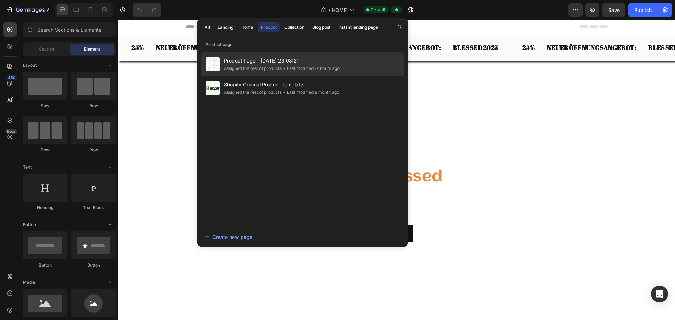
click at [255, 62] on span "Product Page - Aug 14, 23:08:21" at bounding box center [282, 61] width 116 height 8
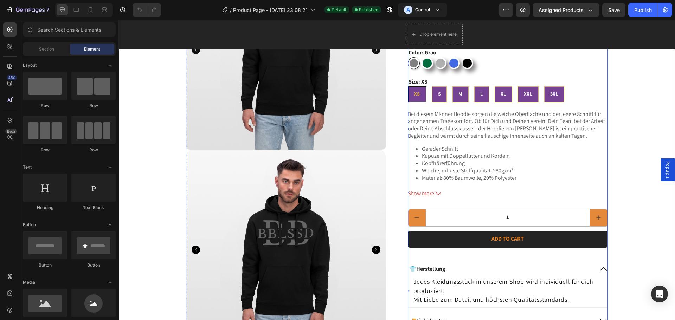
scroll to position [141, 0]
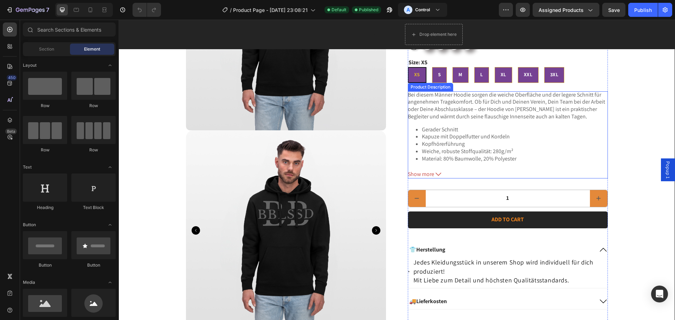
click at [422, 175] on span "Show more" at bounding box center [421, 173] width 26 height 7
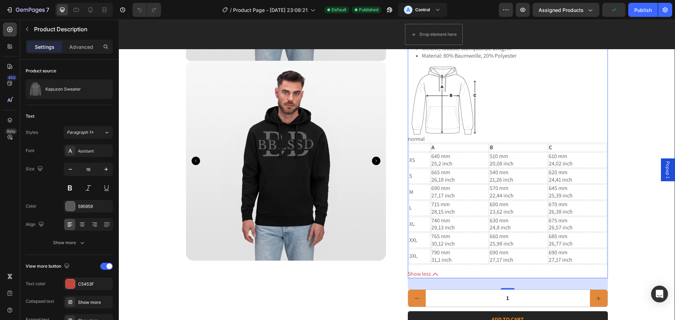
scroll to position [211, 0]
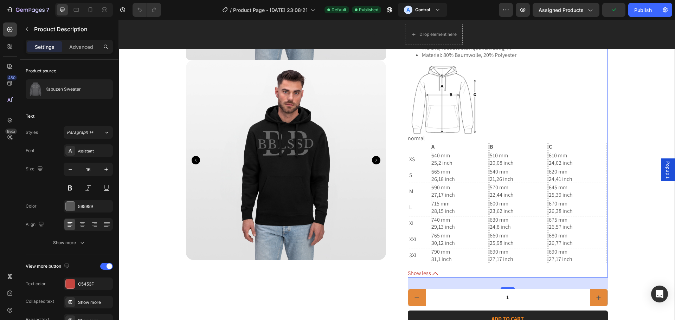
click at [413, 270] on span "Show less" at bounding box center [419, 273] width 23 height 7
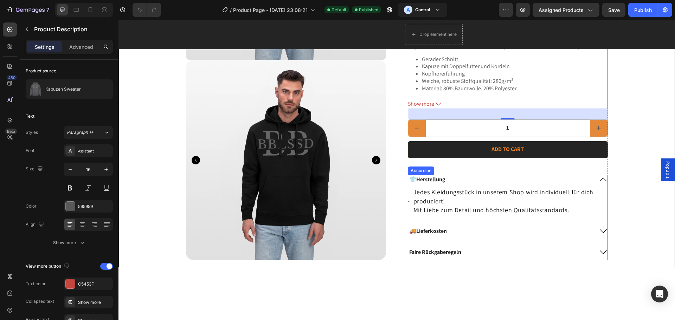
click at [599, 180] on icon at bounding box center [603, 179] width 8 height 8
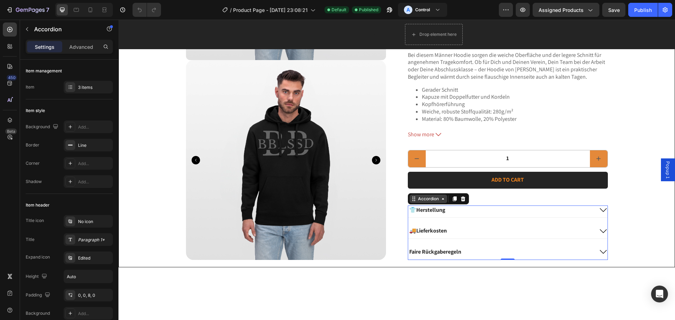
click at [416, 199] on div "Accordion" at bounding box center [428, 199] width 24 height 6
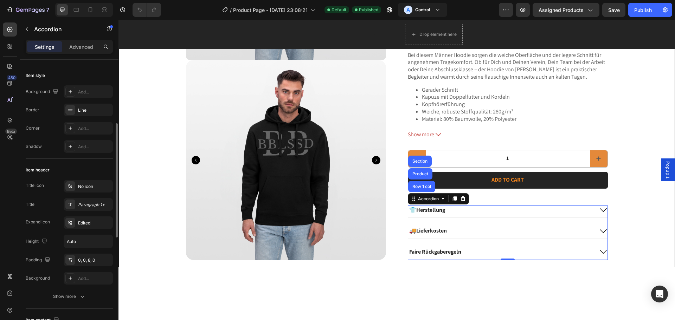
scroll to position [70, 0]
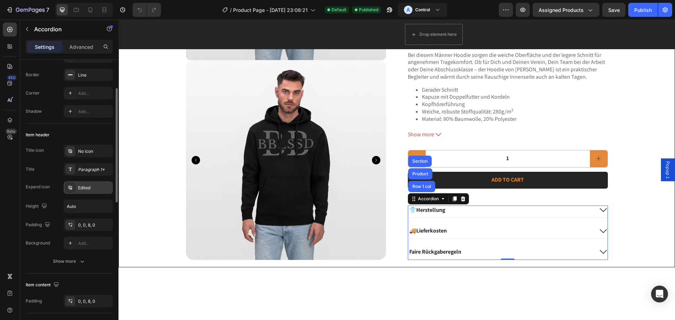
click at [83, 191] on div "Edited" at bounding box center [94, 188] width 33 height 6
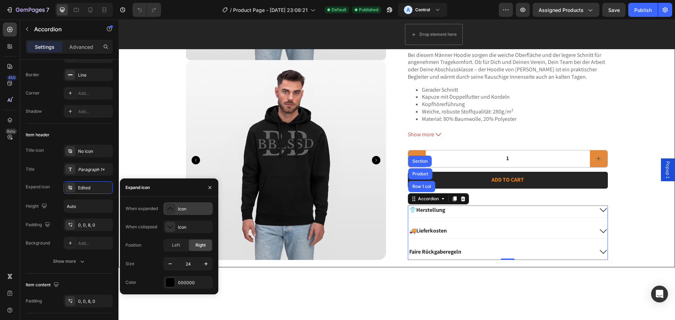
click at [174, 206] on div at bounding box center [170, 209] width 10 height 10
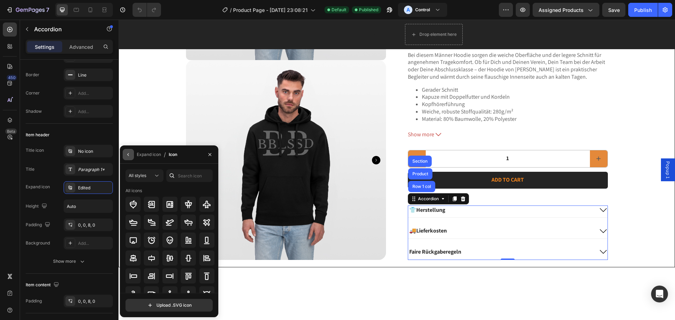
click at [131, 154] on icon "button" at bounding box center [128, 155] width 6 height 6
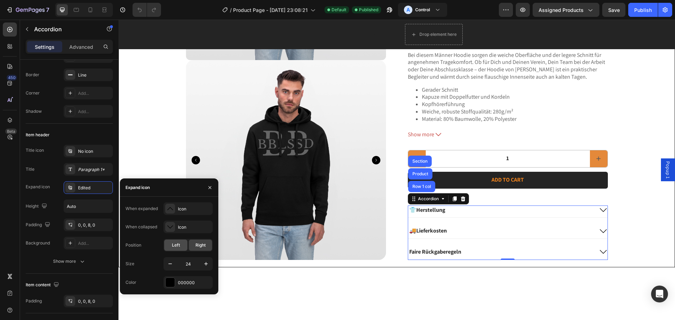
click at [175, 245] on span "Left" at bounding box center [176, 245] width 8 height 6
click at [202, 246] on span "Right" at bounding box center [200, 245] width 10 height 6
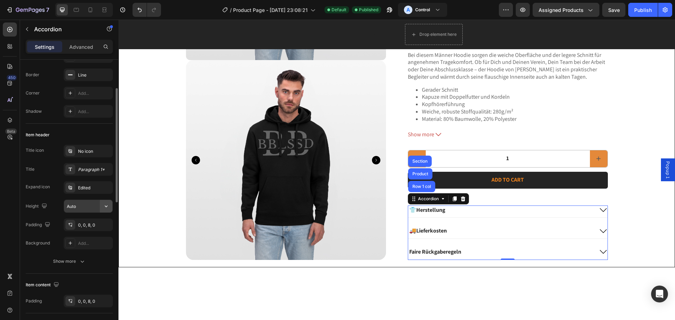
click at [105, 208] on icon "button" at bounding box center [106, 206] width 7 height 7
click at [106, 200] on div "Auto" at bounding box center [88, 206] width 49 height 13
click at [75, 259] on div "Show more" at bounding box center [69, 261] width 33 height 7
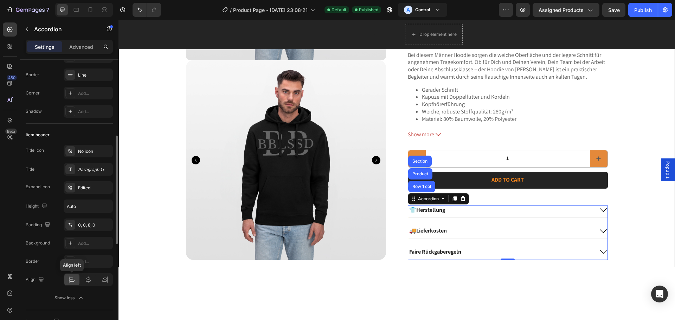
scroll to position [105, 0]
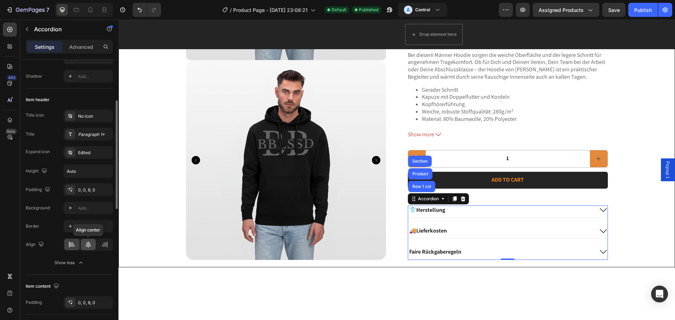
click at [90, 246] on icon at bounding box center [88, 244] width 5 height 6
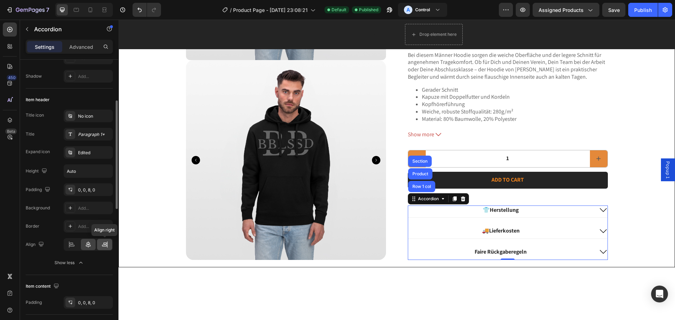
click at [105, 245] on icon at bounding box center [104, 246] width 5 height 2
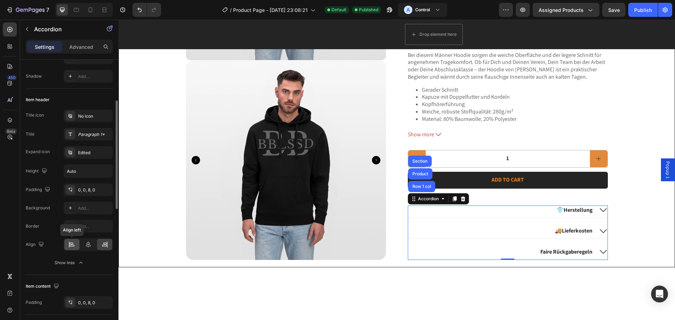
click at [71, 245] on icon at bounding box center [71, 244] width 7 height 7
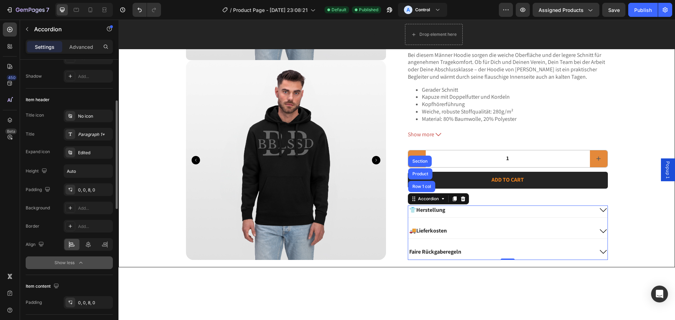
click at [82, 261] on icon "button" at bounding box center [80, 262] width 7 height 7
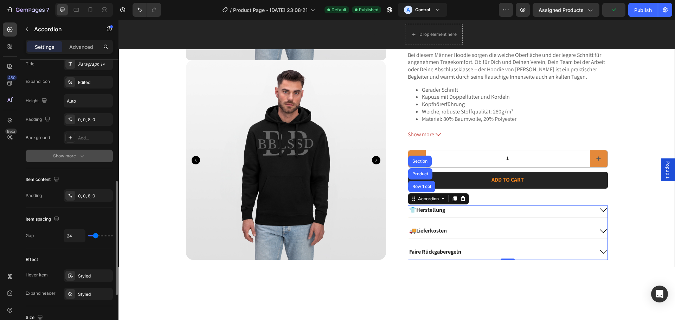
scroll to position [211, 0]
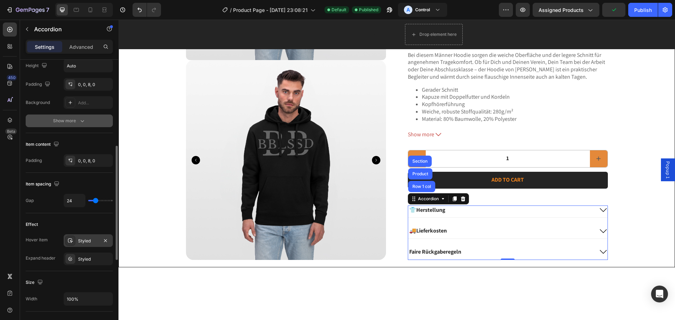
click at [77, 241] on div "Styled" at bounding box center [88, 240] width 49 height 13
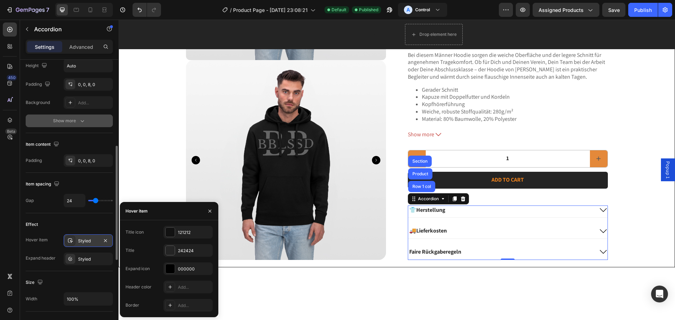
click at [77, 241] on div "Styled" at bounding box center [88, 240] width 49 height 13
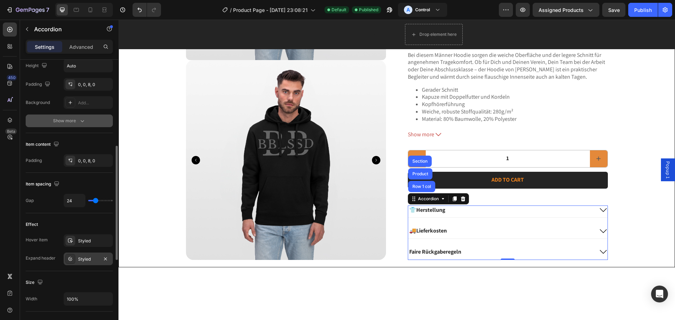
click at [77, 260] on div "Styled" at bounding box center [88, 259] width 49 height 13
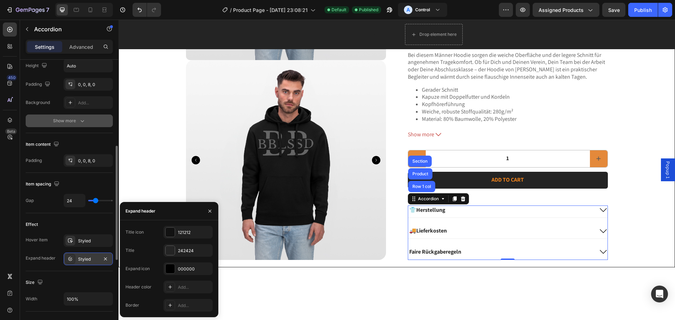
click at [76, 260] on div "Styled" at bounding box center [88, 259] width 49 height 13
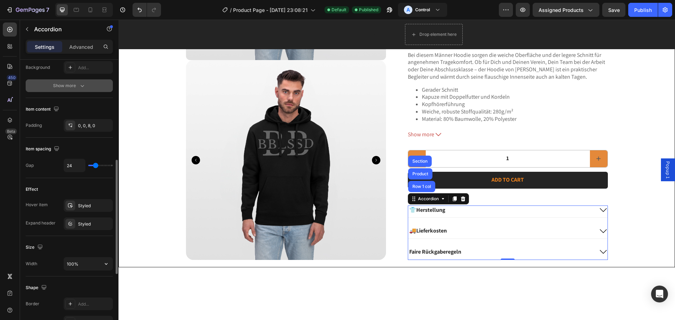
scroll to position [281, 0]
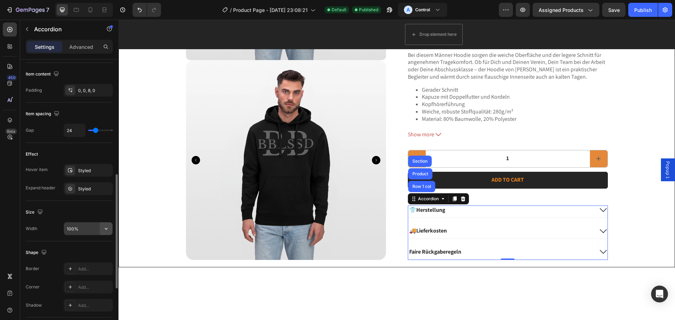
click at [105, 227] on icon "button" at bounding box center [106, 228] width 7 height 7
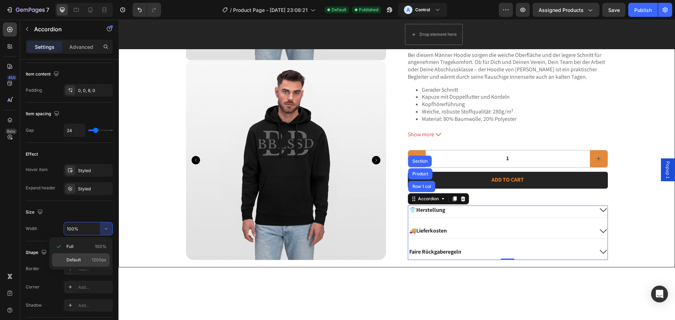
click at [82, 265] on div "Default 1200px" at bounding box center [81, 259] width 58 height 13
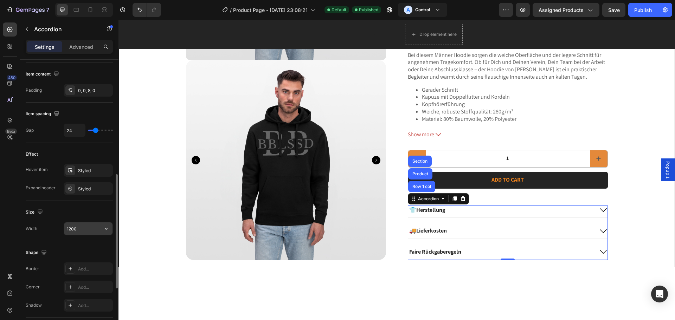
click at [105, 222] on div "1200" at bounding box center [88, 228] width 49 height 13
click at [99, 233] on input "1200" at bounding box center [88, 228] width 48 height 13
click at [104, 231] on icon "button" at bounding box center [106, 228] width 7 height 7
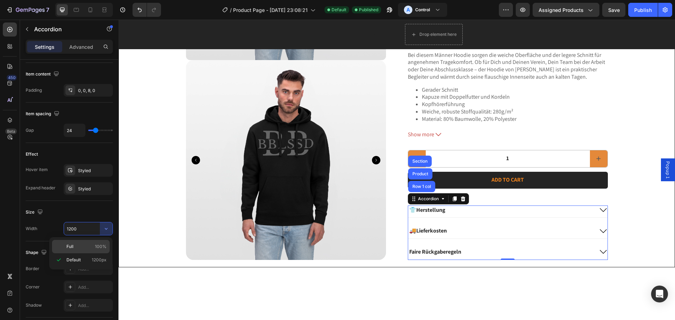
click at [87, 248] on p "Full 100%" at bounding box center [86, 247] width 40 height 6
type input "100%"
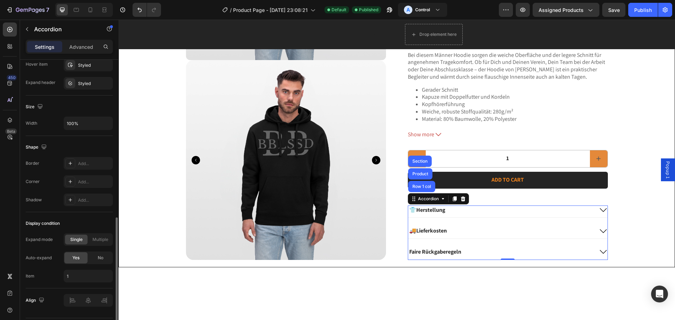
scroll to position [407, 0]
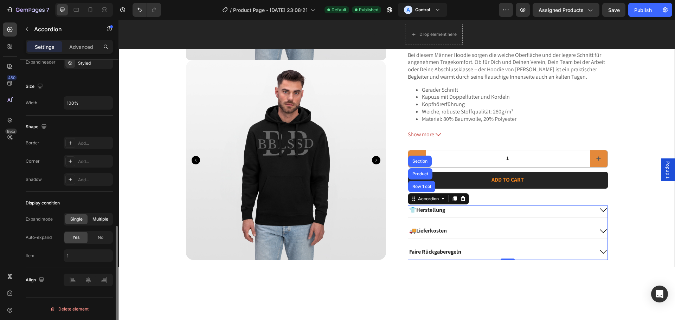
click at [100, 219] on span "Multiple" at bounding box center [100, 219] width 16 height 6
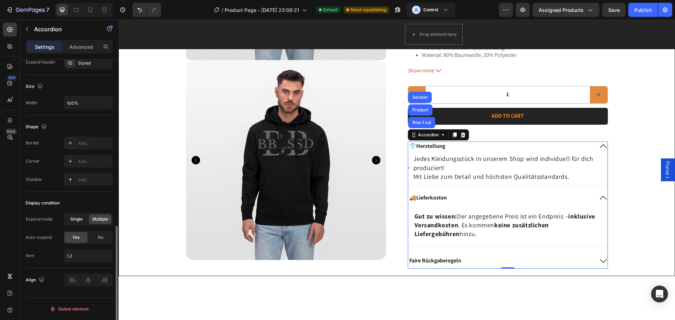
click at [83, 217] on div "Single" at bounding box center [76, 219] width 22 height 10
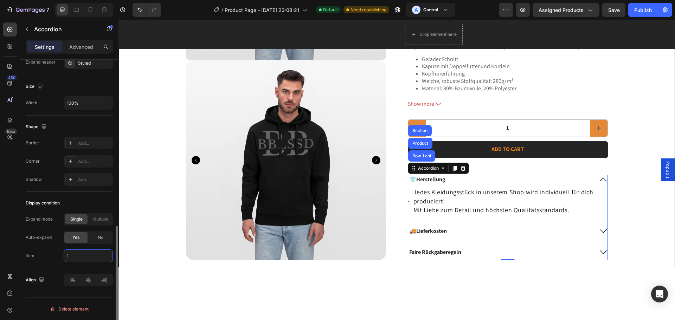
click at [81, 252] on input "1" at bounding box center [88, 256] width 49 height 13
click at [79, 284] on span "Accordion 2" at bounding box center [78, 286] width 24 height 6
type input "2"
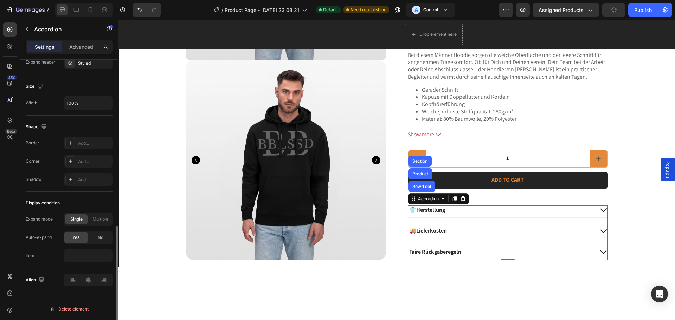
click at [104, 195] on div "Display condition Expand mode Single Multiple Auto-expand Yes No Item" at bounding box center [69, 230] width 87 height 76
click at [644, 10] on div "Publish" at bounding box center [643, 9] width 18 height 7
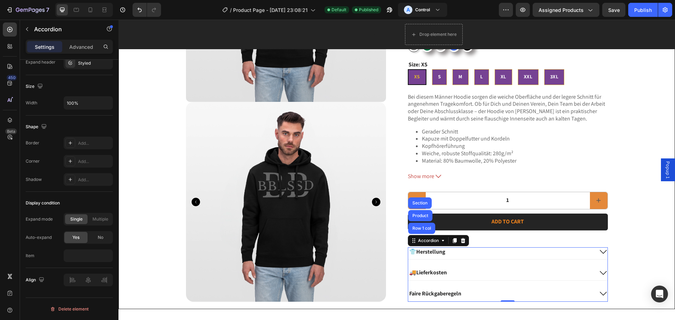
scroll to position [211, 0]
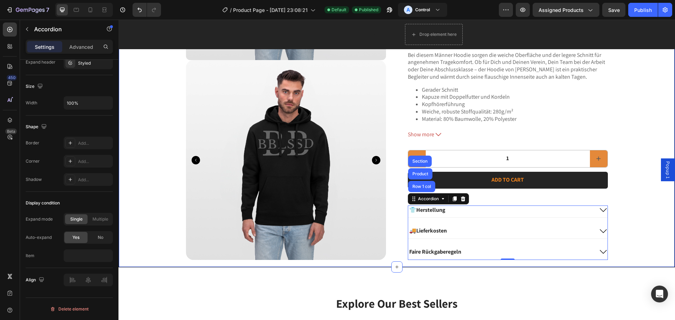
click at [618, 120] on div "Product Images Icon Icon Icon Icon Icon Icon List 2,500+ Verified Reviews! Text…" at bounding box center [397, 60] width 542 height 400
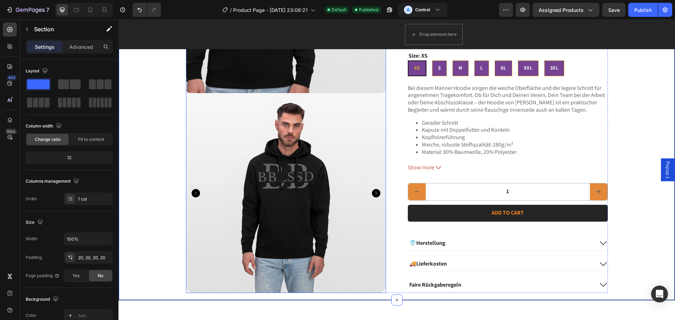
scroll to position [35, 0]
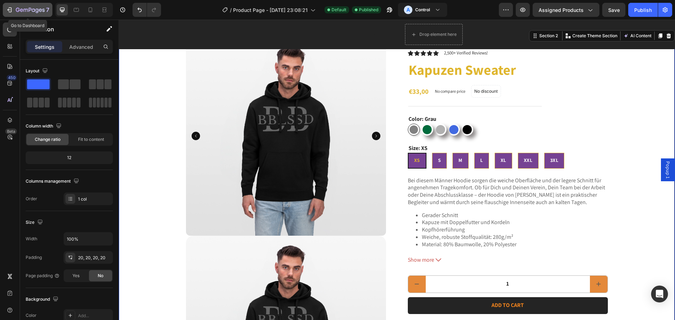
click at [12, 13] on icon "button" at bounding box center [9, 9] width 7 height 7
